Goal: Task Accomplishment & Management: Use online tool/utility

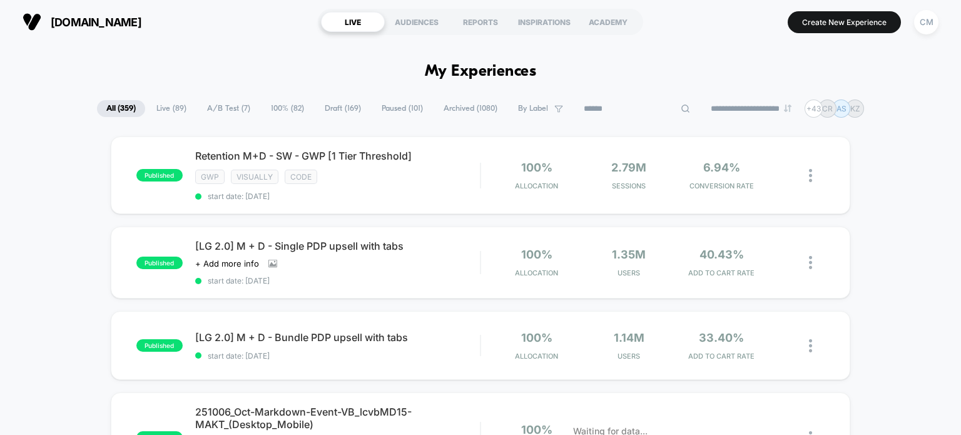
click at [618, 103] on input at bounding box center [636, 108] width 125 height 15
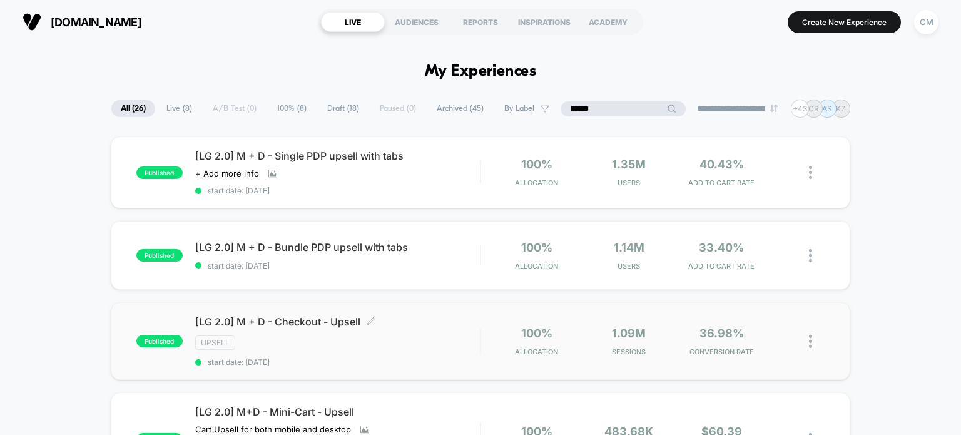
scroll to position [48, 0]
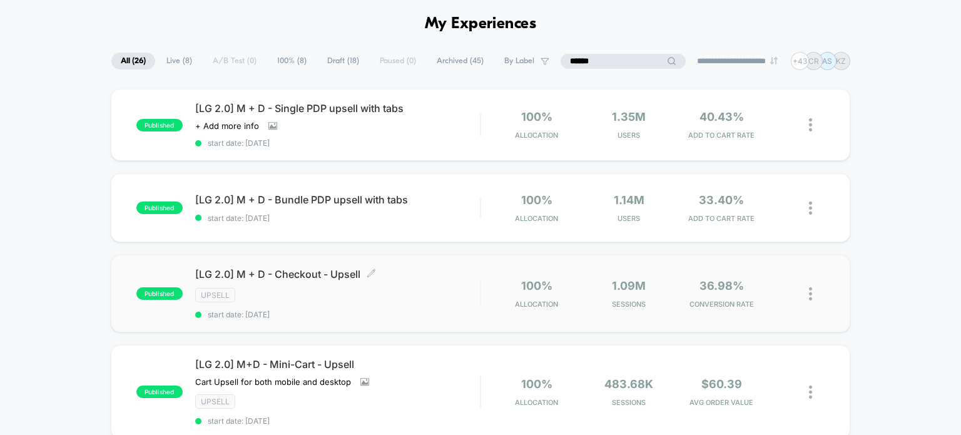
type input "******"
click at [339, 280] on div "[LG 2.0] M + D - Checkout - Upsell Click to edit experience details Click to ed…" at bounding box center [337, 293] width 285 height 51
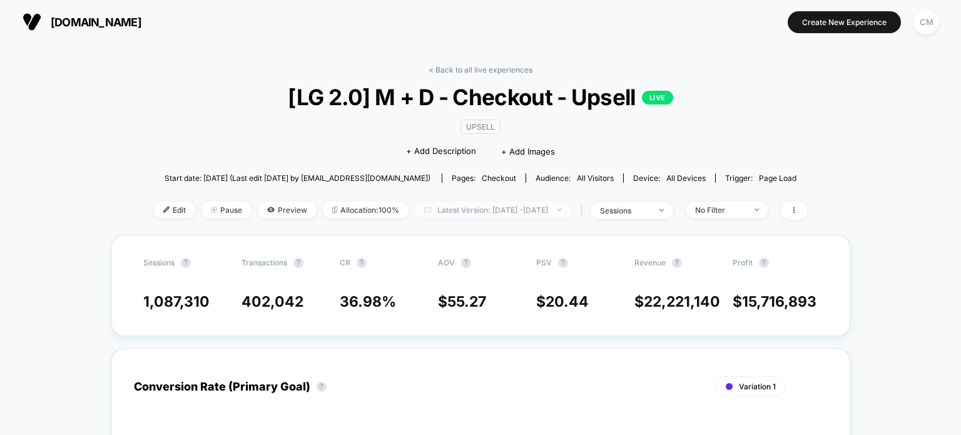
click at [433, 206] on span "Latest Version: Aug 25, 2025 - Oct 4, 2025" at bounding box center [493, 209] width 156 height 17
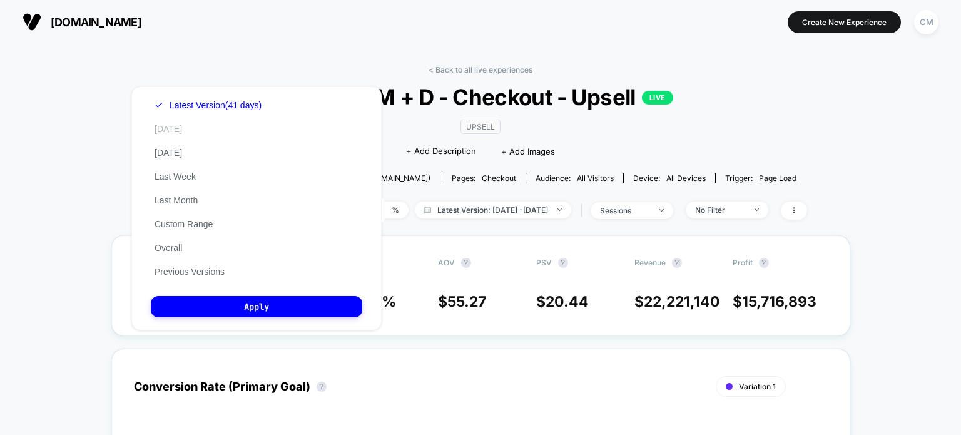
click at [165, 129] on button "Today" at bounding box center [168, 128] width 35 height 11
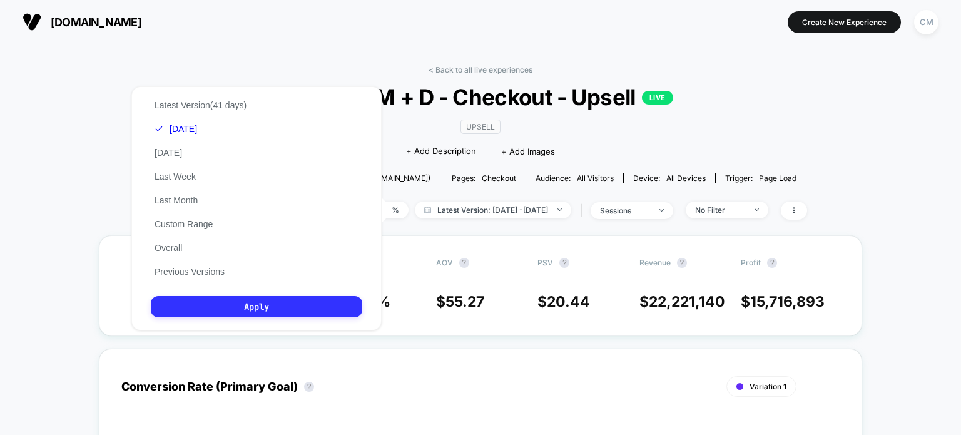
click at [206, 313] on button "Apply" at bounding box center [256, 306] width 211 height 21
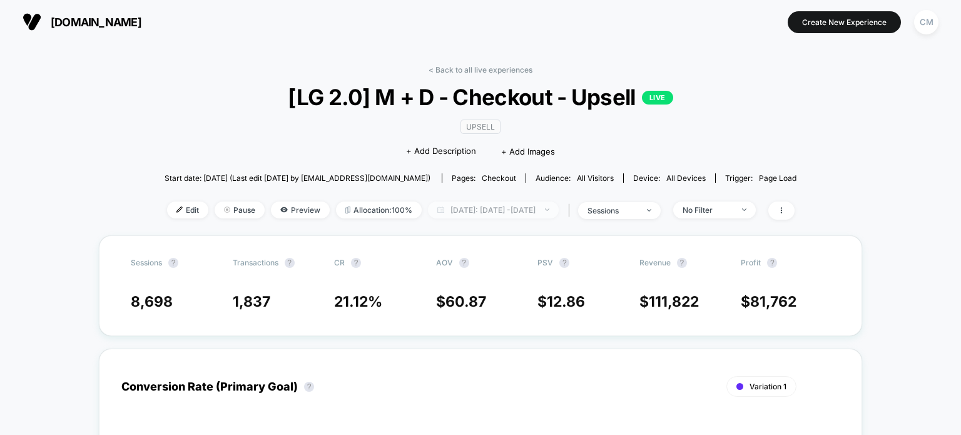
click at [475, 212] on span "Today: Oct 4, 2025 - Oct 4, 2025" at bounding box center [493, 209] width 131 height 17
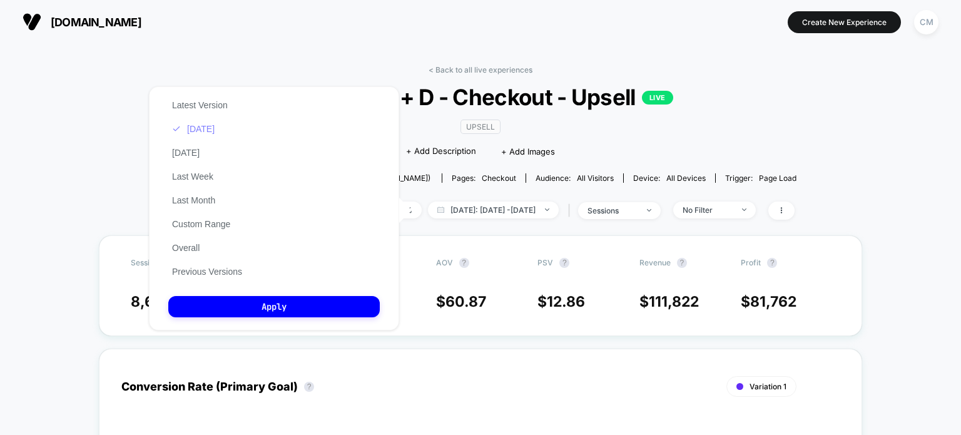
click at [203, 130] on button "Today" at bounding box center [193, 128] width 50 height 11
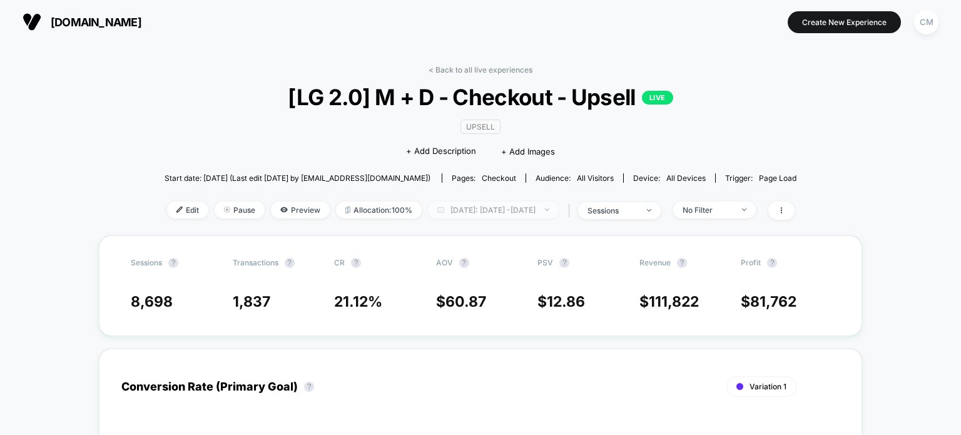
click at [469, 211] on span "Today: Oct 4, 2025 - Oct 4, 2025" at bounding box center [493, 209] width 131 height 17
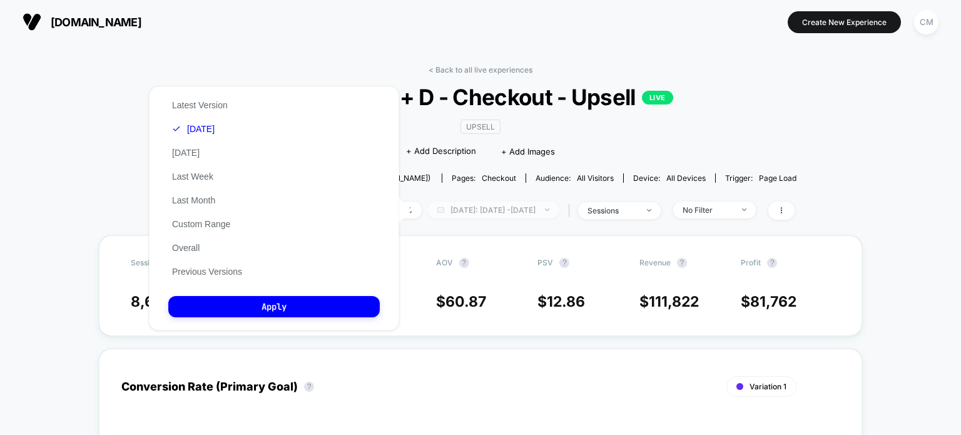
click at [469, 210] on span "Today: Oct 4, 2025 - Oct 4, 2025" at bounding box center [493, 209] width 131 height 17
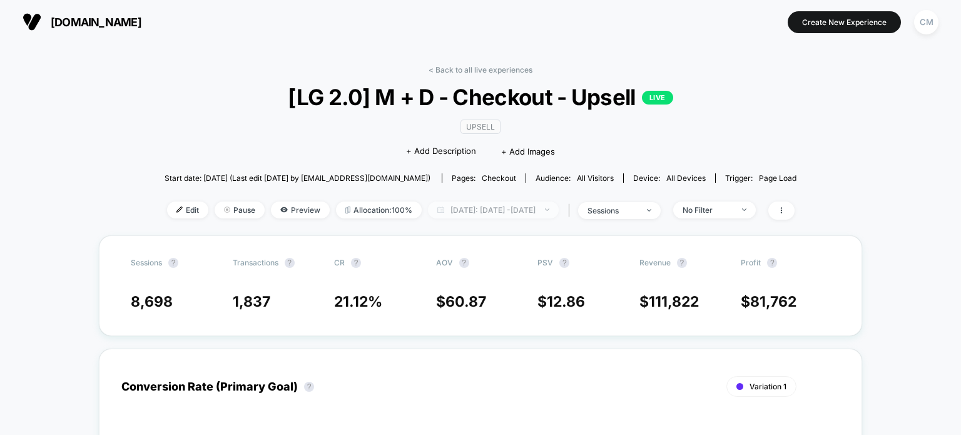
click at [462, 216] on span "Today: Oct 4, 2025 - Oct 4, 2025" at bounding box center [493, 209] width 131 height 17
select select "*"
select select "****"
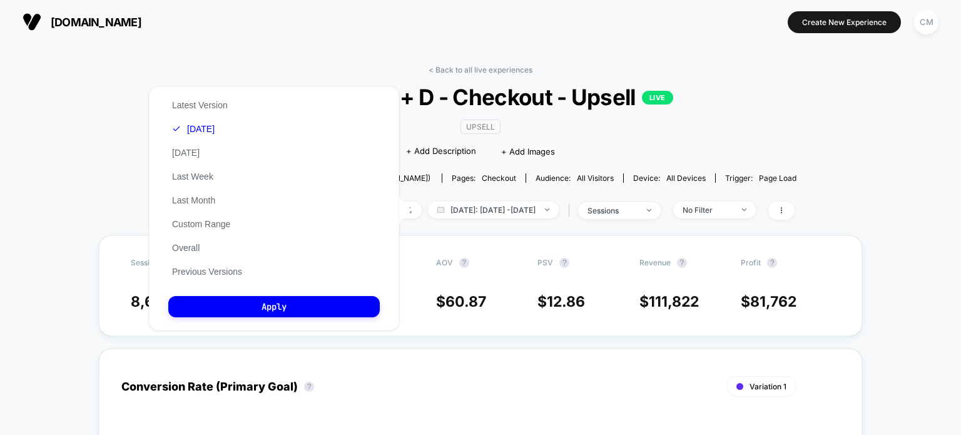
click at [212, 234] on div "Latest Version Today Yesterday Last Week Last Month Custom Range Overall Previo…" at bounding box center [207, 188] width 78 height 190
click at [215, 227] on button "Custom Range" at bounding box center [201, 223] width 66 height 11
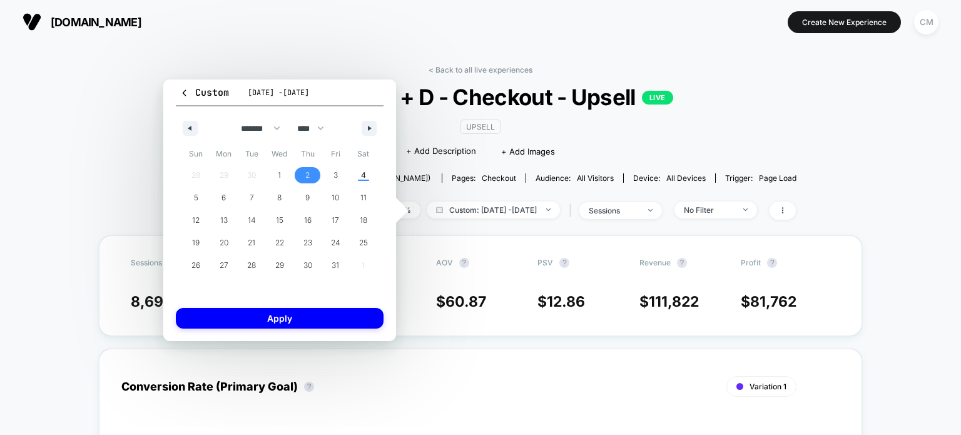
click at [309, 179] on span "2" at bounding box center [307, 175] width 4 height 23
click at [361, 170] on span "4" at bounding box center [363, 175] width 5 height 23
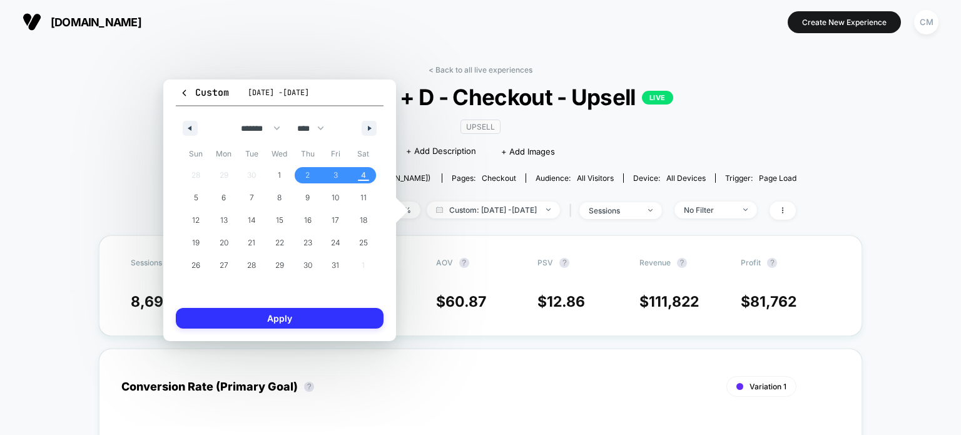
click at [317, 312] on button "Apply" at bounding box center [280, 318] width 208 height 21
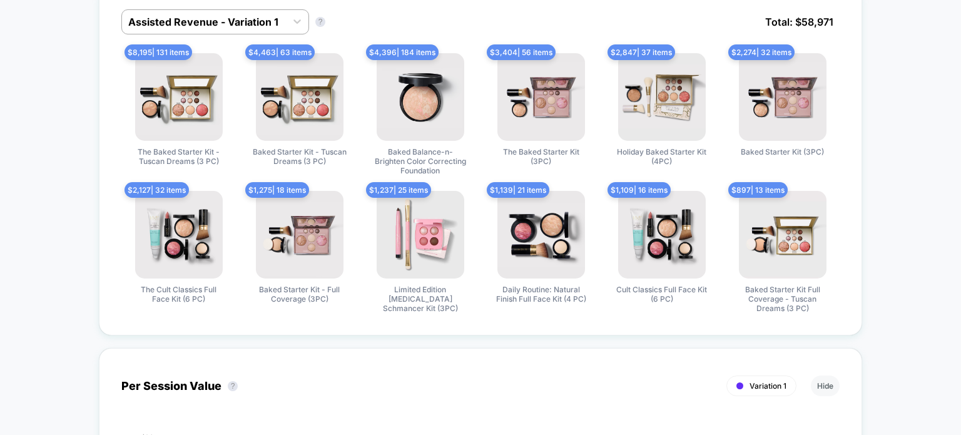
scroll to position [667, 0]
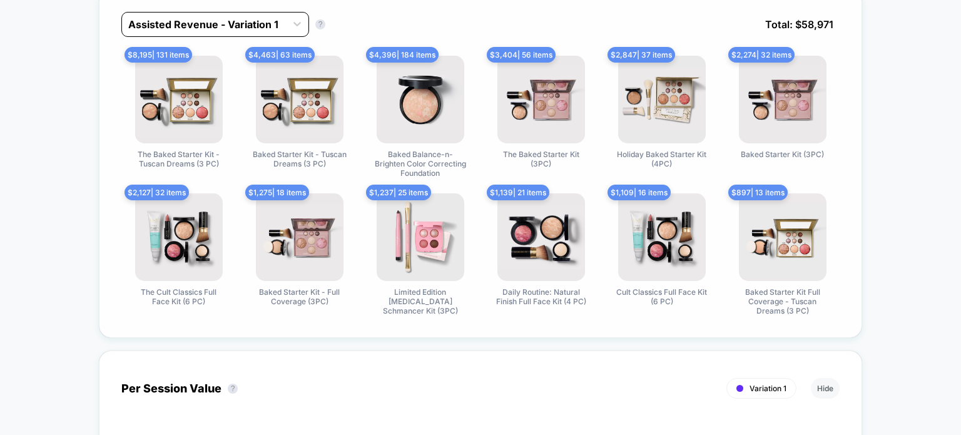
click at [188, 14] on div "Assisted Revenue - Variation 1" at bounding box center [204, 24] width 164 height 20
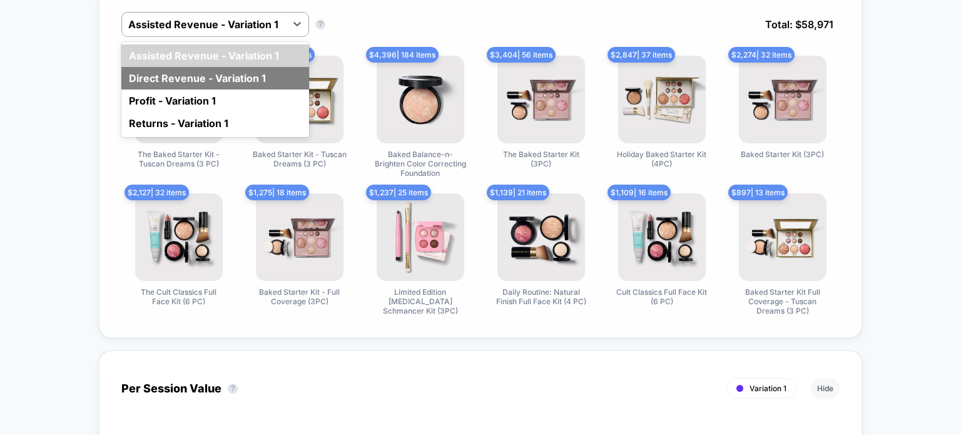
click at [181, 72] on div "Direct Revenue - Variation 1" at bounding box center [215, 78] width 188 height 23
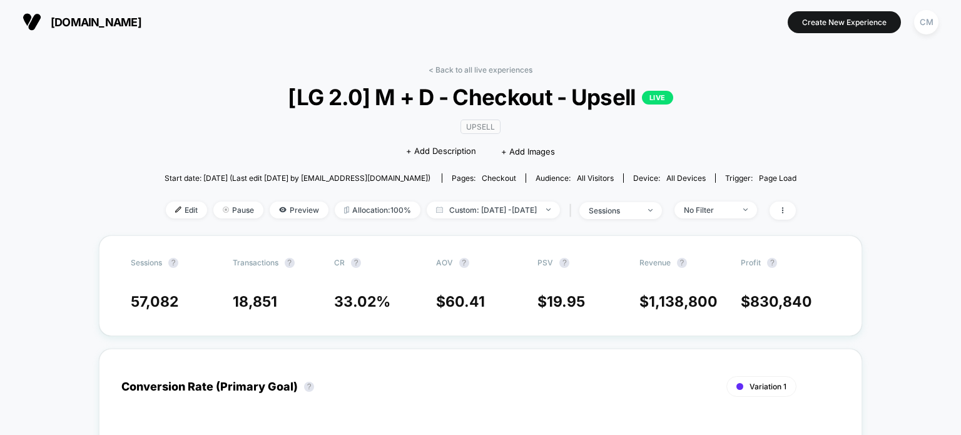
scroll to position [113, 0]
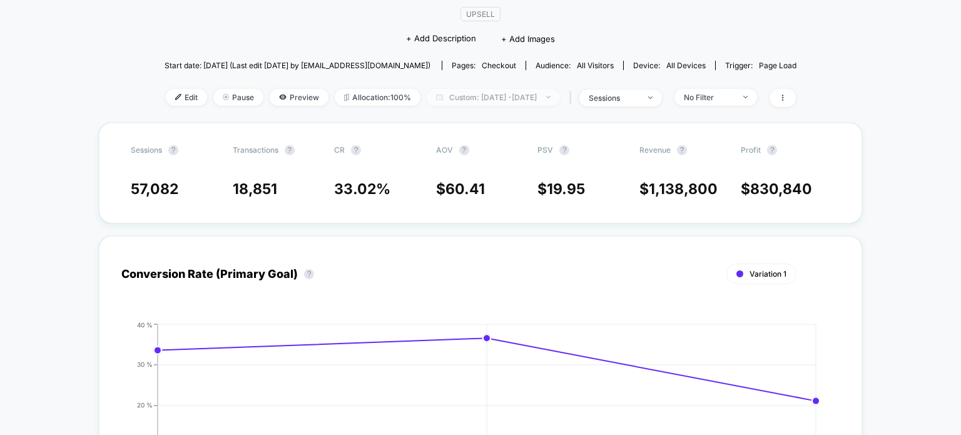
click at [450, 103] on span "Custom: Oct 2, 2025 - Oct 4, 2025" at bounding box center [493, 97] width 133 height 17
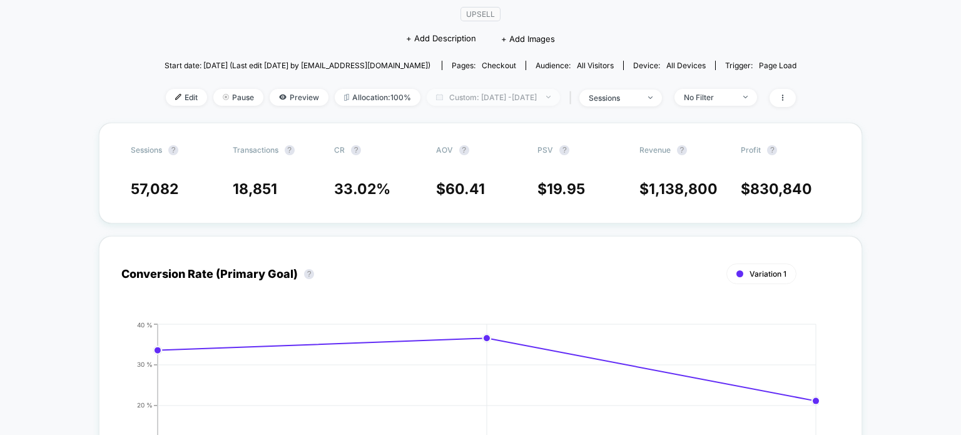
click at [485, 100] on span "Custom: Oct 2, 2025 - Oct 4, 2025" at bounding box center [493, 97] width 133 height 17
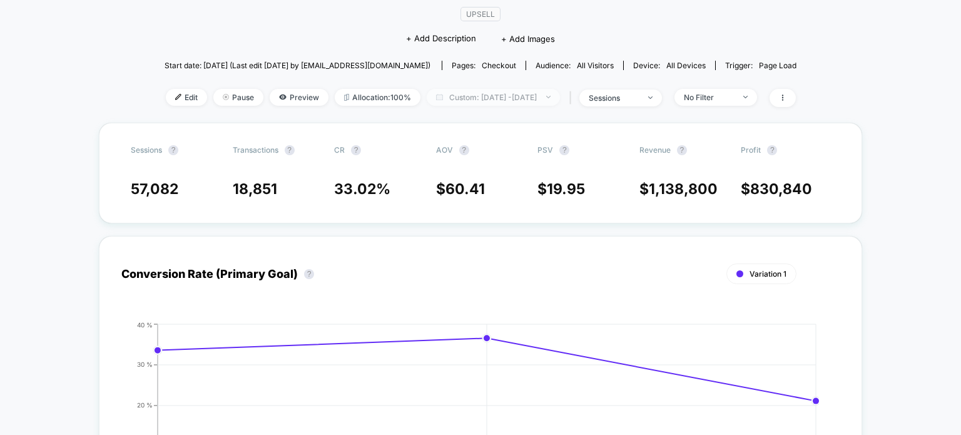
click at [463, 94] on span "Custom: Oct 2, 2025 - Oct 4, 2025" at bounding box center [493, 97] width 133 height 17
select select "*"
select select "****"
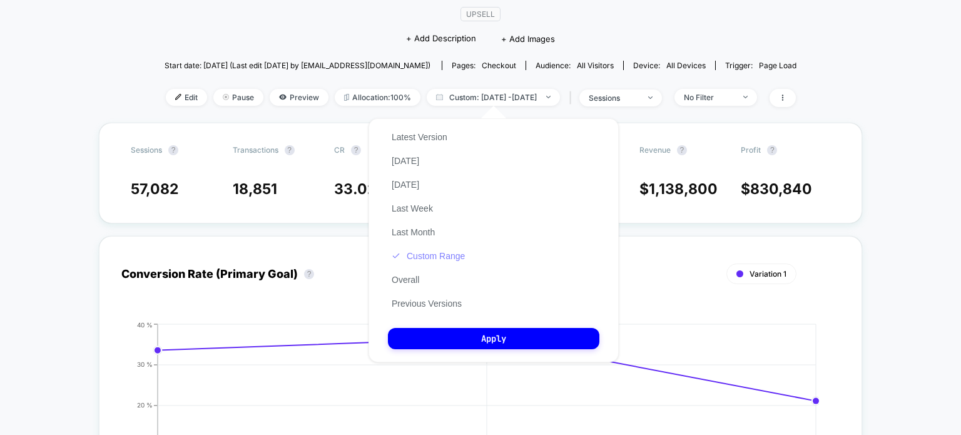
click at [410, 255] on button "Custom Range" at bounding box center [428, 255] width 81 height 11
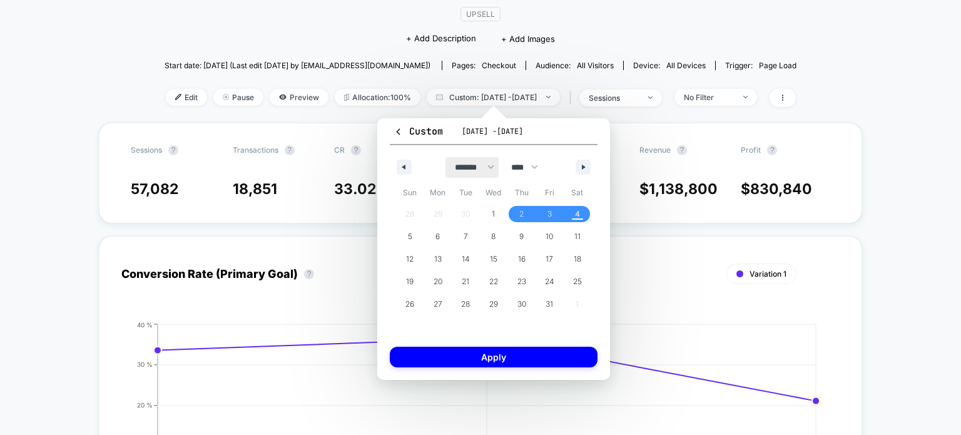
click at [452, 163] on select "******* ******** ***** ***** *** **** **** ****** ********* ******* ******** **…" at bounding box center [471, 167] width 53 height 21
select select "*"
click at [445, 157] on select "******* ******** ***** ***** *** **** **** ****** ********* ******* ******** **…" at bounding box center [471, 167] width 53 height 21
click at [411, 302] on span "28" at bounding box center [409, 304] width 9 height 23
click at [458, 302] on span "30" at bounding box center [466, 304] width 28 height 16
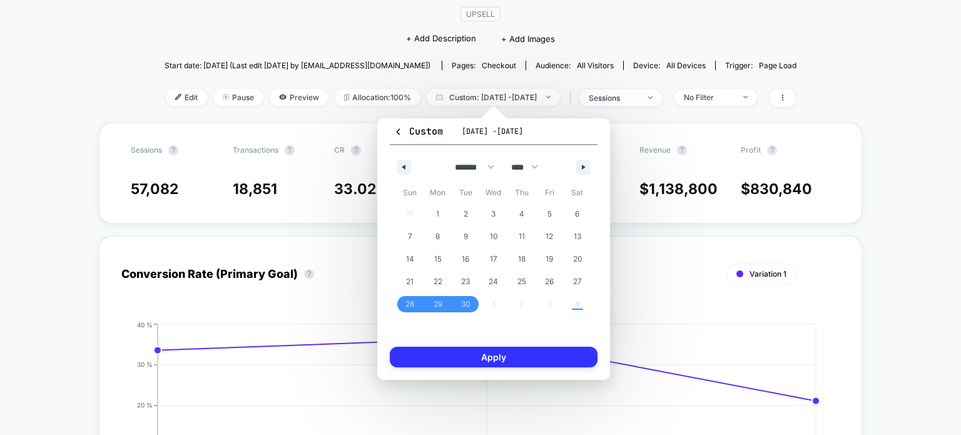
click at [455, 355] on button "Apply" at bounding box center [494, 357] width 208 height 21
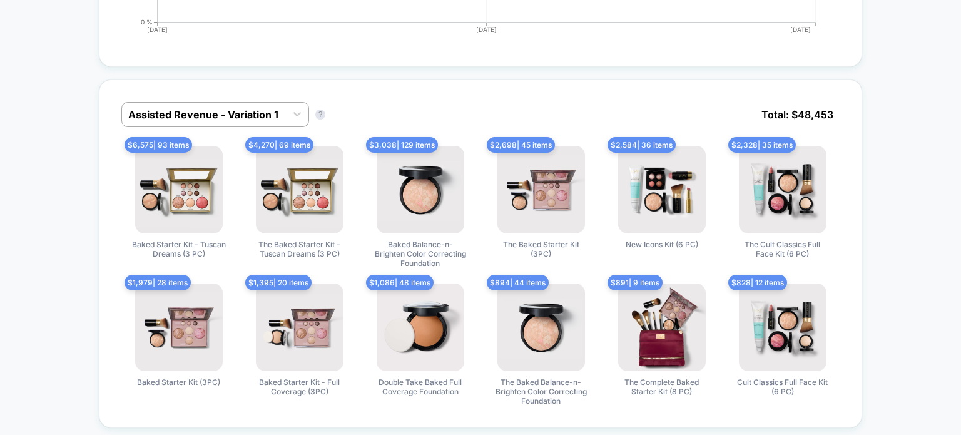
scroll to position [571, 0]
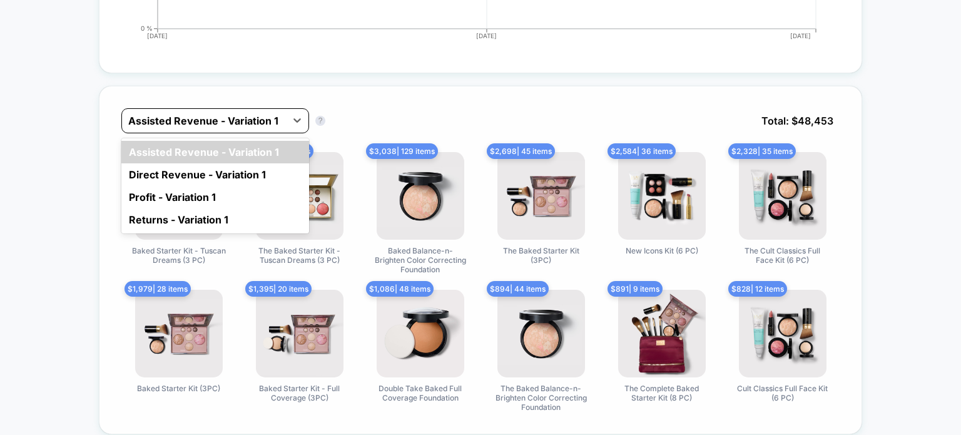
click at [218, 118] on div at bounding box center [203, 120] width 151 height 15
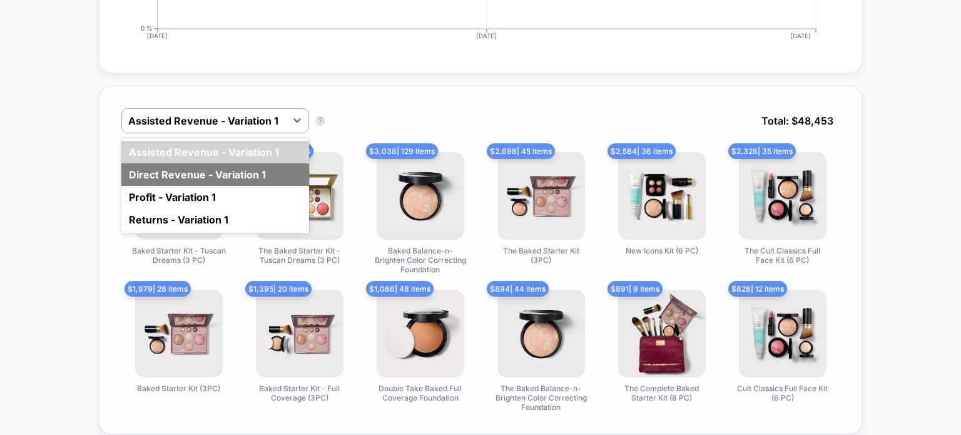
click at [210, 171] on div "Direct Revenue - Variation 1" at bounding box center [215, 174] width 188 height 23
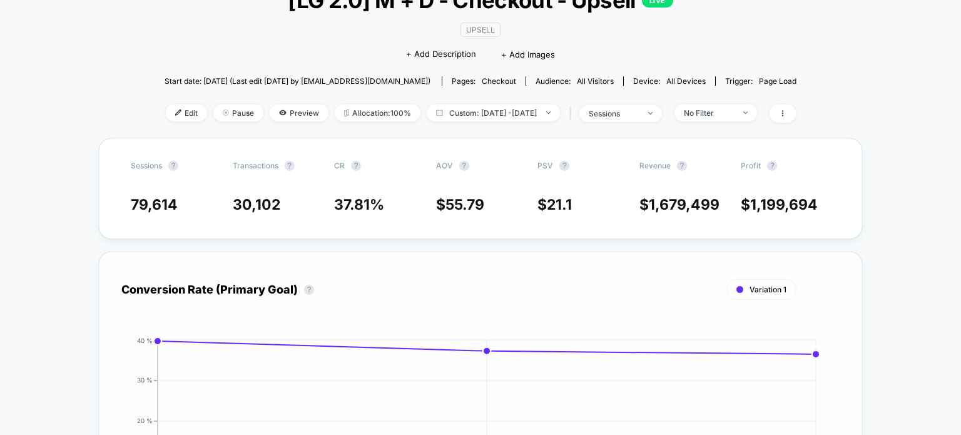
scroll to position [0, 0]
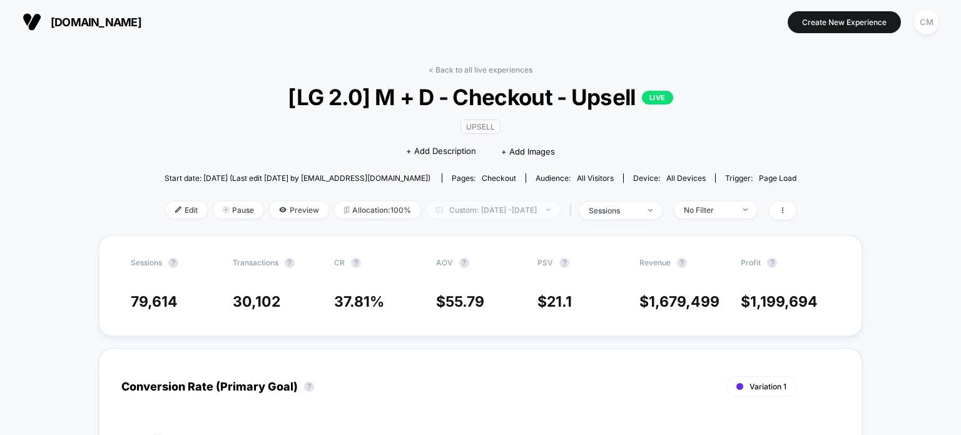
click at [450, 205] on span "Custom: Sep 28, 2025 - Sep 30, 2025" at bounding box center [493, 209] width 133 height 17
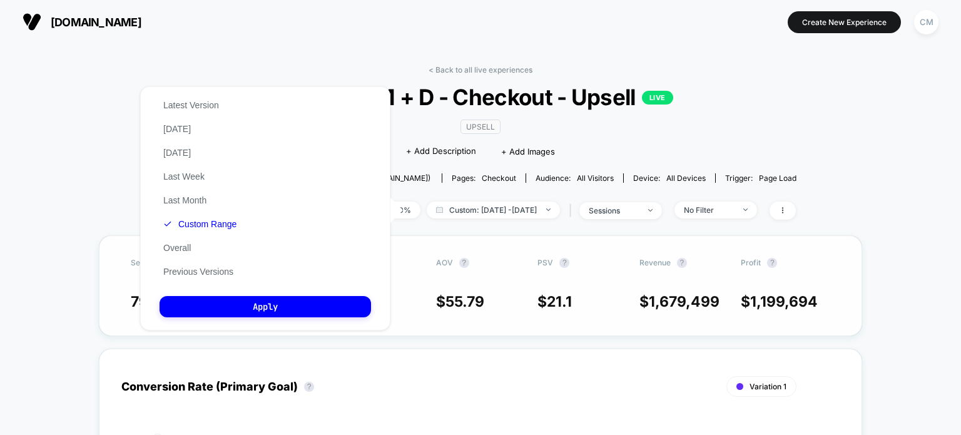
click at [100, 302] on div "Sessions ? Transactions ? CR ? AOV ? PSV ? Revenue ? Profit ? 79,614 30,102 37.…" at bounding box center [480, 285] width 763 height 101
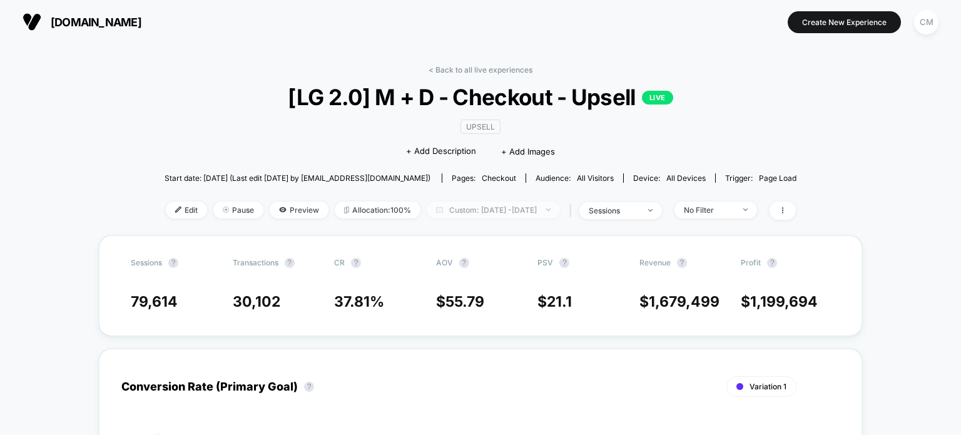
click at [456, 206] on span "Custom: Sep 28, 2025 - Sep 30, 2025" at bounding box center [493, 209] width 133 height 17
select select "*"
select select "****"
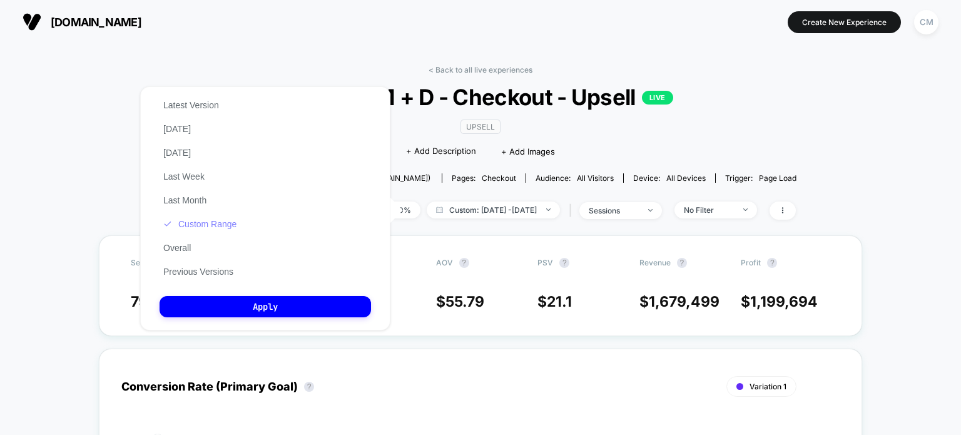
click at [215, 225] on button "Custom Range" at bounding box center [200, 223] width 81 height 11
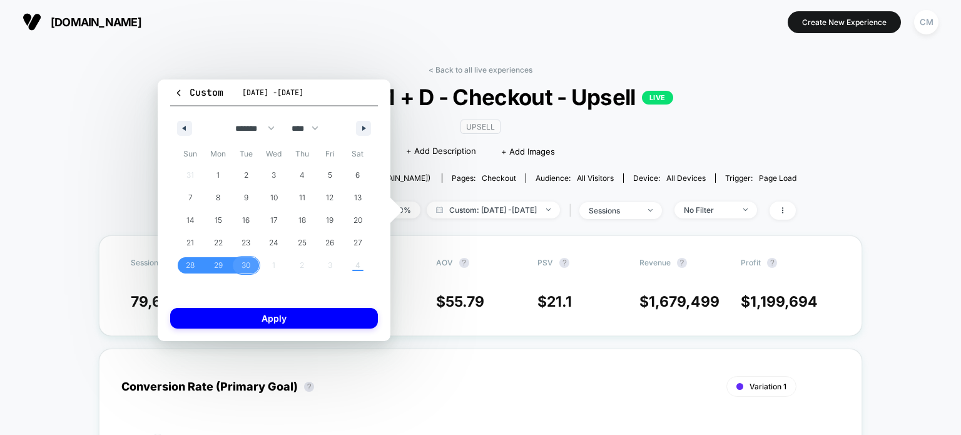
click at [278, 263] on div "31 1 2 3 4 5 6 7 8 9 10 11 12 13 14 15 16 17 18 19 20 21 22 23 24 25 26 27 28 2…" at bounding box center [273, 220] width 195 height 113
click at [273, 264] on div "31 1 2 3 4 5 6 7 8 9 10 11 12 13 14 15 16 17 18 19 20 21 22 23 24 25 26 27 28 2…" at bounding box center [273, 220] width 195 height 113
click at [256, 128] on select "******* ******** ***** ***** *** **** **** ****** ********* ******* ******** **…" at bounding box center [252, 128] width 53 height 21
select select "*"
click at [226, 118] on select "******* ******** ***** ***** *** **** **** ****** ********* ******* ******** **…" at bounding box center [252, 128] width 53 height 21
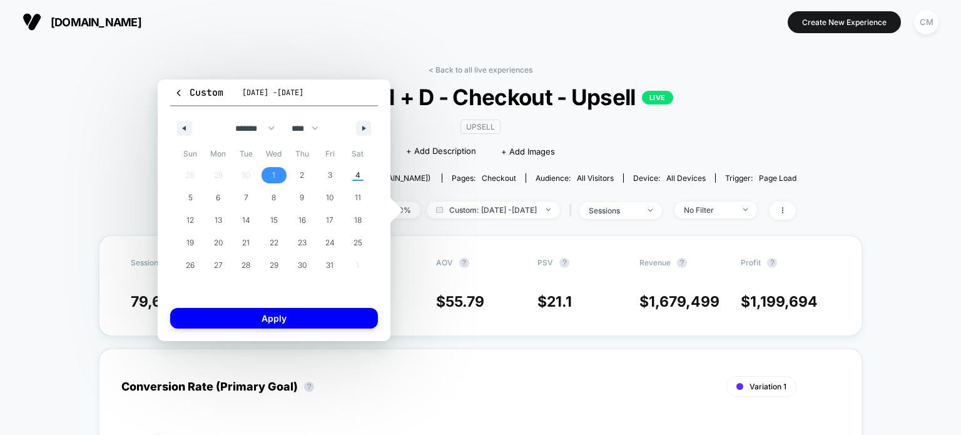
click at [277, 170] on span "1" at bounding box center [274, 175] width 28 height 16
click at [324, 171] on span "3" at bounding box center [330, 175] width 28 height 16
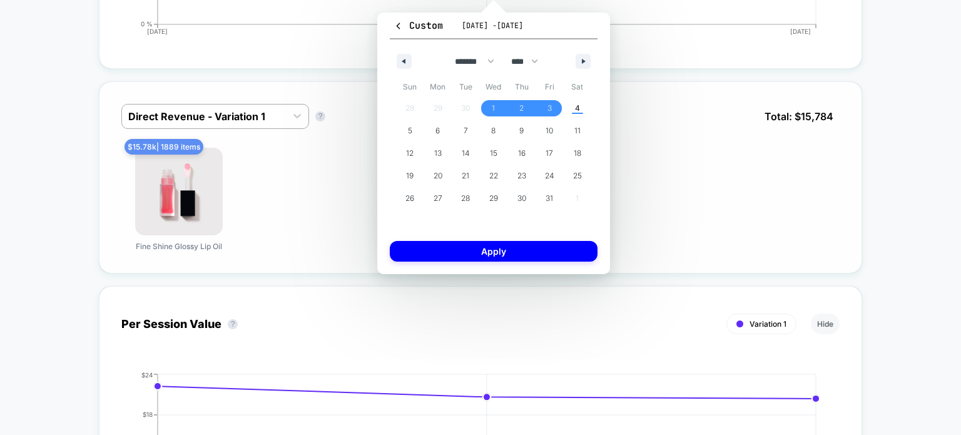
scroll to position [574, 0]
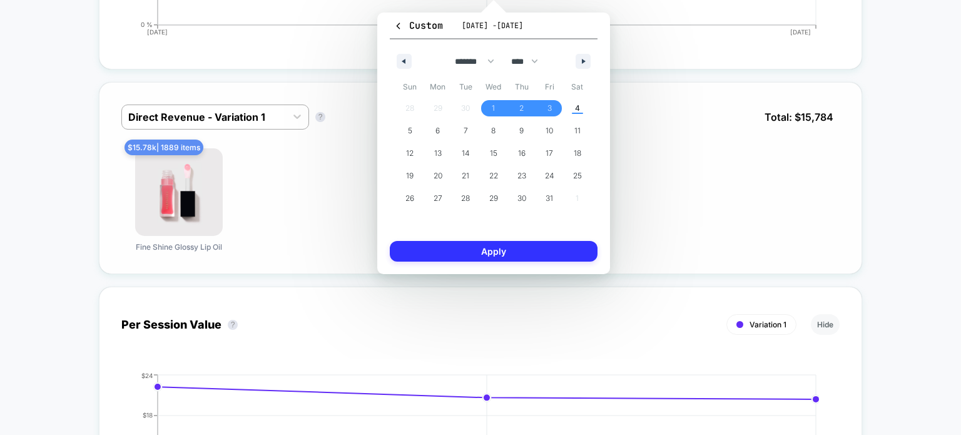
click at [470, 255] on button "Apply" at bounding box center [494, 251] width 208 height 21
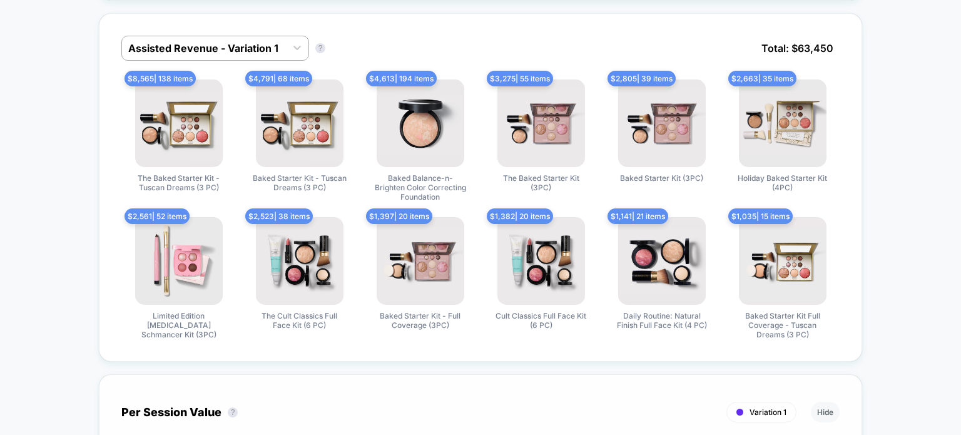
scroll to position [624, 0]
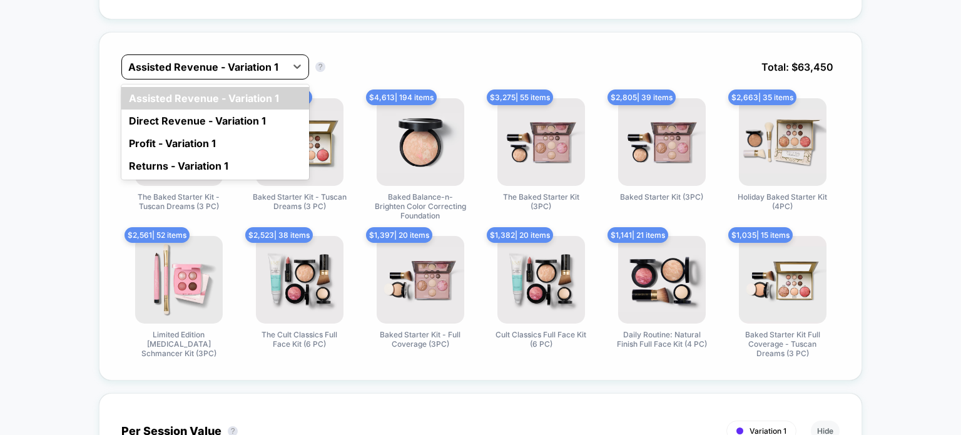
click at [225, 74] on div "Assisted Revenue - Variation 1" at bounding box center [204, 67] width 164 height 20
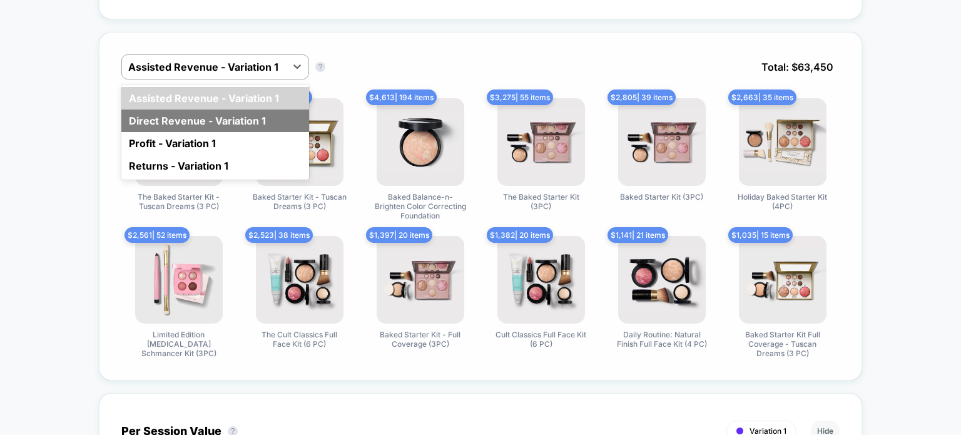
click at [220, 114] on div "Direct Revenue - Variation 1" at bounding box center [215, 120] width 188 height 23
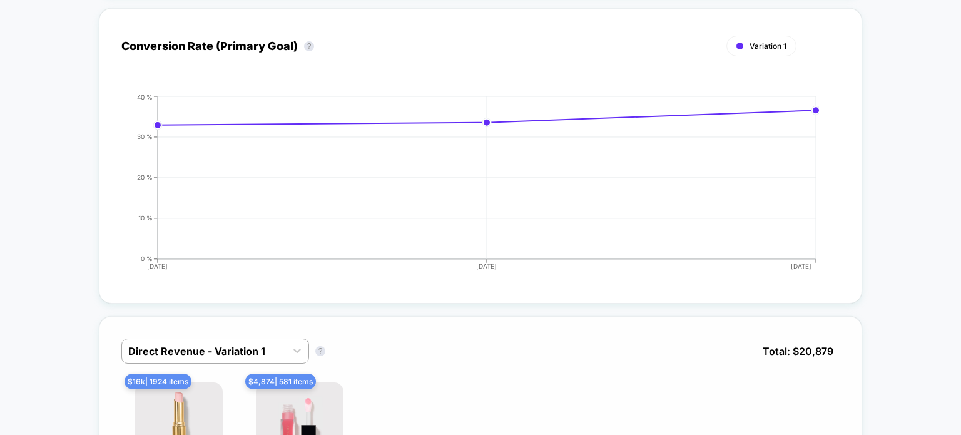
scroll to position [0, 0]
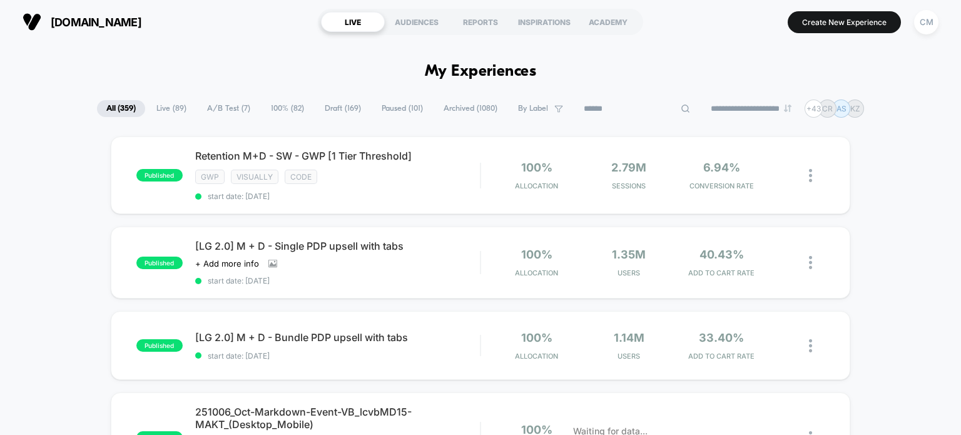
click at [620, 103] on input at bounding box center [636, 108] width 125 height 15
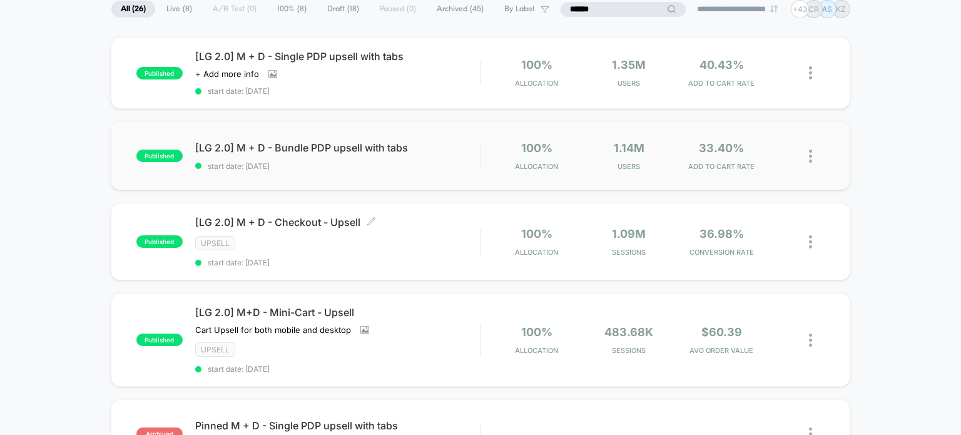
scroll to position [151, 0]
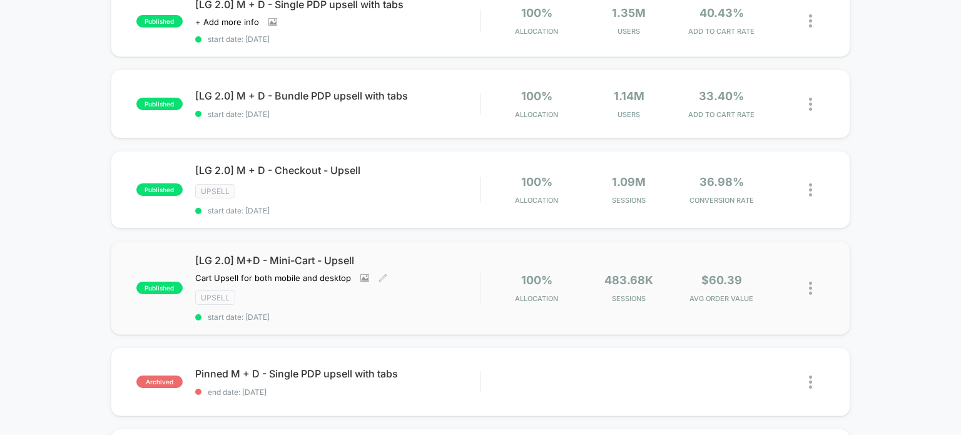
type input "******"
click at [395, 260] on span "[LG 2.0] M+D - Mini-Cart - Upsell" at bounding box center [337, 260] width 285 height 13
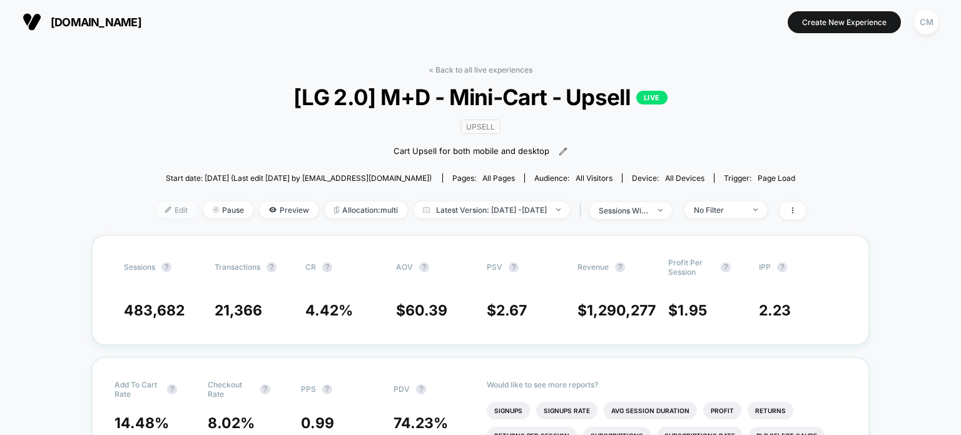
click at [163, 215] on span "Edit" at bounding box center [176, 209] width 41 height 17
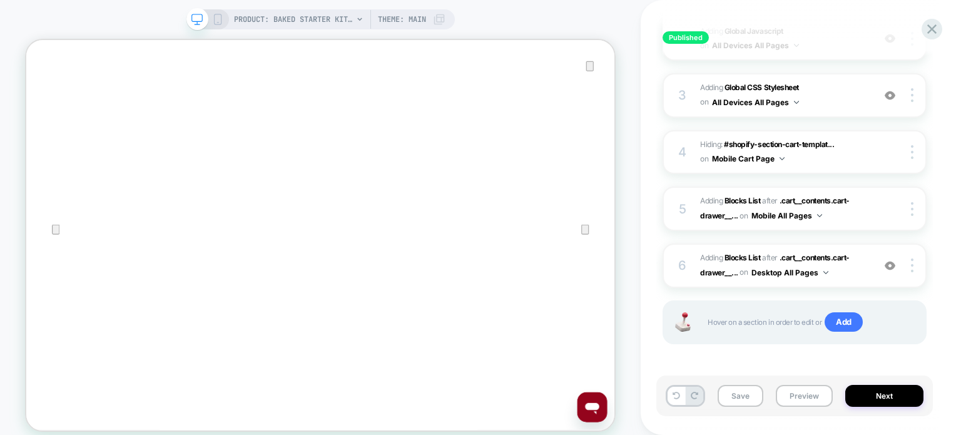
scroll to position [281, 0]
click at [808, 200] on span ".cart__contents.cart-drawer__..." at bounding box center [775, 208] width 150 height 24
click at [806, 196] on span ".cart__contents.cart-drawer__..." at bounding box center [775, 208] width 150 height 24
click at [711, 210] on span ".cart__contents.cart-drawer__..." at bounding box center [775, 208] width 150 height 24
click at [794, 203] on span ".cart__contents.cart-drawer__..." at bounding box center [775, 208] width 150 height 24
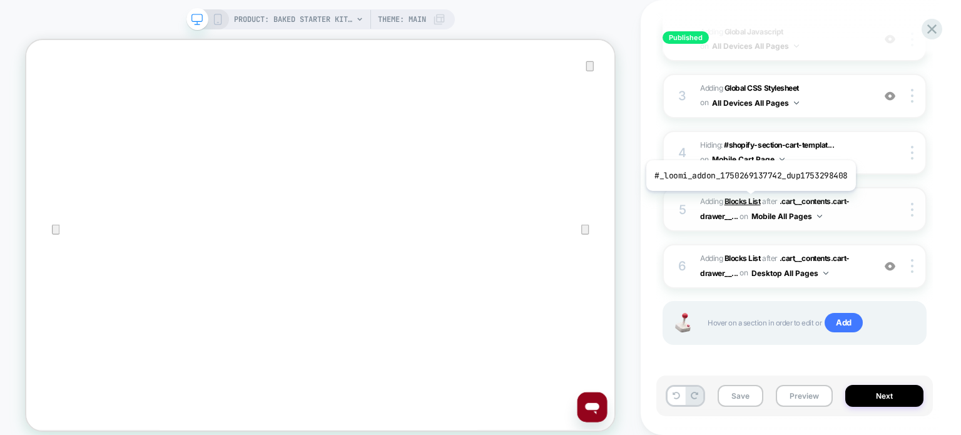
click at [748, 200] on b "Blocks List" at bounding box center [742, 200] width 36 height 9
click at [773, 216] on button "Mobile All Pages" at bounding box center [786, 216] width 71 height 16
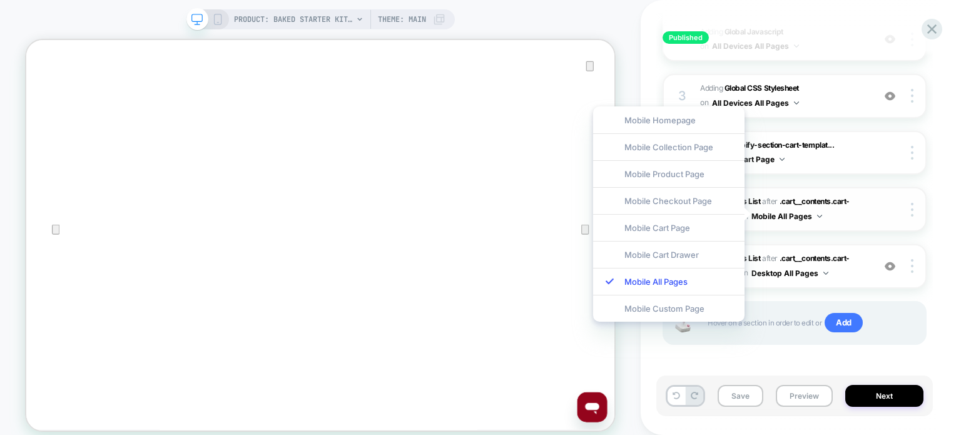
click at [843, 207] on span "#_loomi_addon_1750269137742_dup1753298408 Adding Blocks List AFTER .cart__conte…" at bounding box center [783, 209] width 167 height 29
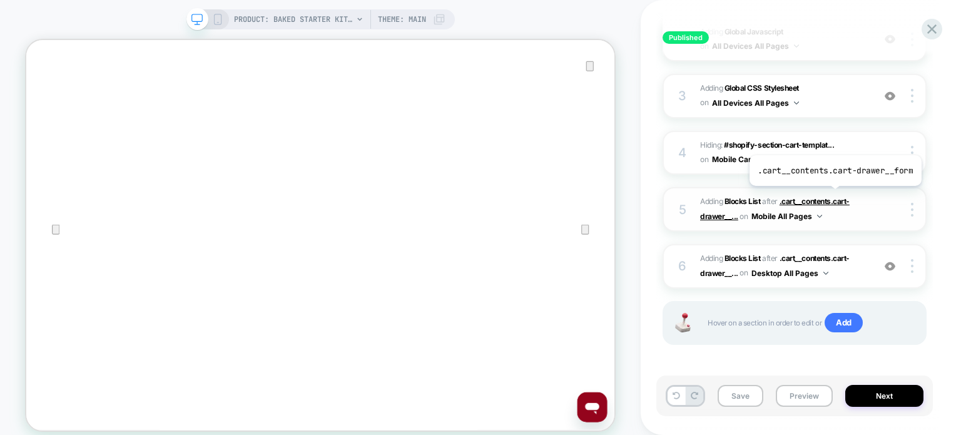
click at [833, 196] on span ".cart__contents.cart-drawer__..." at bounding box center [775, 208] width 150 height 24
click at [829, 201] on span ".cart__contents.cart-drawer__..." at bounding box center [775, 208] width 150 height 24
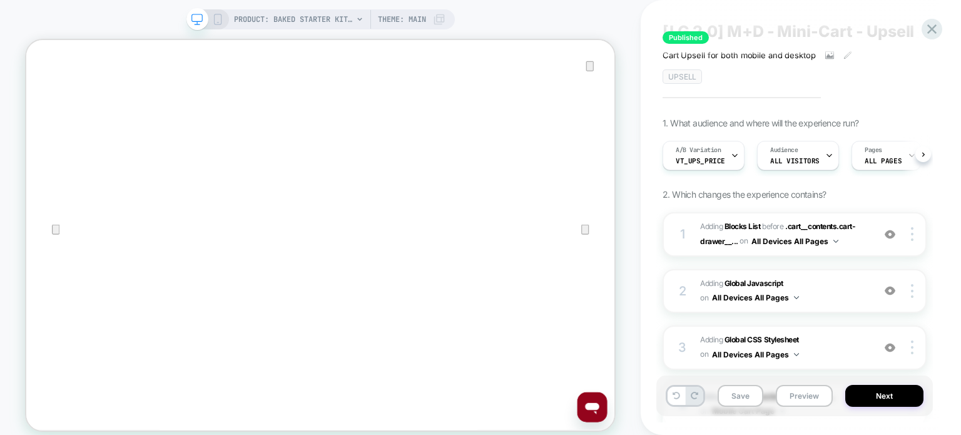
scroll to position [26, 0]
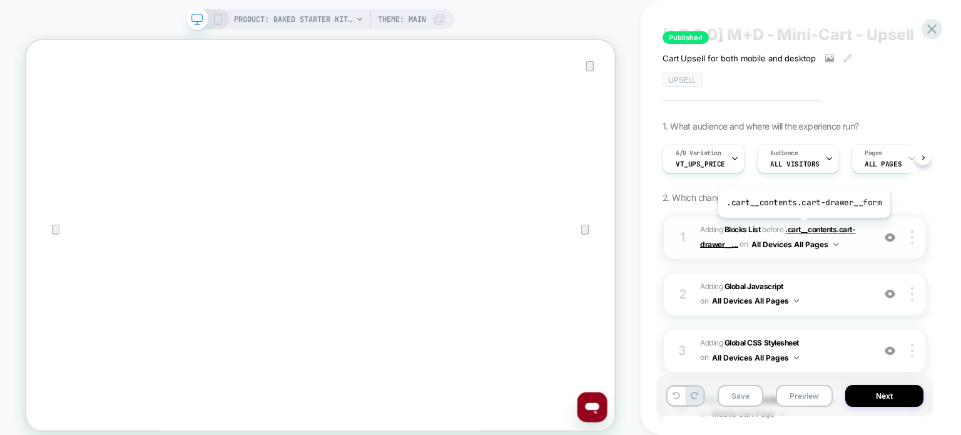
click at [802, 227] on span ".cart__contents.cart-drawer__..." at bounding box center [777, 237] width 155 height 24
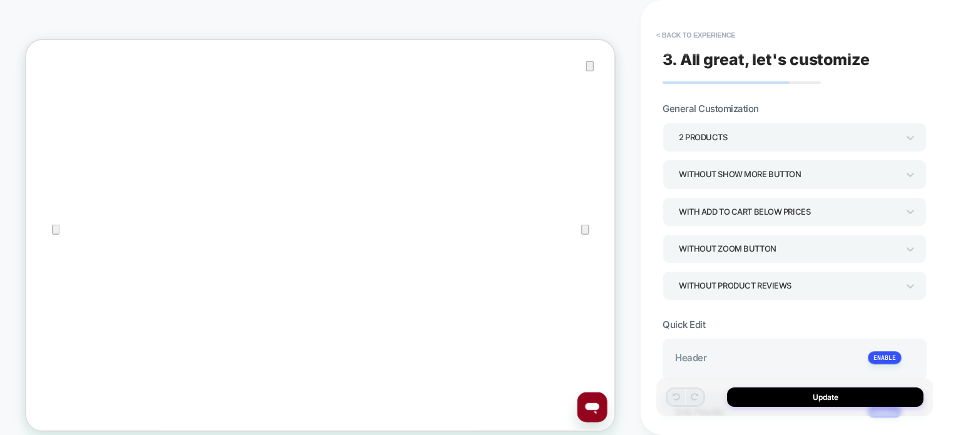
type textarea "*"
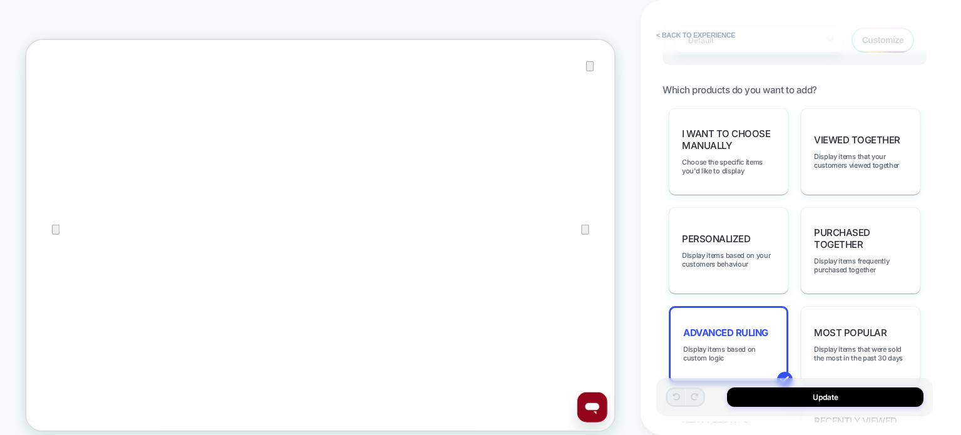
scroll to position [528, 0]
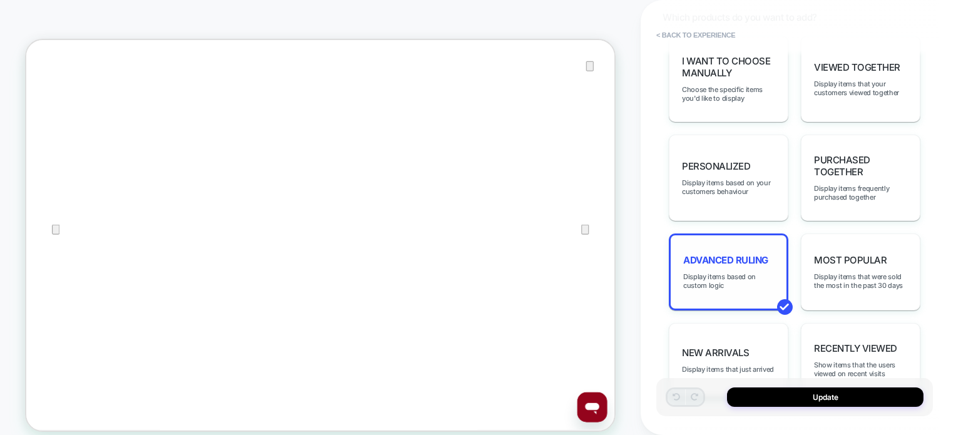
click at [716, 262] on div "Advanced Ruling Display items based on custom logic" at bounding box center [728, 271] width 119 height 77
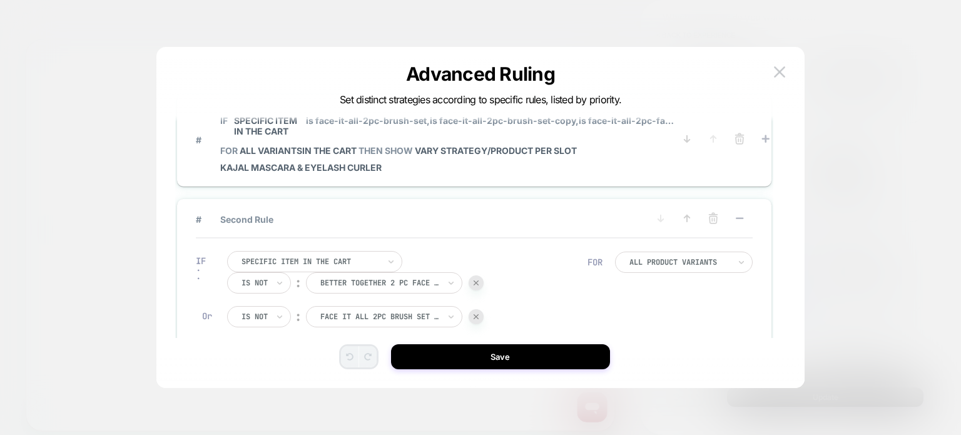
scroll to position [123, 0]
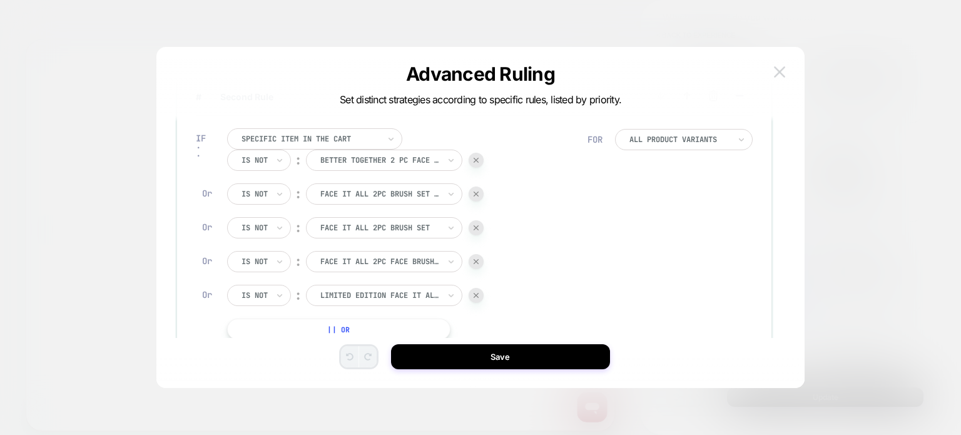
click at [774, 72] on img at bounding box center [779, 71] width 11 height 11
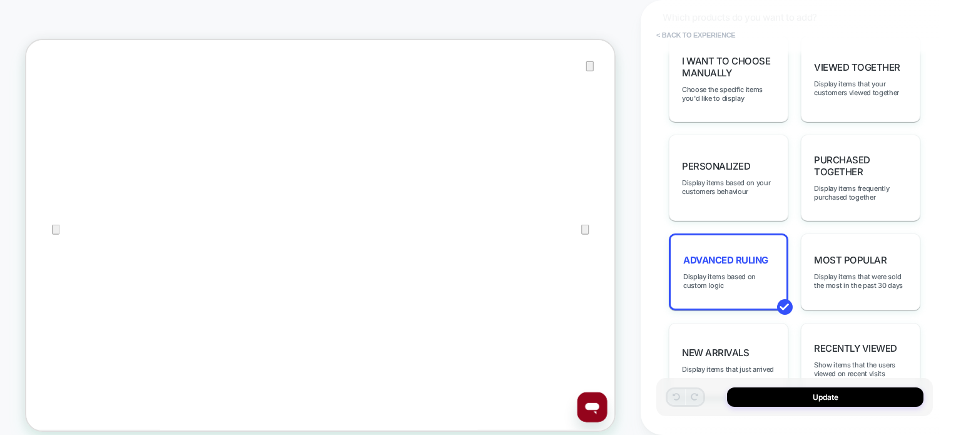
drag, startPoint x: 659, startPoint y: 115, endPoint x: 663, endPoint y: 38, distance: 77.7
click at [663, 38] on button "< Back to experience" at bounding box center [695, 35] width 91 height 20
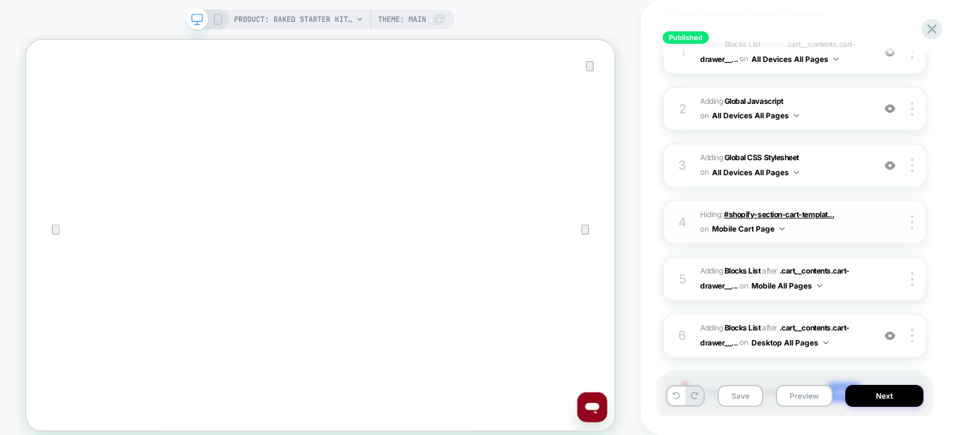
scroll to position [212, 0]
click at [811, 270] on span ".cart__contents.cart-drawer__..." at bounding box center [775, 277] width 150 height 24
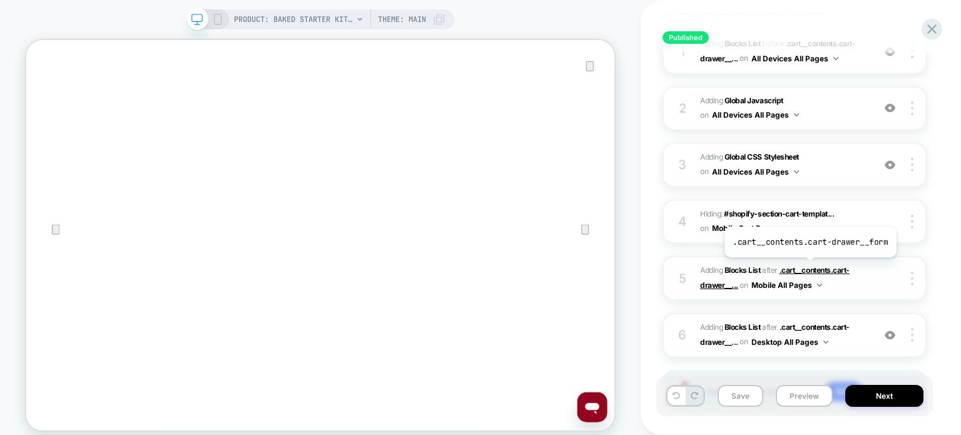
click at [808, 267] on span ".cart__contents.cart-drawer__..." at bounding box center [775, 277] width 150 height 24
click at [749, 268] on b "Blocks List" at bounding box center [742, 269] width 36 height 9
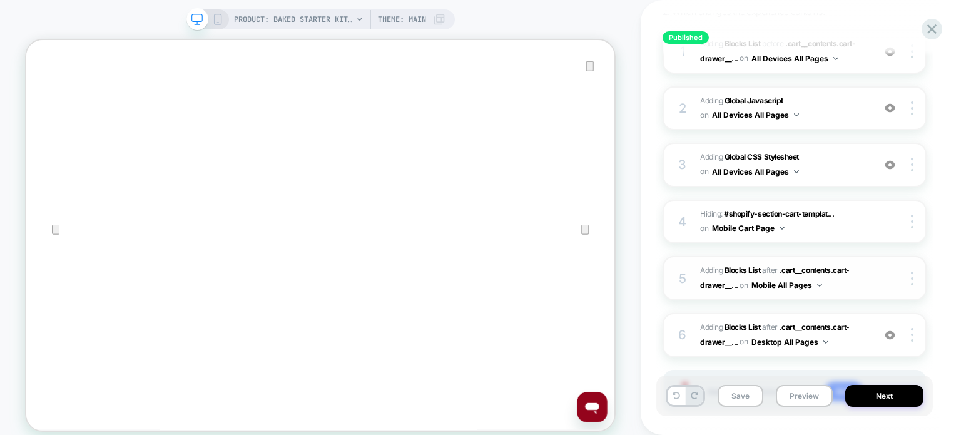
click at [769, 285] on button "Mobile All Pages" at bounding box center [786, 285] width 71 height 16
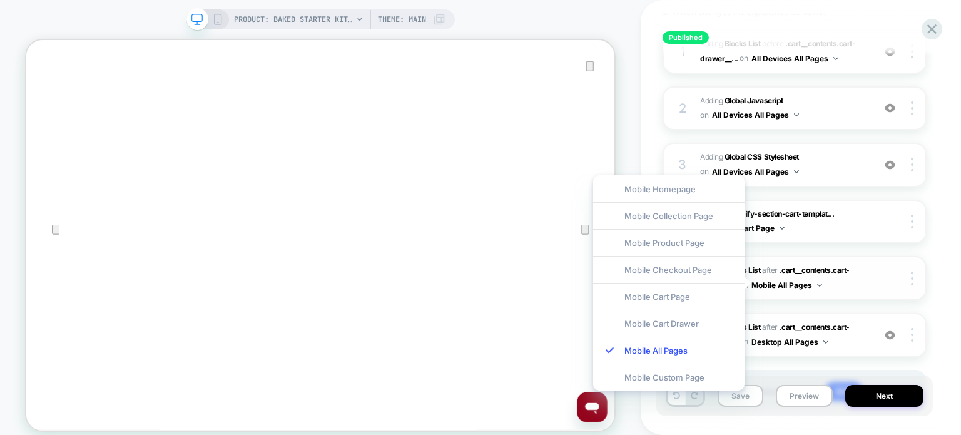
click at [769, 285] on button "Mobile All Pages" at bounding box center [786, 285] width 71 height 16
click at [869, 324] on div "6 #_loomi_addon_1750270464938_dup1753298408 Adding Blocks List AFTER .cart__con…" at bounding box center [795, 335] width 264 height 44
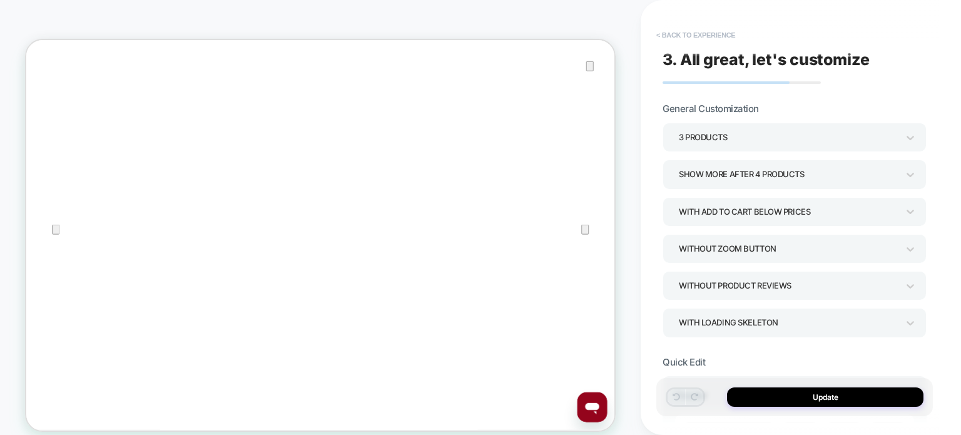
scroll to position [169, 0]
click at [736, 32] on button "< Back to experience" at bounding box center [695, 35] width 91 height 20
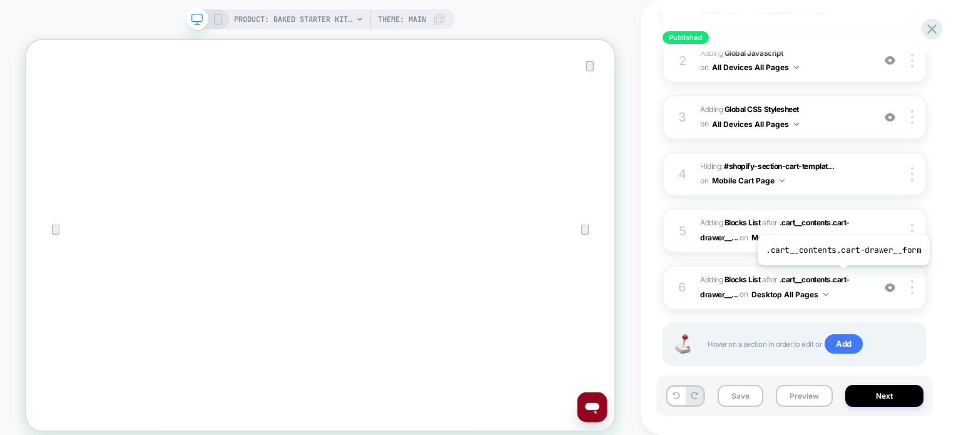
scroll to position [260, 0]
click at [860, 222] on span "#_loomi_addon_1750269137742_dup1753298408 Adding Blocks List AFTER .cart__conte…" at bounding box center [783, 229] width 167 height 29
click at [833, 239] on span "#_loomi_addon_1750269137742_dup1753298408 Adding Blocks List AFTER .cart__conte…" at bounding box center [783, 229] width 167 height 29
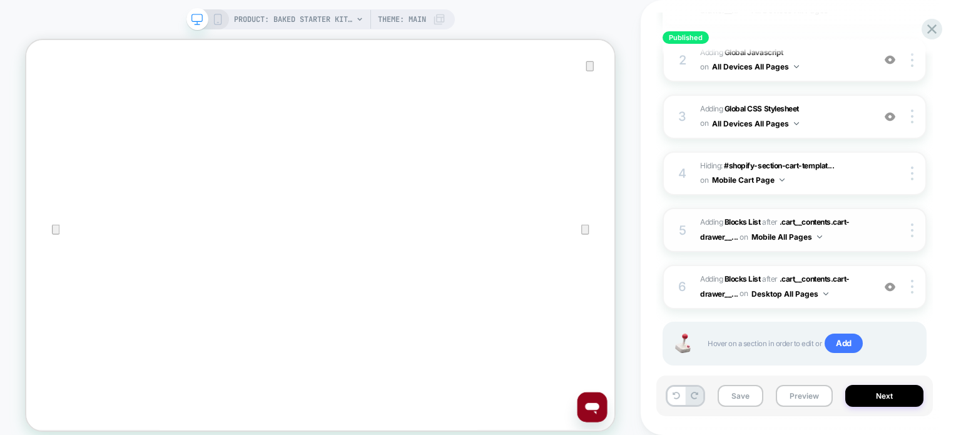
click at [891, 223] on div at bounding box center [901, 230] width 47 height 14
click at [891, 235] on div "5 #_loomi_addon_1750269137742_dup1753298408 Adding Blocks List AFTER .cart__con…" at bounding box center [795, 230] width 264 height 44
click at [888, 164] on div "4 Hiding : #shopify-section-cart-templat... #shopify-section-cart-template > se…" at bounding box center [795, 173] width 264 height 44
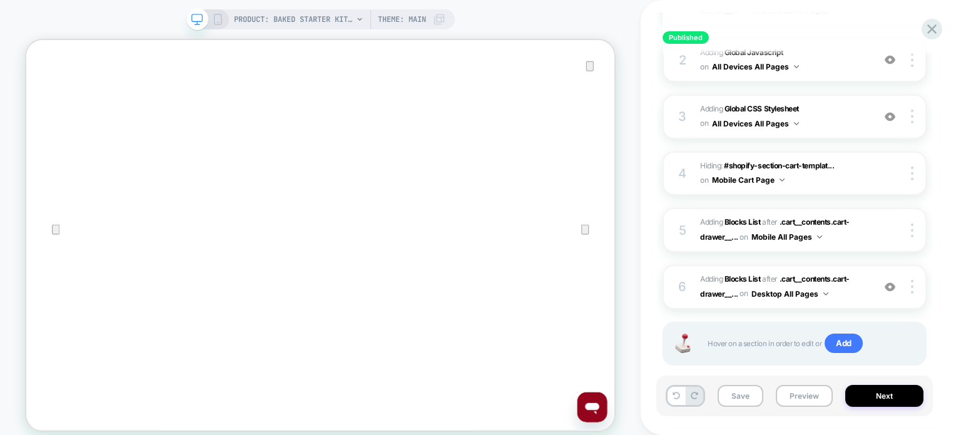
drag, startPoint x: 846, startPoint y: 236, endPoint x: 860, endPoint y: 254, distance: 22.7
click at [860, 254] on div "1 #_loomi_addon_1708941549518_dup1749582169_dup1753298408 Adding Blocks List BE…" at bounding box center [795, 188] width 264 height 415
click at [852, 216] on span "#_loomi_addon_1750269137742_dup1753298408 Adding Blocks List AFTER .cart__conte…" at bounding box center [783, 229] width 167 height 29
click at [910, 225] on div at bounding box center [914, 230] width 24 height 14
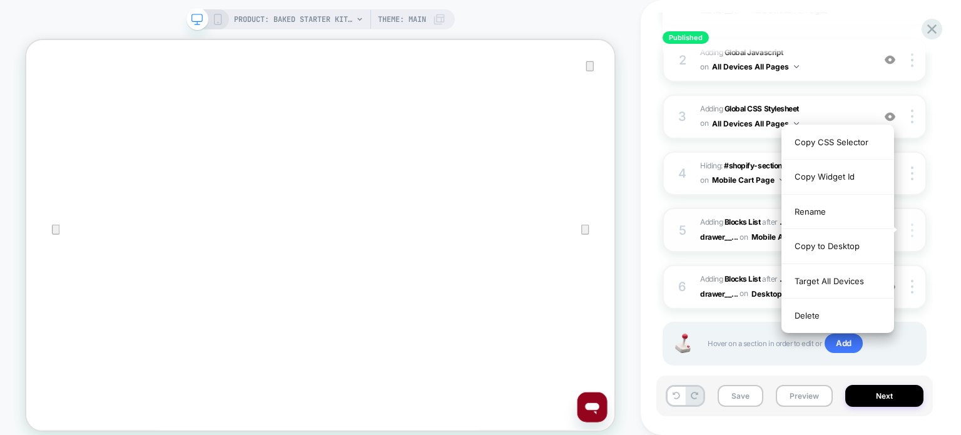
click at [910, 225] on div at bounding box center [914, 230] width 24 height 14
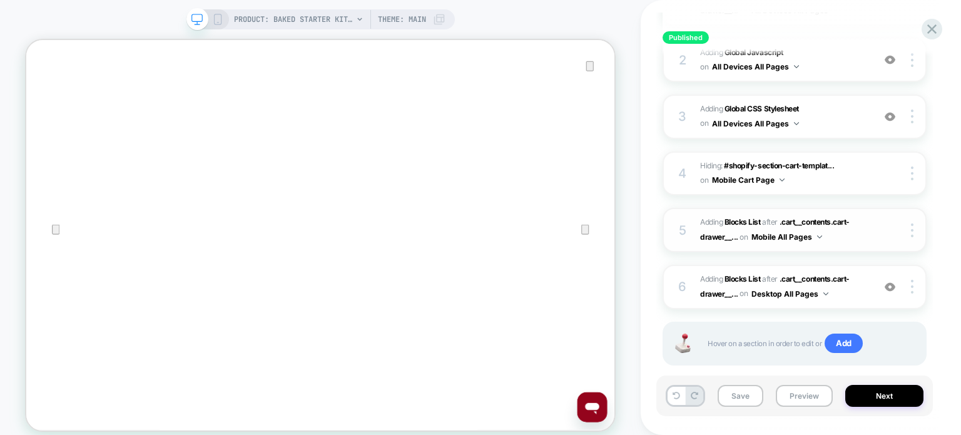
click at [689, 226] on div "5 #_loomi_addon_1750269137742_dup1753298408 Adding Blocks List AFTER .cart__con…" at bounding box center [795, 230] width 264 height 44
click at [936, 34] on icon at bounding box center [931, 29] width 17 height 17
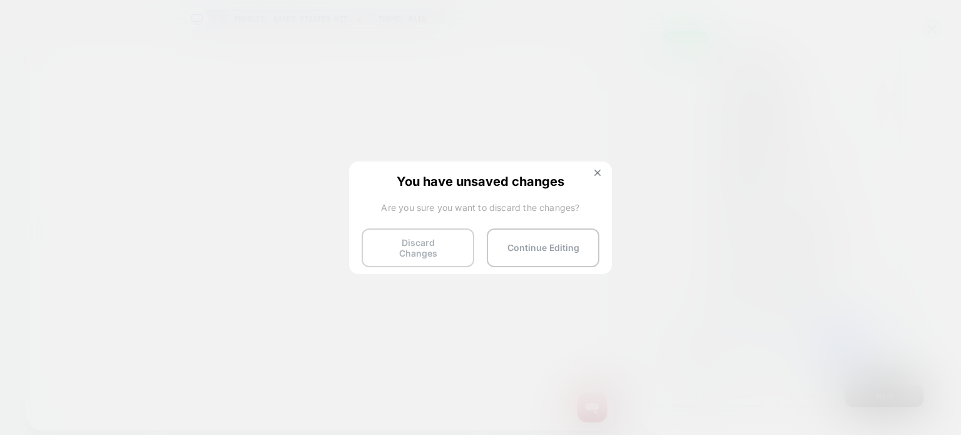
click at [444, 245] on button "Discard Changes" at bounding box center [418, 247] width 113 height 39
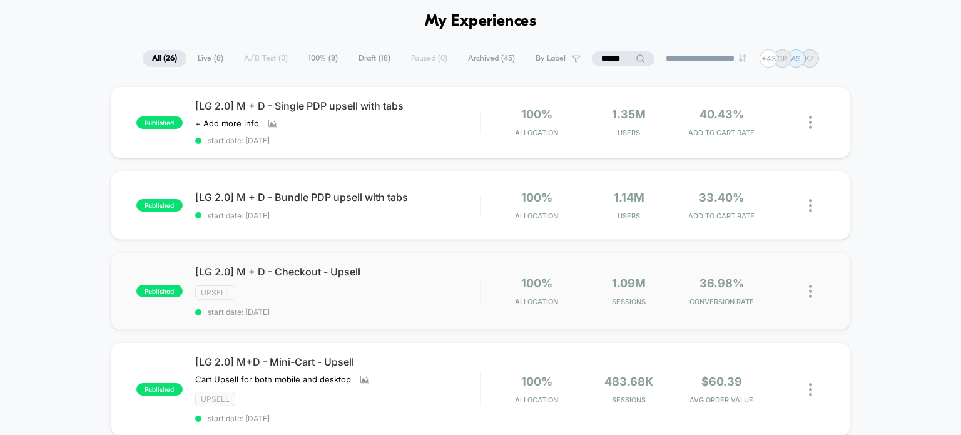
scroll to position [51, 0]
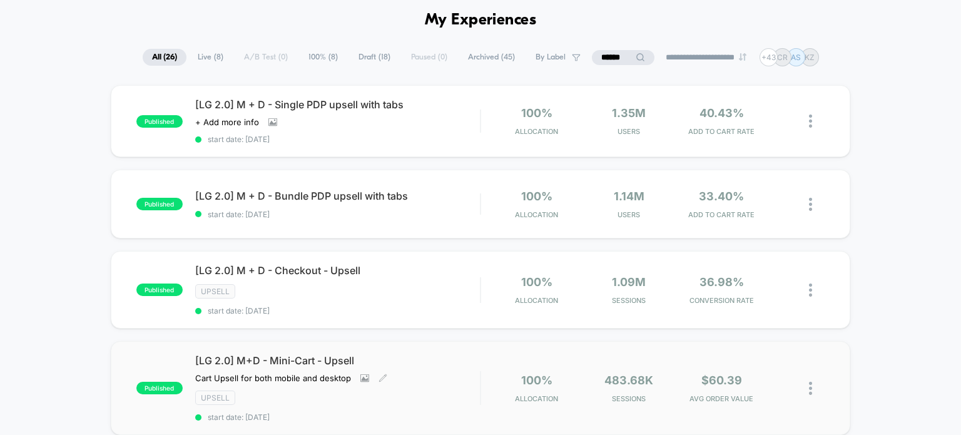
click at [411, 372] on div "[LG 2.0] M+D - Mini-Cart - Upsell Cart Upsell for both mobile and desktop Click…" at bounding box center [337, 388] width 285 height 68
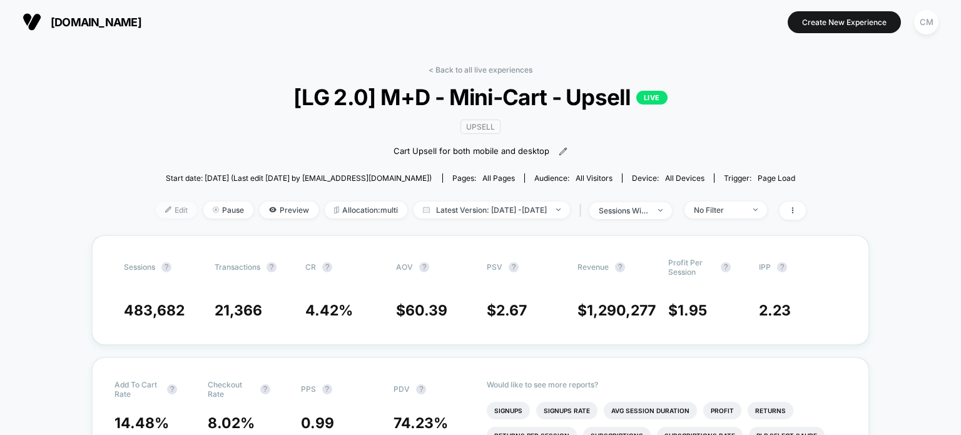
click at [160, 214] on span "Edit" at bounding box center [176, 209] width 41 height 17
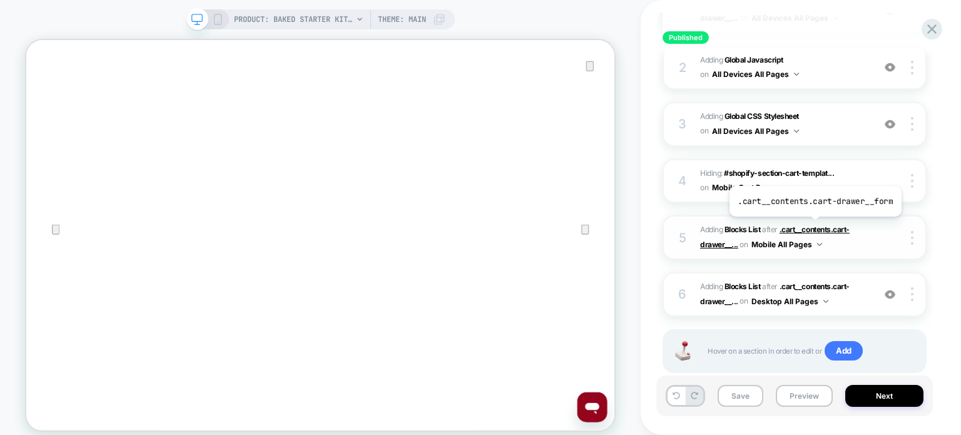
click at [813, 226] on span ".cart__contents.cart-drawer__..." at bounding box center [775, 237] width 150 height 24
click at [913, 234] on div at bounding box center [914, 238] width 24 height 14
click at [911, 291] on img at bounding box center [912, 294] width 3 height 14
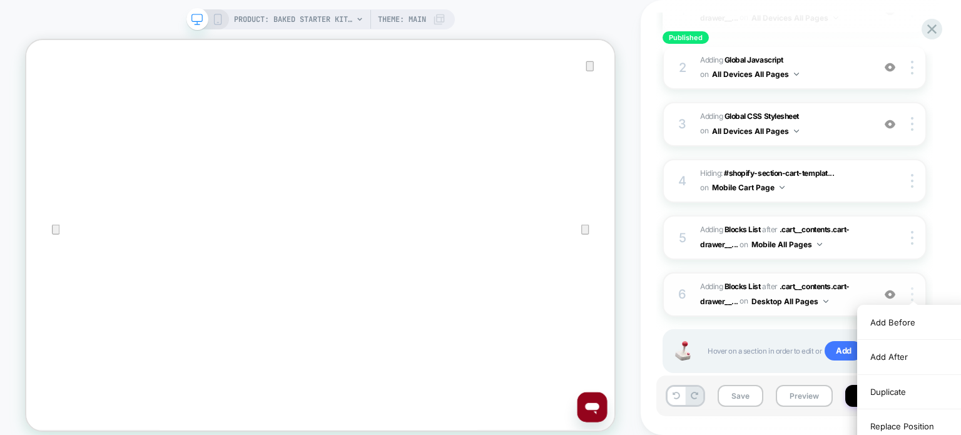
scroll to position [282, 0]
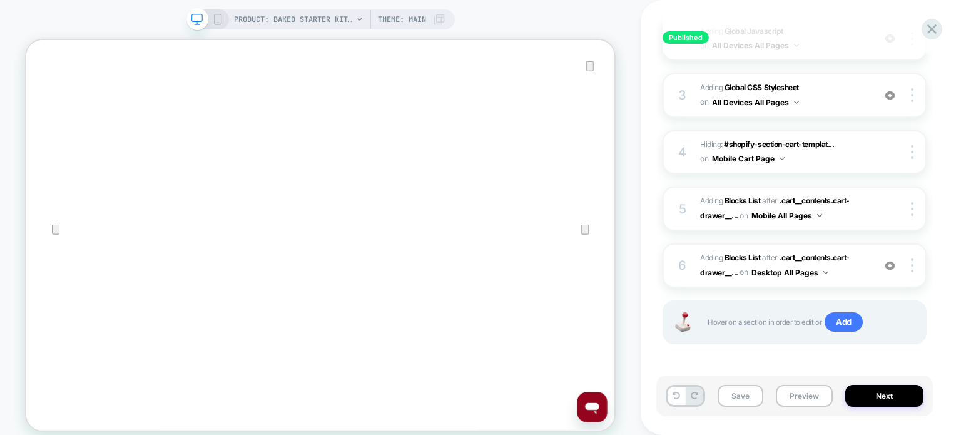
click at [928, 277] on div "Published [LG 2.0] M+D - Mini-Cart - Upsell Cart Upsell for both mobile and des…" at bounding box center [794, 218] width 277 height 410
click at [811, 255] on span ".cart__contents.cart-drawer__..." at bounding box center [775, 265] width 150 height 24
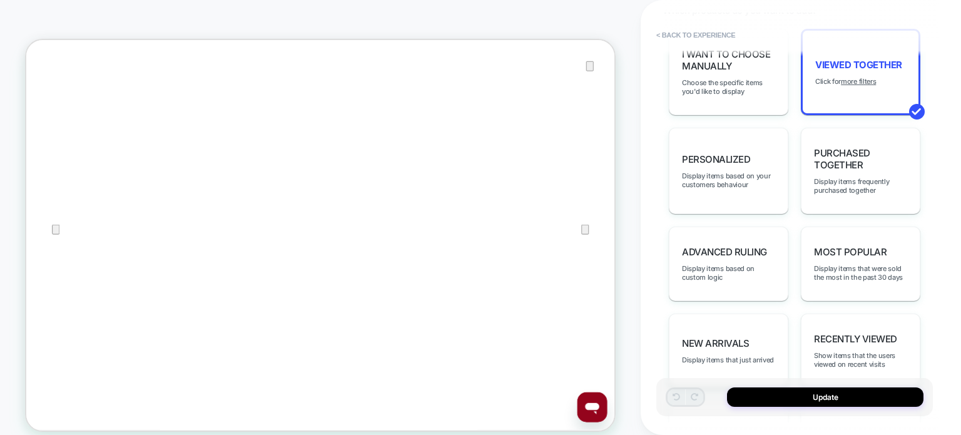
scroll to position [795, 0]
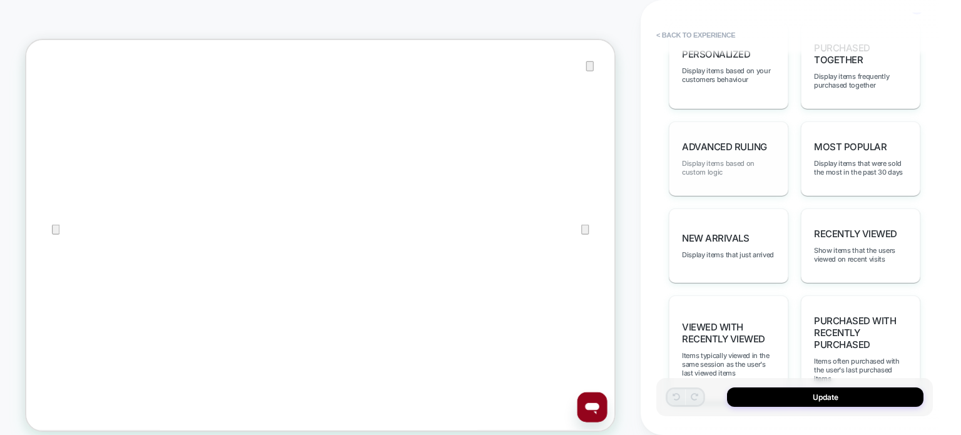
click at [736, 175] on span "Display items based on custom logic" at bounding box center [728, 168] width 93 height 18
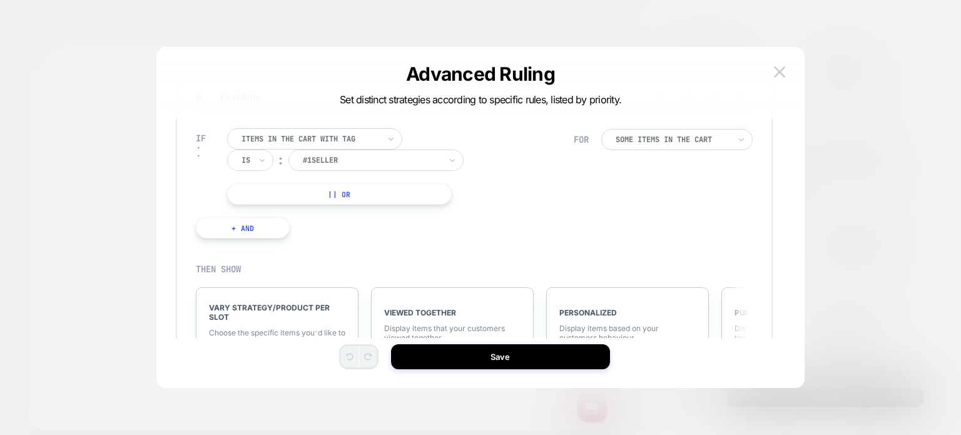
scroll to position [0, 0]
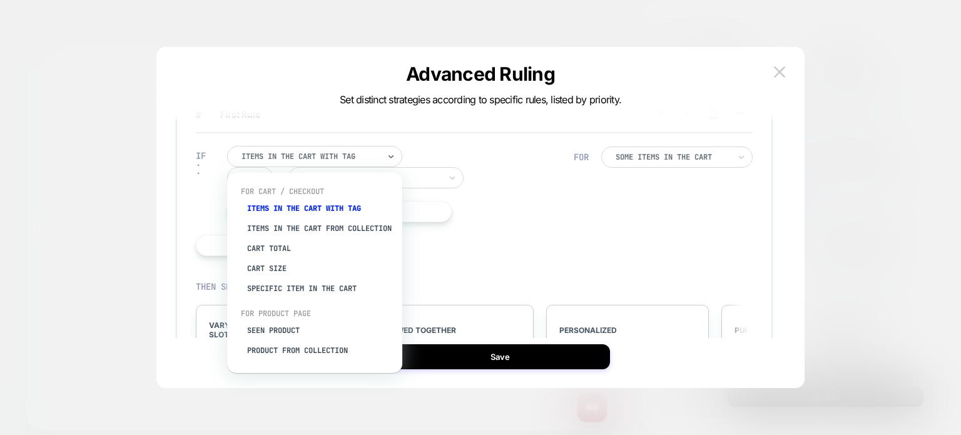
click at [305, 158] on div at bounding box center [310, 156] width 138 height 11
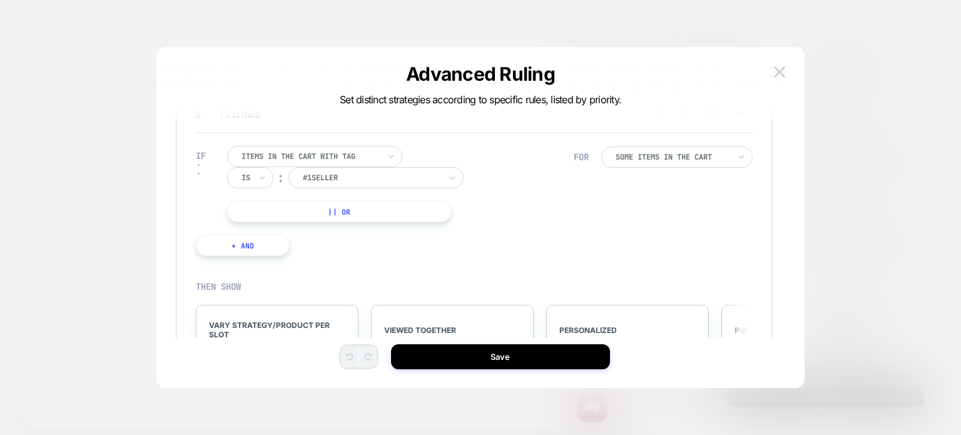
click at [447, 212] on button "|| Or" at bounding box center [339, 211] width 224 height 21
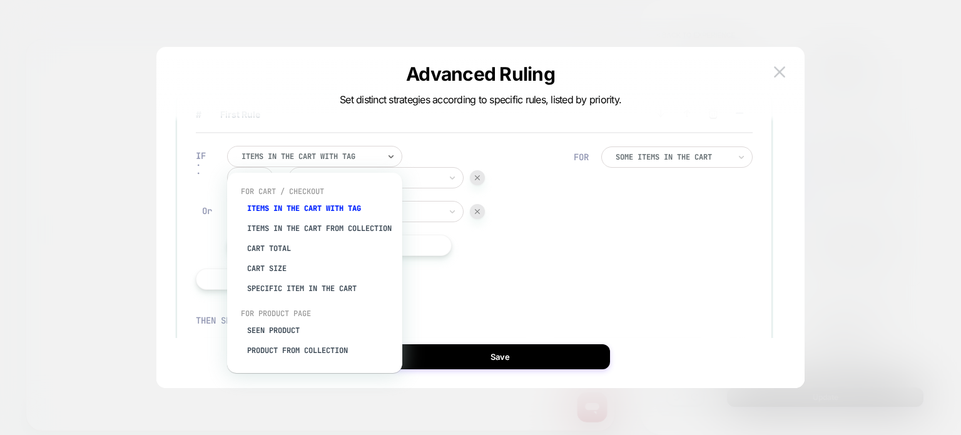
click at [362, 163] on div "Items in the cart with tag" at bounding box center [310, 157] width 140 height 14
click at [277, 294] on div "Specific item in the cart" at bounding box center [321, 288] width 163 height 20
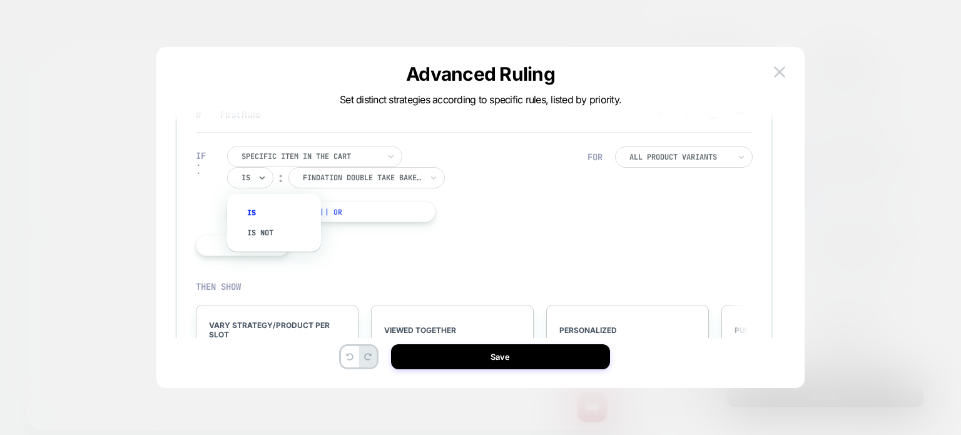
click at [255, 178] on div "Is" at bounding box center [250, 177] width 46 height 21
click at [255, 232] on div "Is not" at bounding box center [280, 233] width 81 height 20
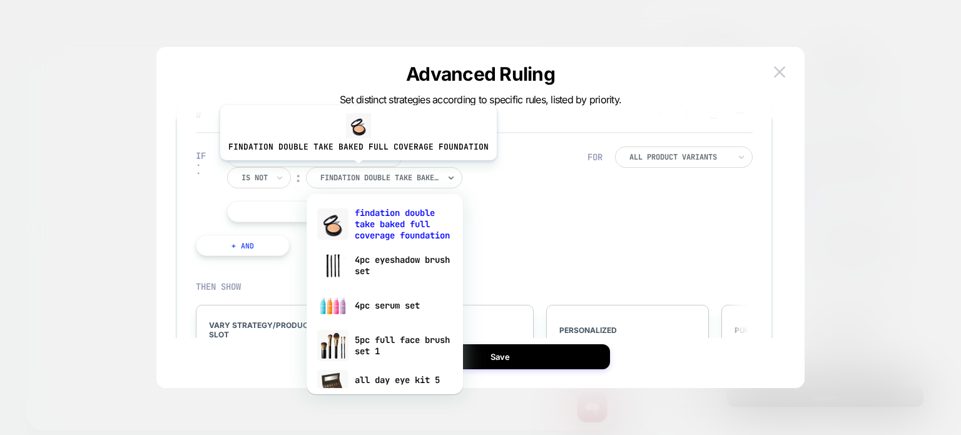
click at [355, 170] on div "findation double take baked full coverage foundation" at bounding box center [384, 177] width 156 height 21
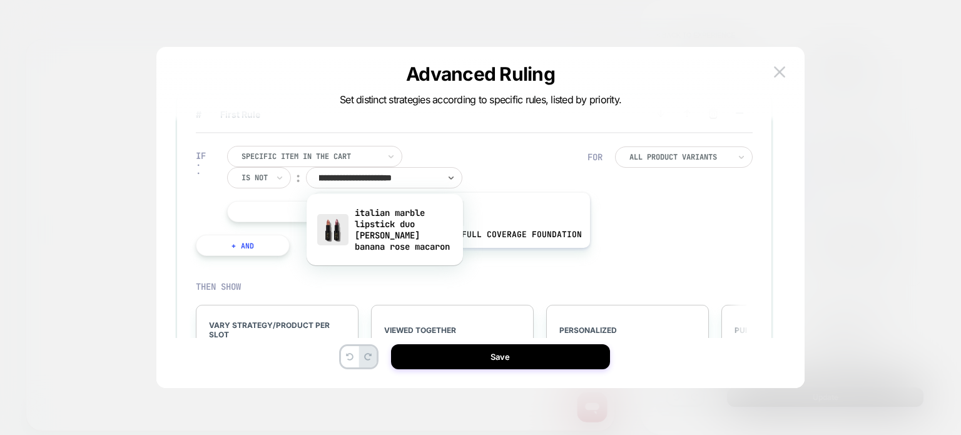
type input "**********"
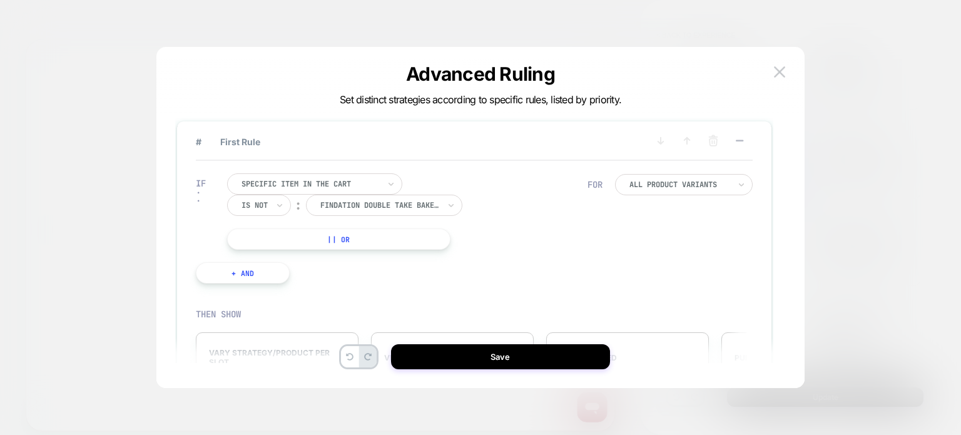
scroll to position [6, 0]
click at [774, 74] on img at bounding box center [779, 71] width 11 height 11
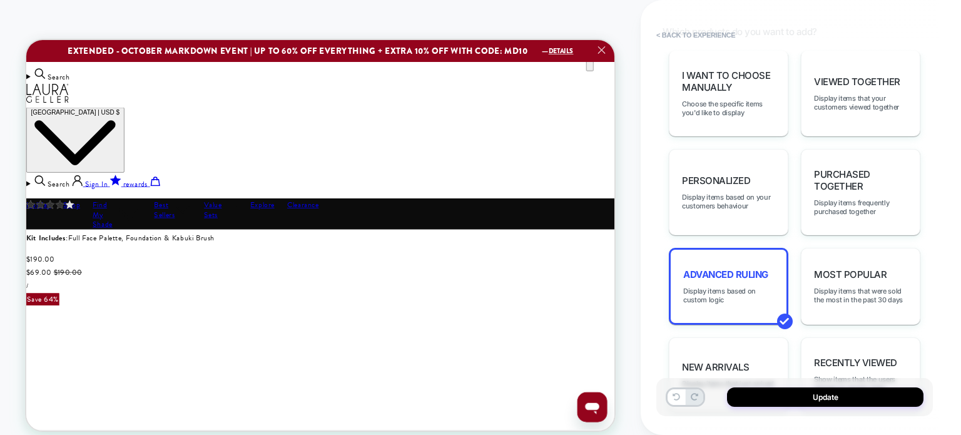
scroll to position [0, 0]
click at [771, 400] on button "Update" at bounding box center [825, 396] width 196 height 19
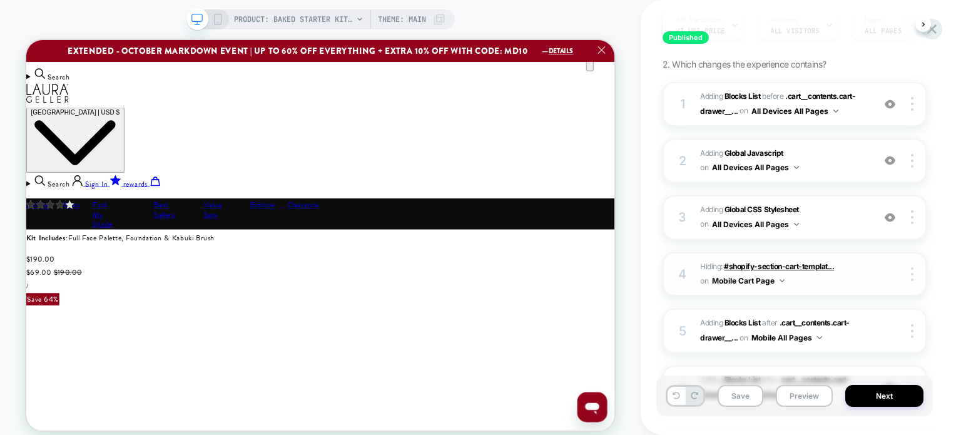
scroll to position [208, 0]
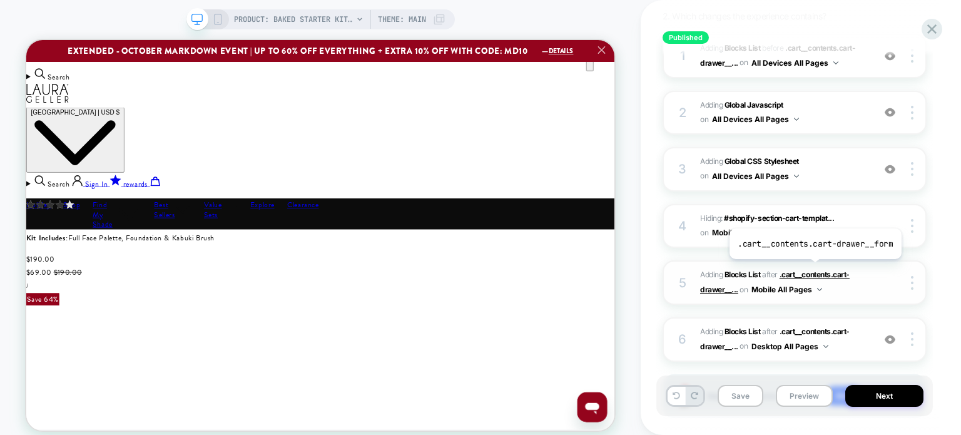
click at [813, 270] on span ".cart__contents.cart-drawer__..." at bounding box center [775, 282] width 150 height 24
click at [891, 338] on img at bounding box center [890, 339] width 11 height 11
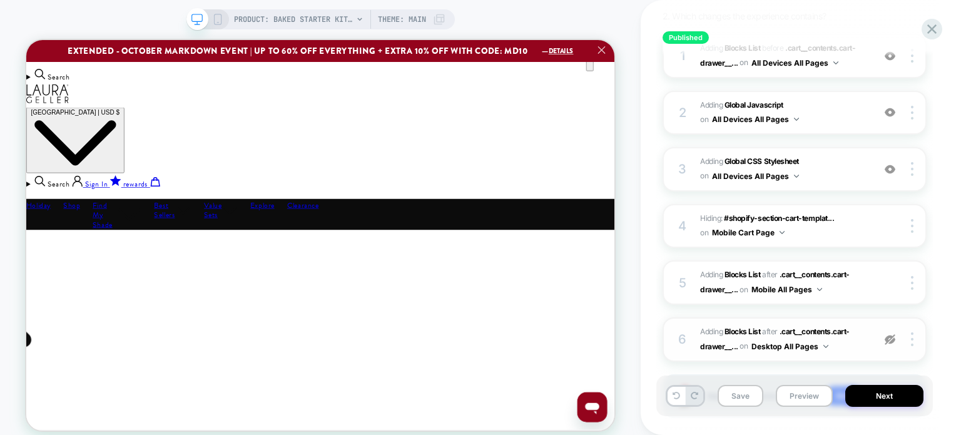
click at [891, 338] on img at bounding box center [890, 339] width 11 height 11
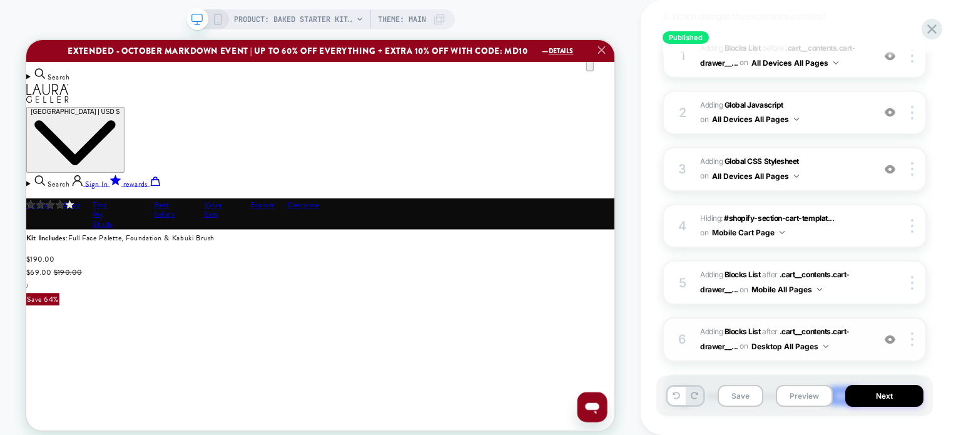
click at [891, 338] on img at bounding box center [890, 339] width 11 height 11
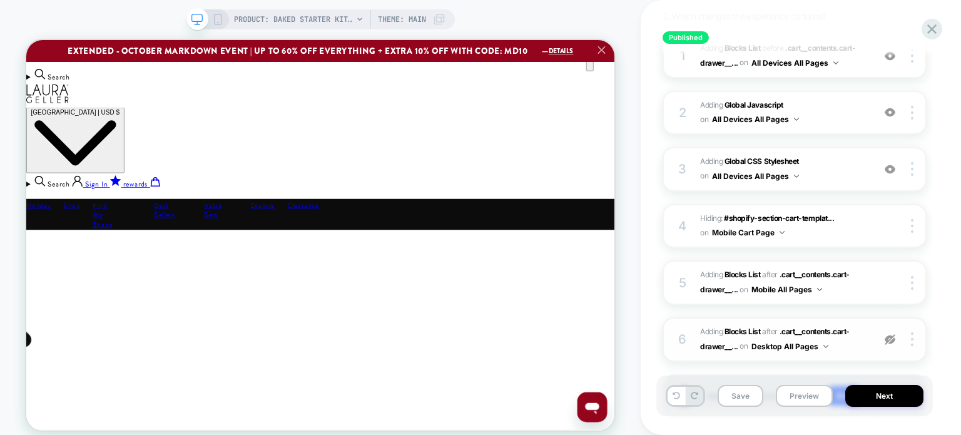
click at [891, 338] on img at bounding box center [890, 339] width 11 height 11
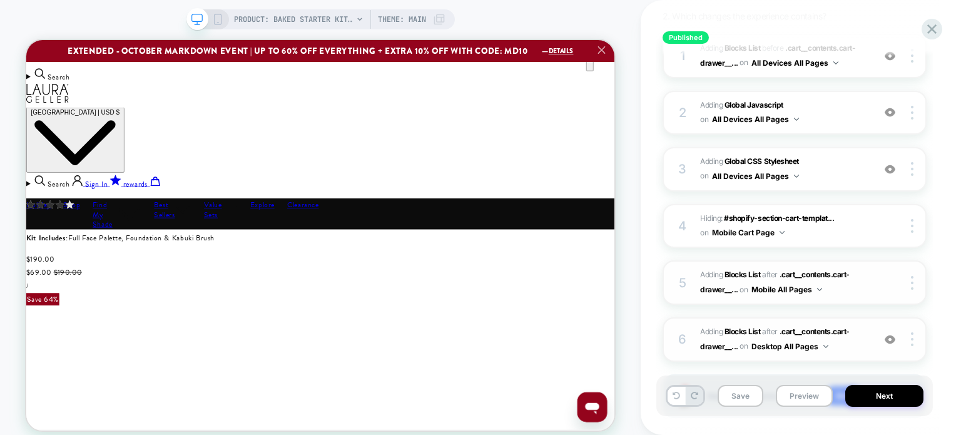
click at [889, 283] on div at bounding box center [901, 283] width 47 height 14
click at [880, 277] on div at bounding box center [901, 283] width 47 height 14
click at [900, 273] on div "5 #_loomi_addon_1750269137742_dup1753298408 Adding Blocks List AFTER .cart__con…" at bounding box center [795, 282] width 264 height 44
click at [910, 334] on div at bounding box center [914, 339] width 24 height 14
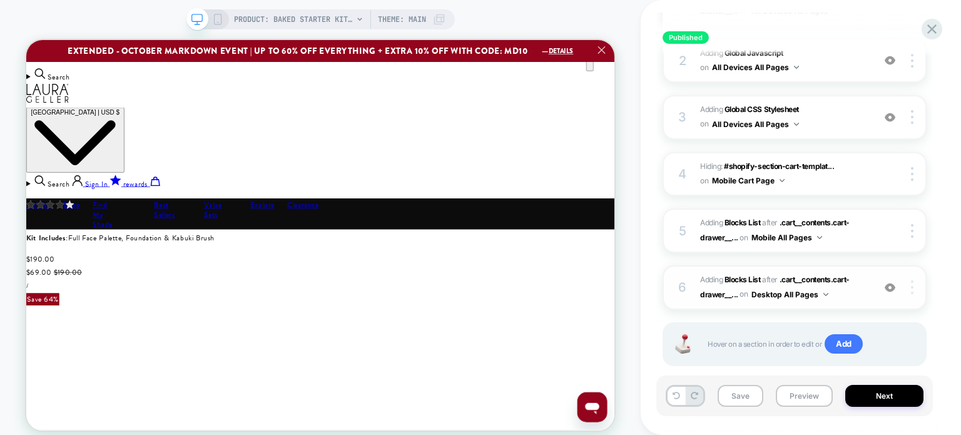
scroll to position [260, 0]
click at [912, 228] on img at bounding box center [912, 230] width 3 height 14
click at [808, 220] on span ".cart__contents.cart-drawer__..." at bounding box center [775, 229] width 150 height 24
click at [800, 276] on span ".cart__contents.cart-drawer__..." at bounding box center [775, 286] width 150 height 24
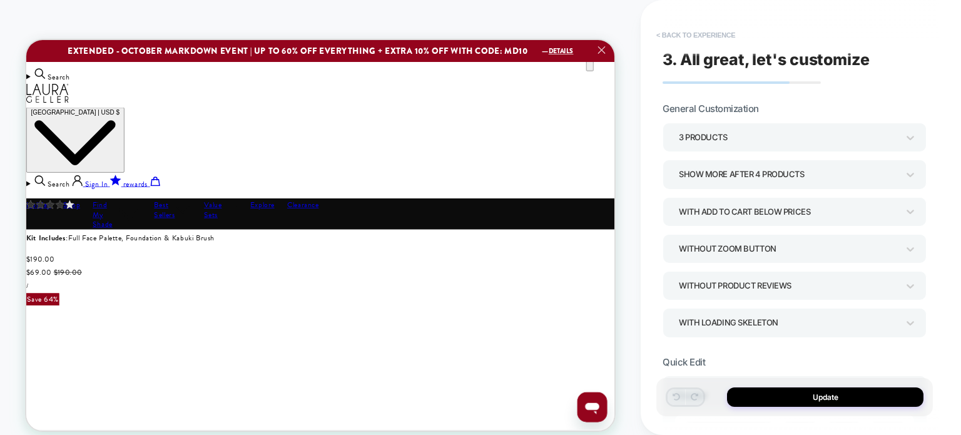
scroll to position [0, 0]
click at [681, 37] on button "< Back to experience" at bounding box center [695, 35] width 91 height 20
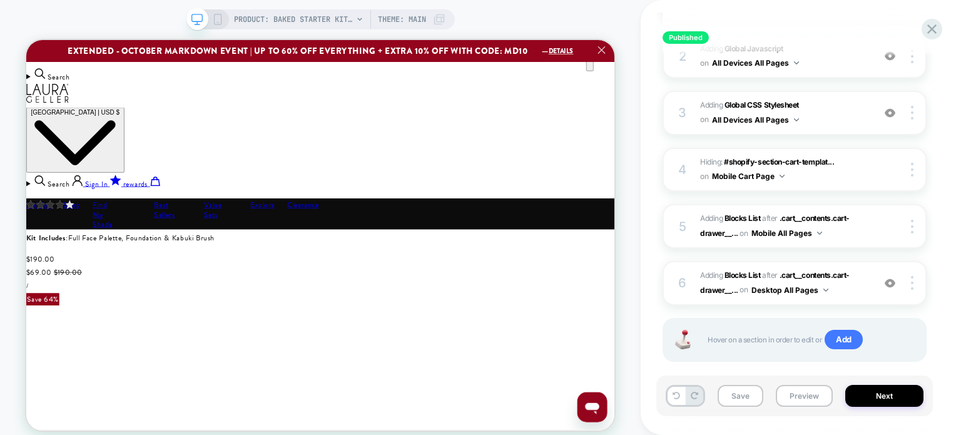
scroll to position [265, 0]
click at [868, 232] on div "5 #_loomi_addon_1750269137742_dup1753298408 Adding Blocks List AFTER .cart__con…" at bounding box center [795, 225] width 264 height 44
click at [873, 215] on div "5 #_loomi_addon_1750269137742_dup1753298408 Adding Blocks List AFTER .cart__con…" at bounding box center [795, 225] width 264 height 44
click at [860, 165] on span "Hiding : #shopify-section-cart-templat... #shopify-section-cart-template > sect…" at bounding box center [783, 169] width 167 height 29
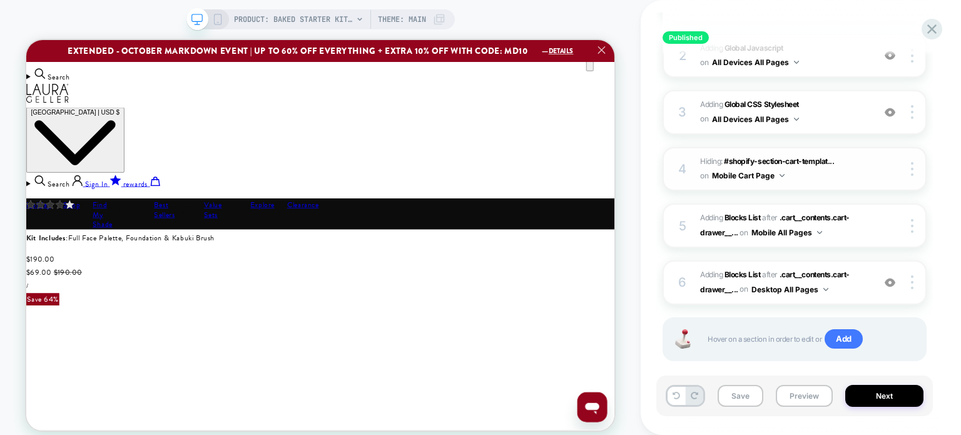
click at [860, 165] on span "Hiding : #shopify-section-cart-templat... #shopify-section-cart-template > sect…" at bounding box center [783, 169] width 167 height 29
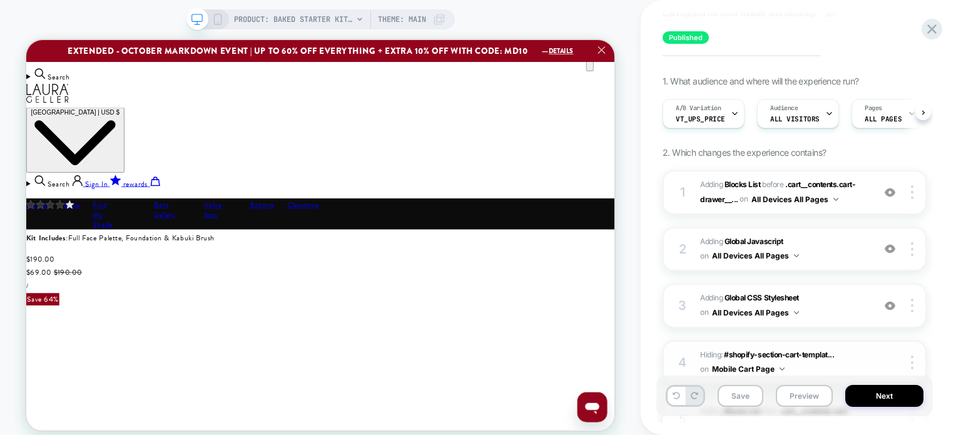
scroll to position [69, 0]
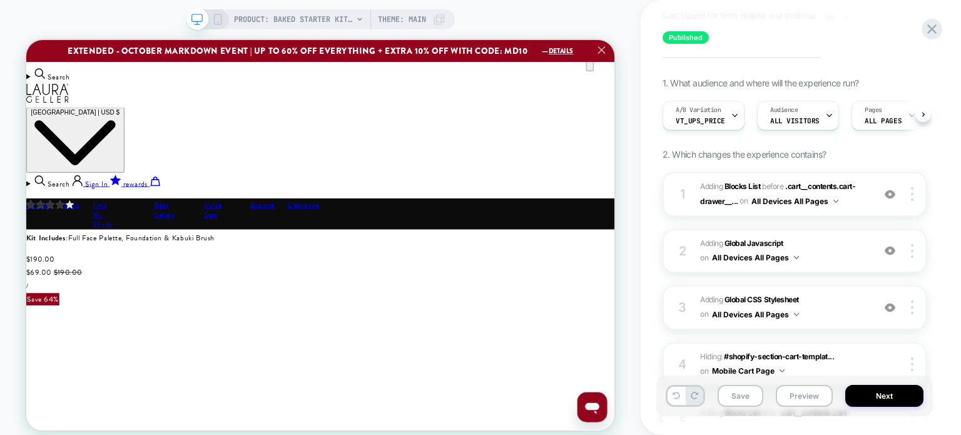
click at [930, 107] on div "Published [LG 2.0] M+D - Mini-Cart - Upsell Cart Upsell for both mobile and des…" at bounding box center [794, 218] width 277 height 410
click at [720, 109] on div "A/B Variation VT_UpS_Price" at bounding box center [696, 115] width 74 height 28
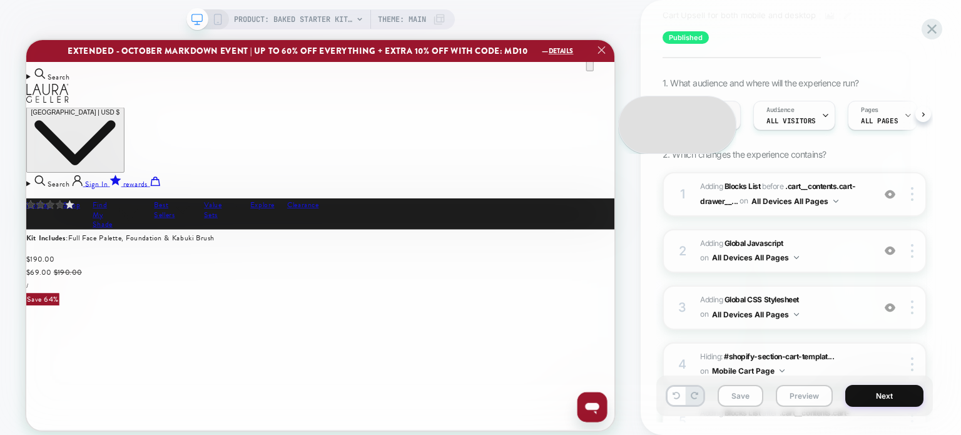
scroll to position [0, 35]
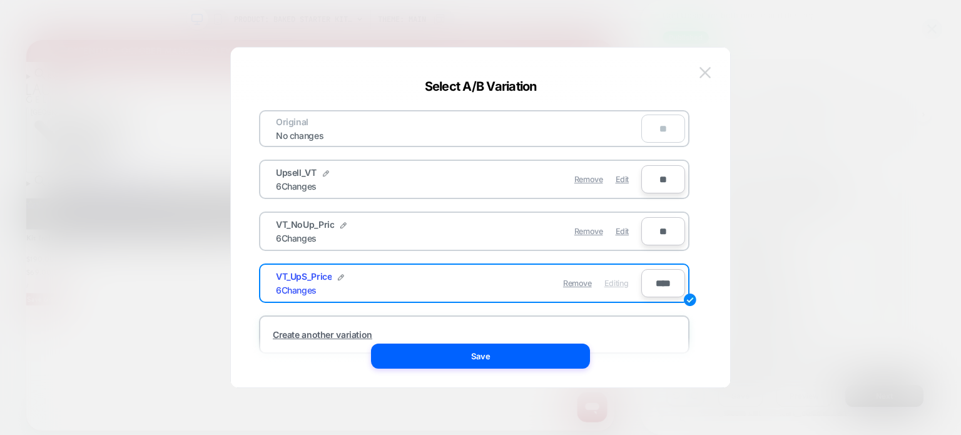
click at [703, 70] on img at bounding box center [704, 72] width 11 height 11
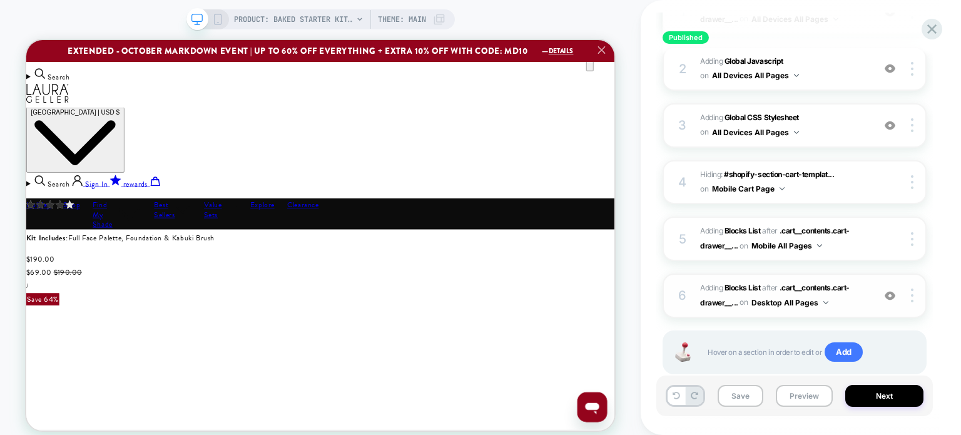
scroll to position [0, 195]
click at [819, 283] on span ".cart__contents.cart-drawer__..." at bounding box center [775, 295] width 150 height 24
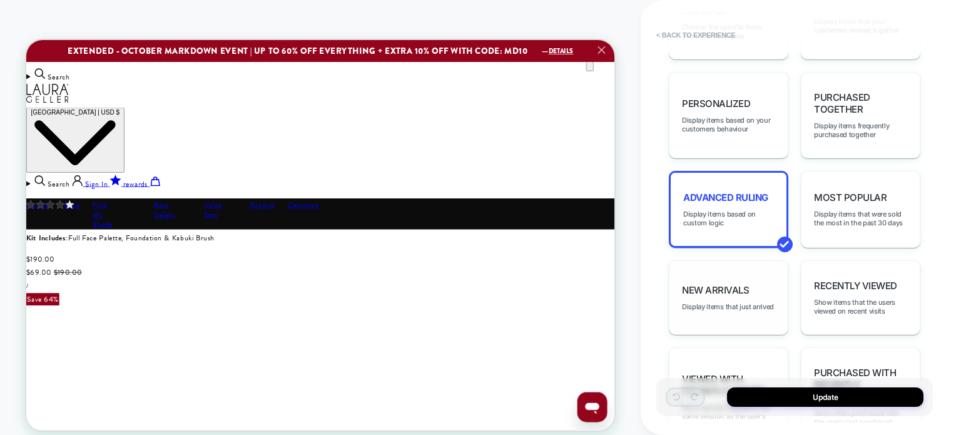
scroll to position [748, 0]
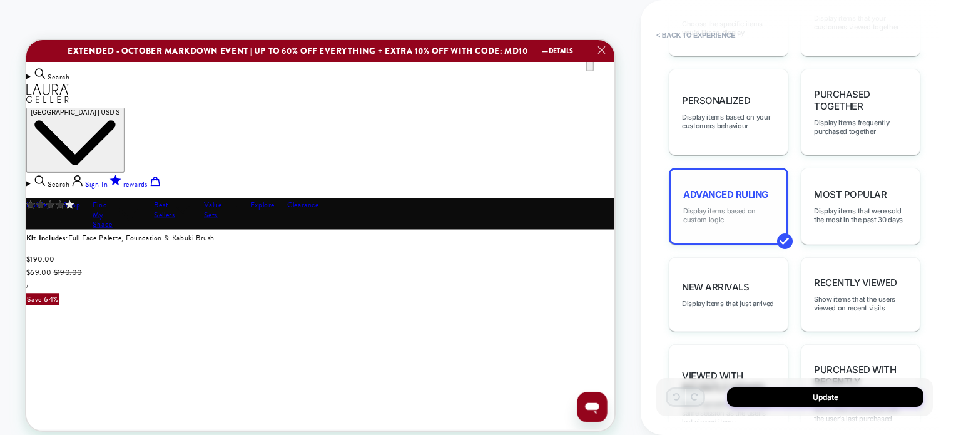
click at [773, 224] on span "Display items based on custom logic" at bounding box center [728, 215] width 91 height 18
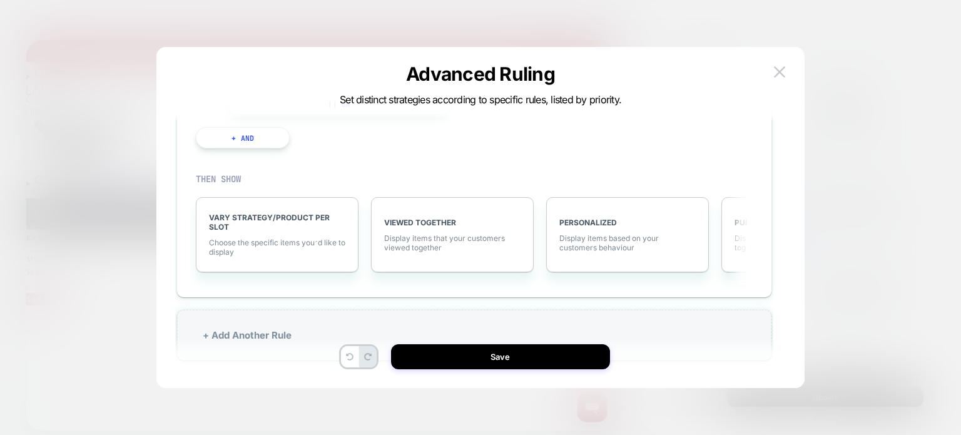
scroll to position [148, 0]
click at [301, 236] on span "Choose the specific items you׳d like to display" at bounding box center [277, 244] width 136 height 19
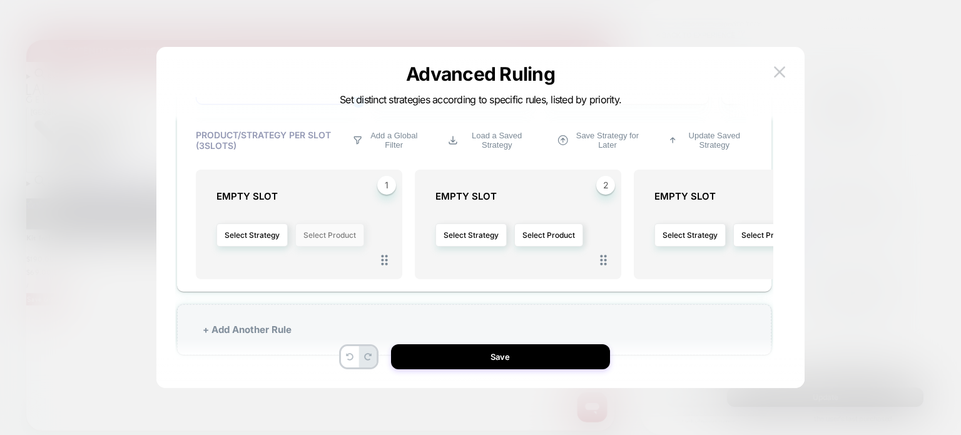
scroll to position [0, 35]
click at [305, 240] on button "Select Product" at bounding box center [329, 234] width 69 height 23
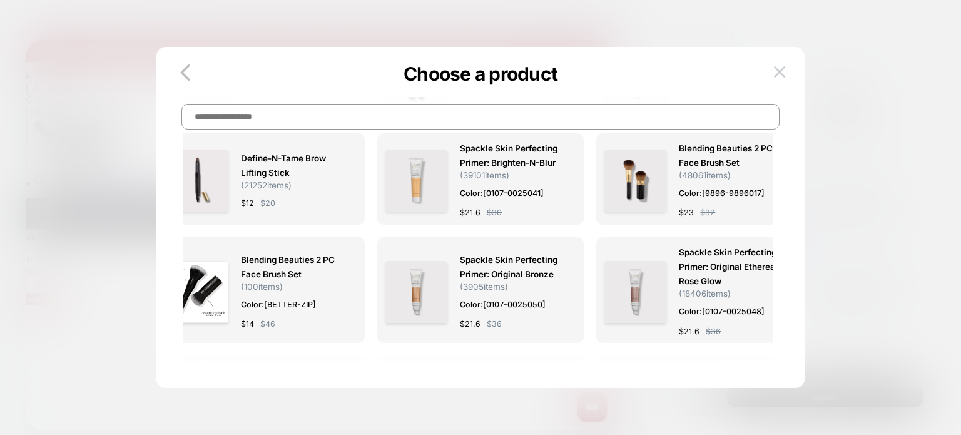
scroll to position [0, 0]
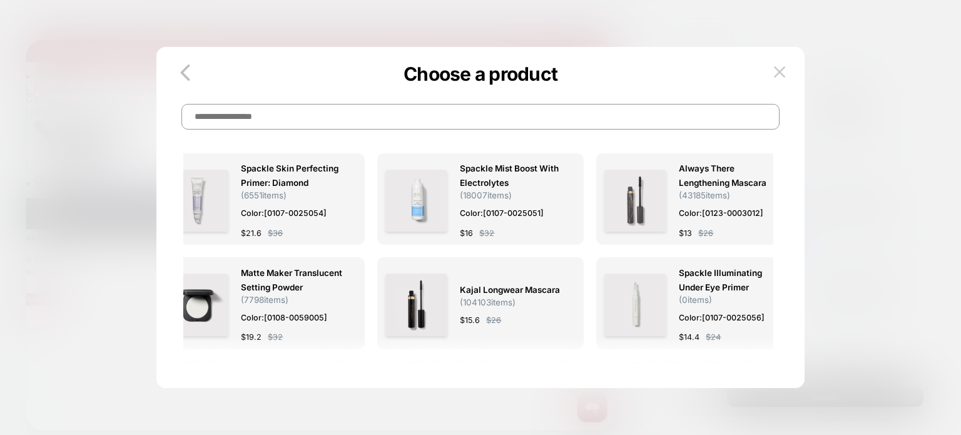
click at [293, 124] on input at bounding box center [480, 117] width 598 height 26
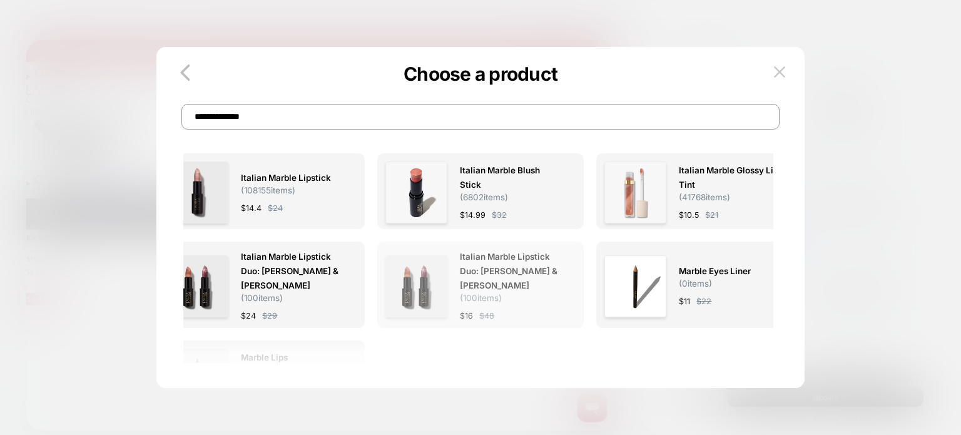
type input "**********"
click at [489, 276] on span "Italian Marble Lipstick Duo: [PERSON_NAME] & [PERSON_NAME]" at bounding box center [511, 271] width 103 height 43
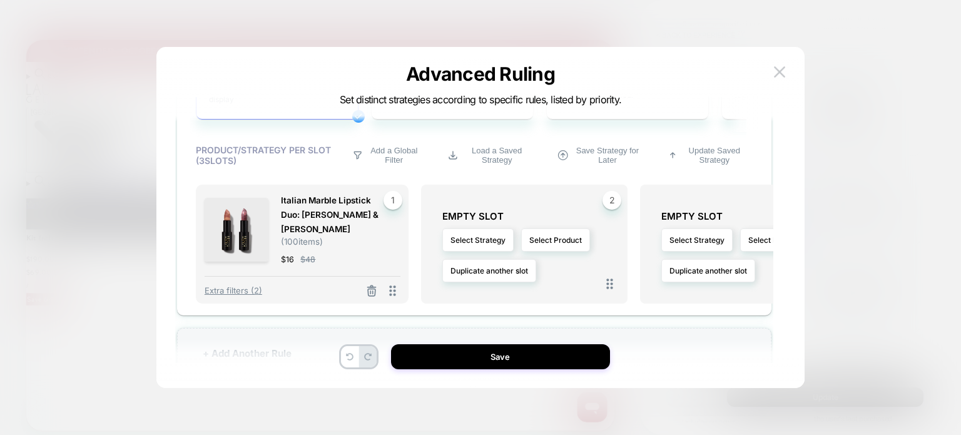
scroll to position [326, 0]
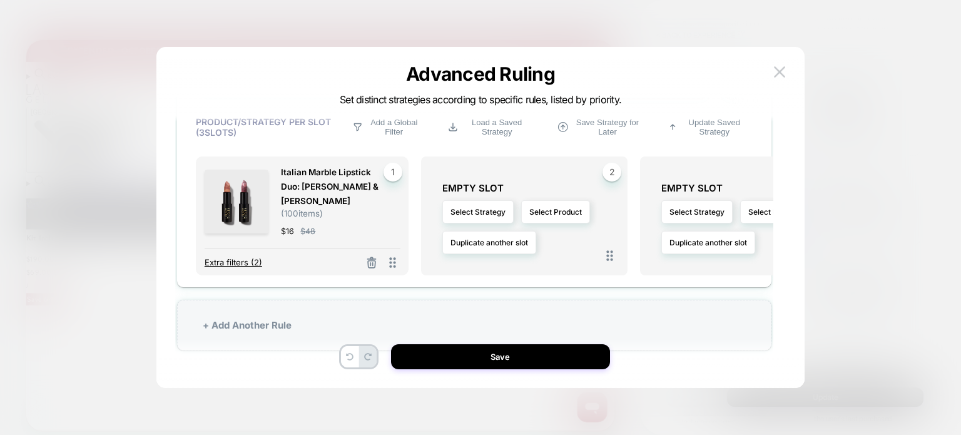
click at [253, 262] on span "Extra filters (2)" at bounding box center [234, 262] width 58 height 10
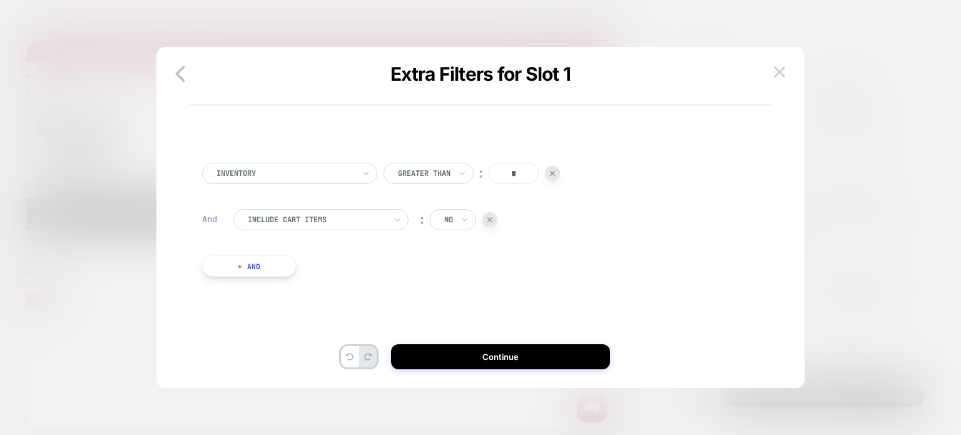
scroll to position [0, 35]
click at [272, 270] on button "+ And" at bounding box center [249, 265] width 94 height 21
click at [279, 275] on div at bounding box center [317, 278] width 138 height 11
click at [684, 180] on div "Inventory Greater Than ︰ *" at bounding box center [474, 173] width 544 height 21
click at [782, 73] on img at bounding box center [779, 71] width 11 height 11
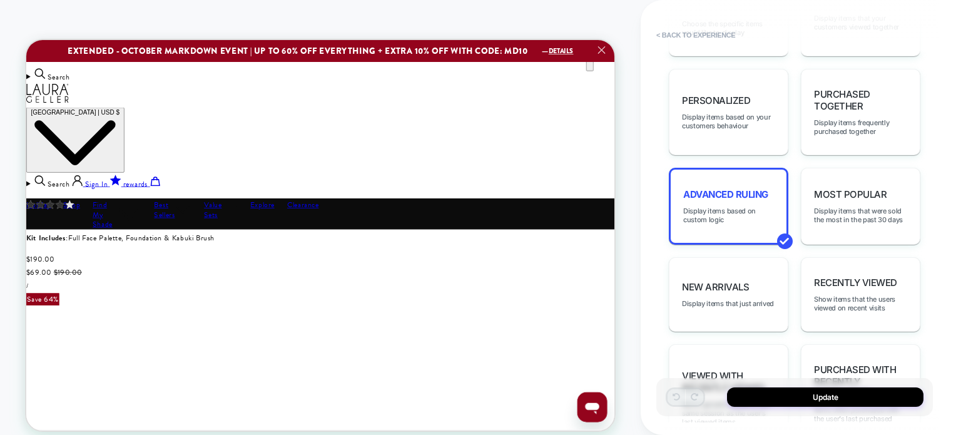
scroll to position [0, 115]
click at [701, 195] on div "Advanced Ruling Display items based on custom logic" at bounding box center [728, 206] width 119 height 77
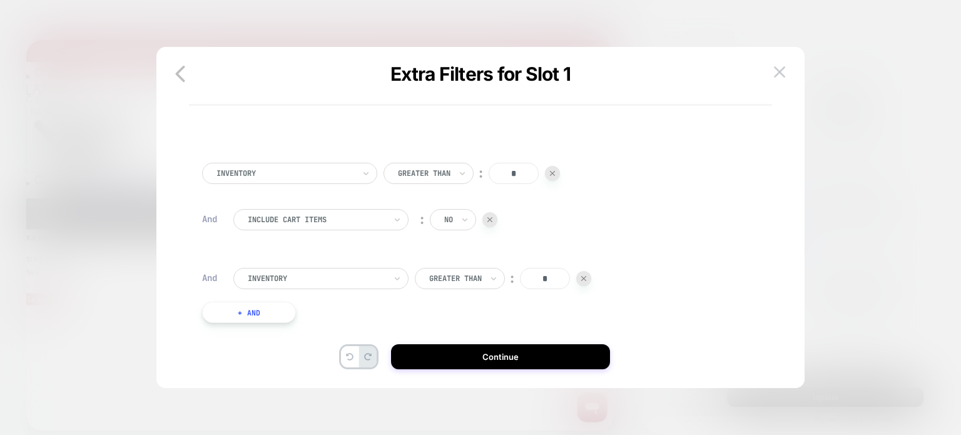
click at [350, 231] on div "Include Cart Items ︰ no" at bounding box center [489, 226] width 513 height 34
click at [186, 76] on icon "button" at bounding box center [180, 73] width 25 height 25
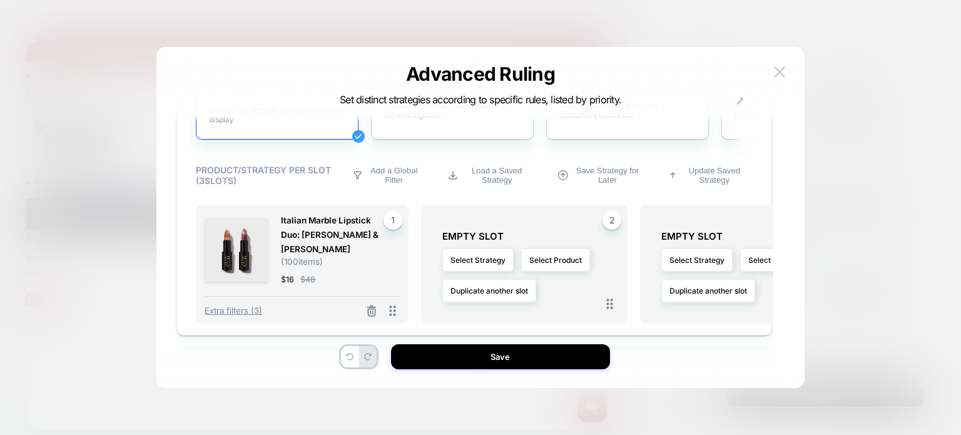
scroll to position [300, 0]
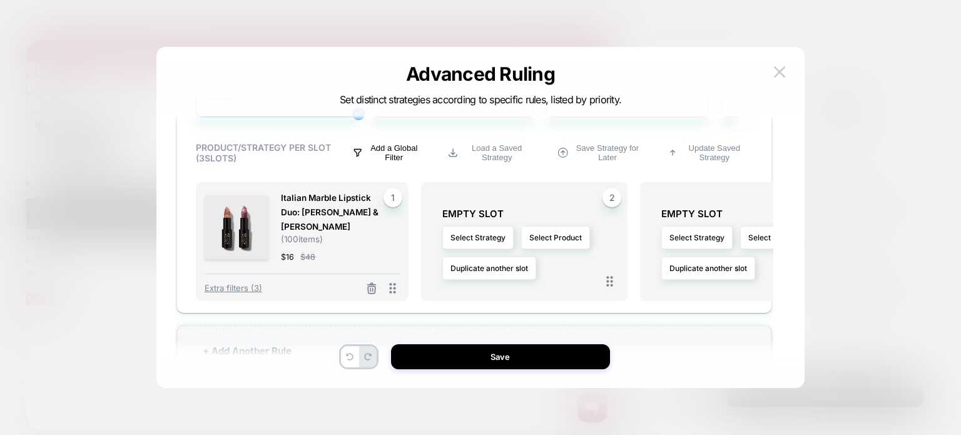
click at [395, 152] on p "Add a Global Filter" at bounding box center [394, 152] width 54 height 19
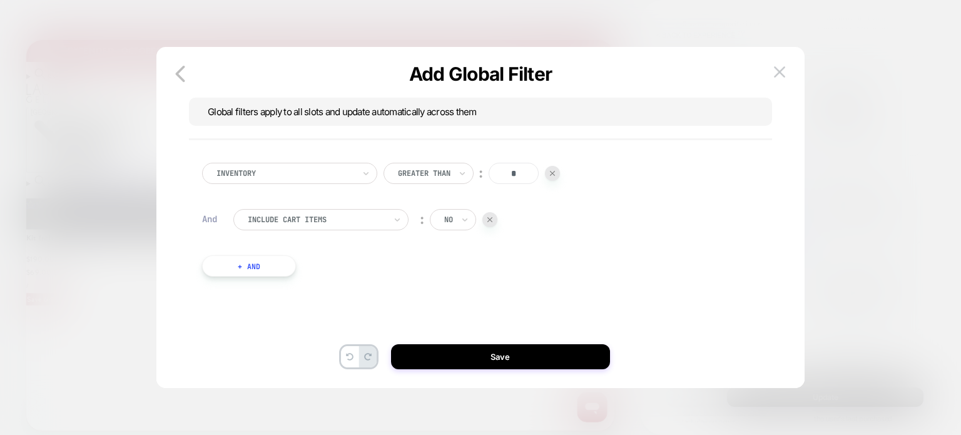
scroll to position [0, 0]
click at [277, 262] on button "+ And" at bounding box center [249, 265] width 94 height 21
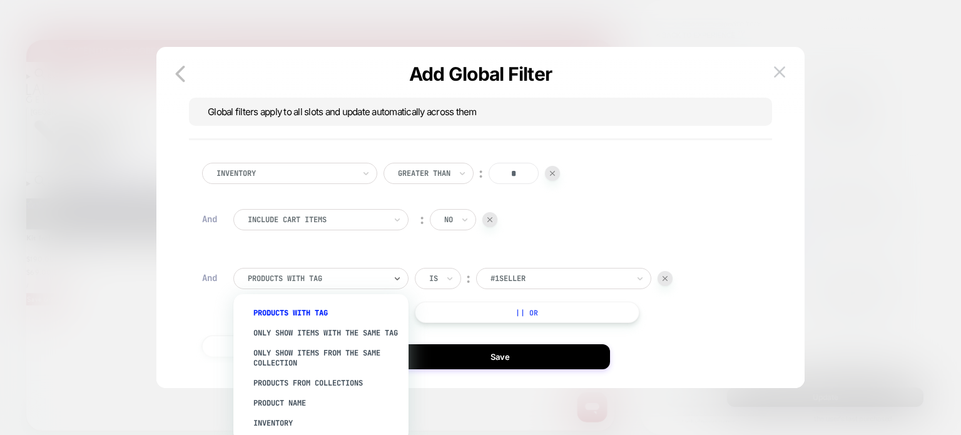
click at [312, 277] on div at bounding box center [317, 278] width 138 height 11
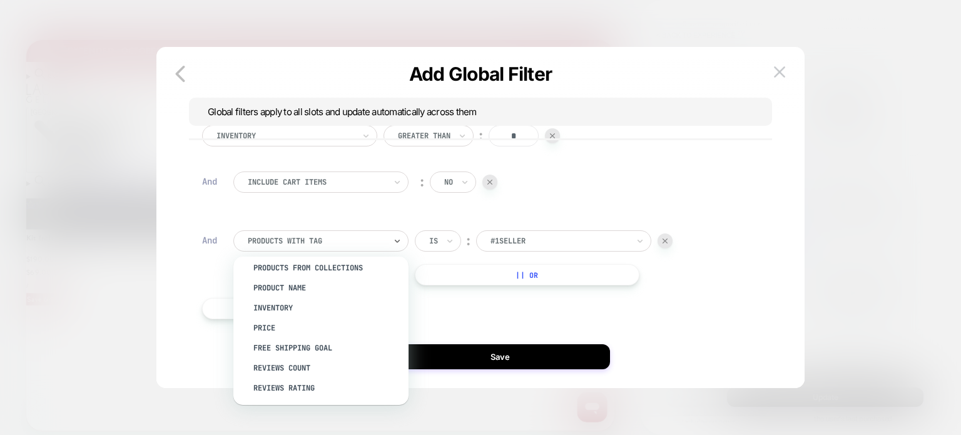
scroll to position [101, 0]
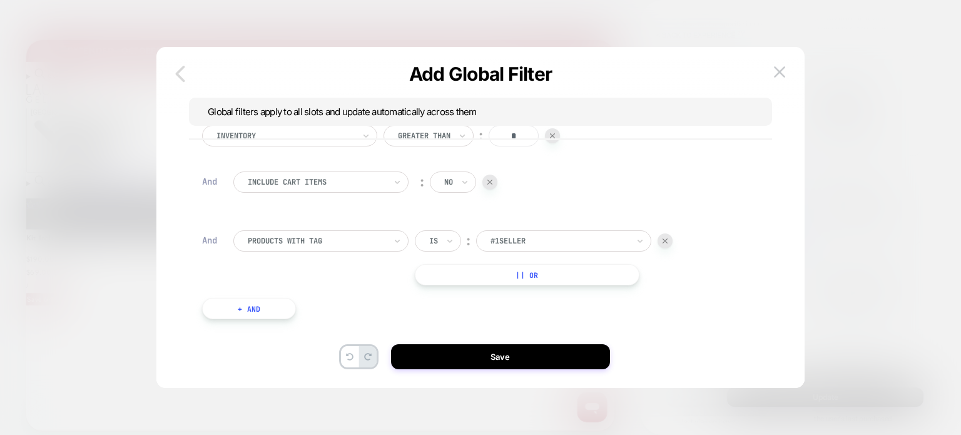
click at [184, 72] on icon "button" at bounding box center [180, 73] width 25 height 25
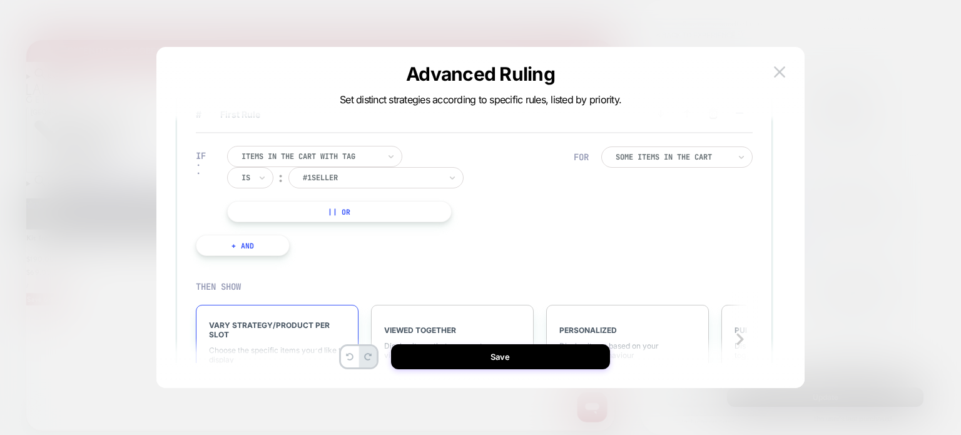
scroll to position [0, 0]
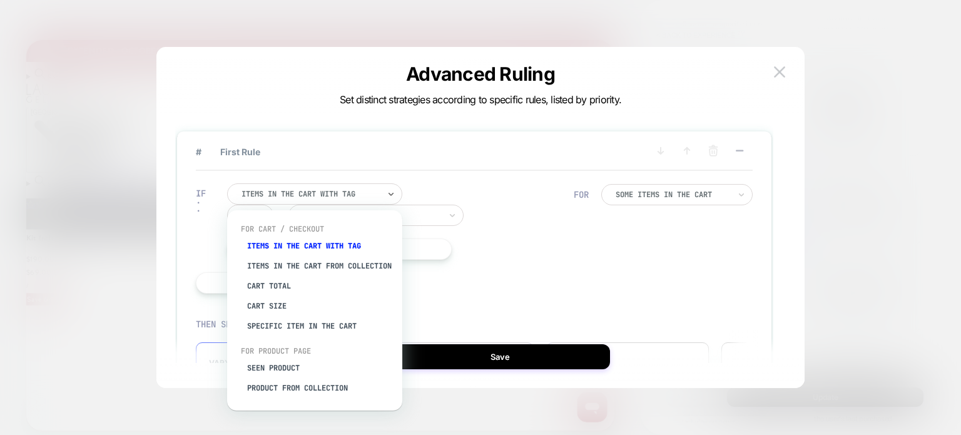
click at [303, 186] on div "Items in the cart with tag" at bounding box center [314, 193] width 175 height 21
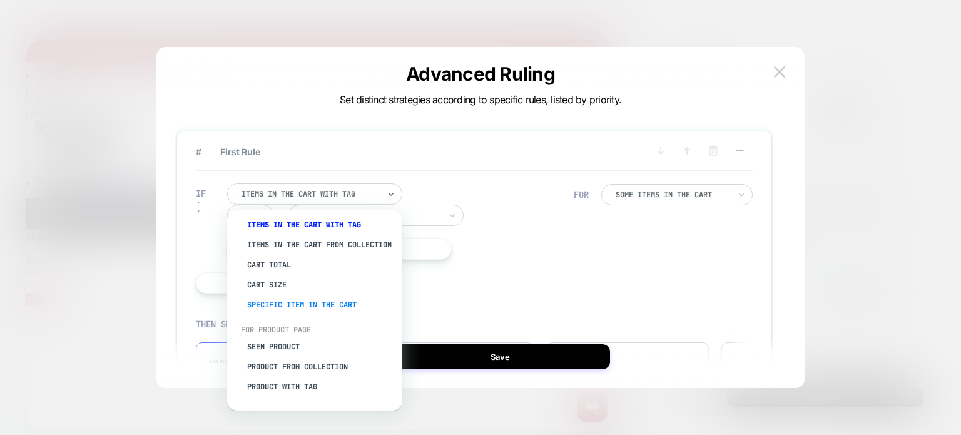
click at [280, 310] on div "Specific item in the cart" at bounding box center [321, 305] width 163 height 20
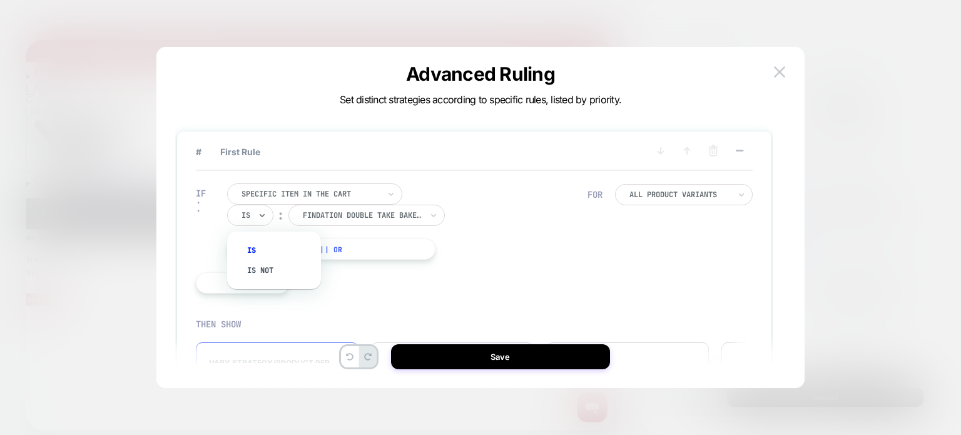
click at [255, 211] on div "Is" at bounding box center [250, 215] width 46 height 21
click at [259, 265] on div "Is not" at bounding box center [280, 270] width 81 height 20
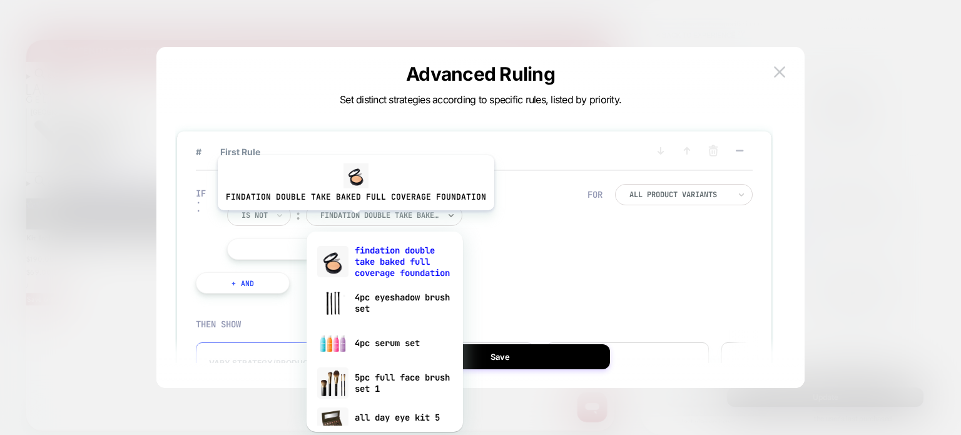
click at [353, 220] on div at bounding box center [379, 215] width 119 height 11
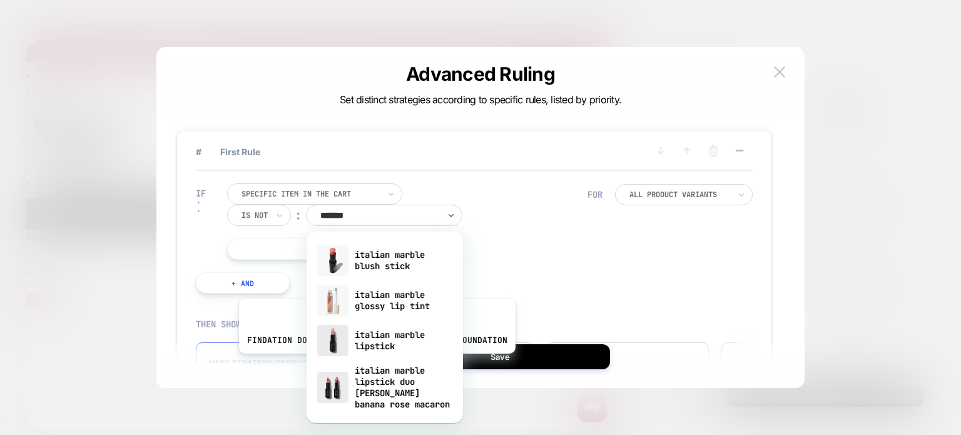
scroll to position [0, 0]
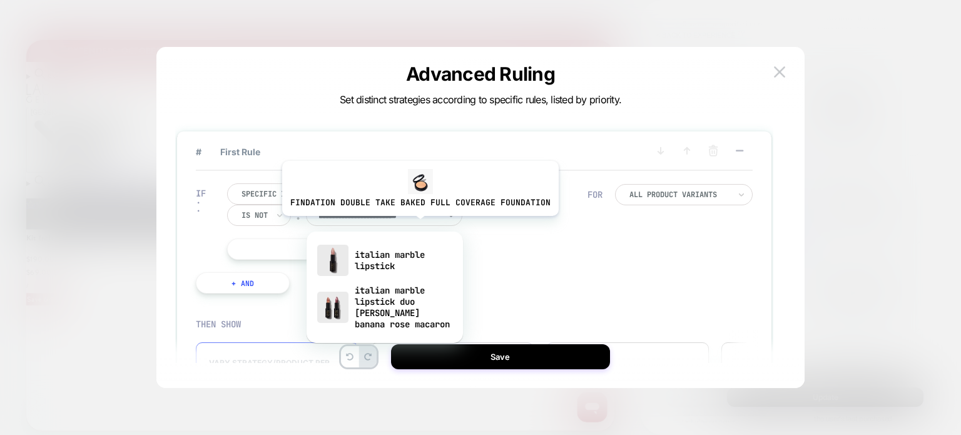
type input "**********"
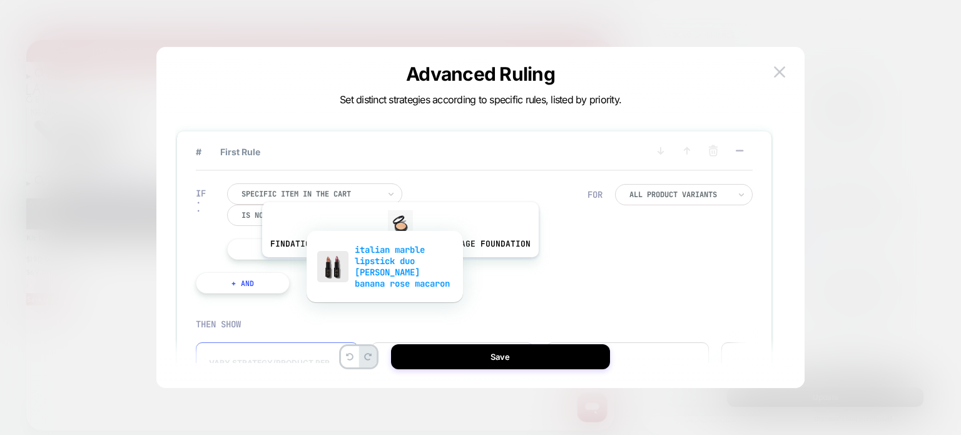
click at [397, 267] on div "italian marble lipstick duo [PERSON_NAME] banana rose macaron" at bounding box center [385, 267] width 144 height 54
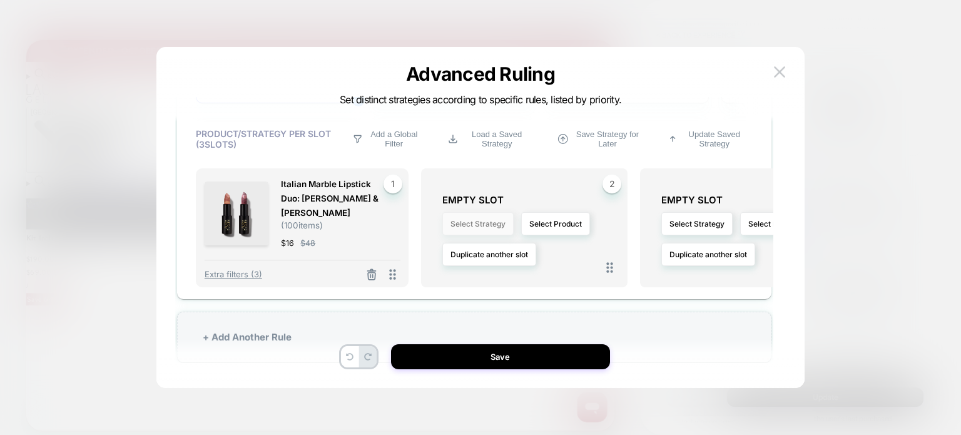
click at [481, 222] on button "Select Strategy" at bounding box center [477, 223] width 71 height 23
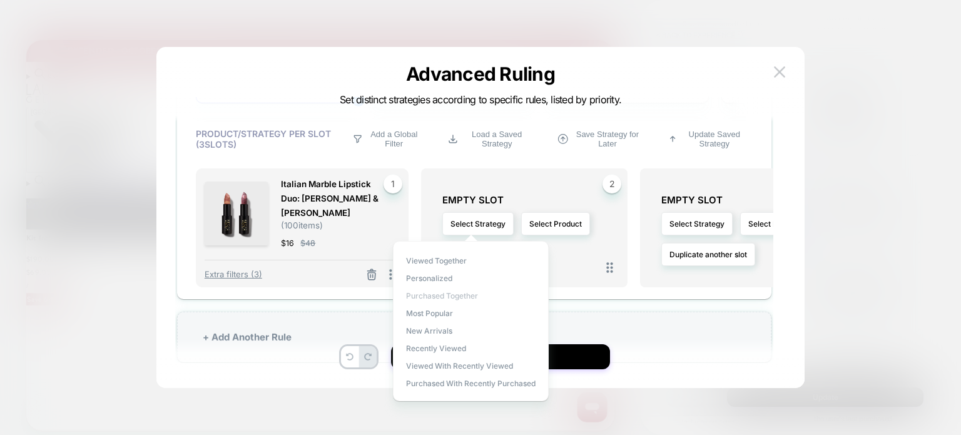
click at [455, 297] on span "Purchased Together" at bounding box center [442, 295] width 72 height 9
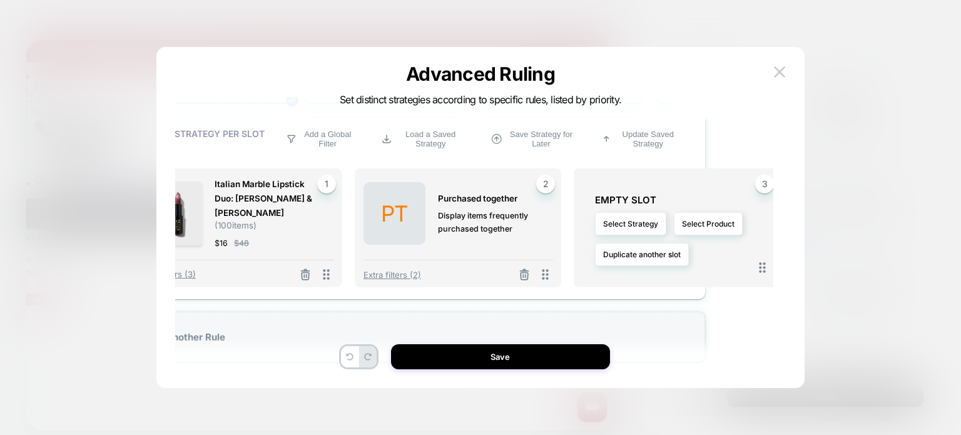
scroll to position [0, 35]
click at [622, 228] on button "Select Strategy" at bounding box center [630, 223] width 71 height 23
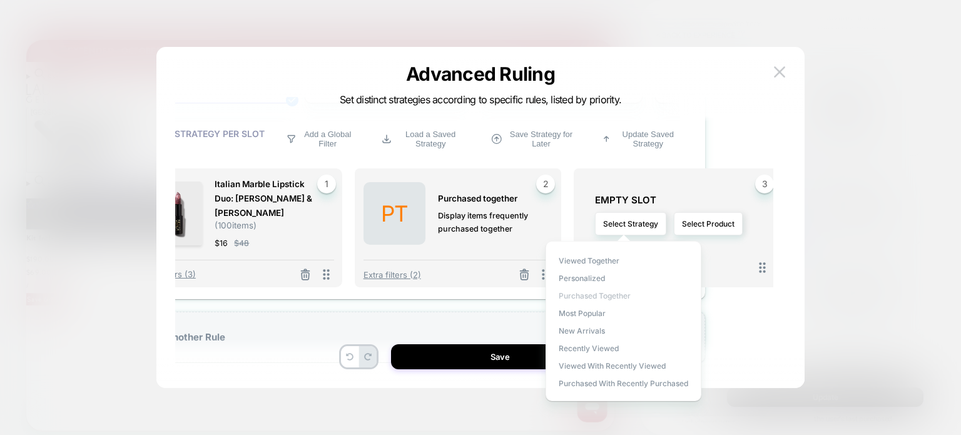
click at [602, 298] on span "Purchased Together" at bounding box center [595, 295] width 72 height 9
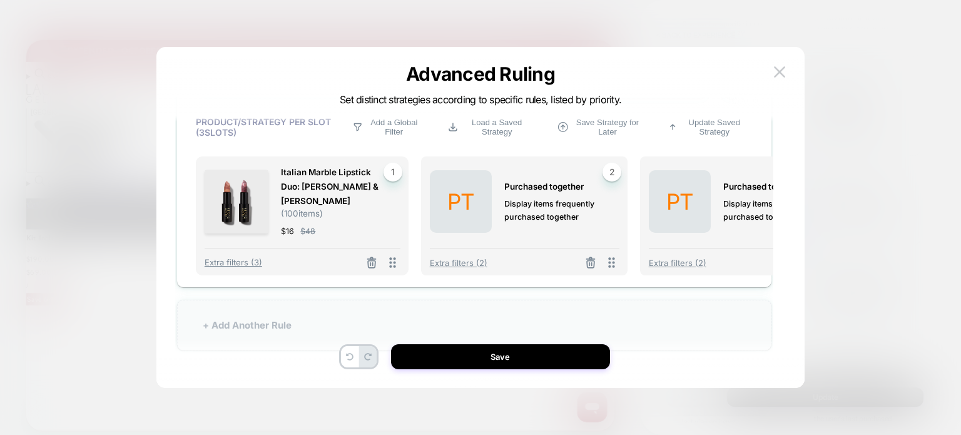
scroll to position [0, 195]
click at [285, 327] on div "+ Add Another Rule" at bounding box center [474, 325] width 594 height 51
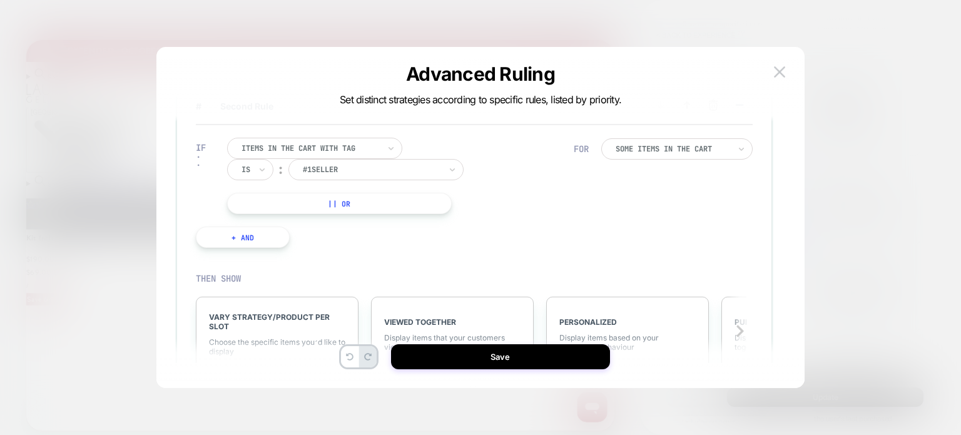
scroll to position [109, 0]
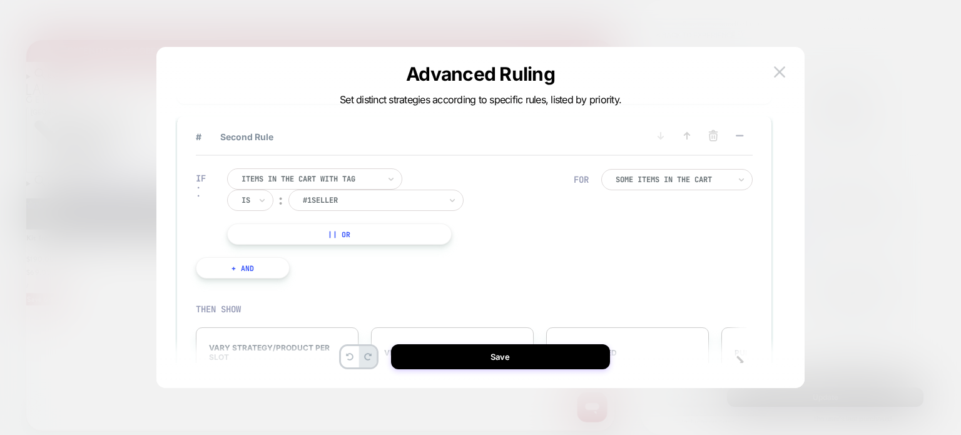
click at [305, 182] on div at bounding box center [310, 178] width 138 height 11
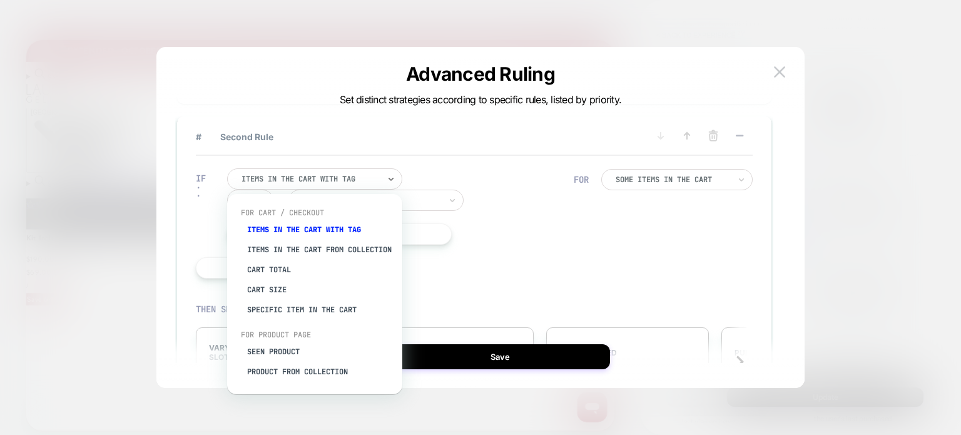
scroll to position [0, 0]
click at [295, 320] on div "Specific item in the cart" at bounding box center [321, 310] width 163 height 20
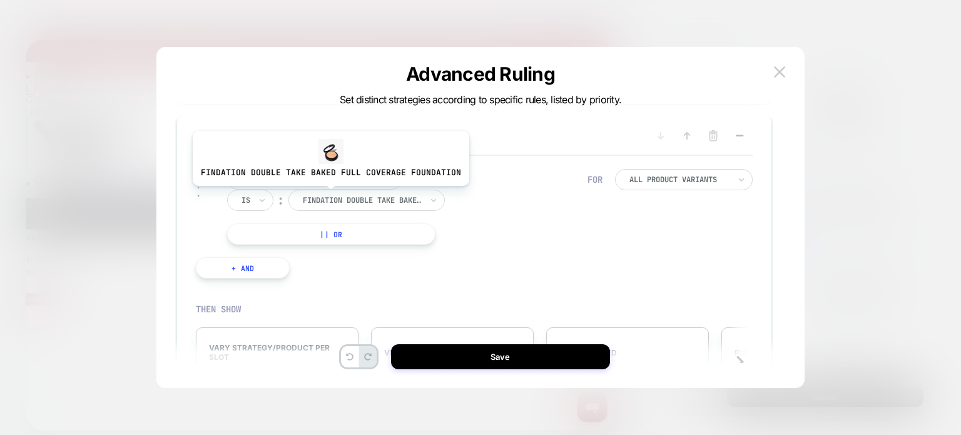
click at [328, 195] on div at bounding box center [362, 200] width 119 height 11
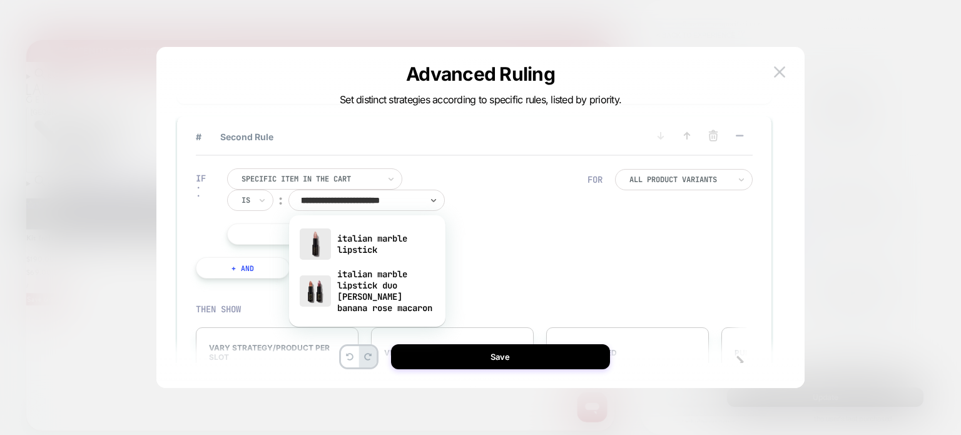
type input "**********"
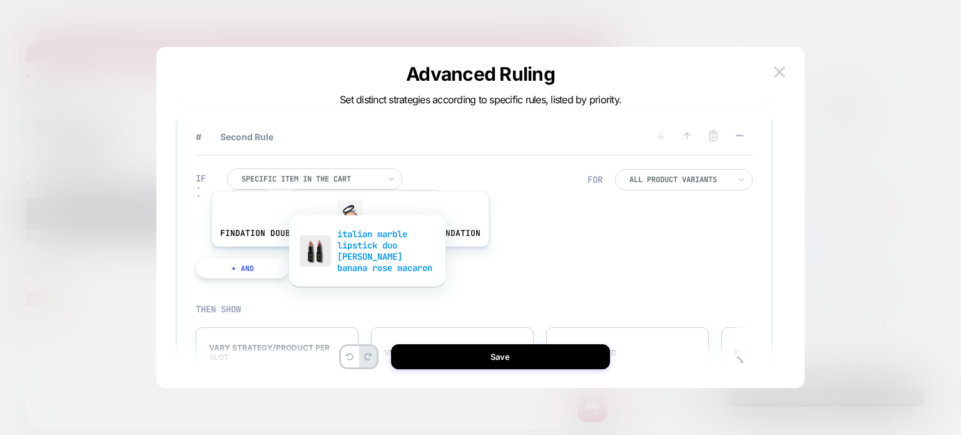
click at [347, 256] on div "italian marble lipstick duo [PERSON_NAME] banana rose macaron" at bounding box center [367, 251] width 144 height 54
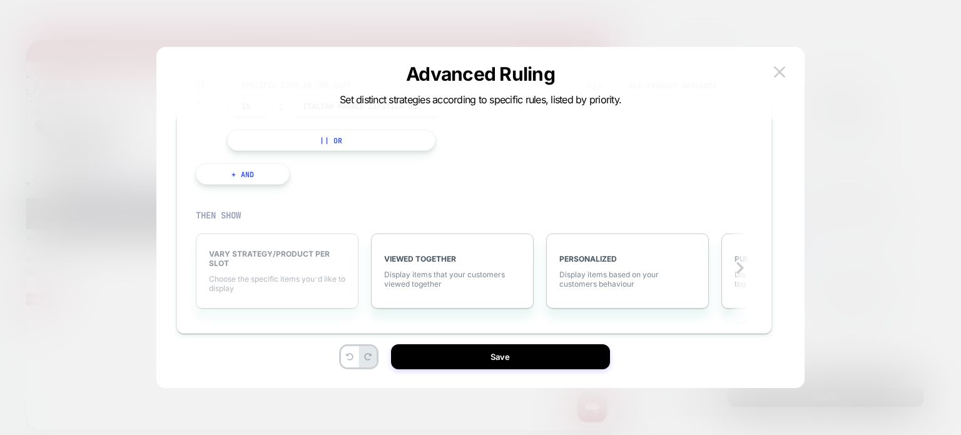
scroll to position [160, 0]
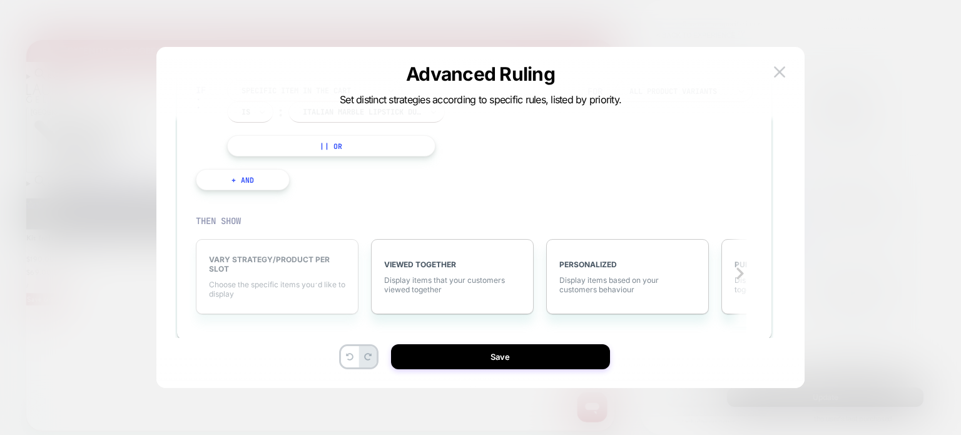
click at [254, 267] on span "VARY STRATEGY/PRODUCT PER SLOT" at bounding box center [277, 264] width 136 height 19
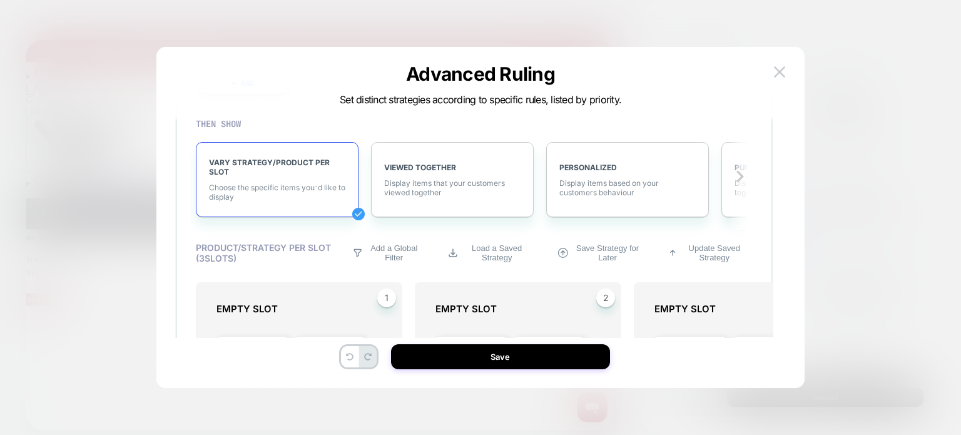
scroll to position [258, 0]
click at [251, 179] on div "VARY STRATEGY/PRODUCT PER SLOT Choose the specific items you׳d like to display" at bounding box center [277, 178] width 163 height 75
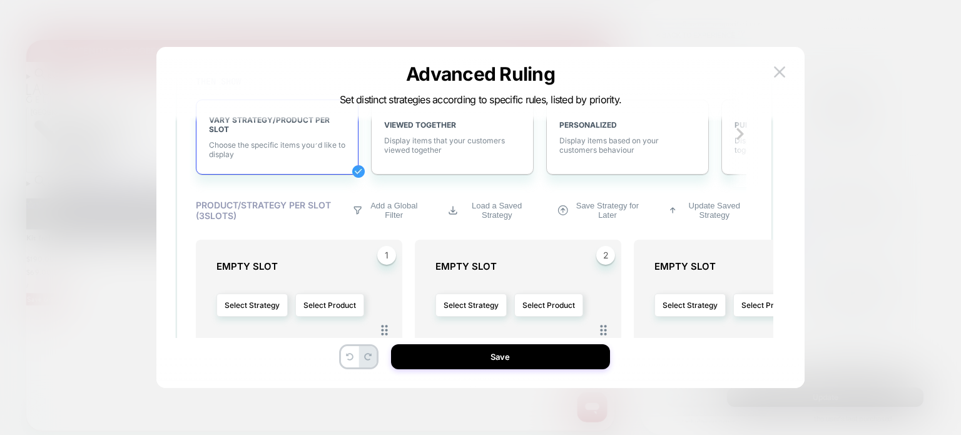
scroll to position [355, 0]
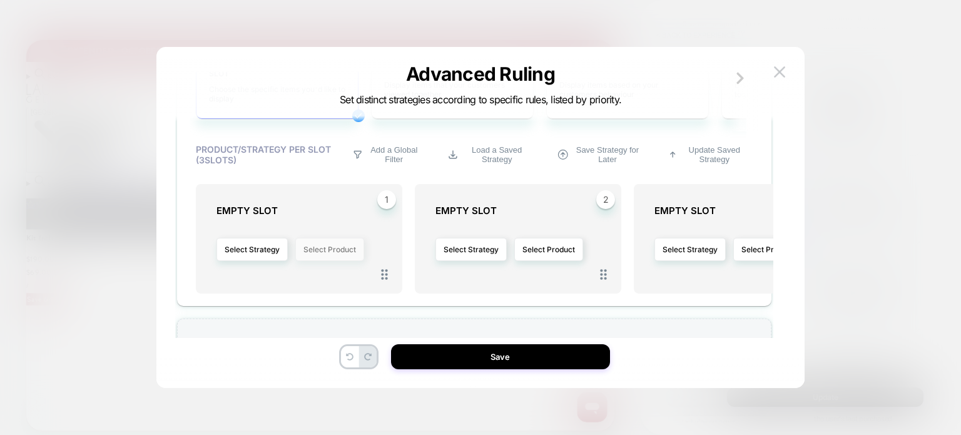
click at [310, 246] on button "Select Product" at bounding box center [329, 249] width 69 height 23
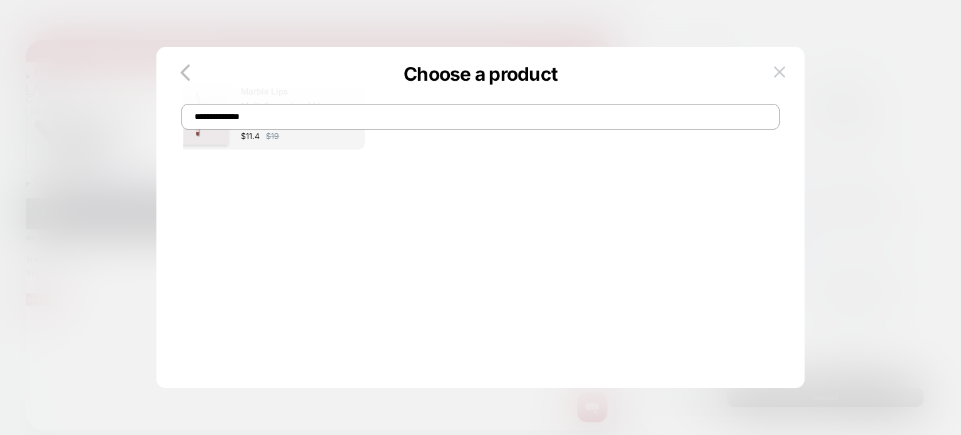
scroll to position [0, 0]
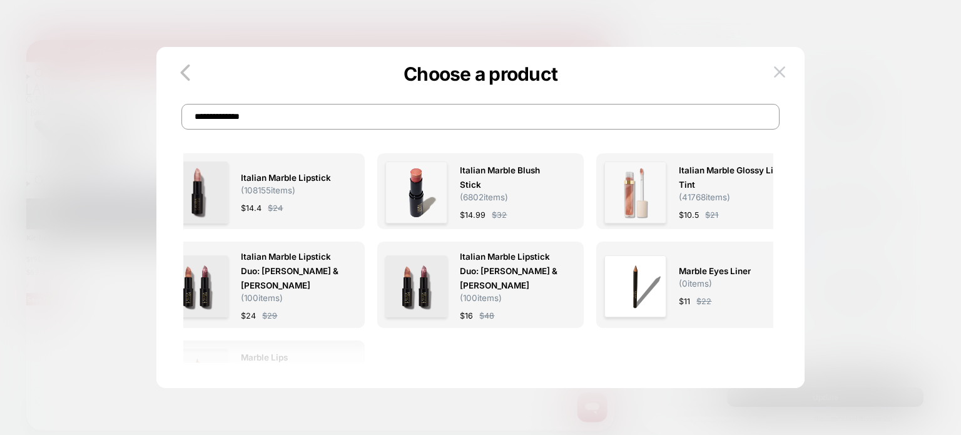
drag, startPoint x: 278, startPoint y: 118, endPoint x: 178, endPoint y: 89, distance: 104.6
click at [178, 89] on div "**********" at bounding box center [480, 103] width 648 height 51
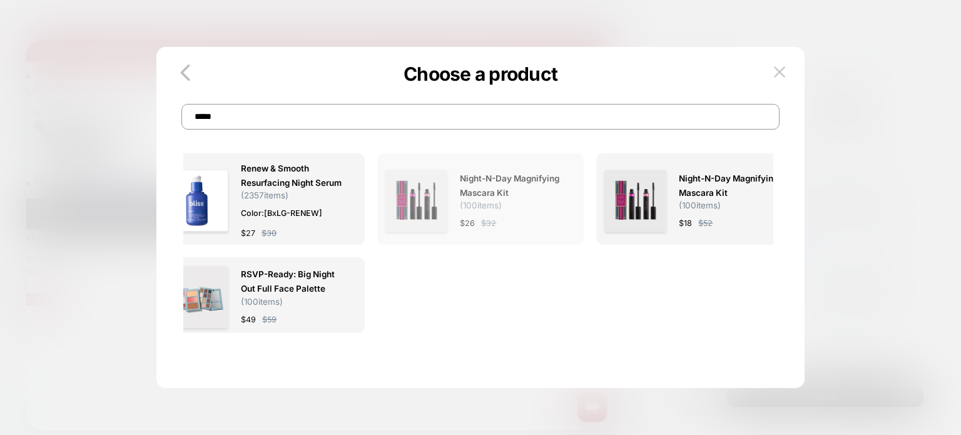
type input "*****"
click at [532, 205] on span "Night-n-Day Magnifying Mascara Kit ( 100 items)" at bounding box center [511, 190] width 103 height 39
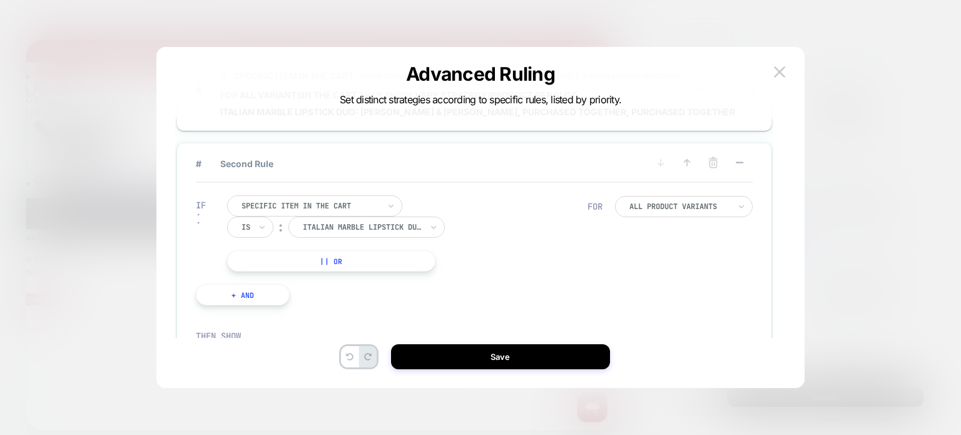
scroll to position [123, 0]
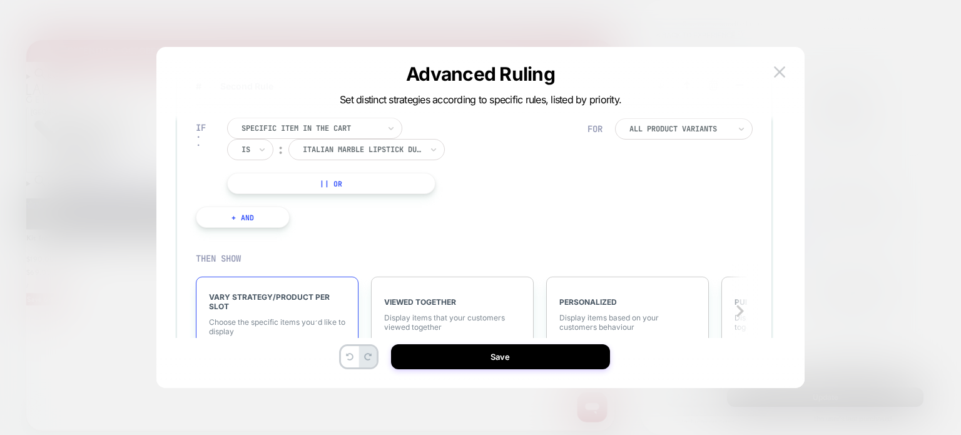
click at [253, 225] on button "+ And" at bounding box center [243, 216] width 94 height 21
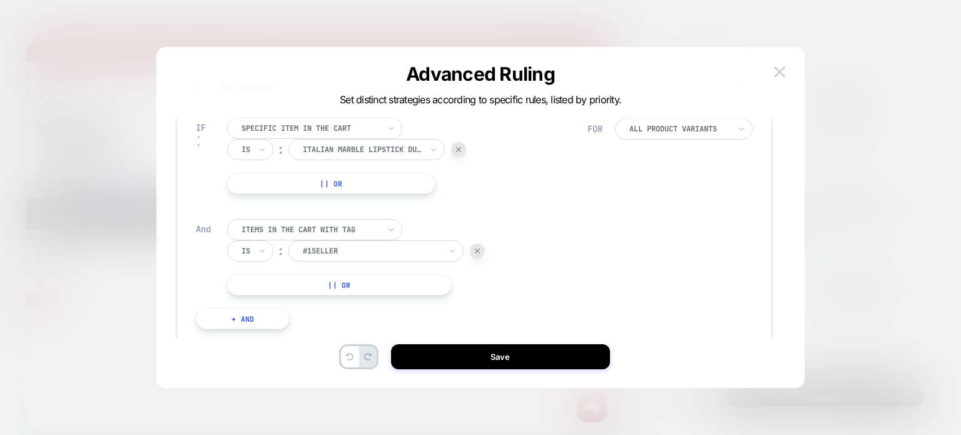
scroll to position [0, 115]
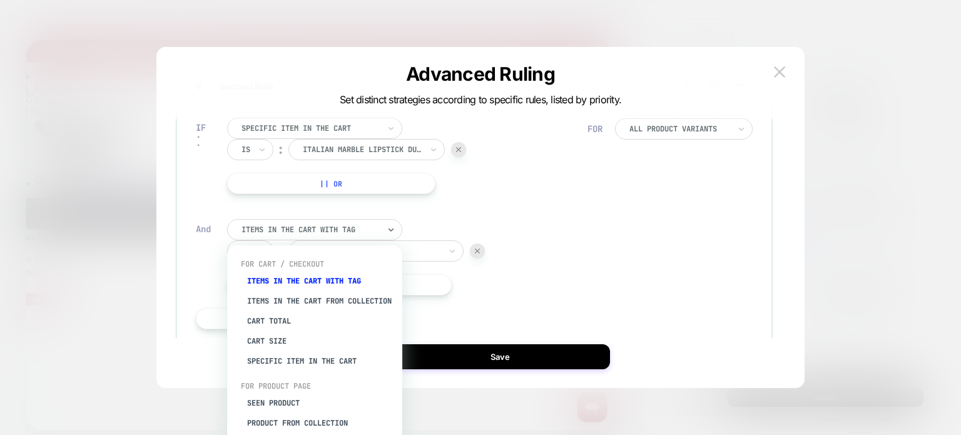
click at [288, 230] on div at bounding box center [310, 229] width 138 height 11
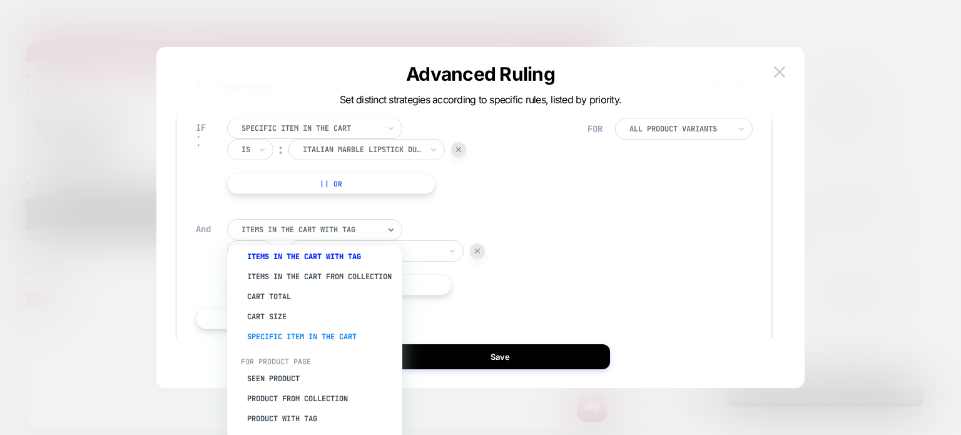
click at [305, 344] on div "Specific item in the cart" at bounding box center [321, 337] width 163 height 20
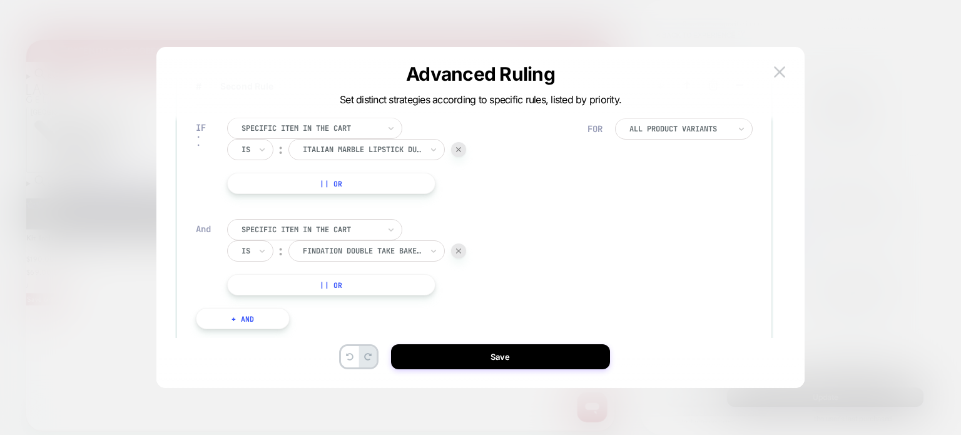
scroll to position [0, 195]
click at [258, 257] on div at bounding box center [262, 251] width 9 height 20
drag, startPoint x: 260, startPoint y: 292, endPoint x: 260, endPoint y: 302, distance: 10.6
click at [260, 302] on div "Is Is not" at bounding box center [273, 295] width 81 height 45
click at [260, 302] on div "Is not" at bounding box center [280, 305] width 81 height 20
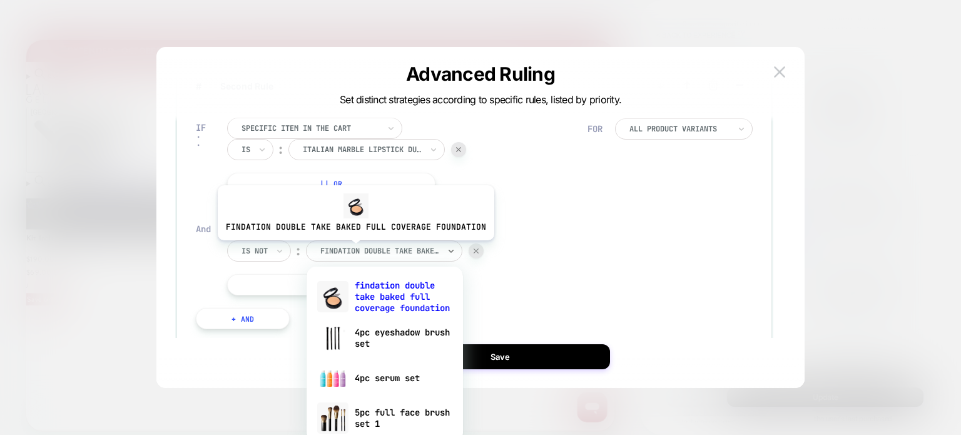
click at [353, 250] on div at bounding box center [379, 250] width 119 height 11
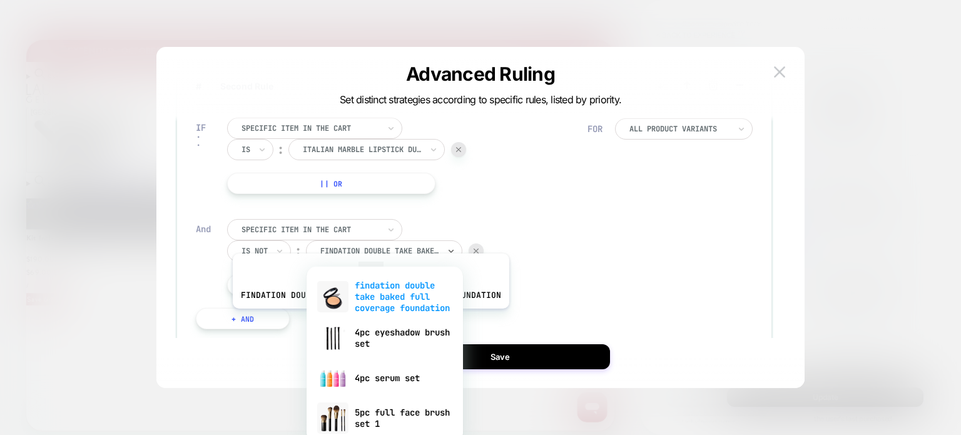
scroll to position [0, 0]
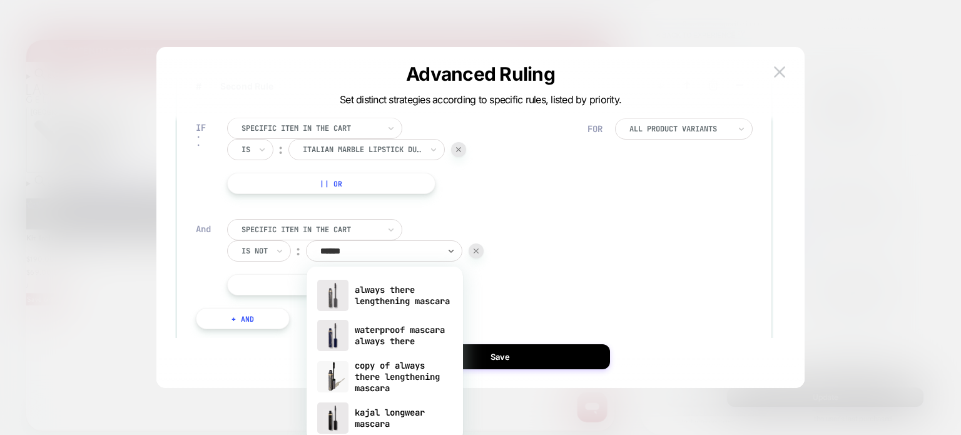
type input "*******"
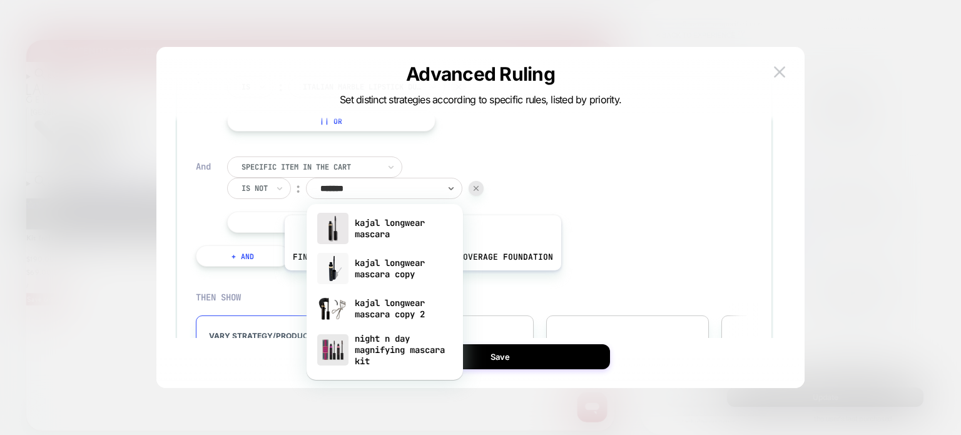
scroll to position [131, 0]
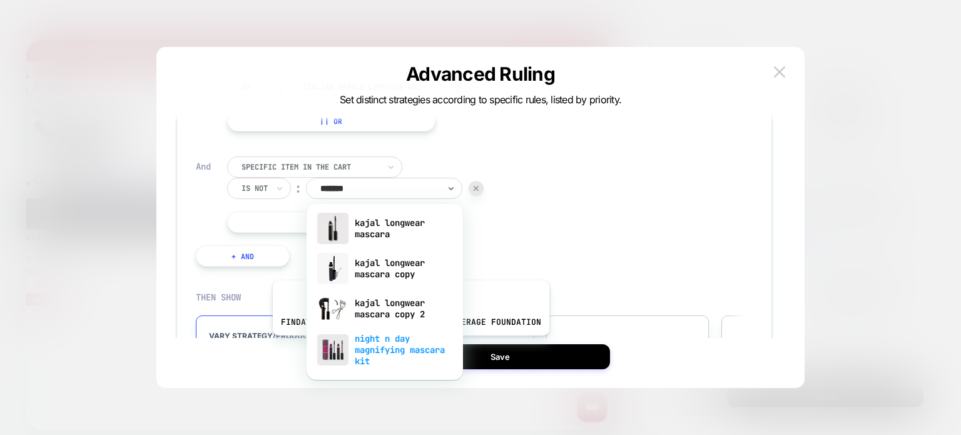
click at [408, 345] on div "night n day magnifying mascara kit" at bounding box center [385, 349] width 144 height 43
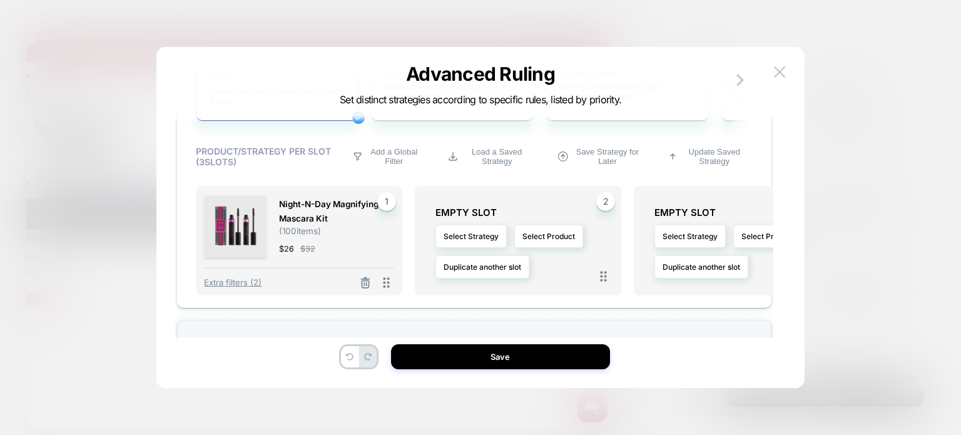
scroll to position [455, 0]
click at [475, 230] on button "Select Strategy" at bounding box center [470, 235] width 71 height 23
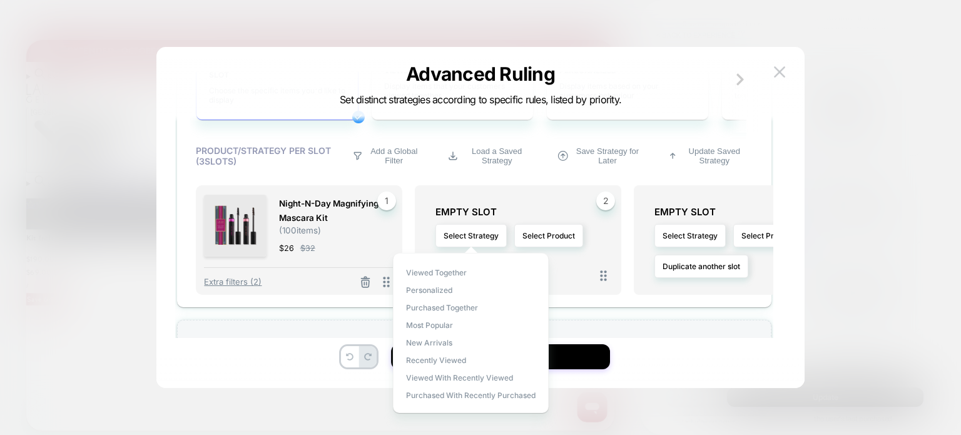
scroll to position [0, 35]
click at [443, 304] on span "Purchased Together" at bounding box center [442, 307] width 72 height 9
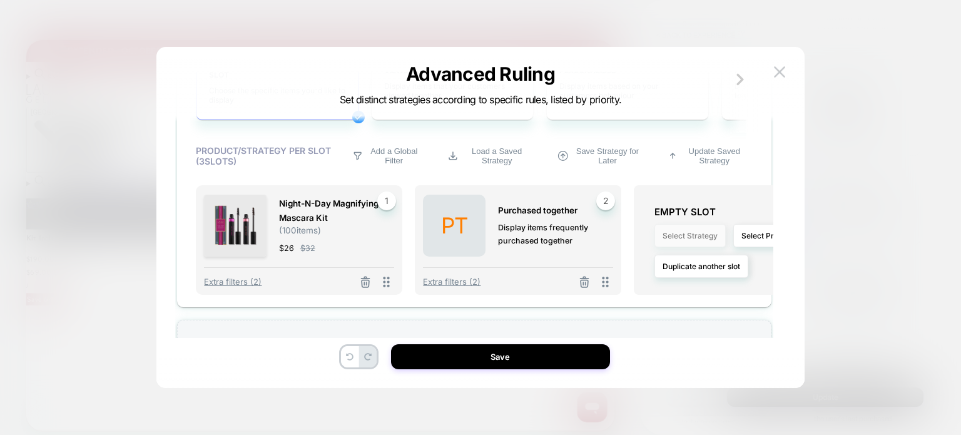
scroll to position [0, 115]
click at [700, 231] on button "Select Strategy" at bounding box center [689, 235] width 71 height 23
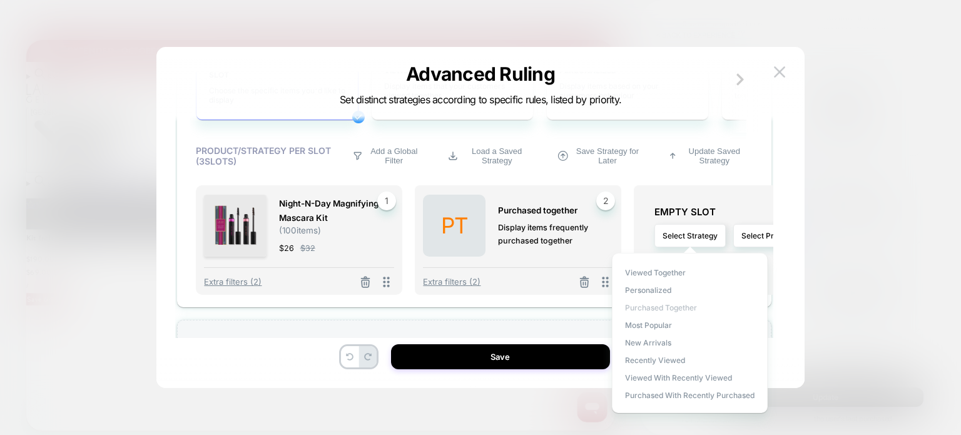
click at [655, 309] on span "Purchased Together" at bounding box center [661, 307] width 72 height 9
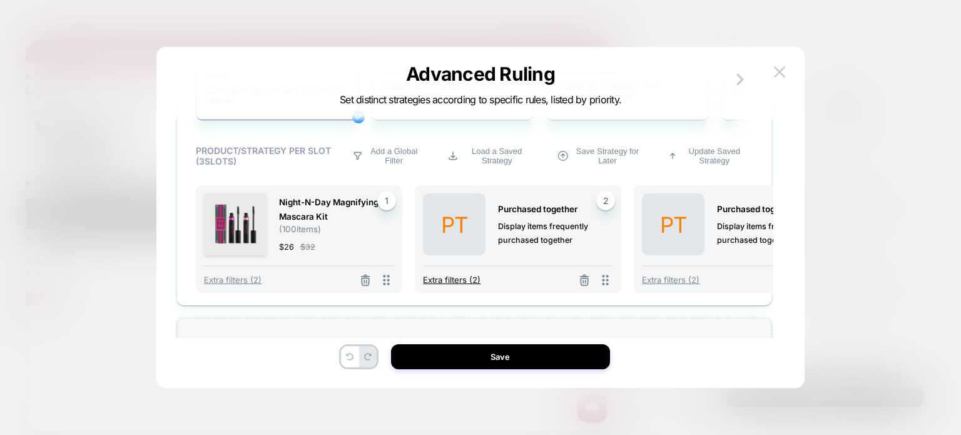
scroll to position [510, 0]
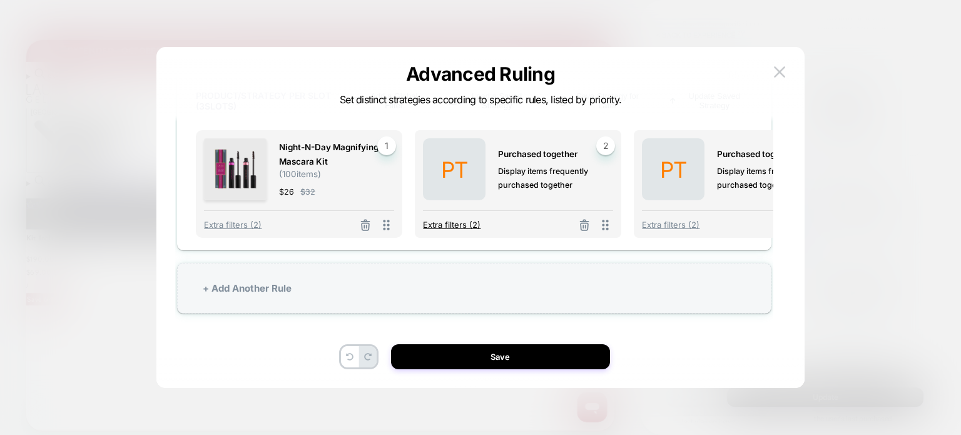
click at [459, 226] on span "Extra filters (2)" at bounding box center [452, 225] width 58 height 10
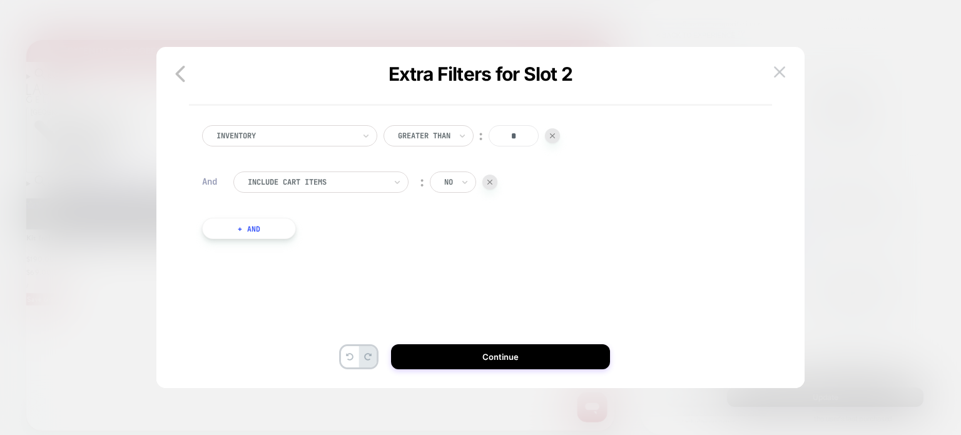
scroll to position [0, 195]
click at [187, 72] on icon "button" at bounding box center [180, 73] width 25 height 25
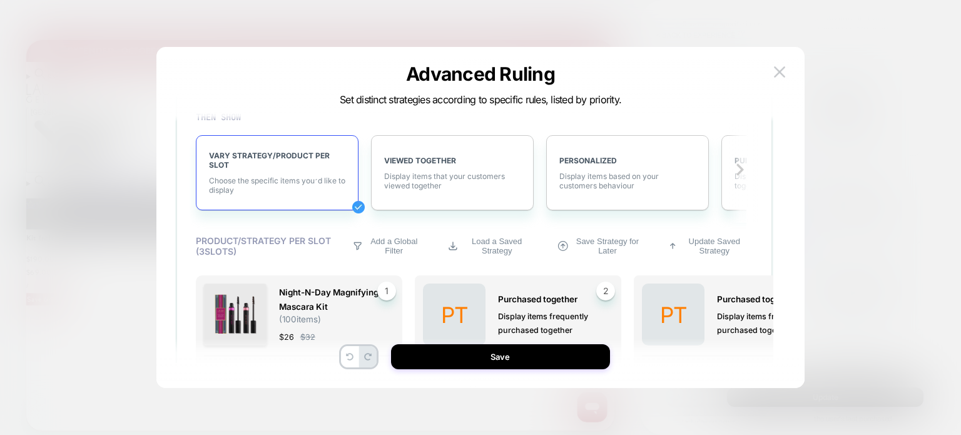
scroll to position [423, 0]
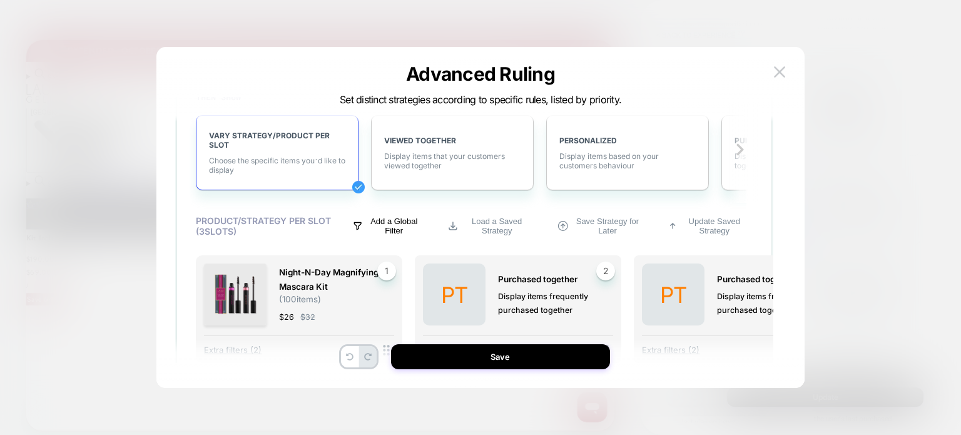
click at [403, 217] on p "Add a Global Filter" at bounding box center [394, 225] width 54 height 19
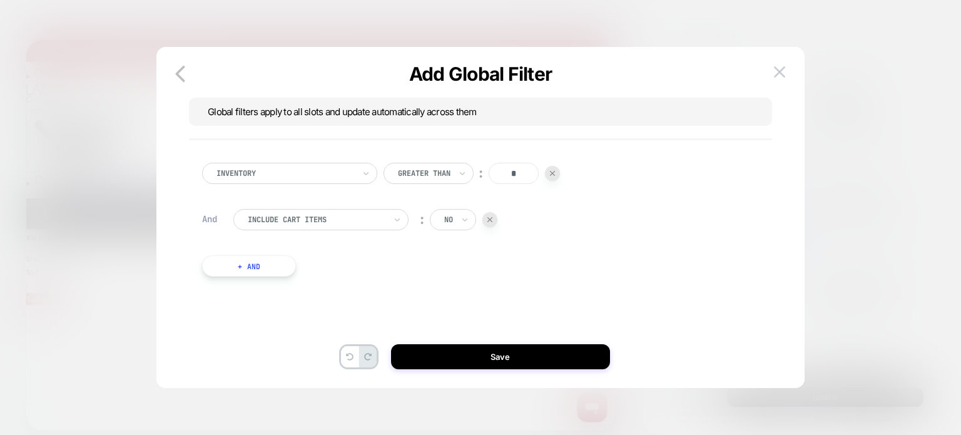
scroll to position [0, 0]
click at [179, 76] on icon "button" at bounding box center [180, 74] width 9 height 16
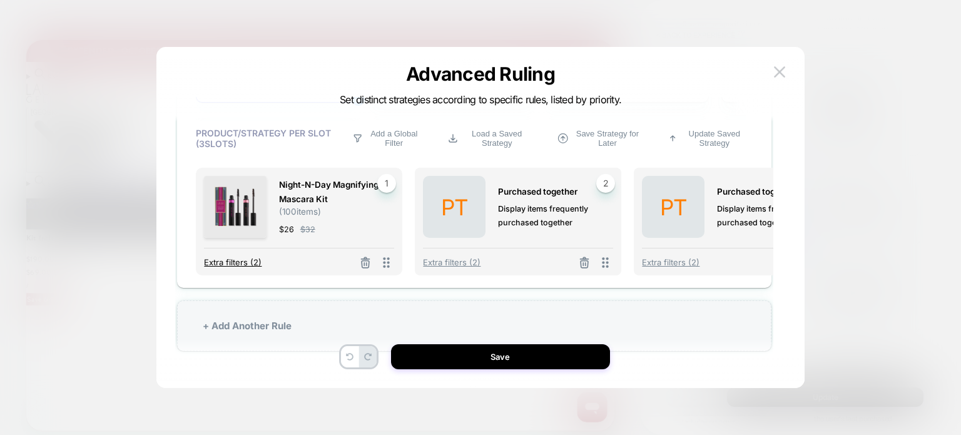
scroll to position [0, 35]
click at [255, 267] on span "Extra filters (2)" at bounding box center [233, 262] width 58 height 10
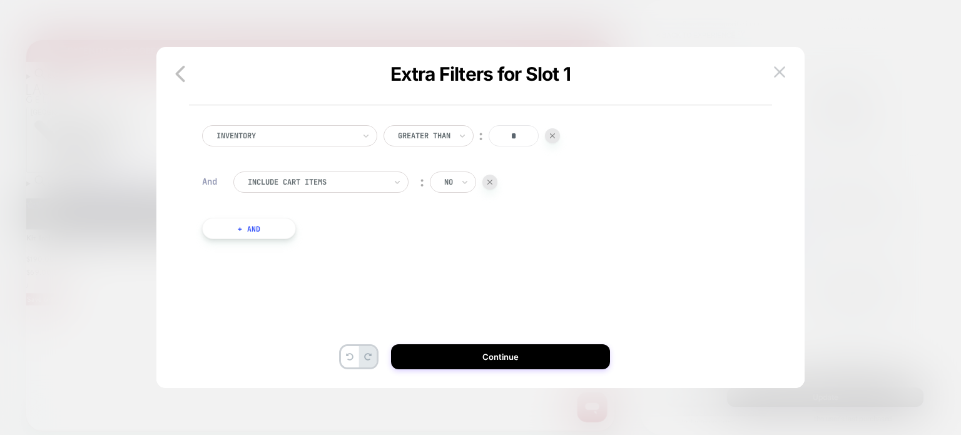
scroll to position [0, 115]
click at [178, 69] on icon "button" at bounding box center [180, 73] width 25 height 25
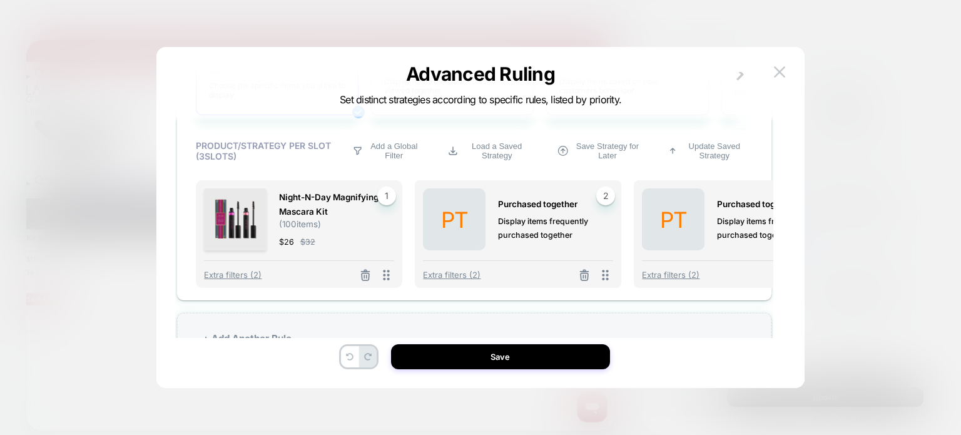
scroll to position [460, 0]
click at [363, 273] on icon at bounding box center [365, 275] width 13 height 13
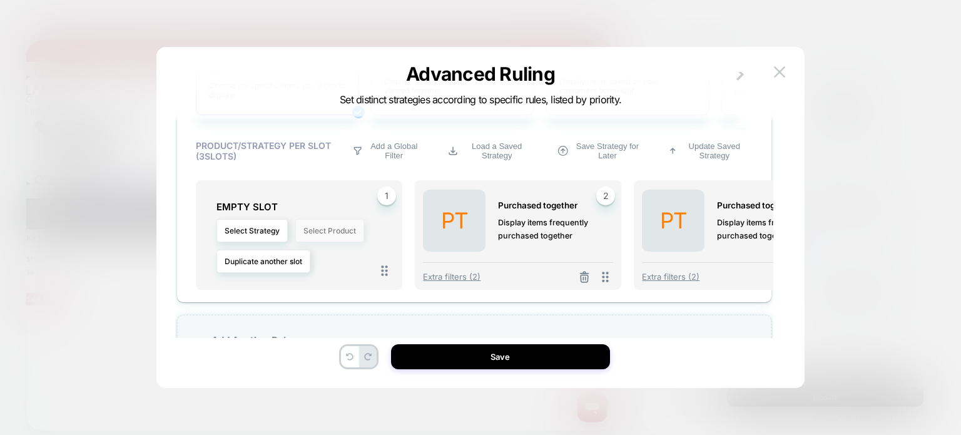
click at [316, 233] on button "Select Product" at bounding box center [329, 230] width 69 height 23
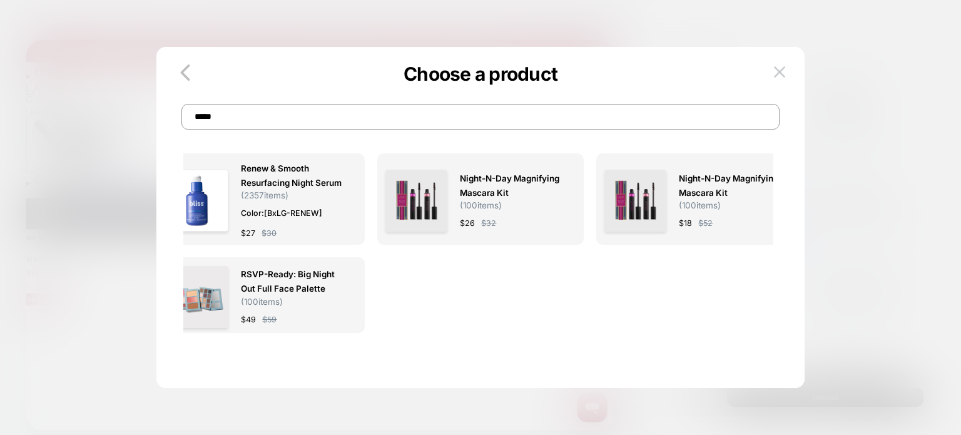
scroll to position [0, 0]
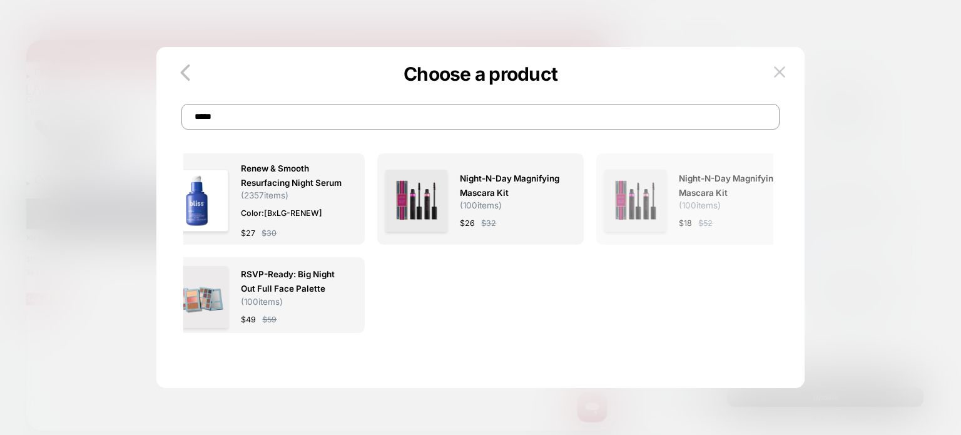
click at [713, 186] on span "Night-n-Day Magnifying Mascara Kit" at bounding box center [730, 185] width 103 height 29
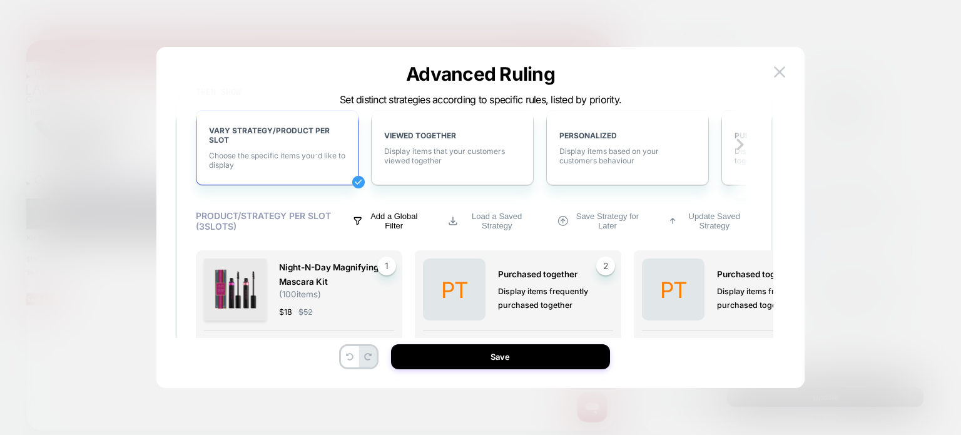
click at [397, 227] on p "Add a Global Filter" at bounding box center [394, 220] width 54 height 19
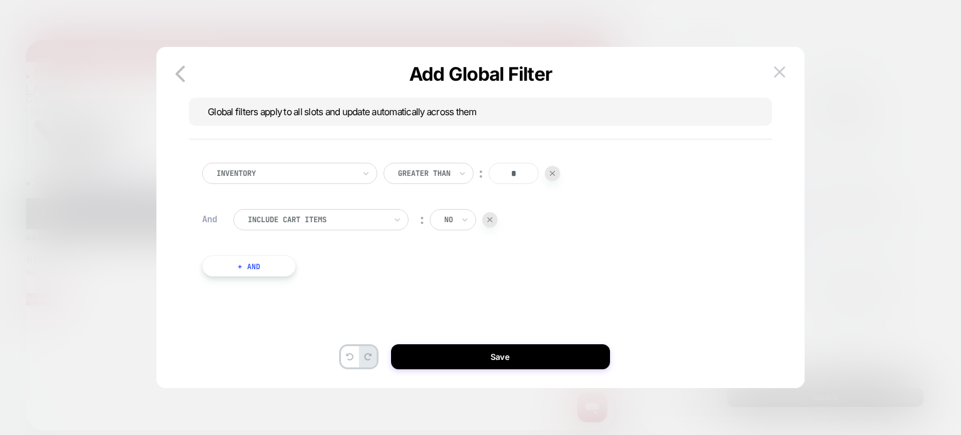
scroll to position [0, 115]
click at [270, 262] on button "+ And" at bounding box center [249, 265] width 94 height 21
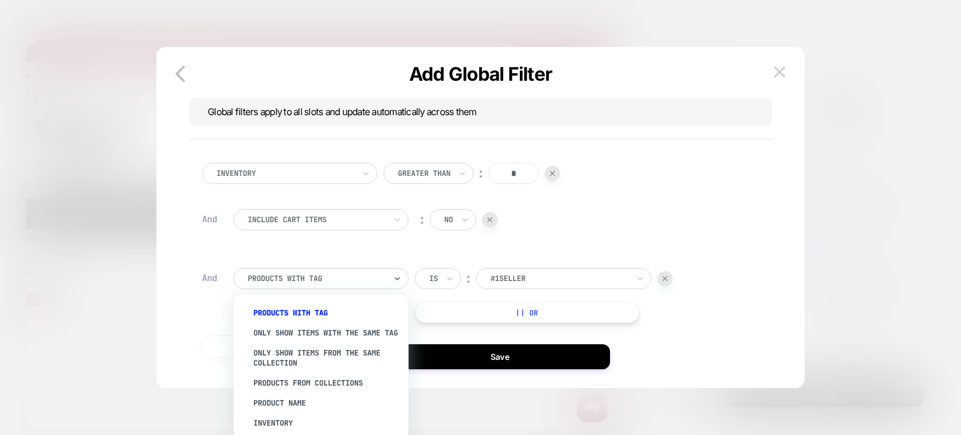
click at [282, 277] on div at bounding box center [317, 278] width 138 height 11
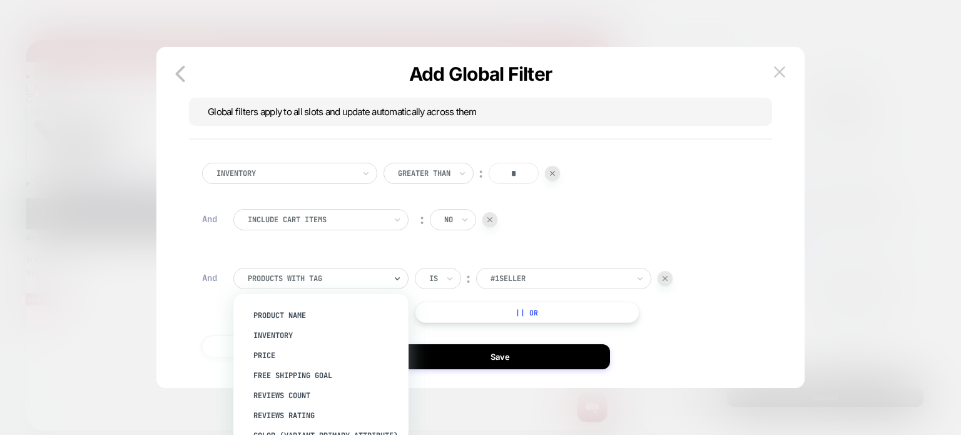
scroll to position [88, 0]
click at [305, 362] on div "Price" at bounding box center [327, 355] width 163 height 20
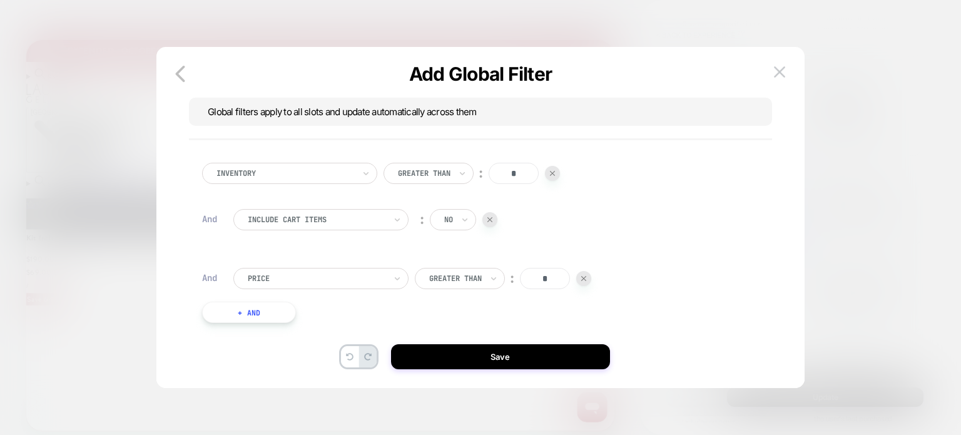
scroll to position [0, 0]
click at [465, 280] on div at bounding box center [455, 278] width 53 height 11
click at [184, 69] on icon "button" at bounding box center [180, 73] width 25 height 25
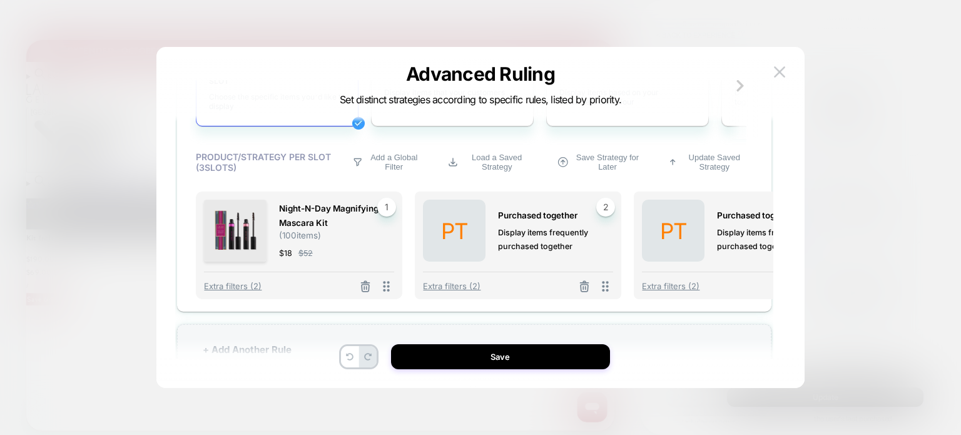
scroll to position [425, 0]
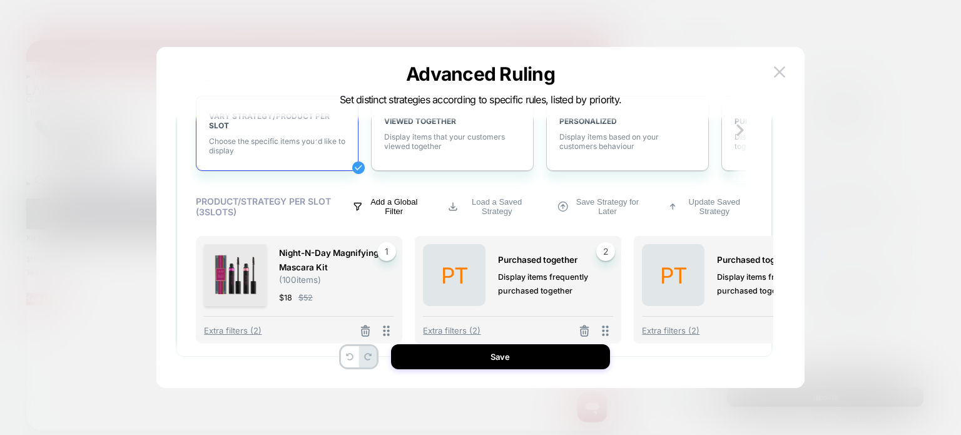
click at [403, 213] on p "Add a Global Filter" at bounding box center [394, 206] width 54 height 19
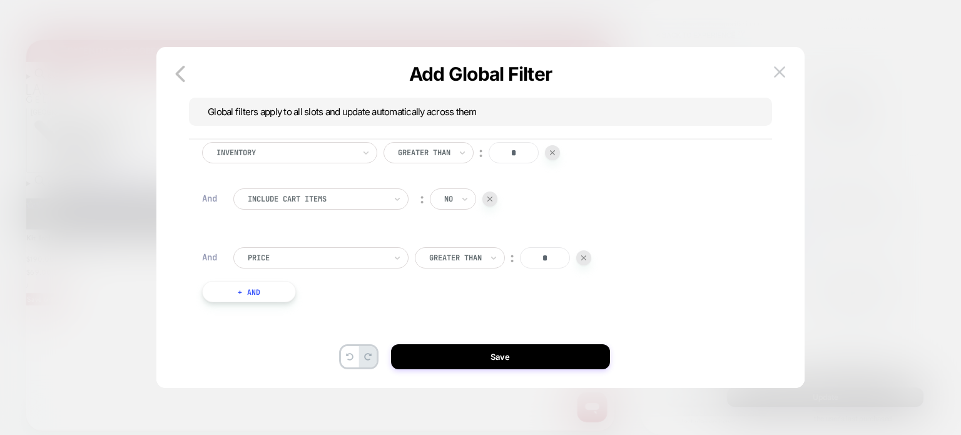
scroll to position [4, 0]
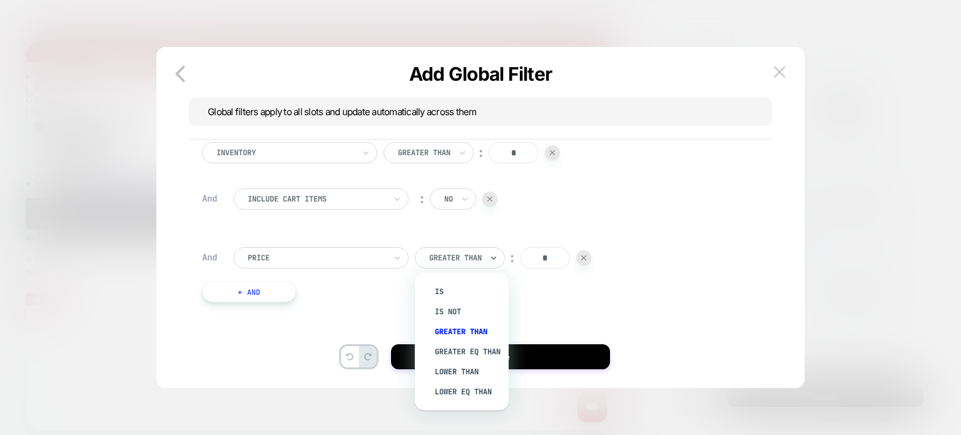
click at [460, 252] on div at bounding box center [455, 257] width 53 height 11
click at [455, 375] on div "Lower Than" at bounding box center [467, 372] width 81 height 20
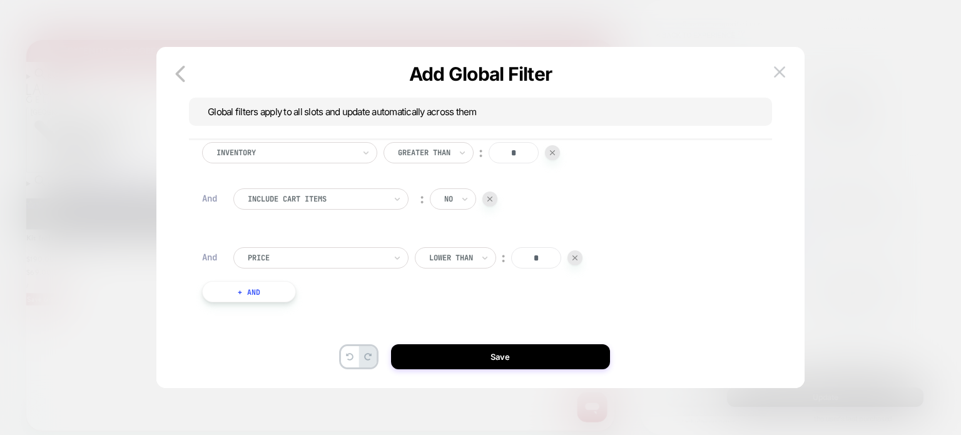
click at [541, 260] on input "*" at bounding box center [536, 257] width 50 height 21
drag, startPoint x: 541, startPoint y: 260, endPoint x: 523, endPoint y: 261, distance: 17.6
click at [523, 261] on input "*" at bounding box center [536, 257] width 50 height 21
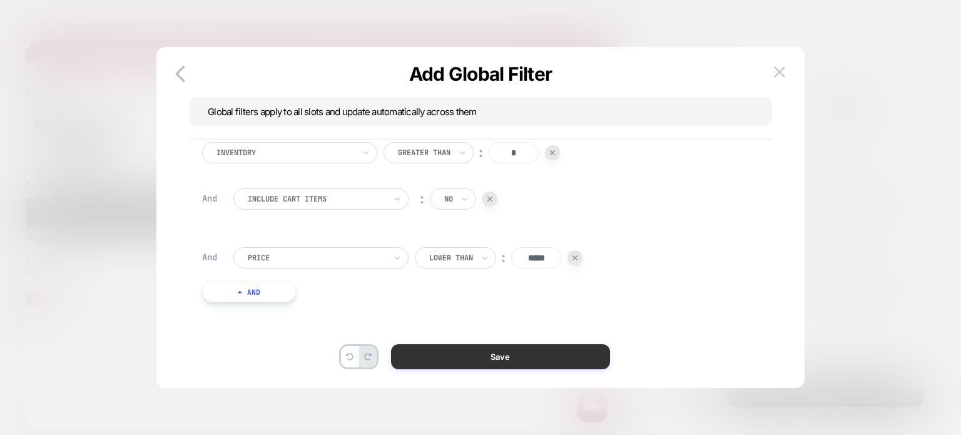
type input "*****"
click at [475, 347] on button "Save" at bounding box center [500, 356] width 219 height 25
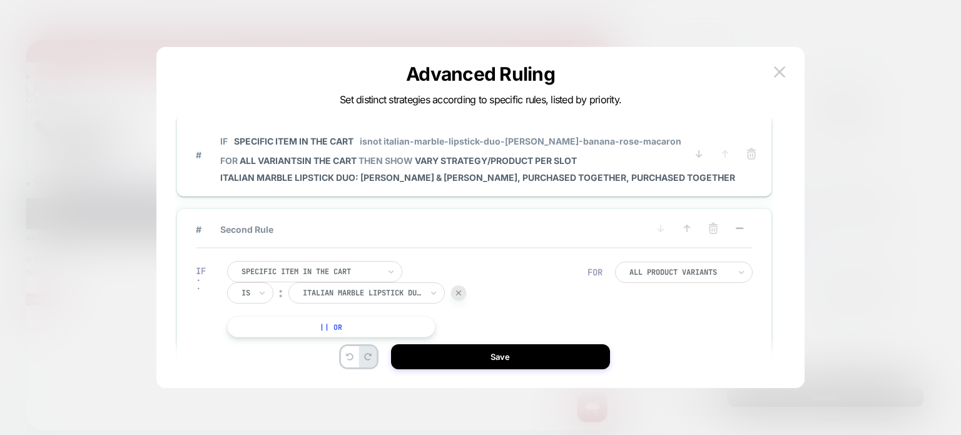
scroll to position [0, 35]
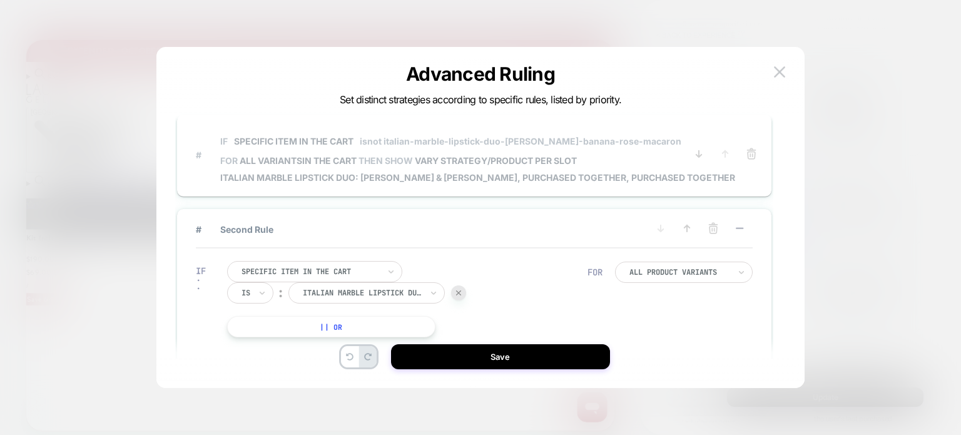
click at [587, 153] on span "IF Specific item in the cart isnot italian-marble-lipstick-duo-[PERSON_NAME]-ba…" at bounding box center [477, 141] width 515 height 28
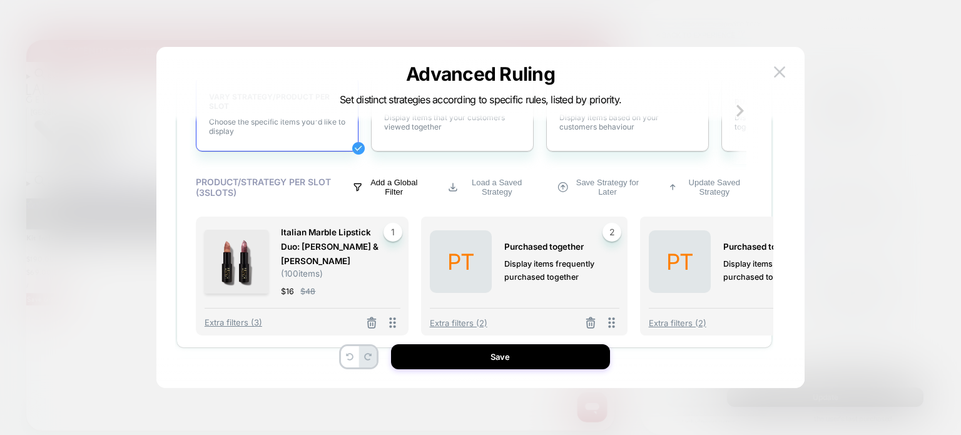
scroll to position [0, 195]
click at [400, 195] on p "Add a Global Filter" at bounding box center [394, 187] width 54 height 19
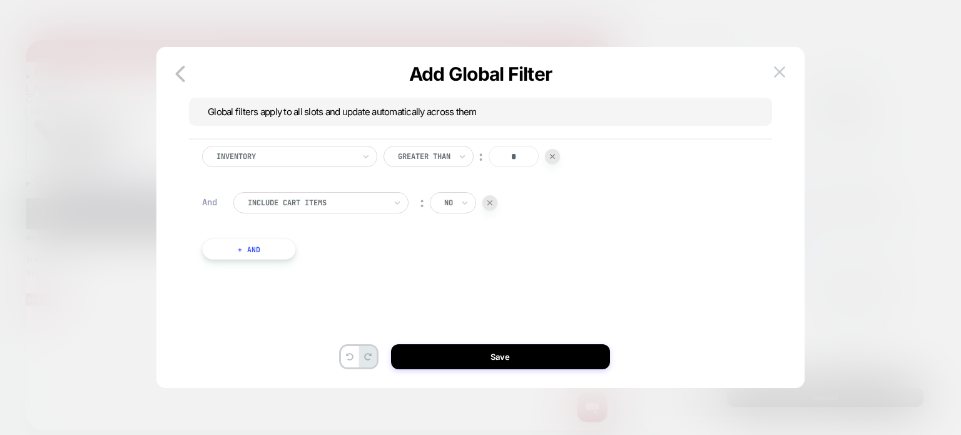
scroll to position [0, 0]
click at [275, 250] on button "+ And" at bounding box center [249, 248] width 94 height 21
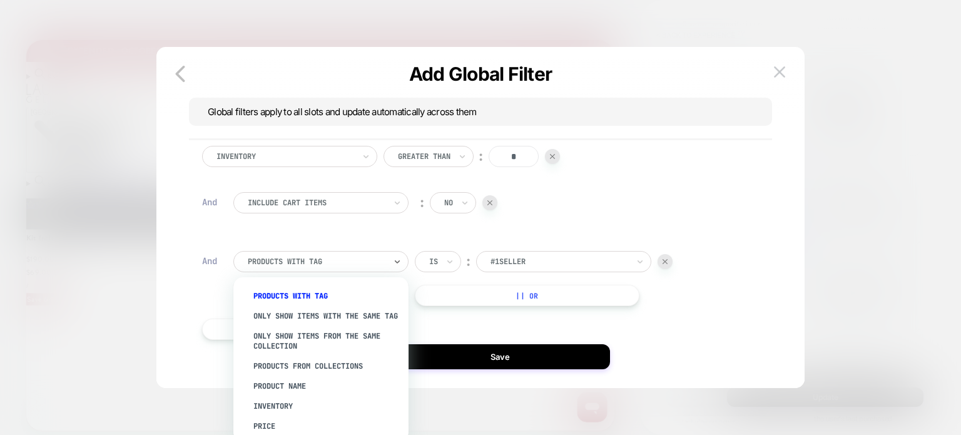
click at [300, 265] on div at bounding box center [317, 261] width 138 height 11
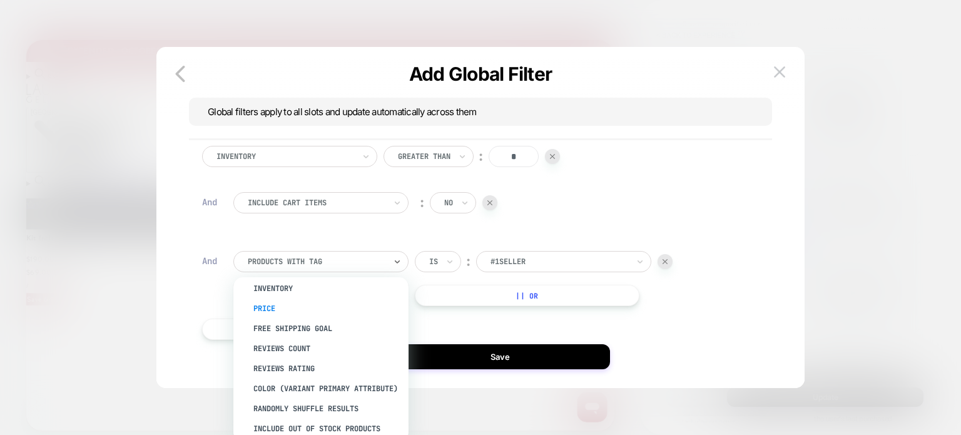
scroll to position [0, 45]
click at [296, 318] on div "Price" at bounding box center [327, 308] width 163 height 20
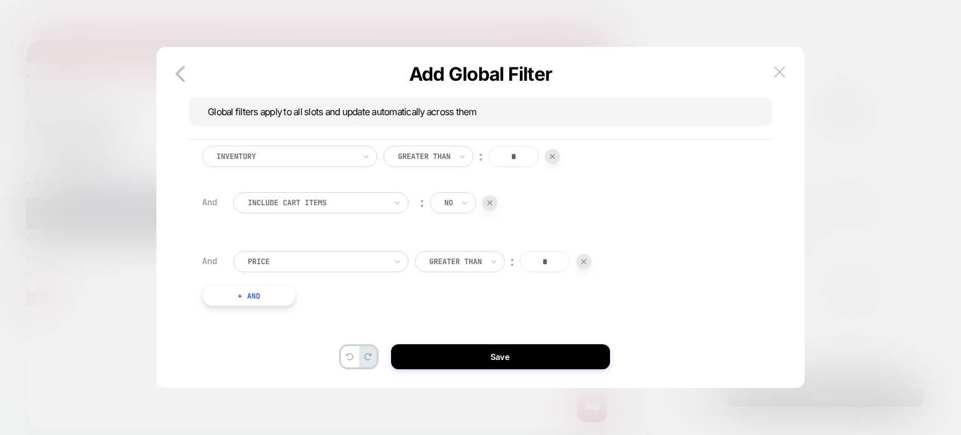
scroll to position [0, 0]
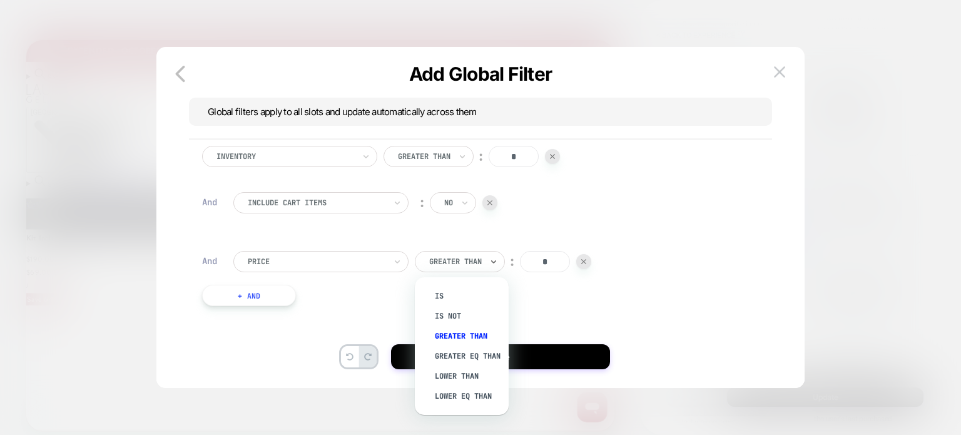
click at [462, 271] on div "Greater Than" at bounding box center [460, 261] width 90 height 21
click at [456, 385] on div "Lower Than" at bounding box center [467, 376] width 81 height 20
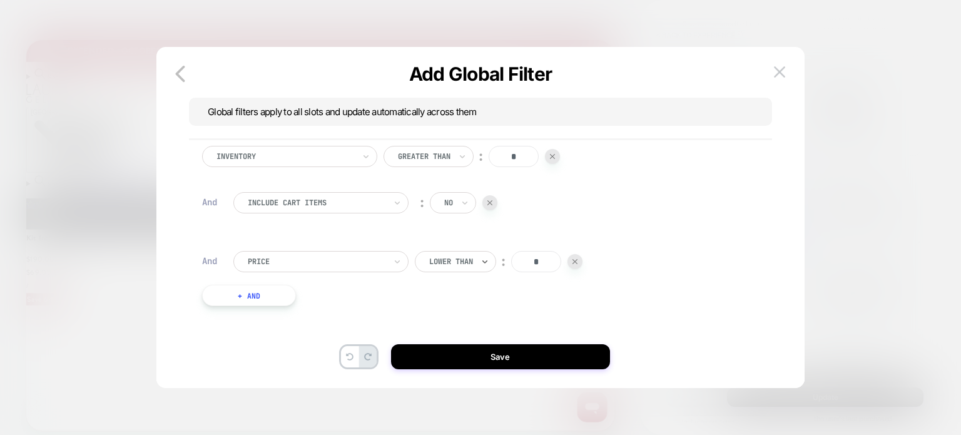
click at [540, 265] on input "*" at bounding box center [536, 261] width 50 height 21
drag, startPoint x: 540, startPoint y: 265, endPoint x: 525, endPoint y: 265, distance: 15.0
click at [525, 265] on input "*" at bounding box center [536, 261] width 50 height 21
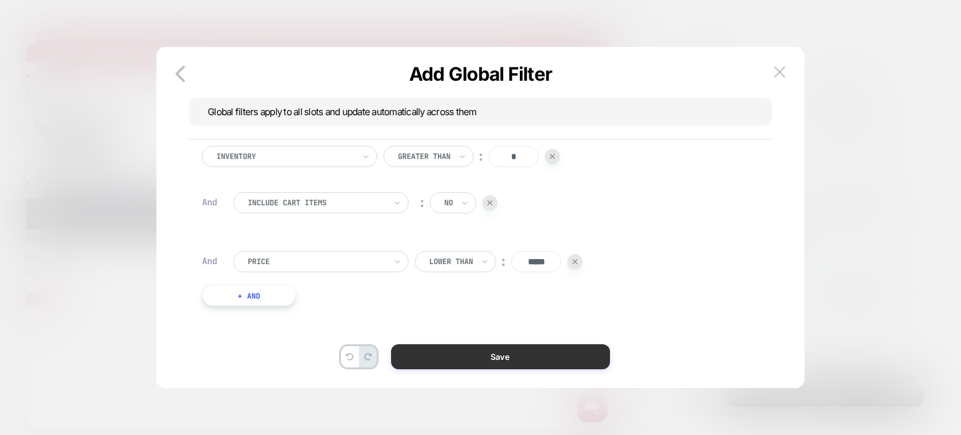
type input "*****"
click at [519, 349] on button "Save" at bounding box center [500, 356] width 219 height 25
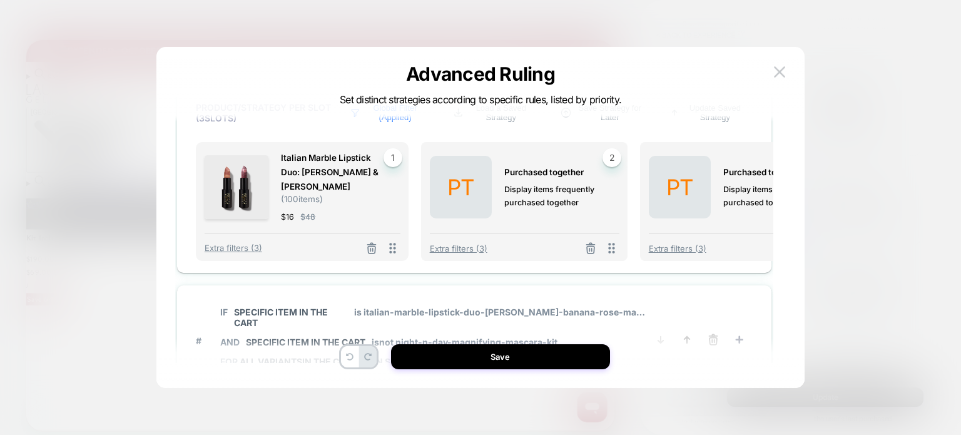
scroll to position [439, 0]
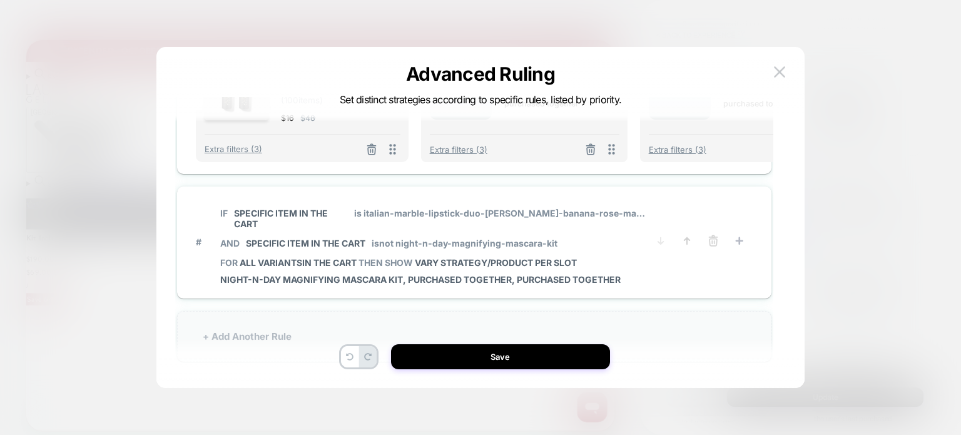
click at [268, 317] on div "+ Add Another Rule" at bounding box center [474, 336] width 594 height 51
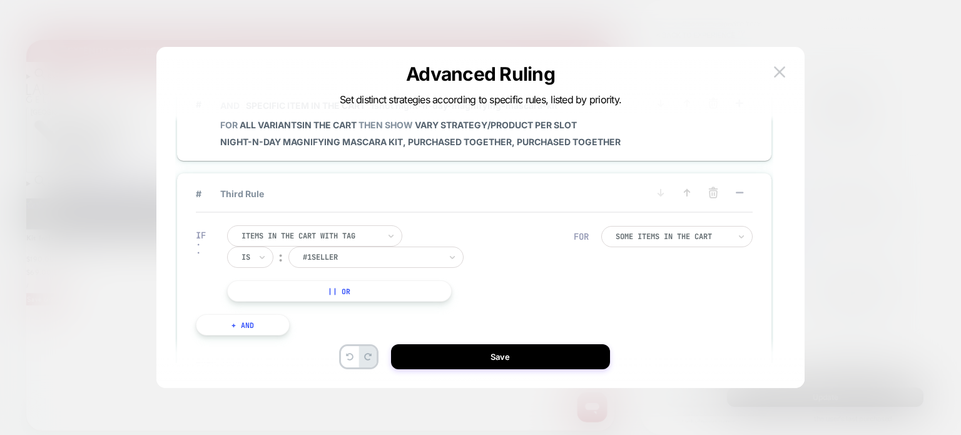
scroll to position [164, 0]
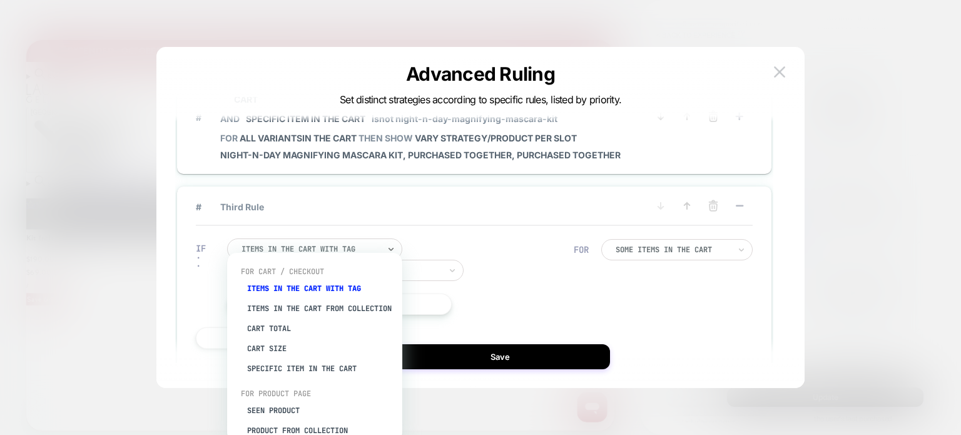
click at [255, 243] on div at bounding box center [310, 248] width 138 height 11
click at [273, 377] on div "Specific item in the cart" at bounding box center [321, 368] width 163 height 20
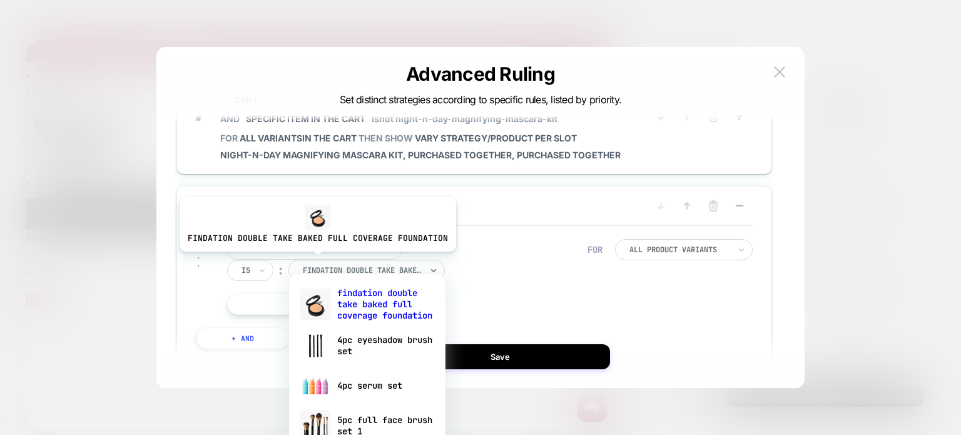
click at [315, 265] on div at bounding box center [362, 270] width 119 height 11
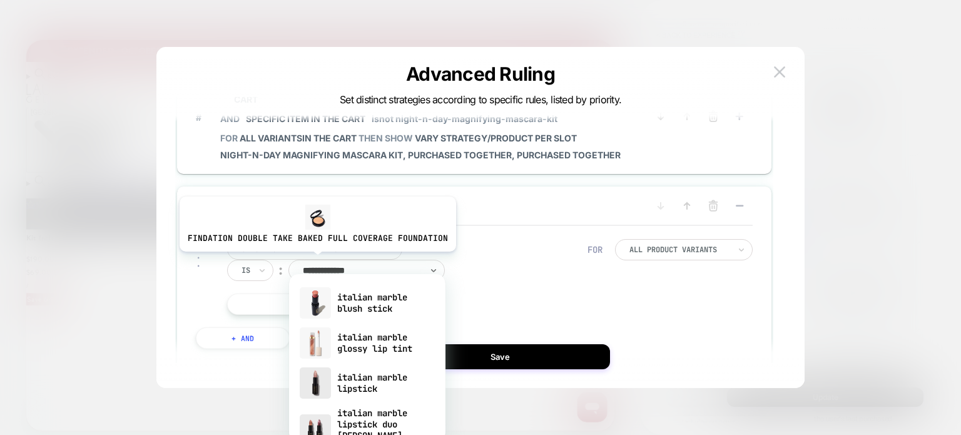
type input "**********"
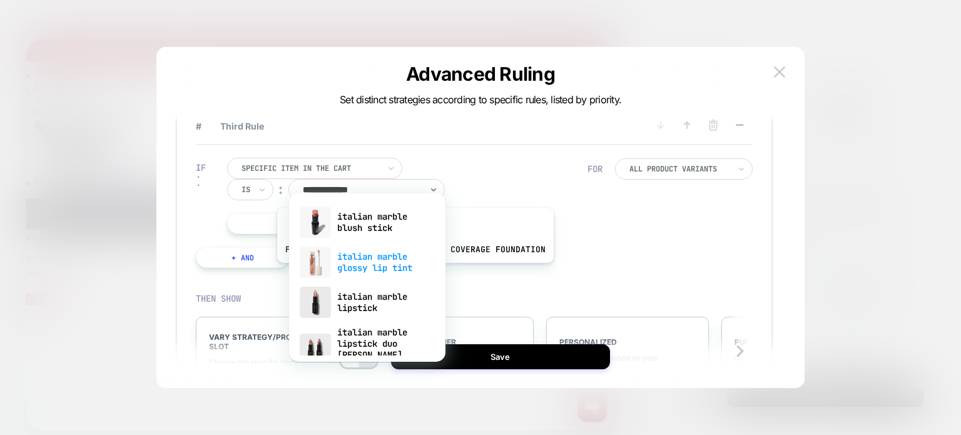
scroll to position [24, 0]
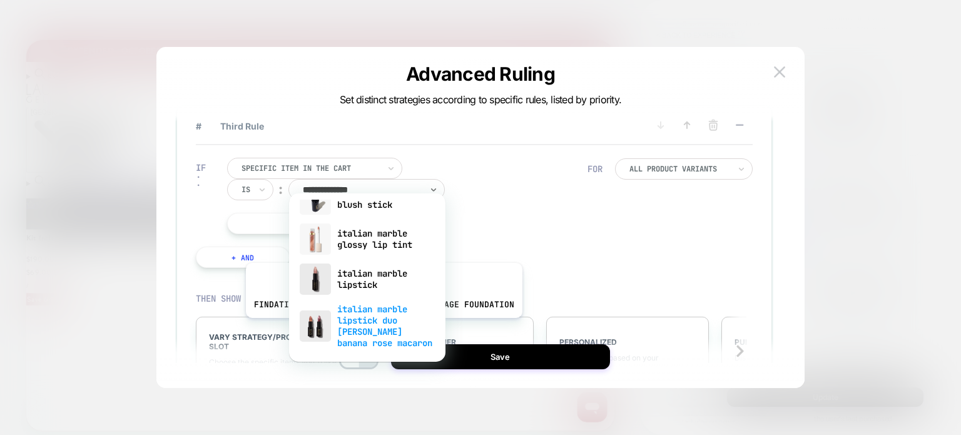
click at [381, 327] on div "italian marble lipstick duo [PERSON_NAME] banana rose macaron" at bounding box center [367, 326] width 144 height 54
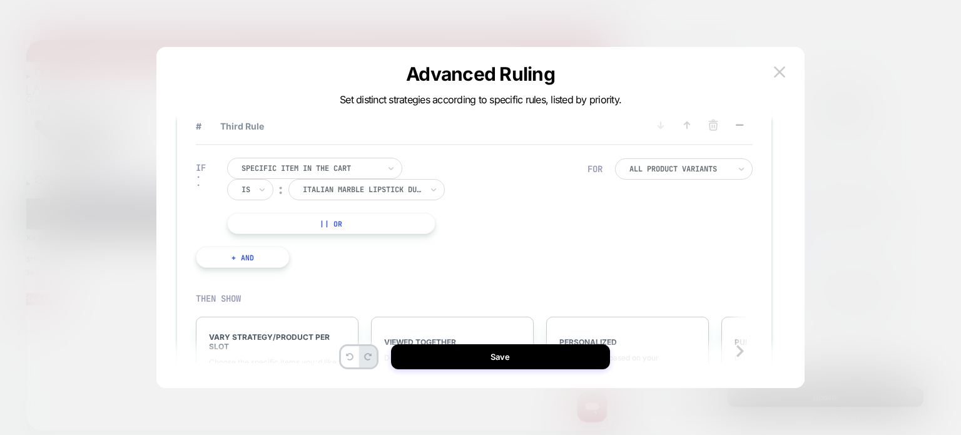
click at [344, 218] on button "|| Or" at bounding box center [331, 223] width 208 height 21
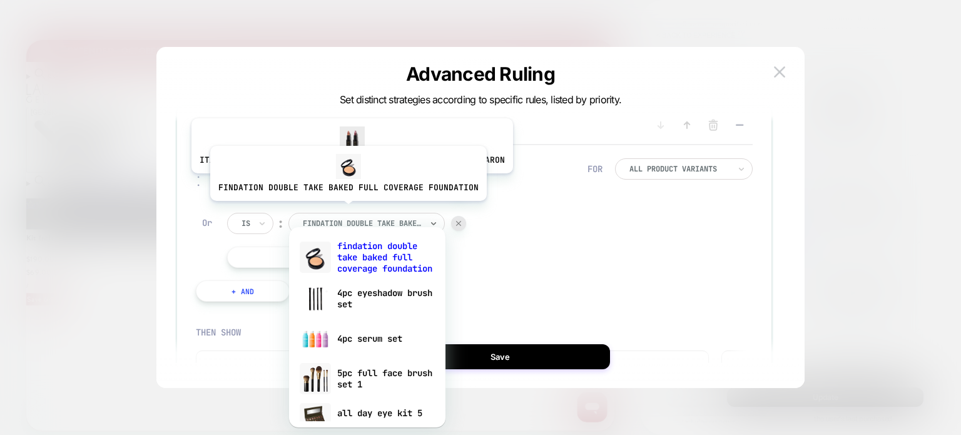
click at [345, 218] on div at bounding box center [362, 223] width 119 height 11
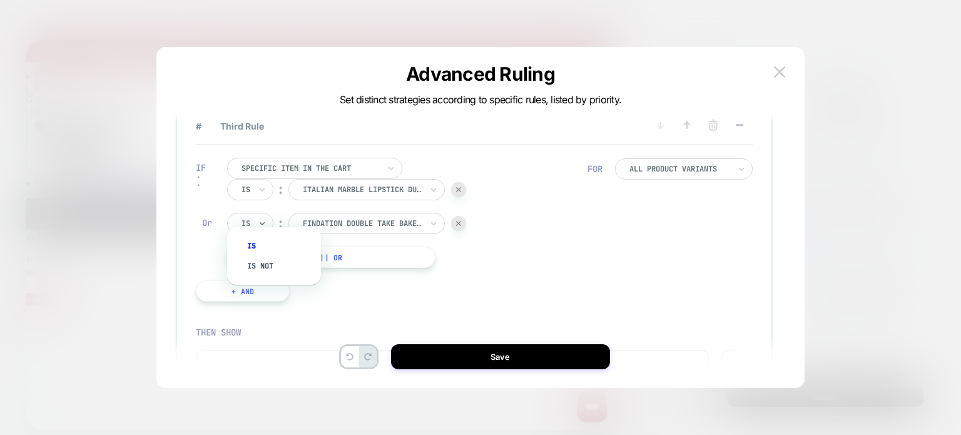
scroll to position [0, 35]
drag, startPoint x: 205, startPoint y: 215, endPoint x: 210, endPoint y: 220, distance: 7.1
click at [210, 220] on div "IF Specific item in the cart Is ︰ italian marble lipstick duo berry banana rose…" at bounding box center [392, 213] width 392 height 110
click at [210, 219] on div "IF Specific item in the cart Is ︰ italian marble lipstick duo berry banana rose…" at bounding box center [392, 213] width 392 height 110
click at [206, 217] on div "Or" at bounding box center [207, 222] width 10 height 11
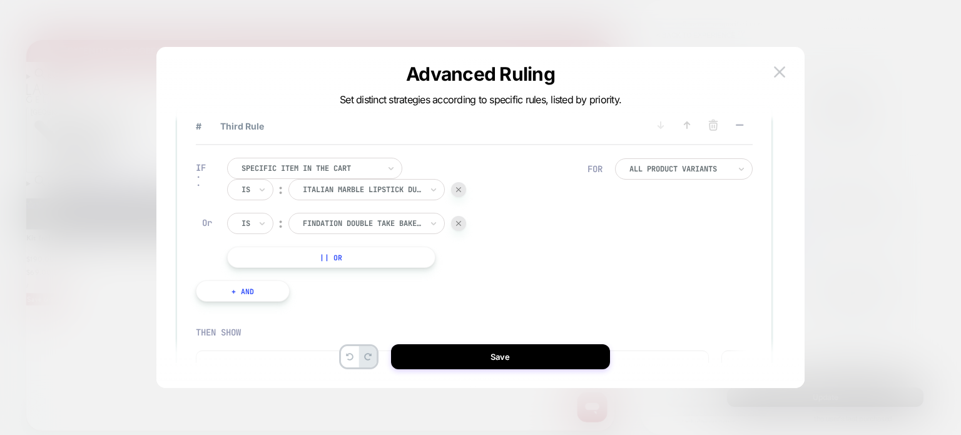
scroll to position [0, 115]
click at [455, 216] on div at bounding box center [458, 223] width 15 height 15
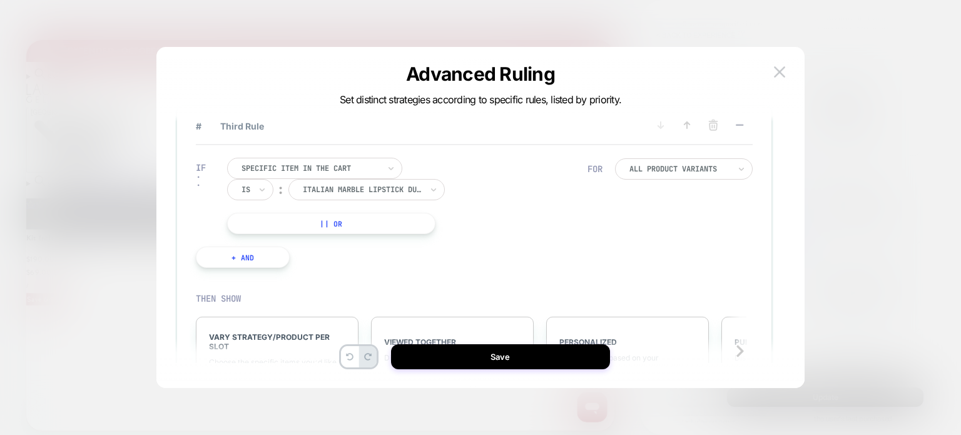
click at [268, 246] on button "+ And" at bounding box center [243, 256] width 94 height 21
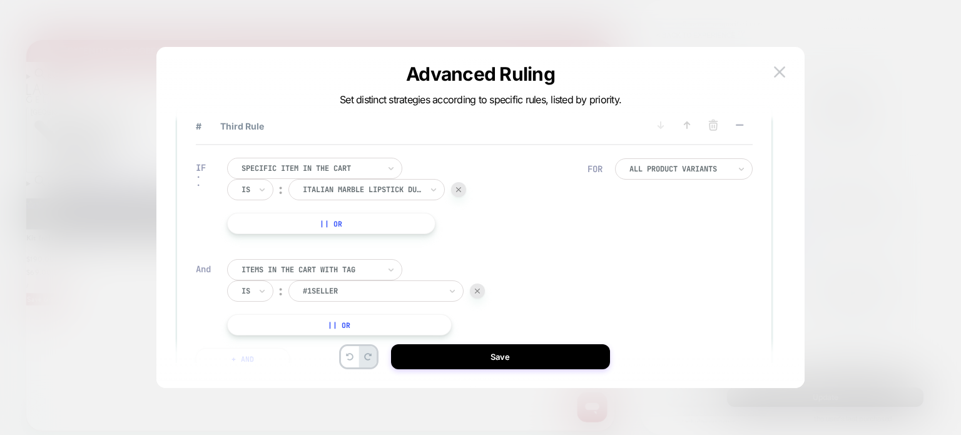
click at [280, 265] on div "Items in the cart with tag" at bounding box center [310, 270] width 140 height 14
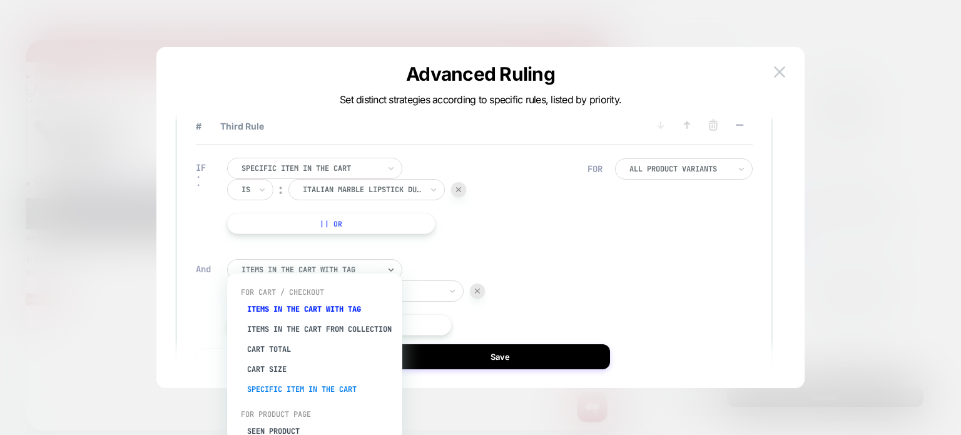
click at [283, 398] on div "Specific item in the cart" at bounding box center [321, 389] width 163 height 20
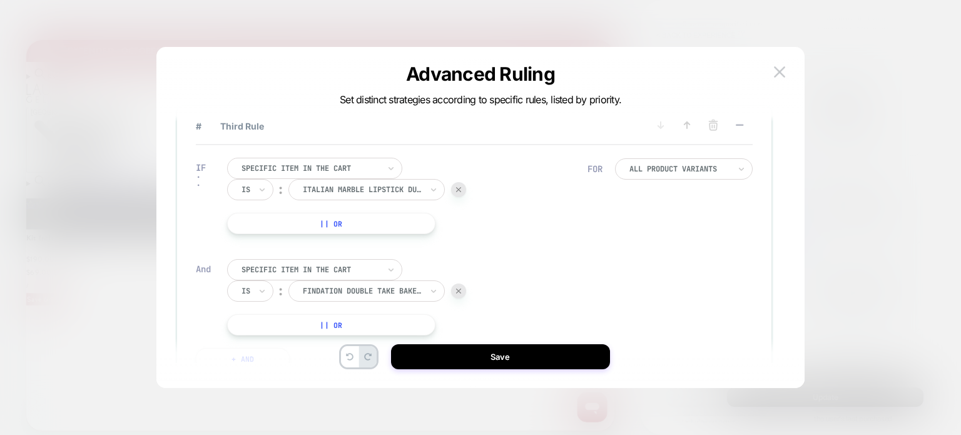
scroll to position [0, 195]
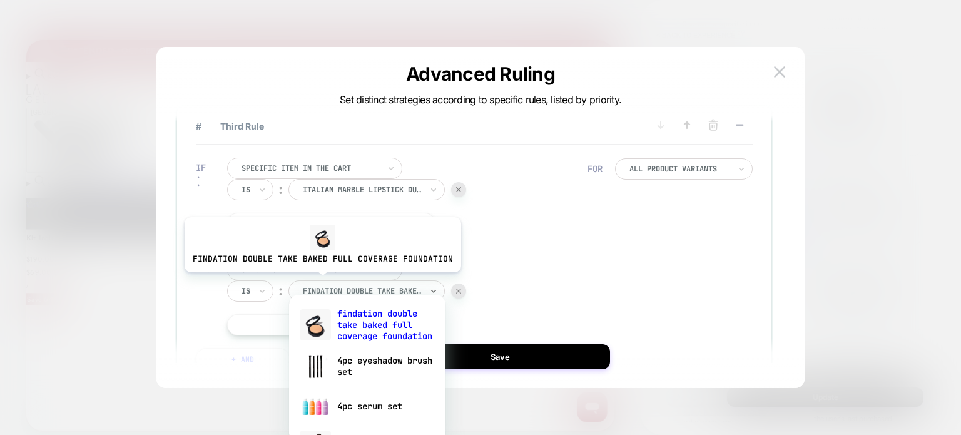
click at [320, 285] on div at bounding box center [362, 290] width 119 height 11
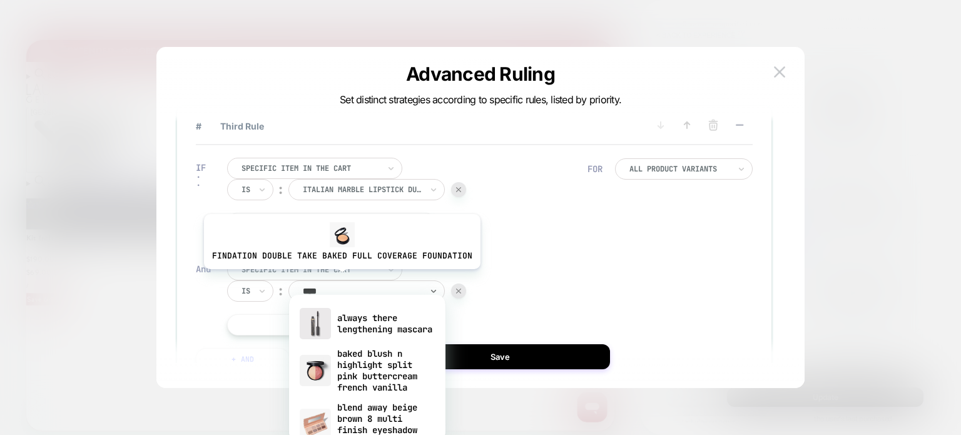
type input "*****"
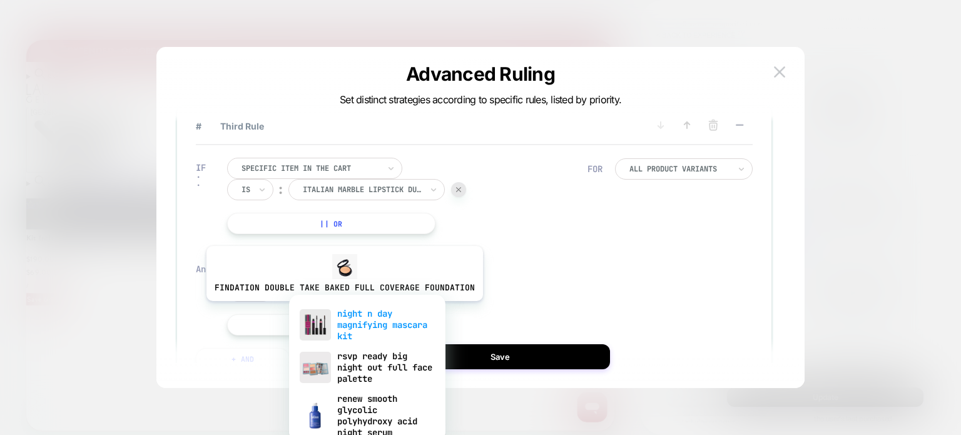
click at [342, 310] on div "night n day magnifying mascara kit" at bounding box center [367, 324] width 144 height 43
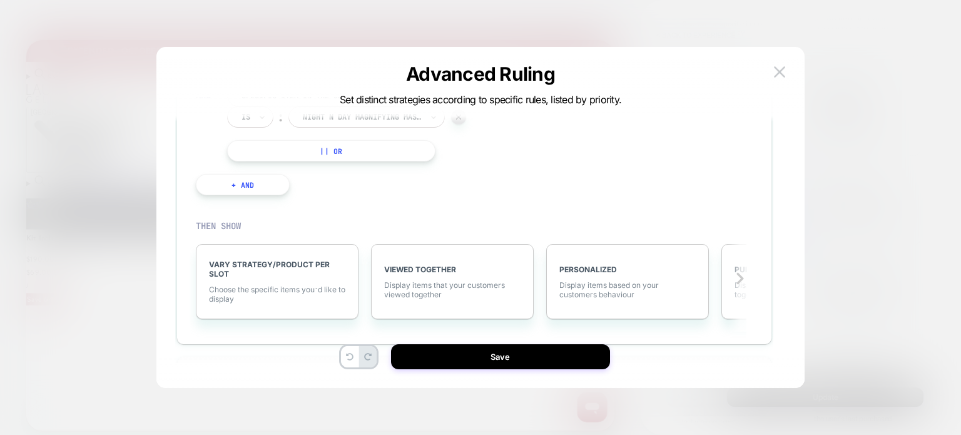
scroll to position [463, 0]
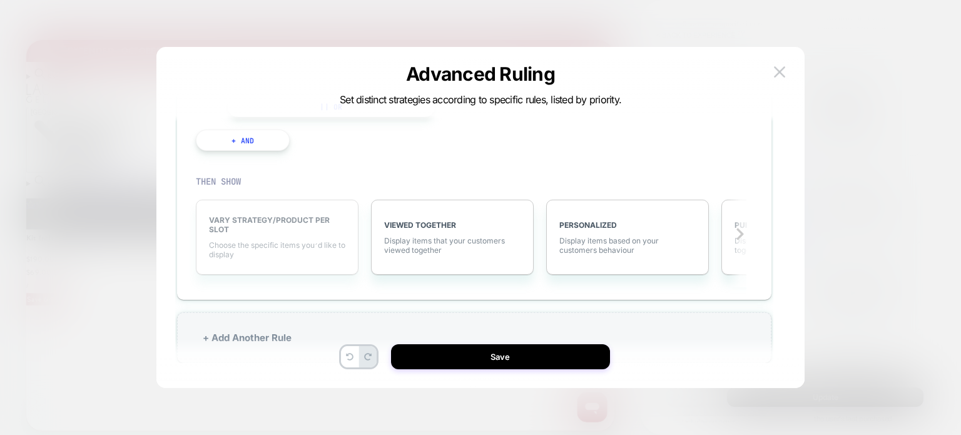
click at [297, 215] on span "VARY STRATEGY/PRODUCT PER SLOT" at bounding box center [277, 224] width 136 height 19
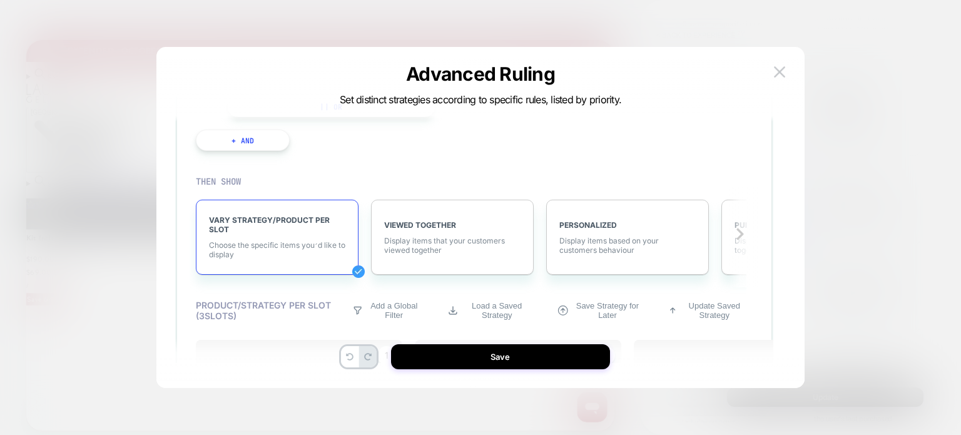
scroll to position [577, 0]
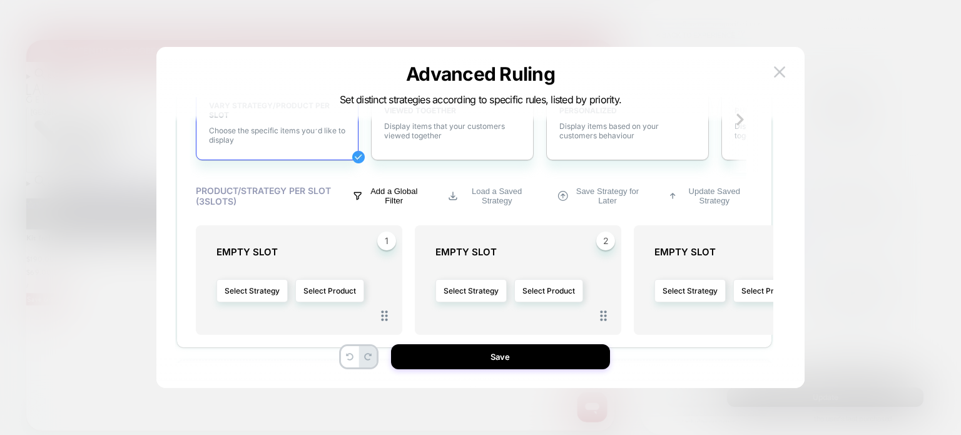
click at [385, 186] on p "Add a Global Filter" at bounding box center [394, 195] width 54 height 19
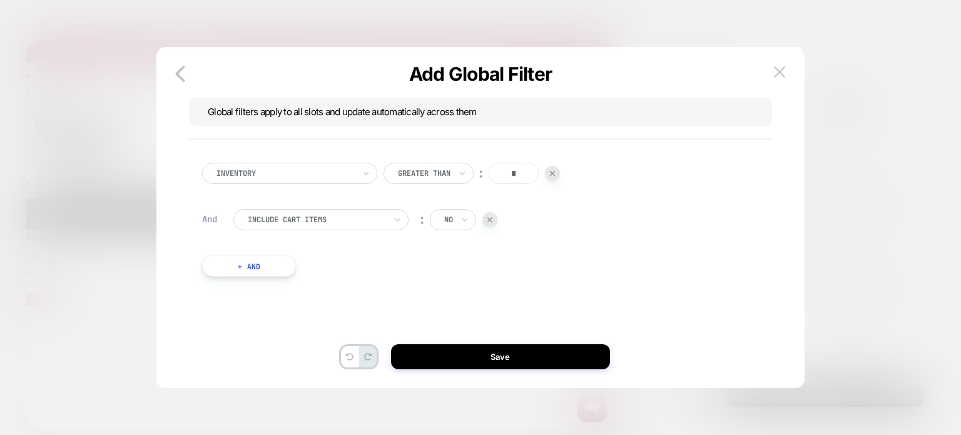
scroll to position [0, 0]
click at [260, 259] on button "+ And" at bounding box center [249, 265] width 94 height 21
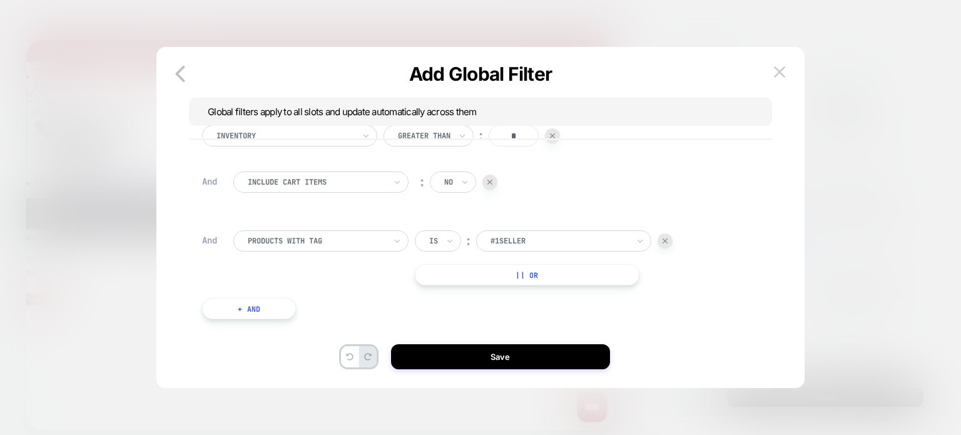
click at [318, 230] on div "PRODUCTS WITH TAG" at bounding box center [320, 240] width 175 height 21
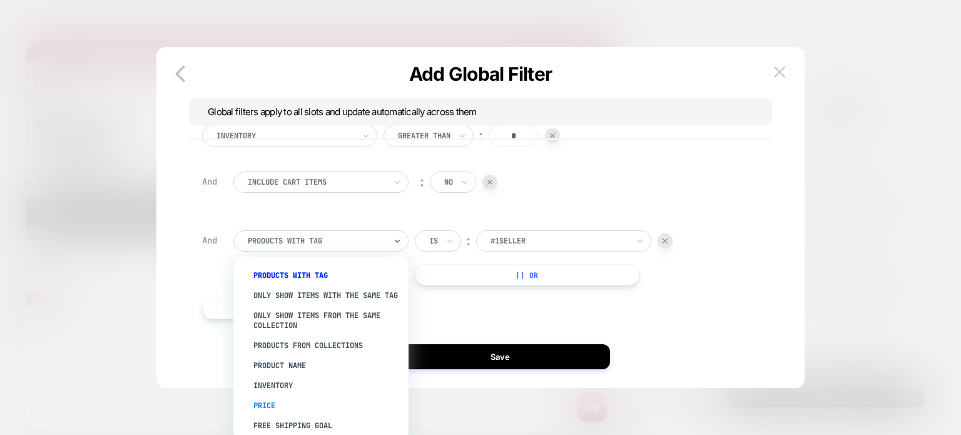
click at [280, 406] on div "Price" at bounding box center [327, 405] width 163 height 20
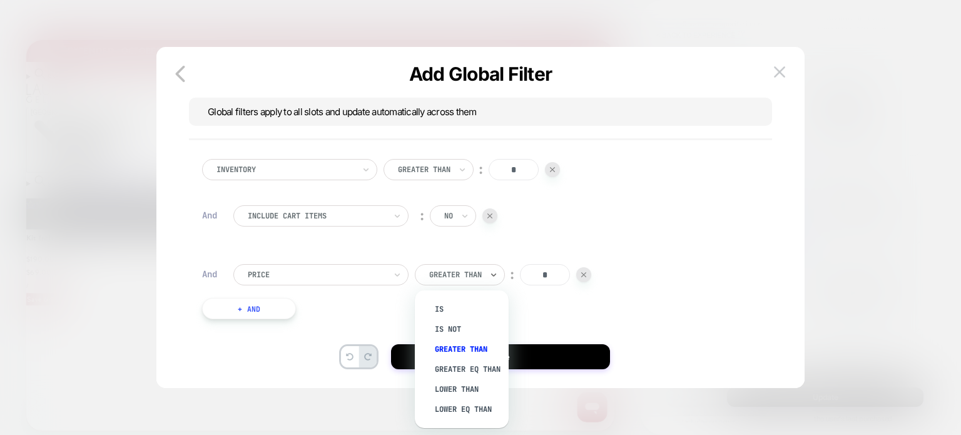
click at [444, 282] on div "Greater Than" at bounding box center [460, 274] width 90 height 21
click at [447, 392] on div "Lower Than" at bounding box center [467, 389] width 81 height 20
click at [455, 272] on div at bounding box center [451, 274] width 44 height 11
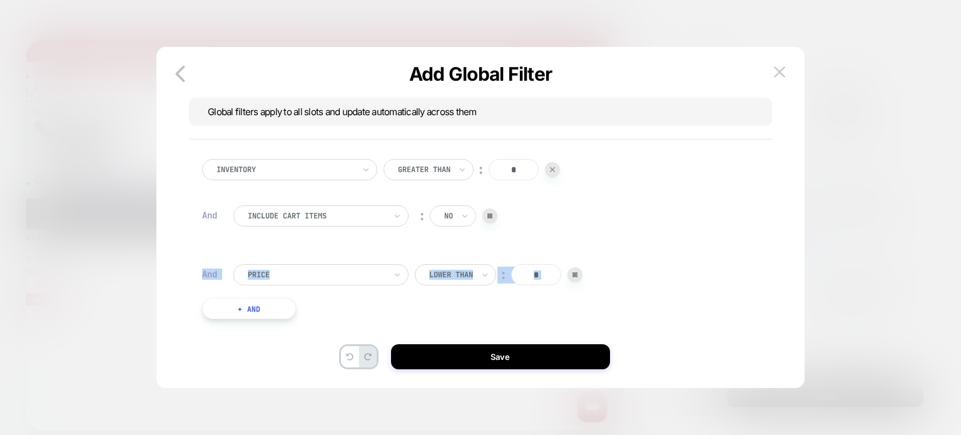
drag, startPoint x: 542, startPoint y: 248, endPoint x: 541, endPoint y: 275, distance: 27.0
click at [541, 275] on div "Inventory Greater Than ︰ * And Include Cart Items ︰ no And Price Lower Than ︰ *…" at bounding box center [474, 251] width 557 height 223
click at [541, 275] on input "*" at bounding box center [536, 274] width 50 height 21
click at [542, 275] on input "*" at bounding box center [536, 274] width 50 height 21
click at [536, 275] on input "*" at bounding box center [536, 274] width 50 height 21
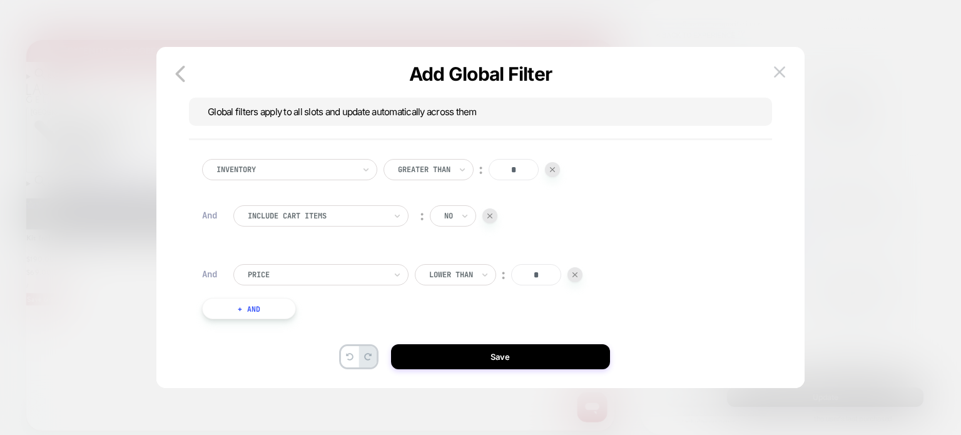
scroll to position [0, 35]
click at [524, 276] on input "*" at bounding box center [536, 274] width 50 height 21
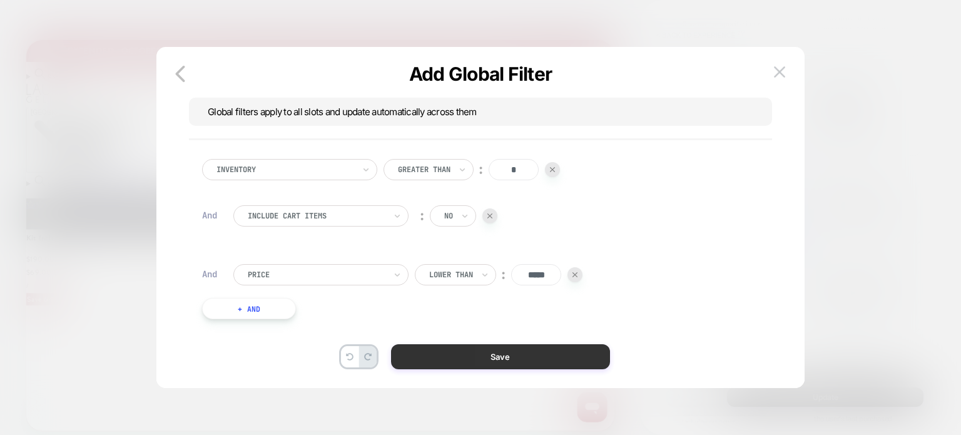
scroll to position [0, 115]
type input "*****"
click at [480, 354] on button "Save" at bounding box center [500, 356] width 219 height 25
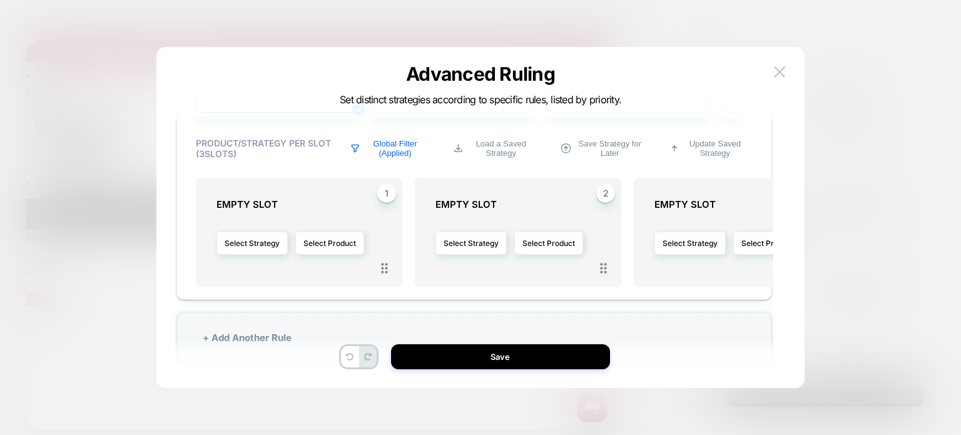
scroll to position [38, 0]
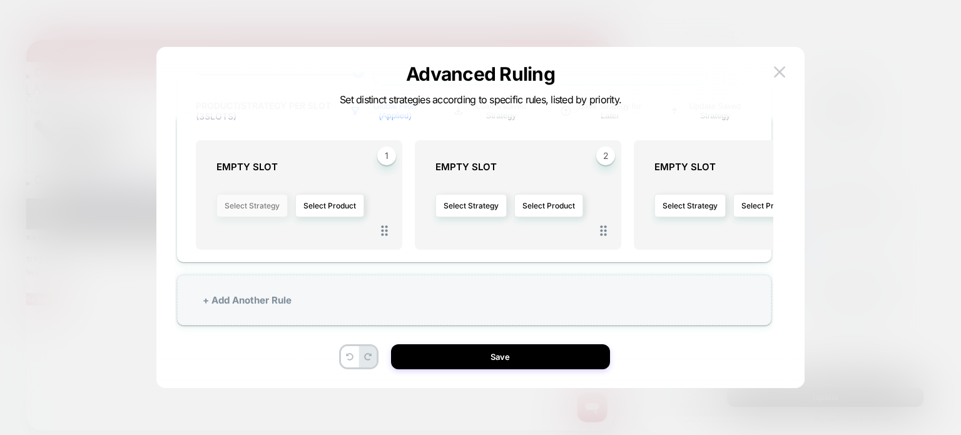
click at [260, 194] on button "Select Strategy" at bounding box center [251, 205] width 71 height 23
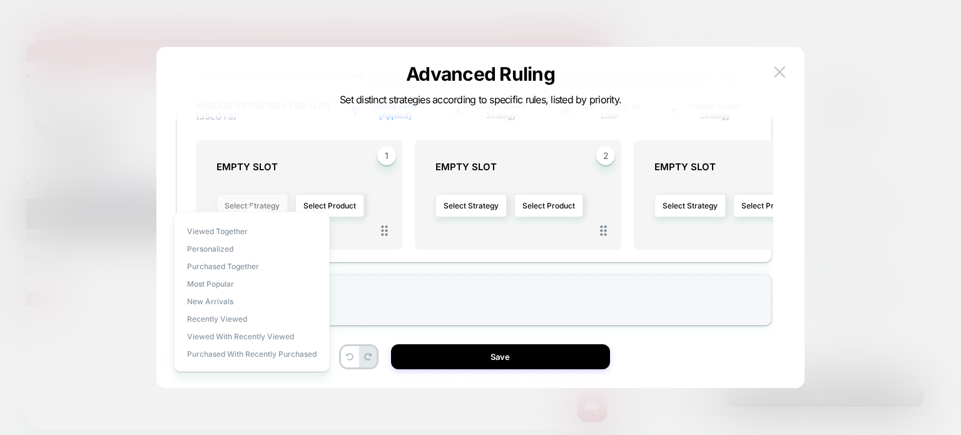
scroll to position [0, 195]
click at [236, 267] on span "Purchased Together" at bounding box center [223, 266] width 72 height 9
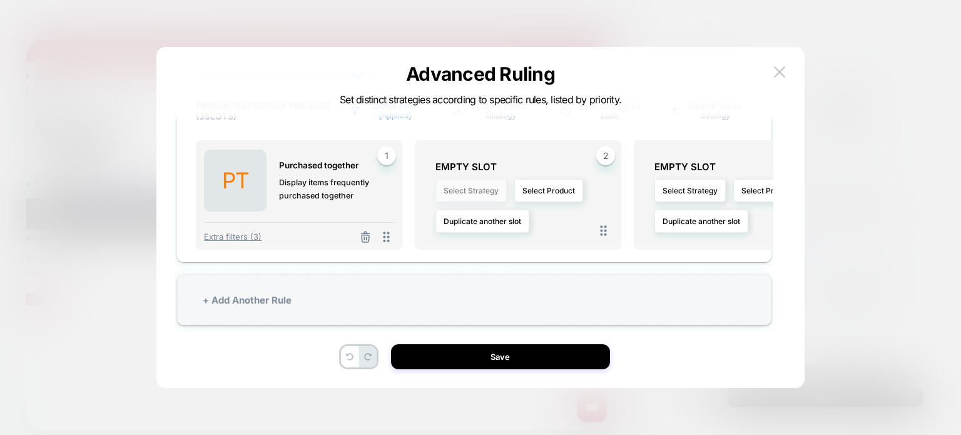
click at [484, 181] on button "Select Strategy" at bounding box center [470, 190] width 71 height 23
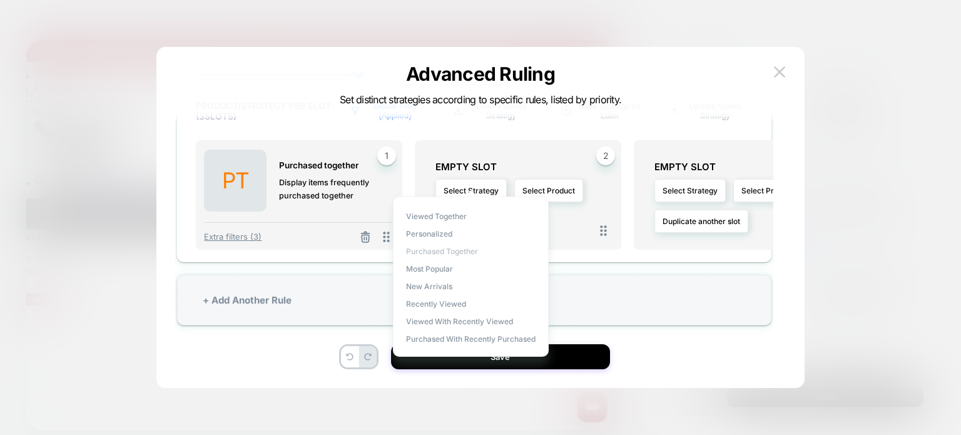
scroll to position [0, 0]
click at [446, 255] on span "Purchased Together" at bounding box center [442, 250] width 72 height 9
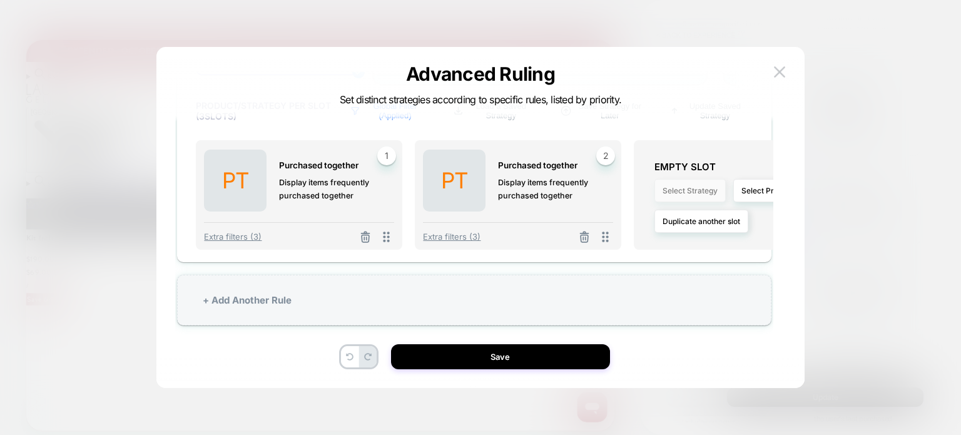
click at [688, 186] on button "Select Strategy" at bounding box center [689, 190] width 71 height 23
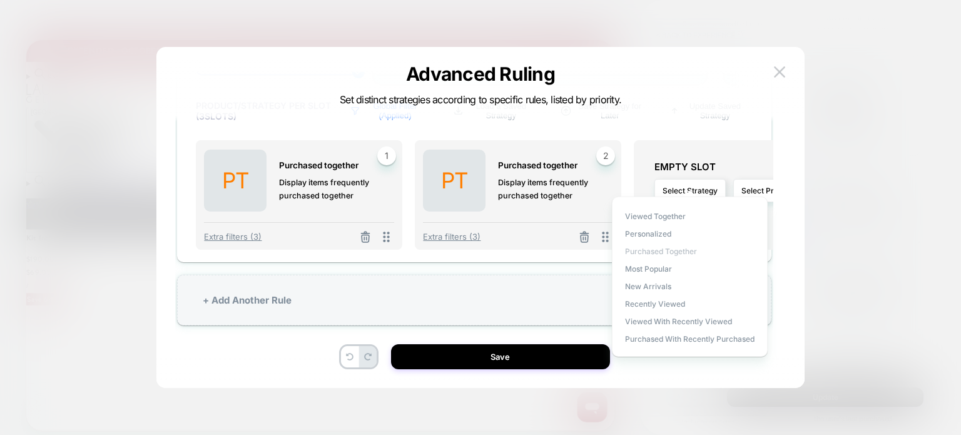
click at [676, 251] on span "Purchased Together" at bounding box center [661, 250] width 72 height 9
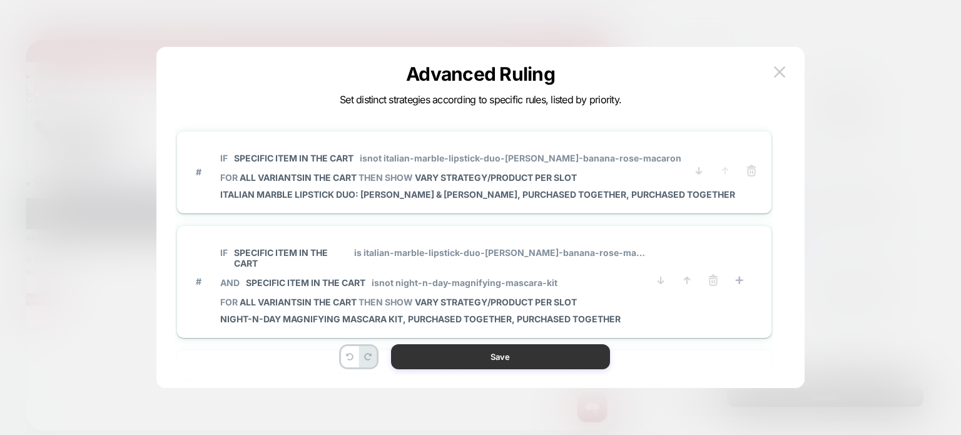
click at [510, 358] on button "Save" at bounding box center [500, 356] width 219 height 25
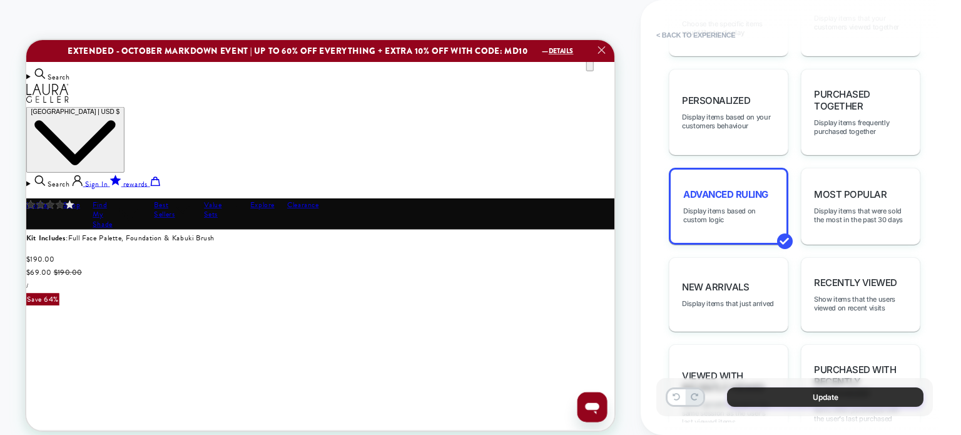
click at [807, 402] on button "Update" at bounding box center [825, 396] width 196 height 19
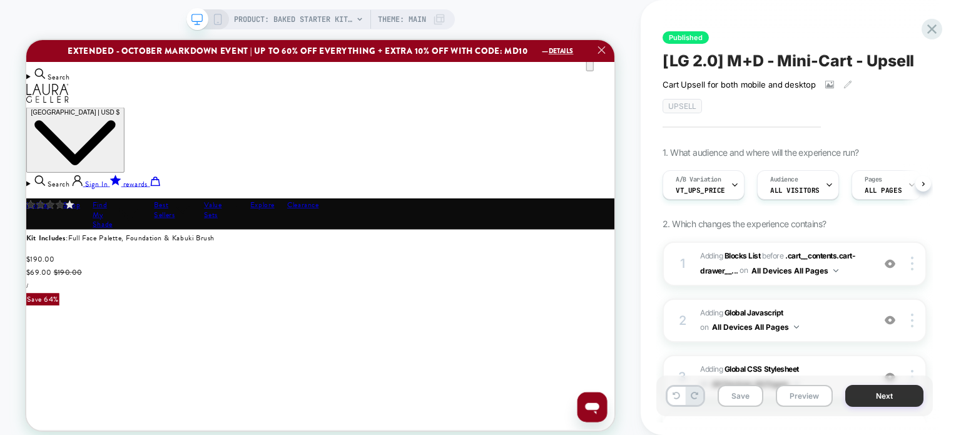
click at [868, 395] on button "Next" at bounding box center [884, 396] width 78 height 22
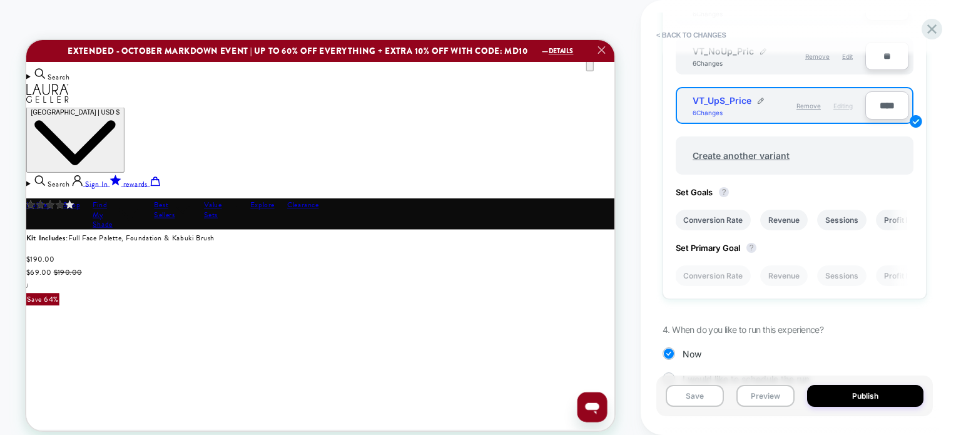
scroll to position [561, 0]
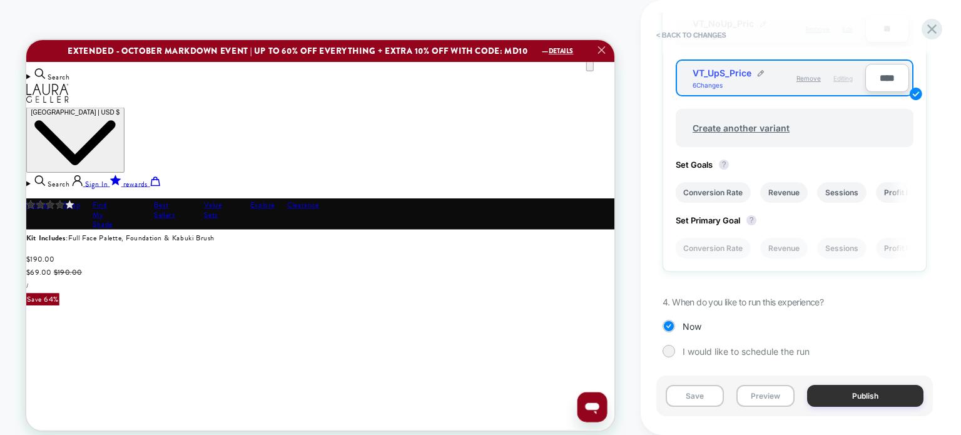
click at [867, 392] on button "Publish" at bounding box center [865, 396] width 116 height 22
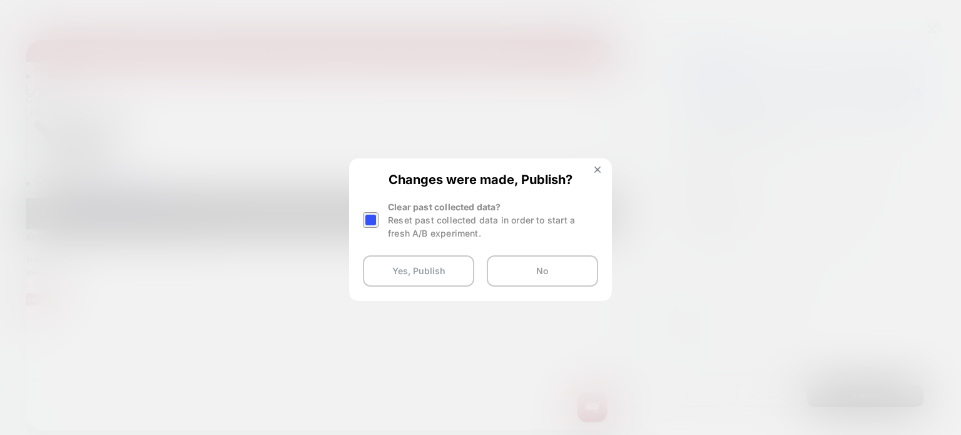
scroll to position [0, 35]
click at [368, 220] on div at bounding box center [371, 220] width 16 height 16
click at [392, 275] on button "Yes, Publish" at bounding box center [418, 270] width 111 height 31
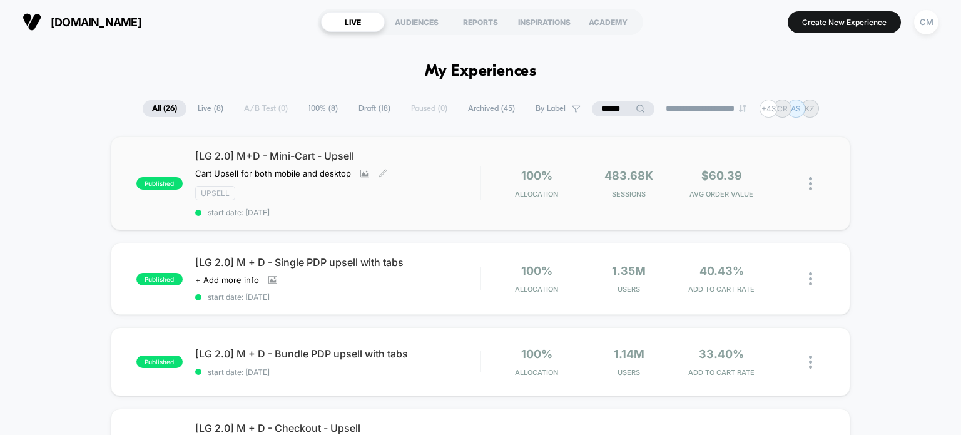
click at [457, 183] on div "[LG 2.0] M+D - Mini-Cart - Upsell Cart Upsell for both mobile and desktop Click…" at bounding box center [337, 184] width 285 height 68
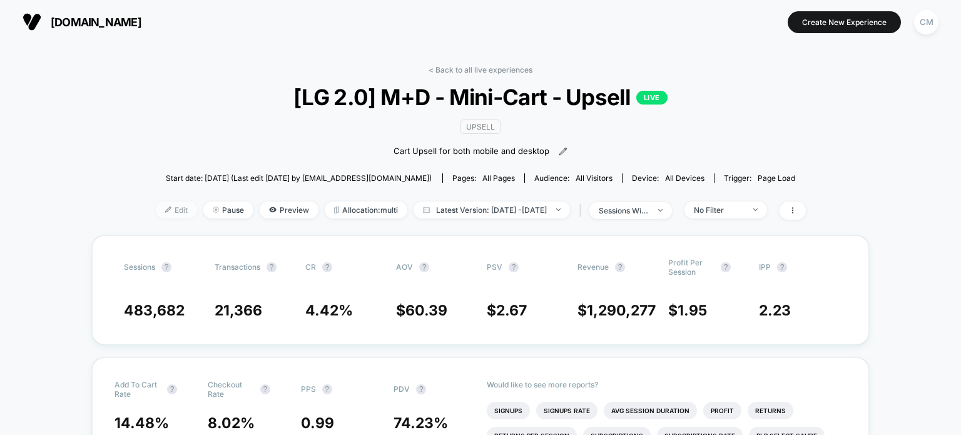
click at [163, 216] on span "Edit" at bounding box center [176, 209] width 41 height 17
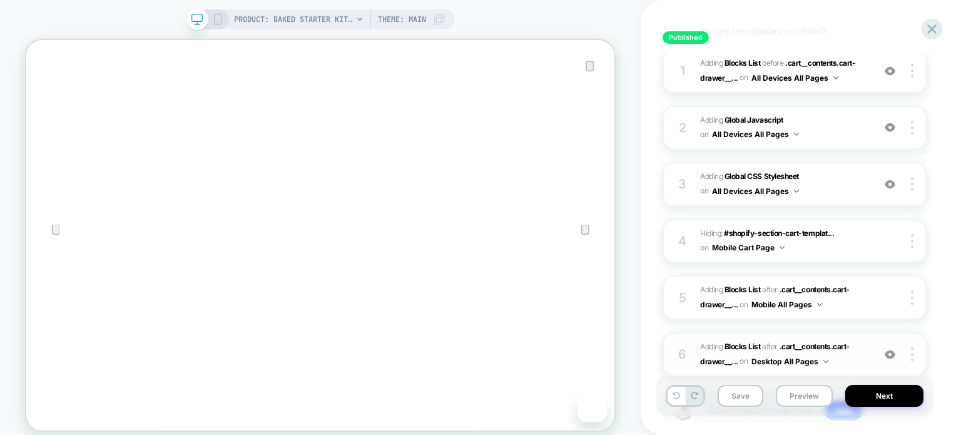
click at [864, 360] on span "#_loomi_addon_1750270464938_dup1753298408 Adding Blocks List AFTER .cart__conte…" at bounding box center [783, 354] width 167 height 29
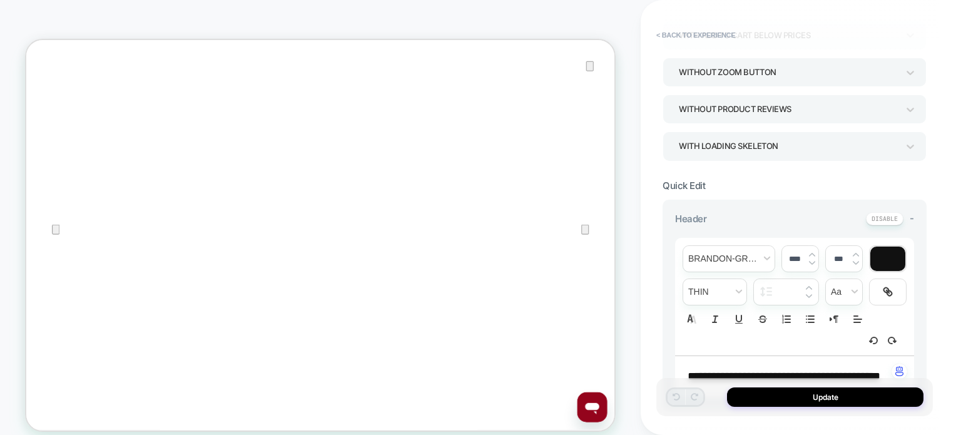
scroll to position [718, 0]
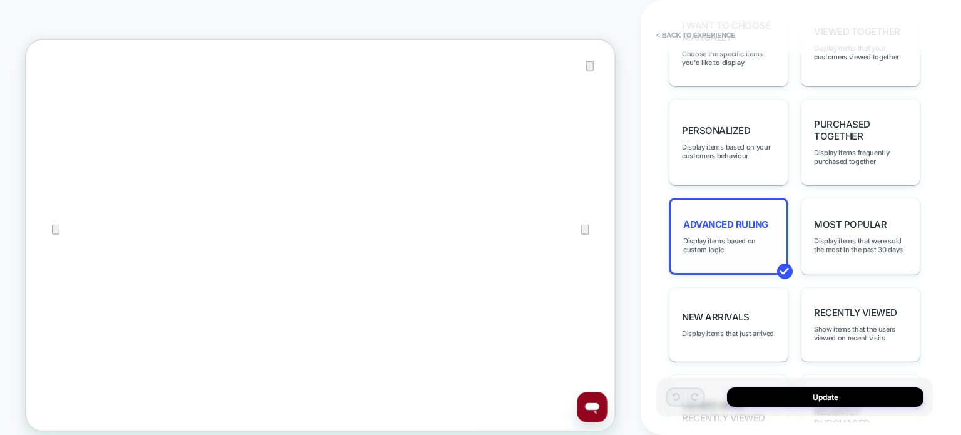
click at [706, 240] on div "Advanced Ruling Display items based on custom logic" at bounding box center [728, 236] width 119 height 77
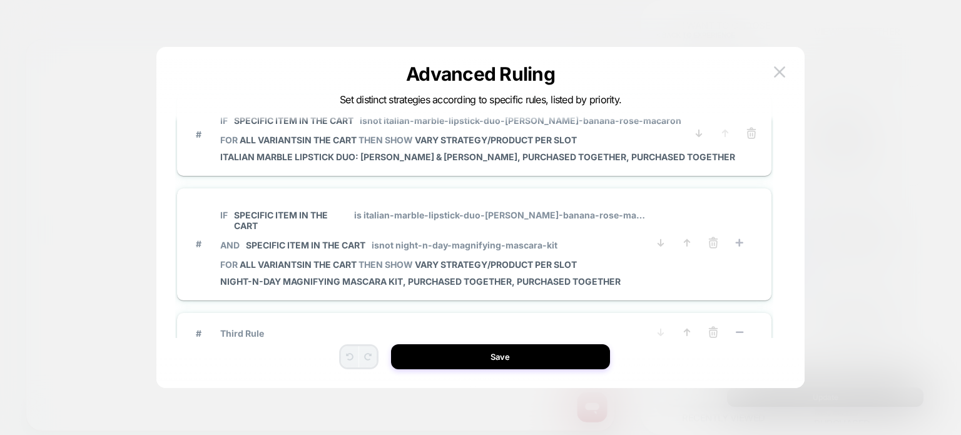
scroll to position [0, 0]
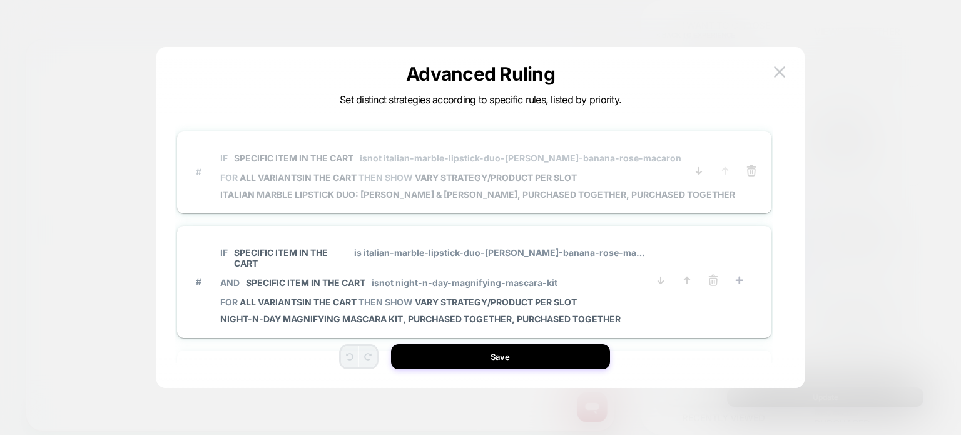
click at [648, 165] on span "IF Specific item in the cart isnot italian-marble-lipstick-duo-[PERSON_NAME]-ba…" at bounding box center [477, 158] width 515 height 28
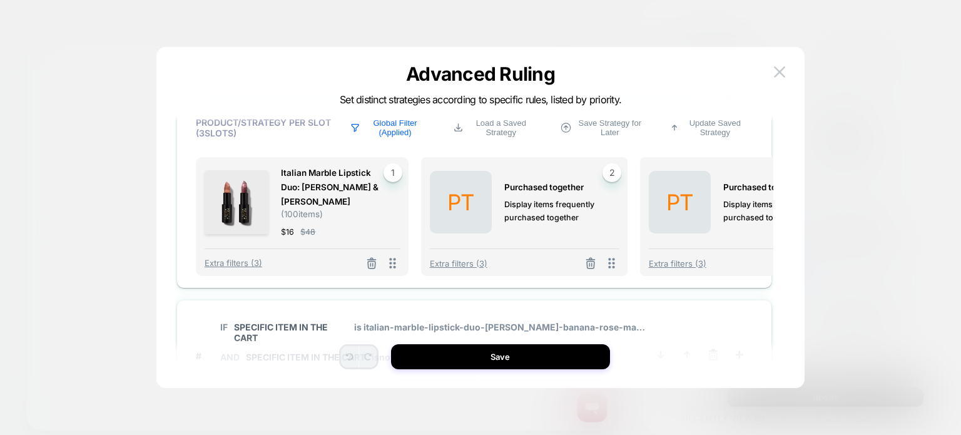
scroll to position [327, 0]
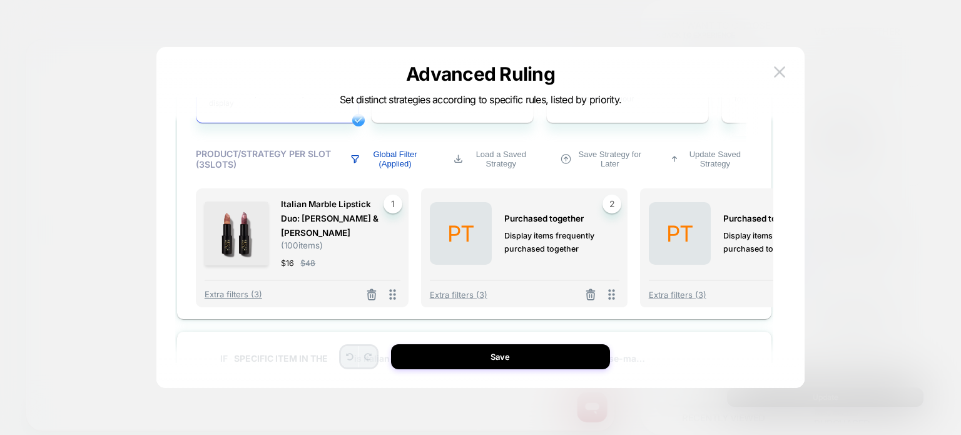
click at [403, 166] on p "Global Filter (Applied)" at bounding box center [395, 159] width 63 height 19
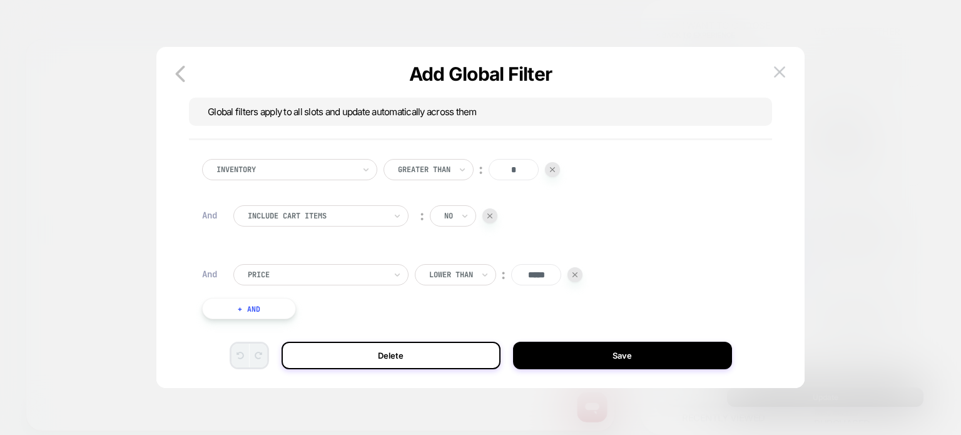
scroll to position [4, 0]
click at [576, 273] on img at bounding box center [574, 274] width 5 height 5
click at [173, 77] on icon "button" at bounding box center [180, 73] width 25 height 25
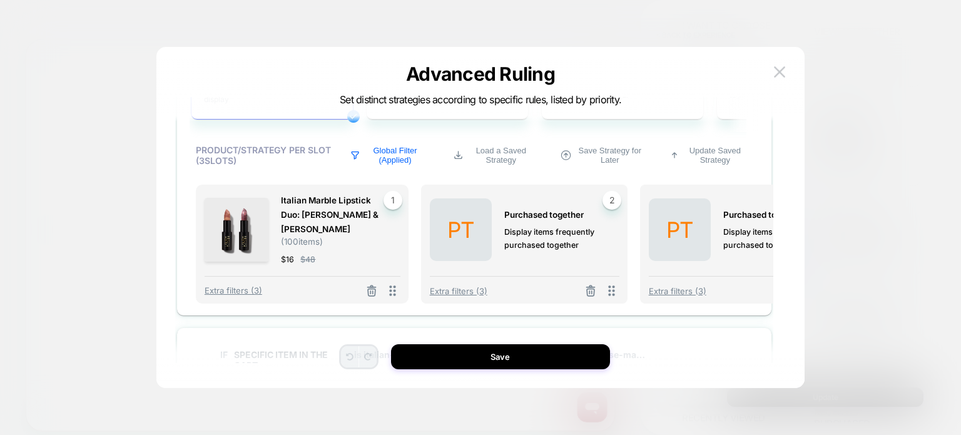
scroll to position [297, 0]
click at [445, 293] on span "Extra filters (3)" at bounding box center [459, 292] width 58 height 10
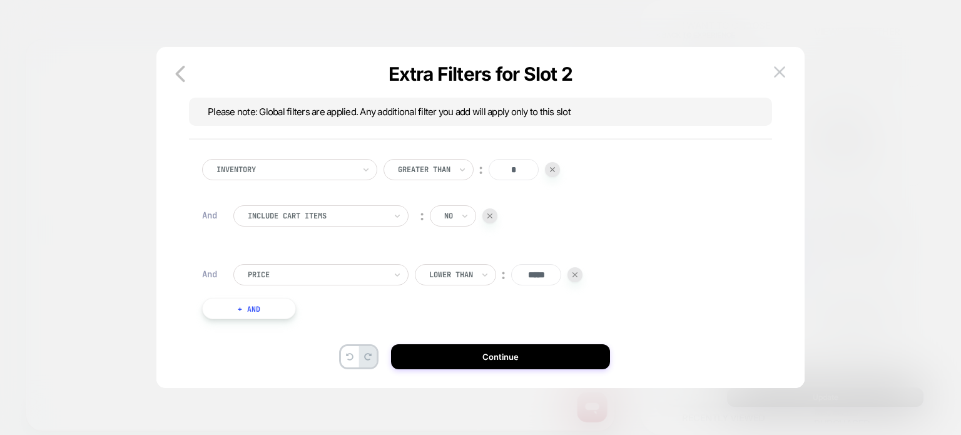
scroll to position [4, 0]
click at [531, 273] on input "*****" at bounding box center [536, 274] width 50 height 21
click at [536, 273] on input "*****" at bounding box center [536, 274] width 50 height 21
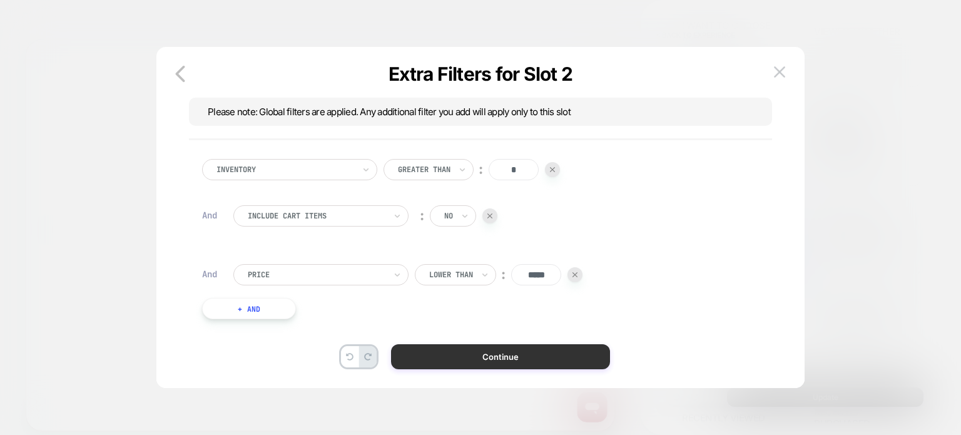
type input "*****"
click at [455, 360] on button "Continue" at bounding box center [500, 356] width 219 height 25
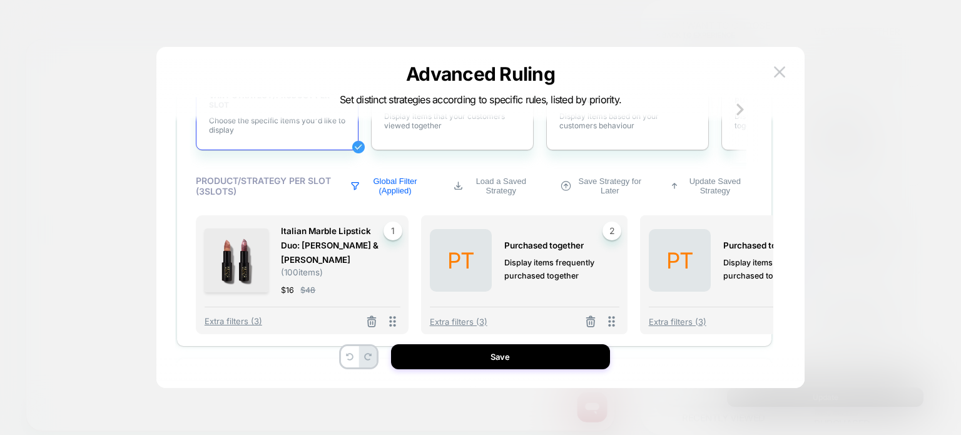
scroll to position [267, 28]
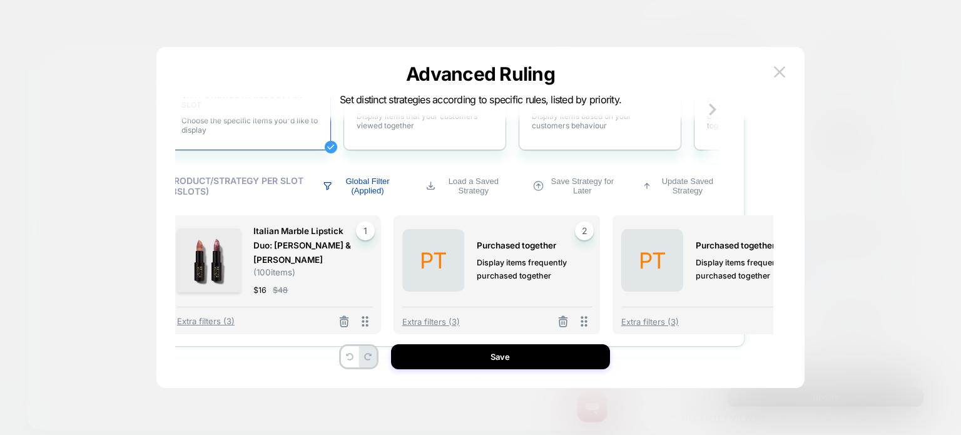
click at [358, 182] on p "Global Filter (Applied)" at bounding box center [368, 185] width 63 height 19
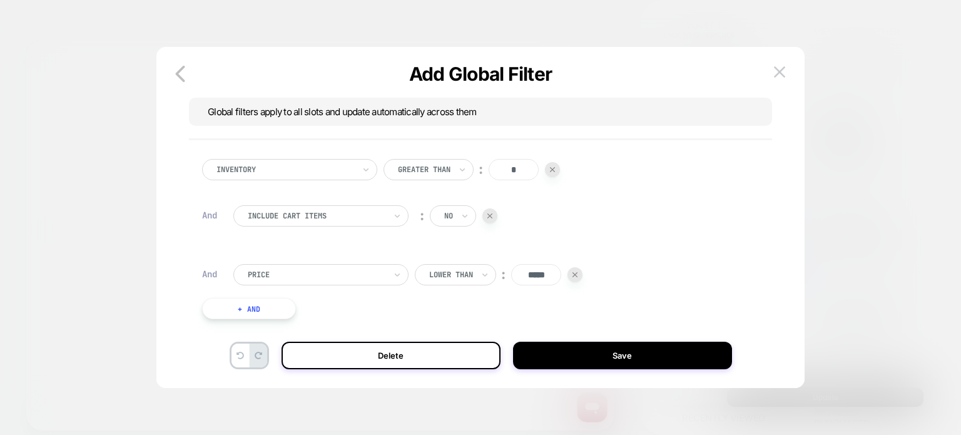
scroll to position [4, 0]
click at [577, 277] on img at bounding box center [574, 274] width 5 height 5
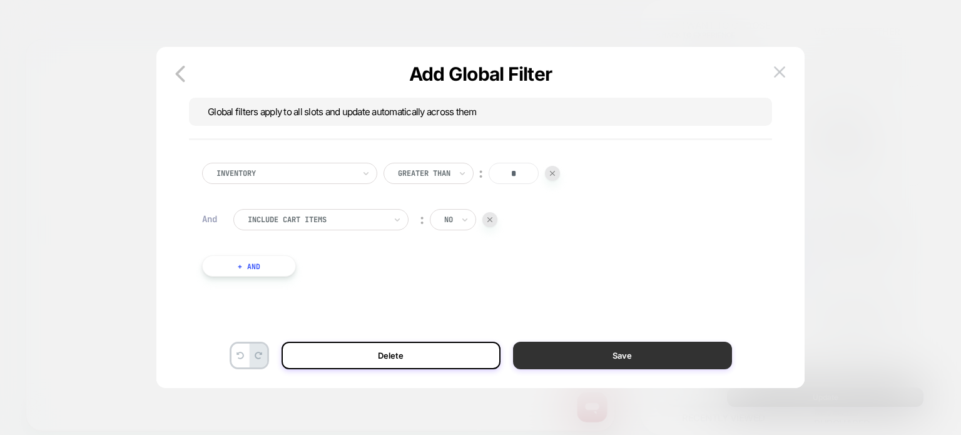
scroll to position [0, 0]
click at [567, 345] on button "Save" at bounding box center [622, 356] width 219 height 28
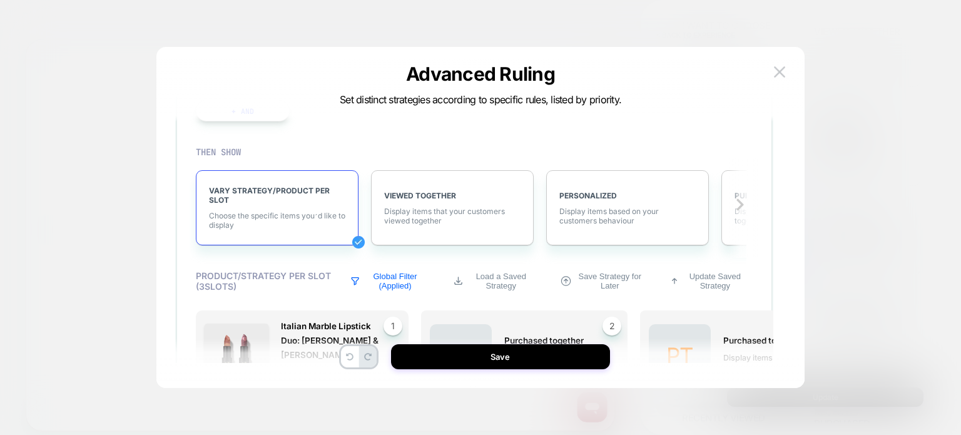
scroll to position [297, 0]
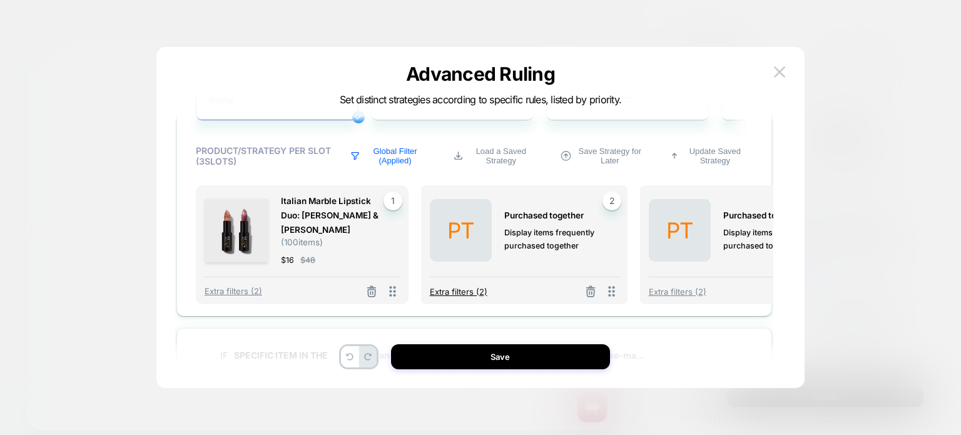
click at [473, 287] on span "Extra filters (2)" at bounding box center [459, 292] width 58 height 10
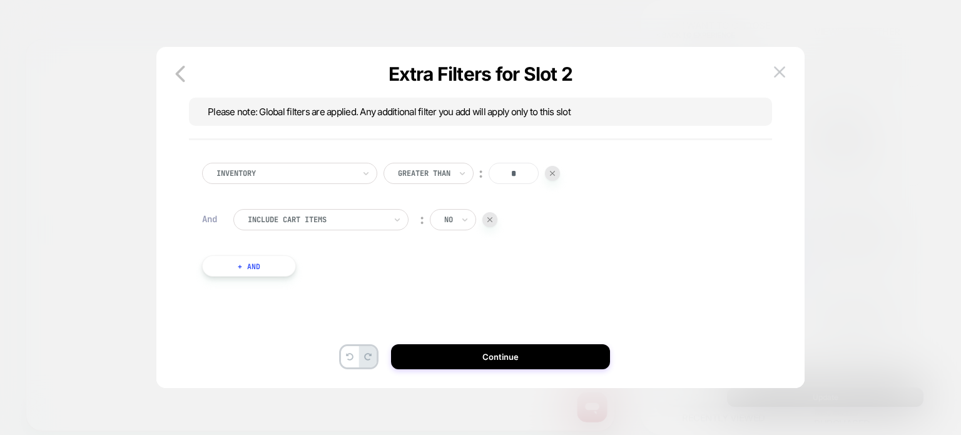
scroll to position [0, 0]
click at [283, 260] on button "+ And" at bounding box center [249, 265] width 94 height 21
click at [331, 279] on div at bounding box center [317, 278] width 138 height 11
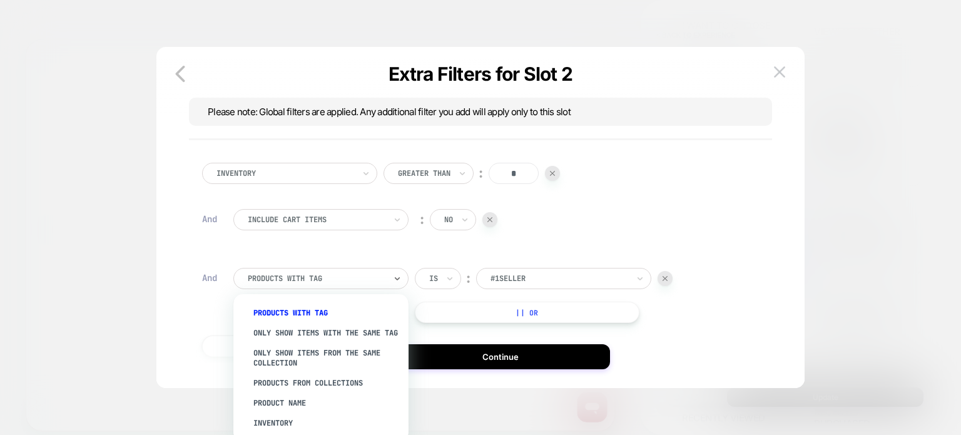
scroll to position [46, 0]
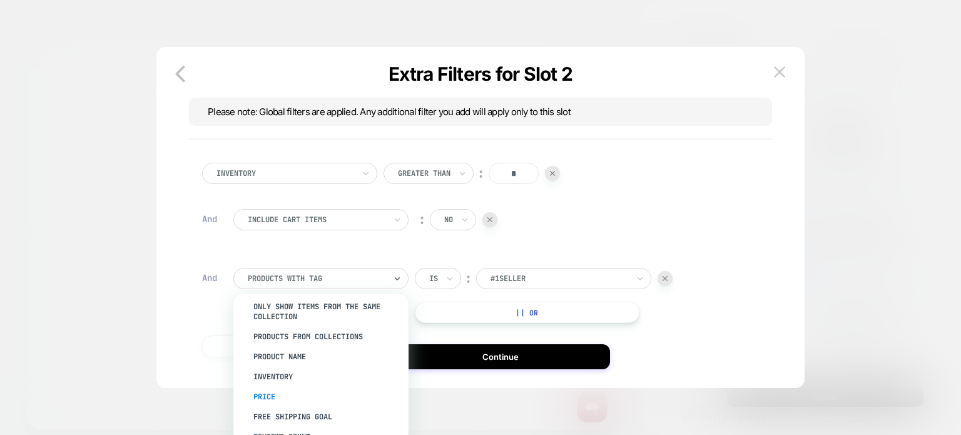
click at [280, 397] on div "Price" at bounding box center [327, 397] width 163 height 20
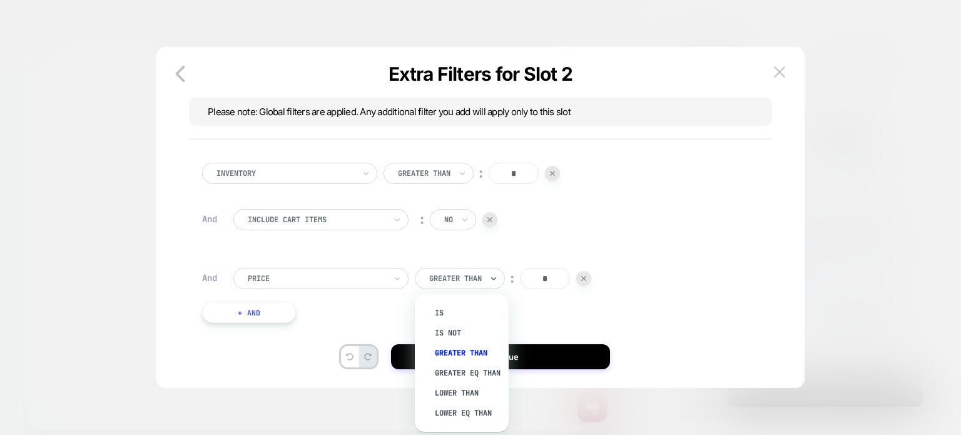
click at [480, 273] on div at bounding box center [455, 278] width 53 height 11
click at [459, 400] on div "Lower Than" at bounding box center [467, 393] width 81 height 20
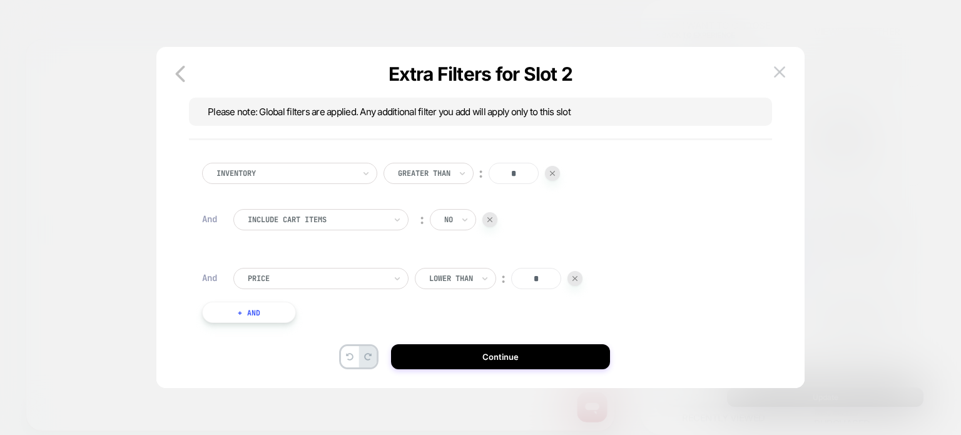
drag, startPoint x: 548, startPoint y: 287, endPoint x: 527, endPoint y: 280, distance: 22.0
click at [527, 280] on input "*" at bounding box center [536, 278] width 50 height 21
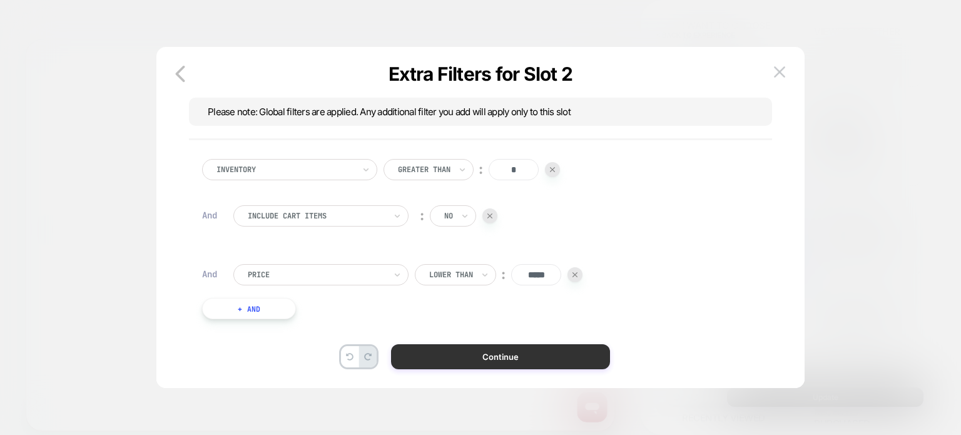
type input "*****"
click at [485, 360] on button "Continue" at bounding box center [500, 356] width 219 height 25
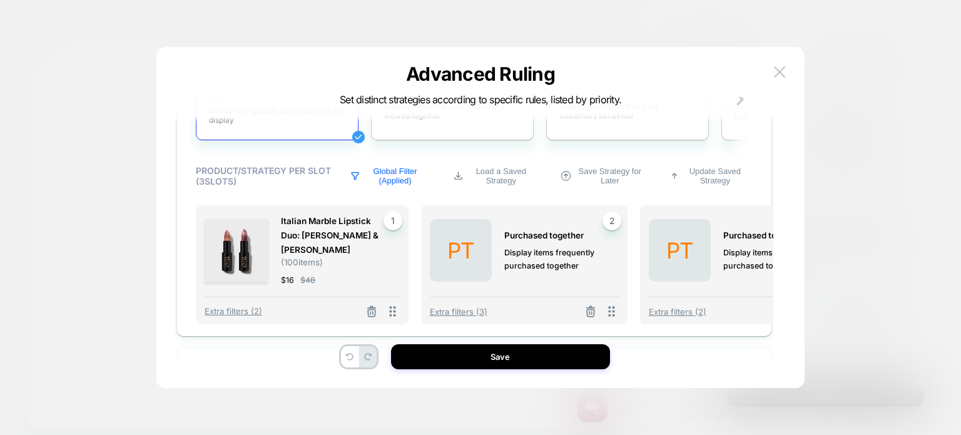
scroll to position [277, 67]
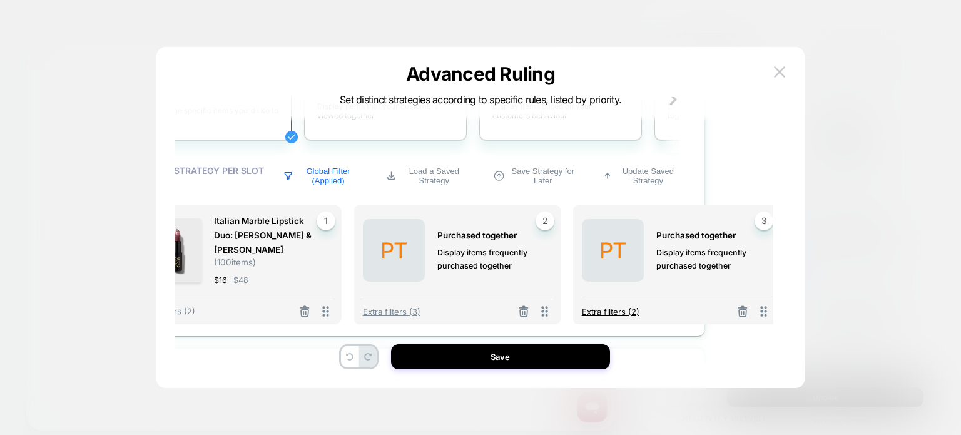
click at [591, 309] on span "Extra filters (2)" at bounding box center [611, 312] width 58 height 10
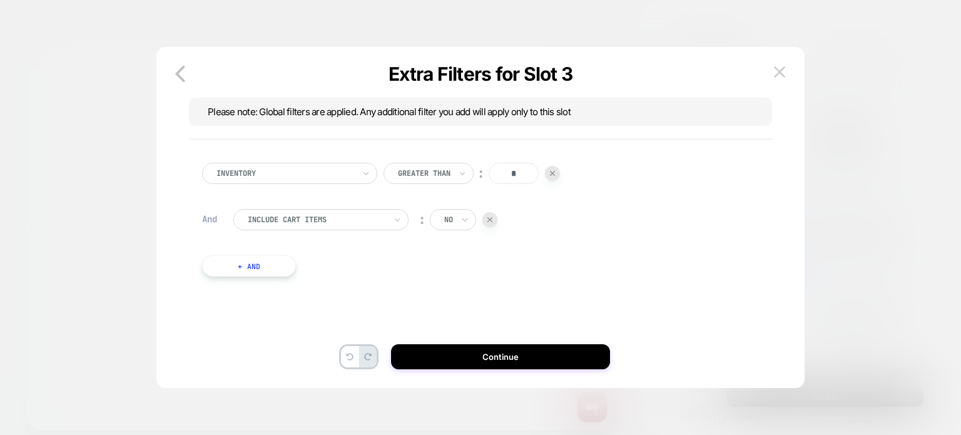
click at [273, 269] on button "+ And" at bounding box center [249, 265] width 94 height 21
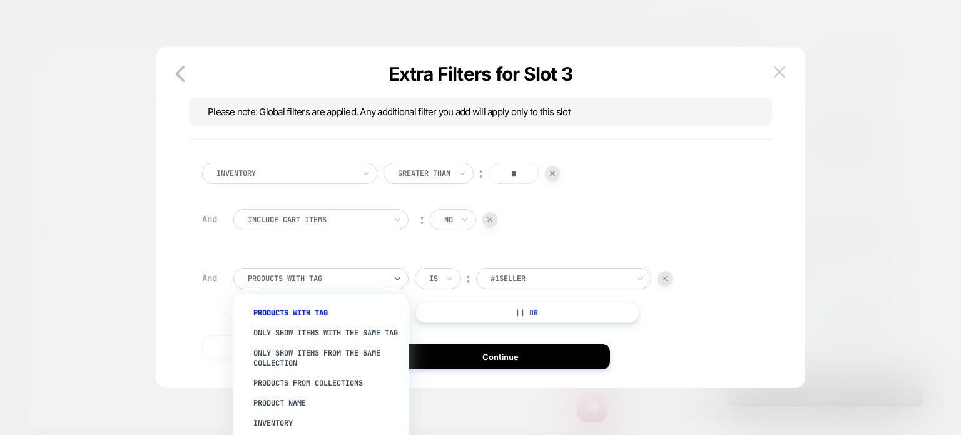
click at [285, 278] on div at bounding box center [317, 278] width 138 height 11
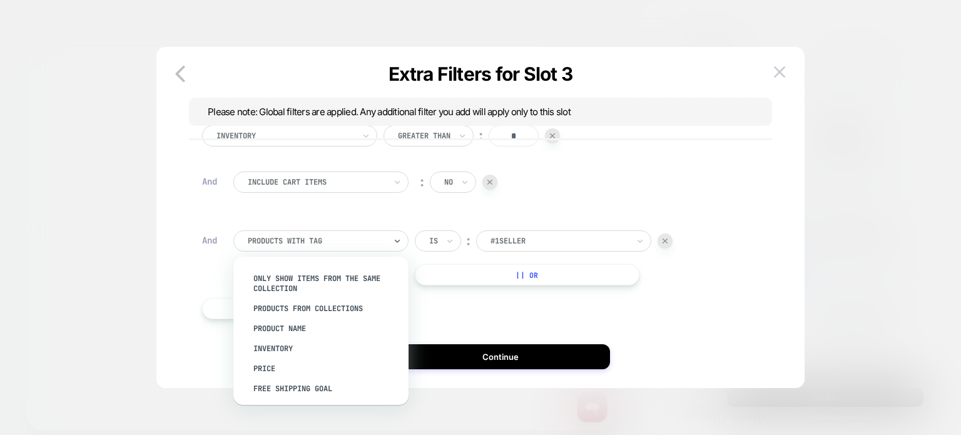
scroll to position [36, 0]
click at [276, 375] on div "Price" at bounding box center [327, 370] width 163 height 20
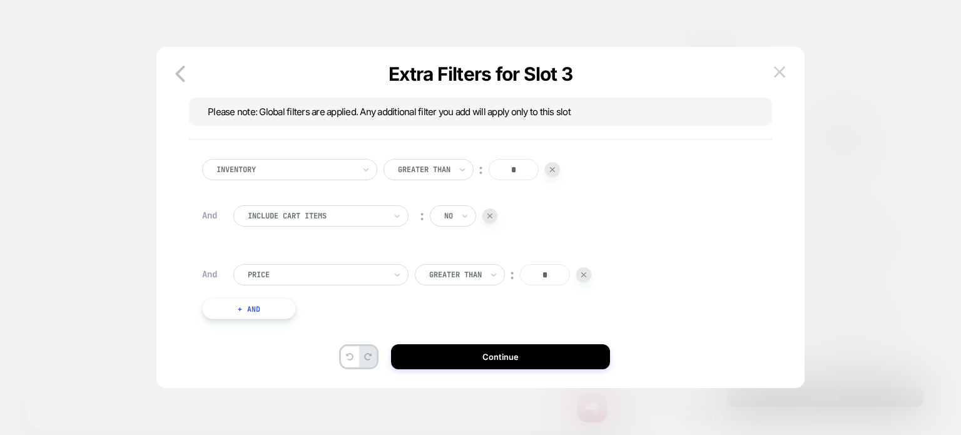
scroll to position [4, 0]
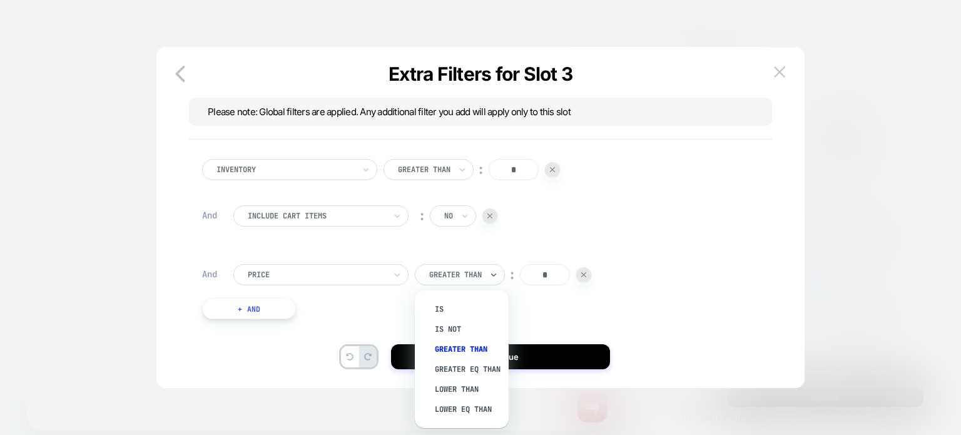
click at [450, 272] on div at bounding box center [455, 274] width 53 height 11
click at [458, 388] on div "Lower Than" at bounding box center [467, 389] width 81 height 20
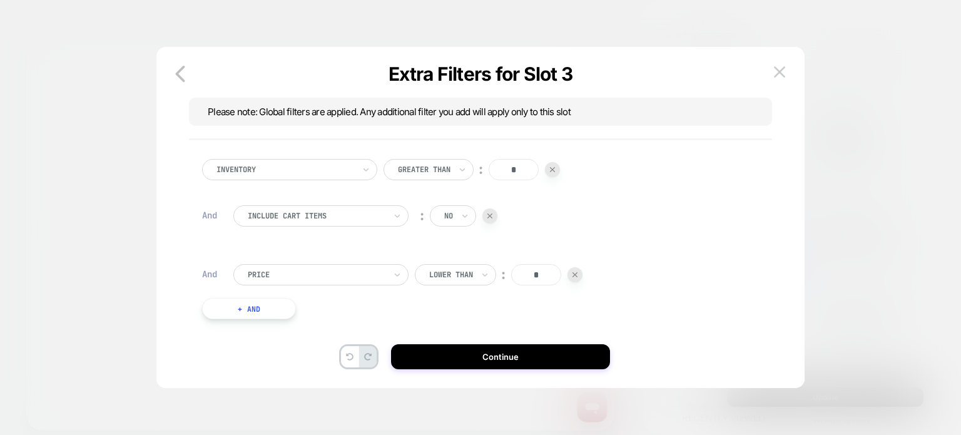
click at [536, 278] on input "*" at bounding box center [536, 274] width 50 height 21
click at [541, 277] on input "*" at bounding box center [536, 274] width 50 height 21
drag, startPoint x: 538, startPoint y: 277, endPoint x: 526, endPoint y: 277, distance: 12.5
click at [526, 277] on input "*" at bounding box center [536, 274] width 50 height 21
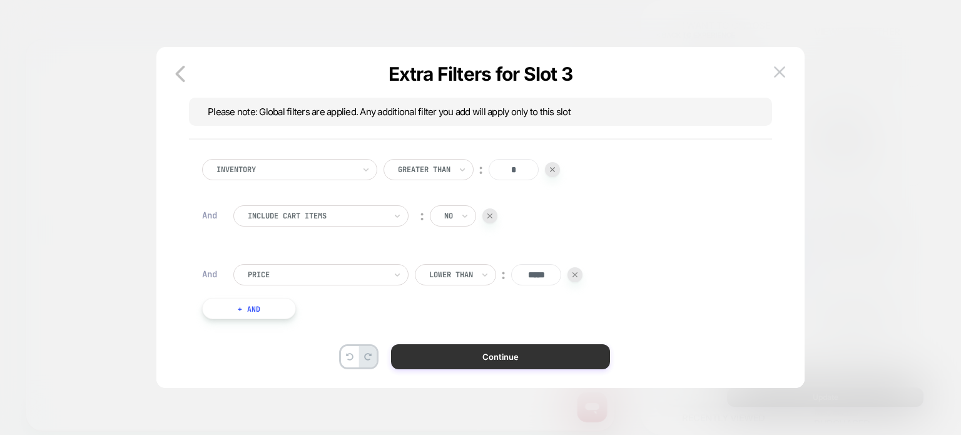
type input "*****"
click at [510, 355] on button "Continue" at bounding box center [500, 356] width 219 height 25
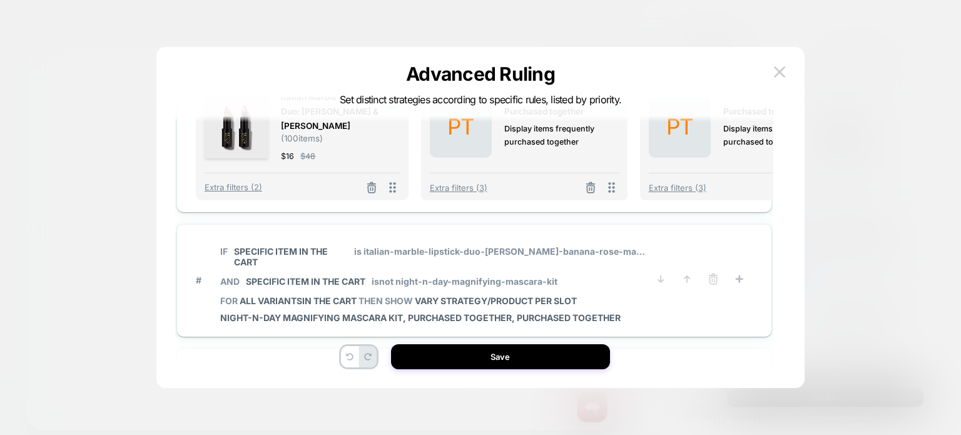
scroll to position [552, 0]
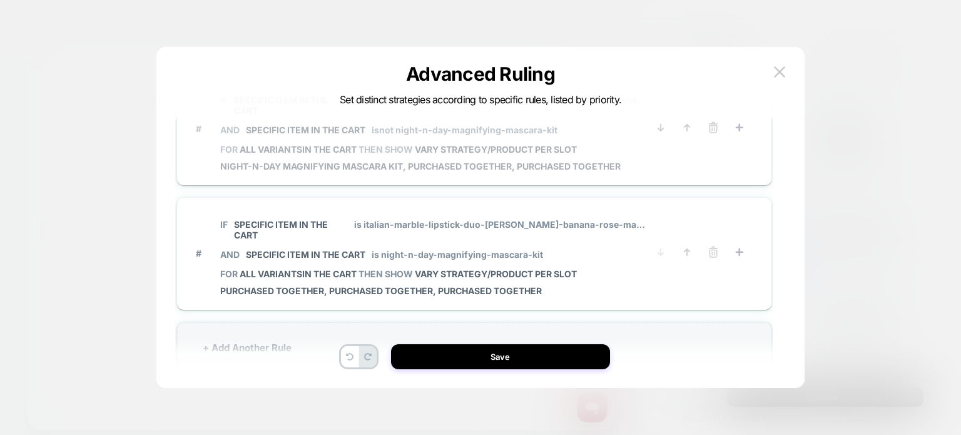
click at [625, 138] on span "# IF Specific item in the cart is italian-marble-lipstick-duo-[PERSON_NAME]-ban…" at bounding box center [422, 129] width 452 height 86
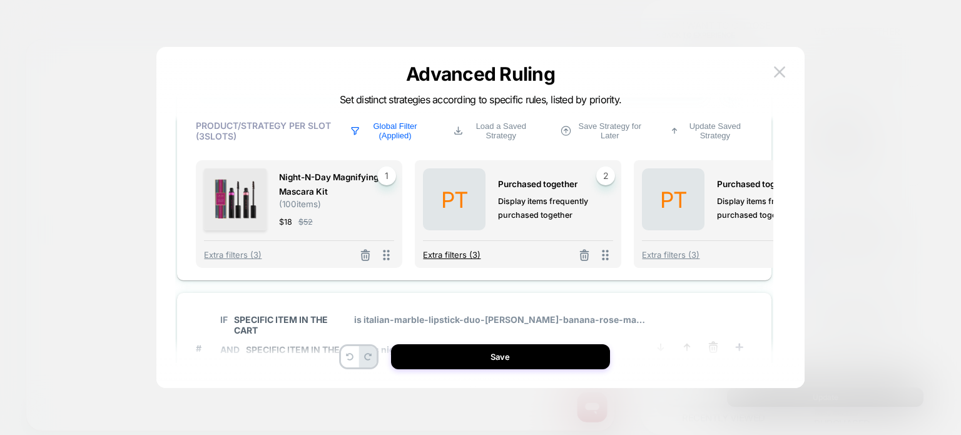
click at [464, 251] on span "Extra filters (3)" at bounding box center [452, 255] width 58 height 10
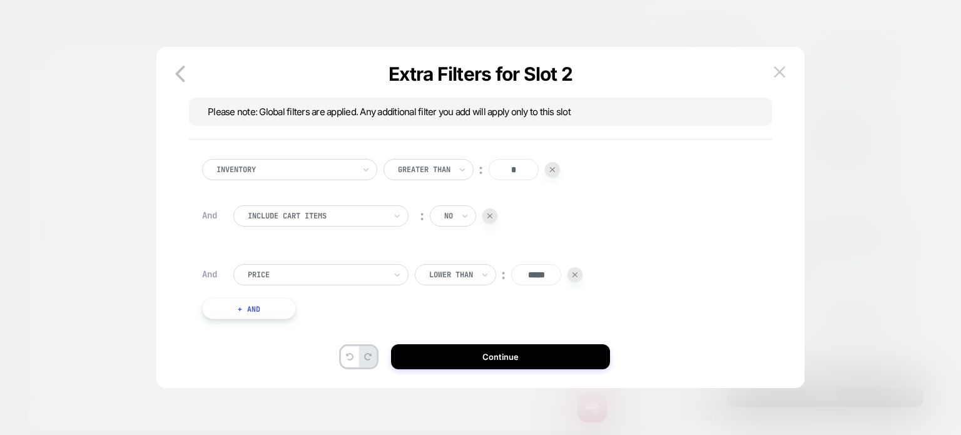
scroll to position [38, 0]
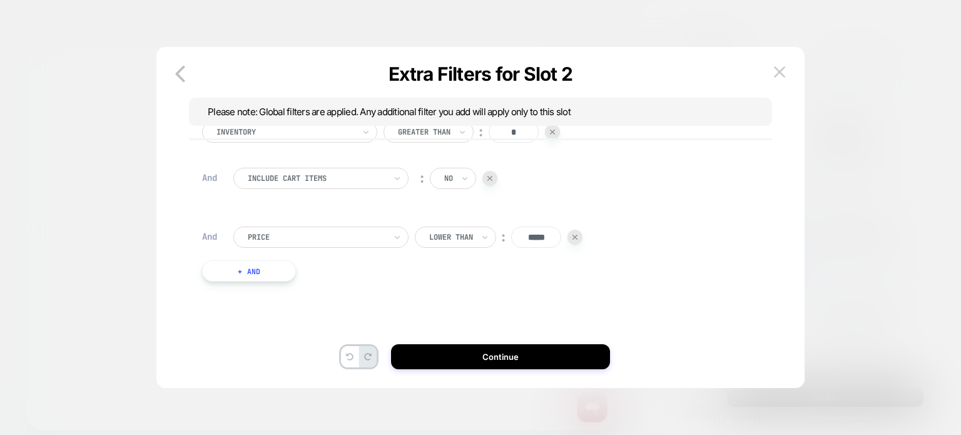
click at [521, 233] on input "*****" at bounding box center [536, 236] width 50 height 21
click at [534, 235] on input "*****" at bounding box center [536, 236] width 50 height 21
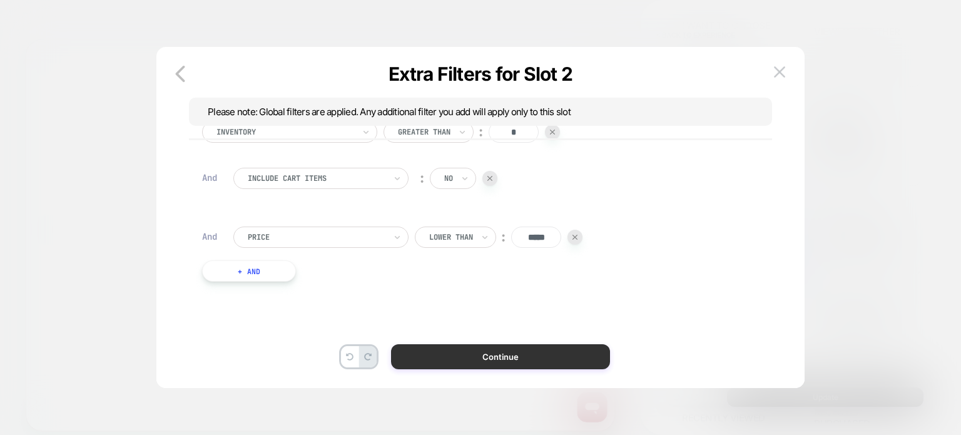
type input "*****"
click at [488, 353] on button "Continue" at bounding box center [500, 356] width 219 height 25
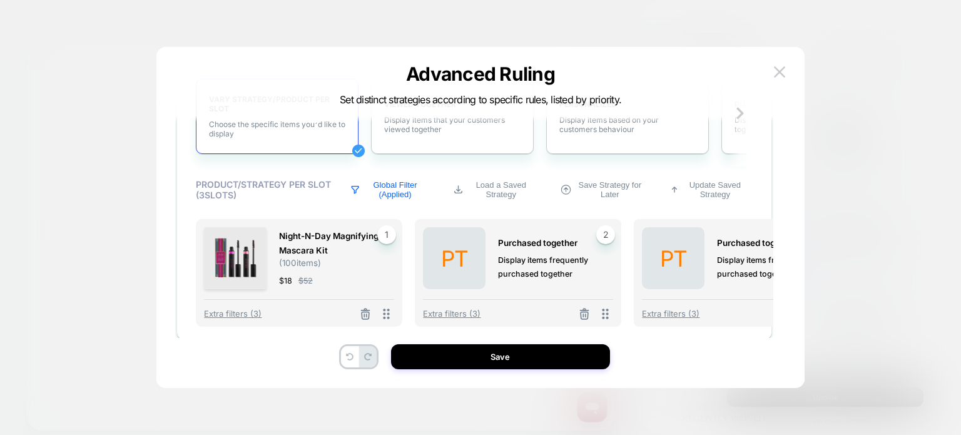
scroll to position [422, 67]
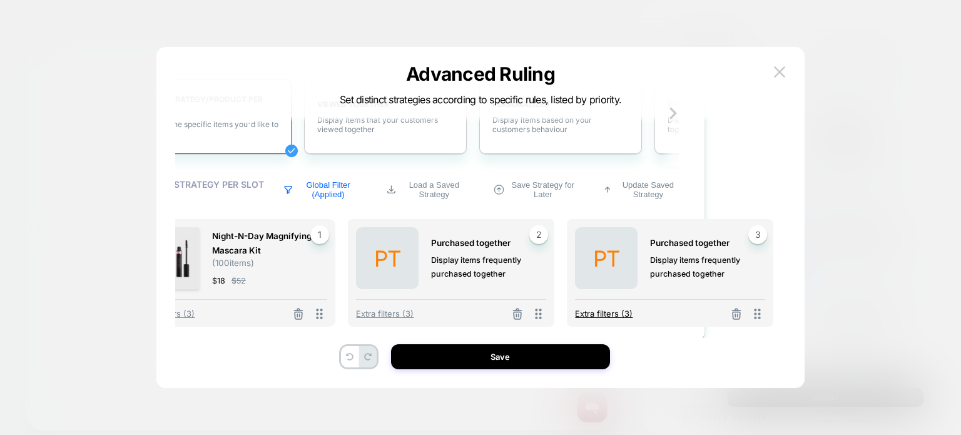
click at [619, 313] on span "Extra filters (3)" at bounding box center [604, 313] width 58 height 10
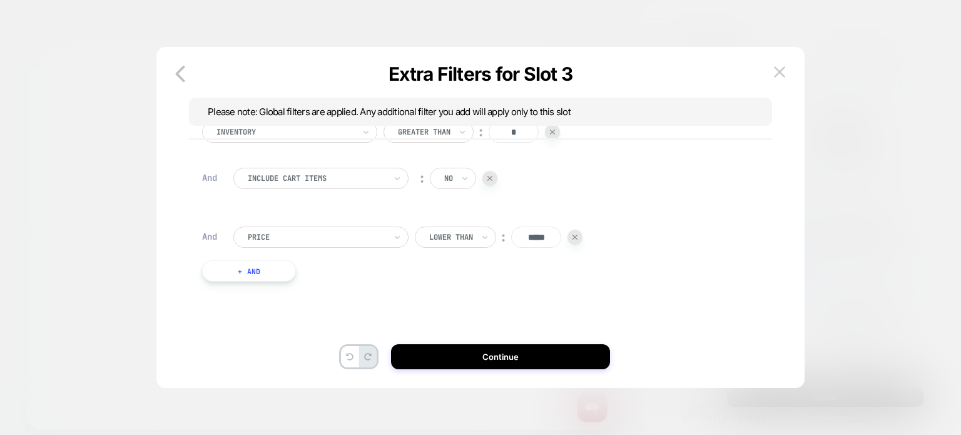
scroll to position [4, 0]
click at [531, 236] on input "*****" at bounding box center [536, 236] width 50 height 21
click at [536, 235] on input "*****" at bounding box center [536, 236] width 50 height 21
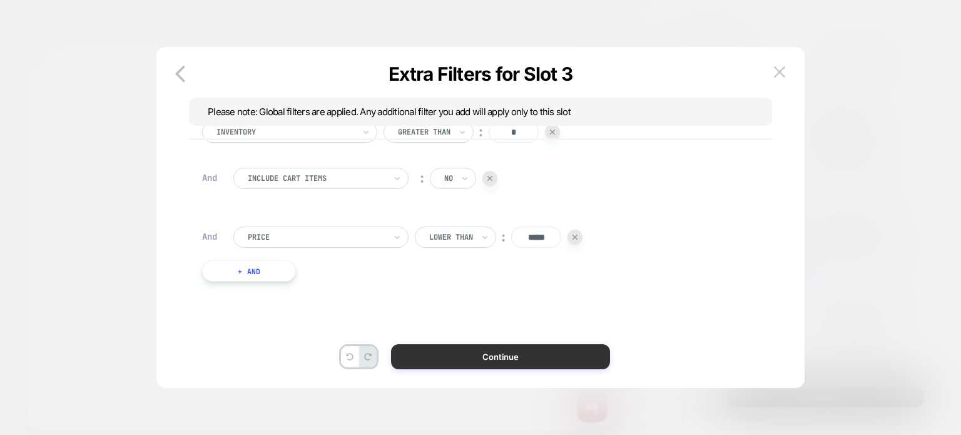
type input "*****"
click at [437, 358] on button "Continue" at bounding box center [500, 356] width 219 height 25
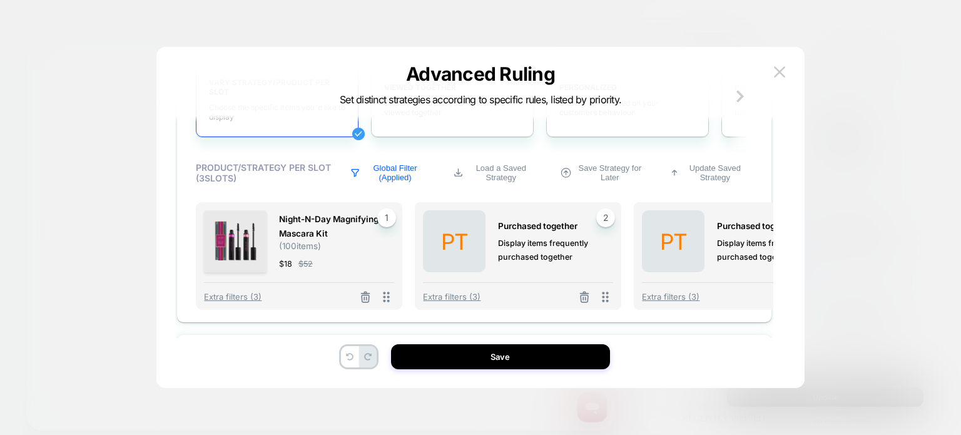
scroll to position [514, 0]
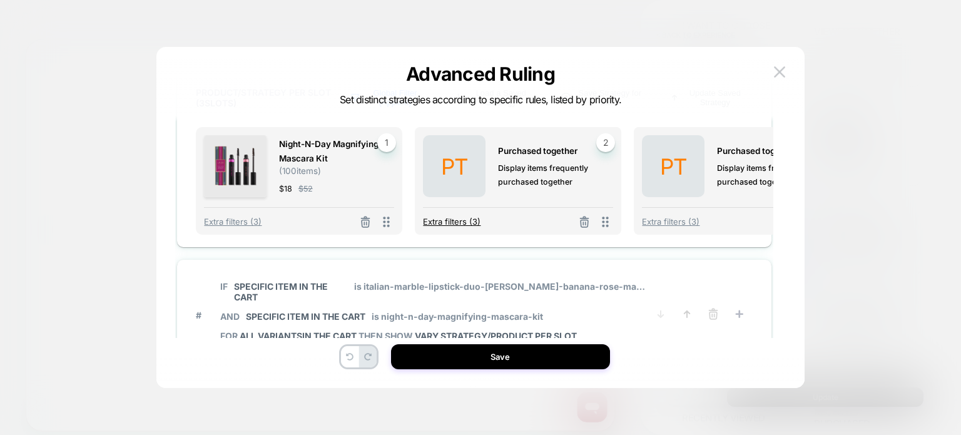
click at [460, 225] on span "Extra filters (3)" at bounding box center [452, 221] width 58 height 10
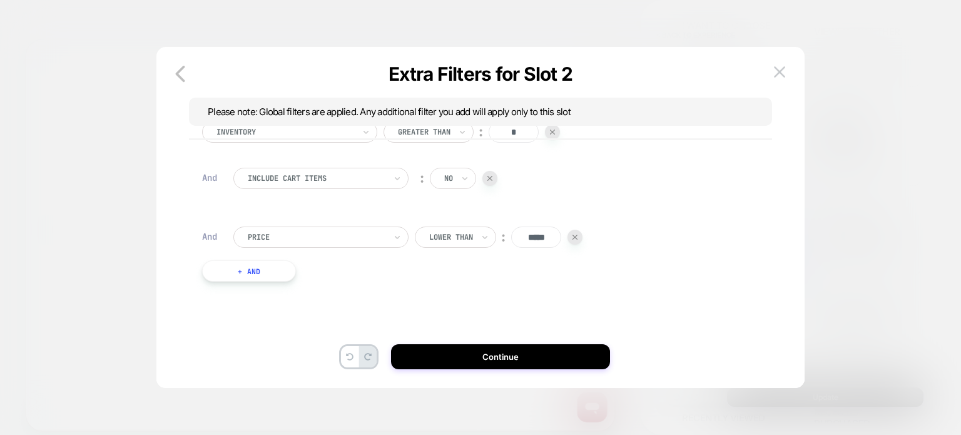
scroll to position [4, 0]
click at [173, 77] on icon "button" at bounding box center [180, 73] width 25 height 25
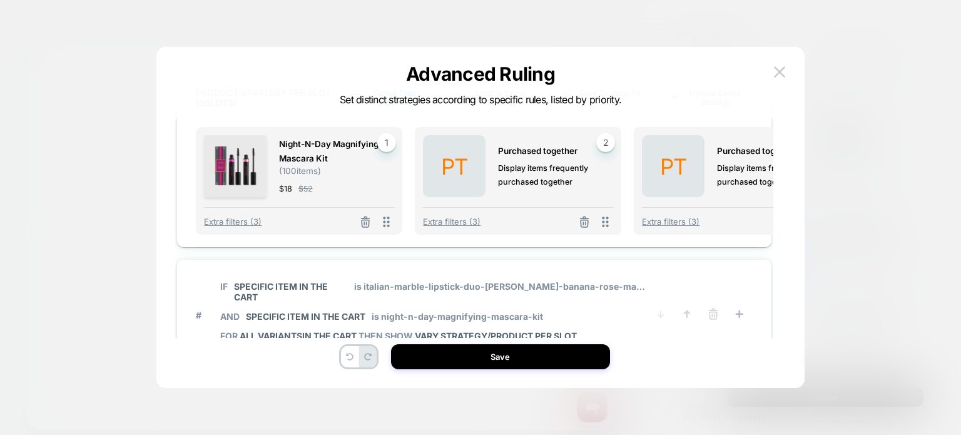
scroll to position [623, 0]
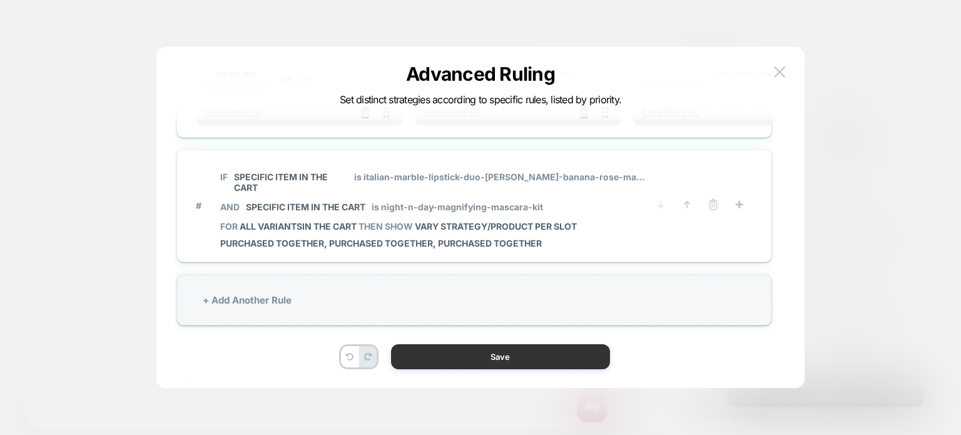
click at [494, 350] on button "Save" at bounding box center [500, 356] width 219 height 25
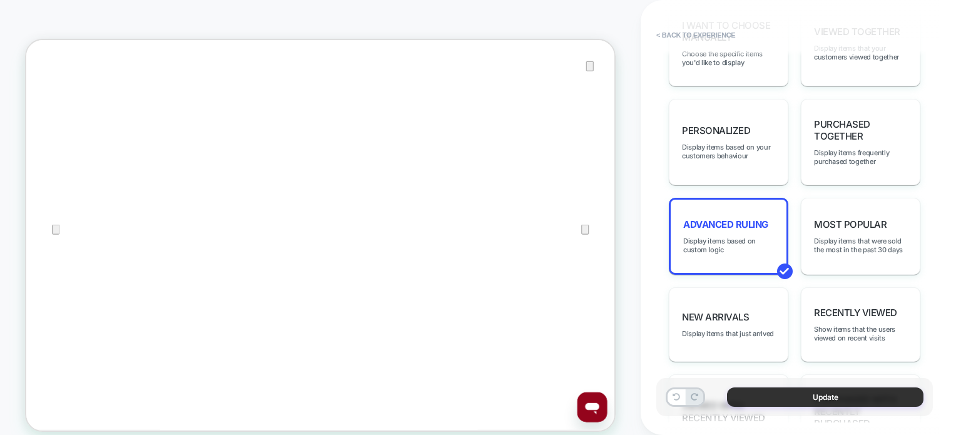
click at [757, 392] on button "Update" at bounding box center [825, 396] width 196 height 19
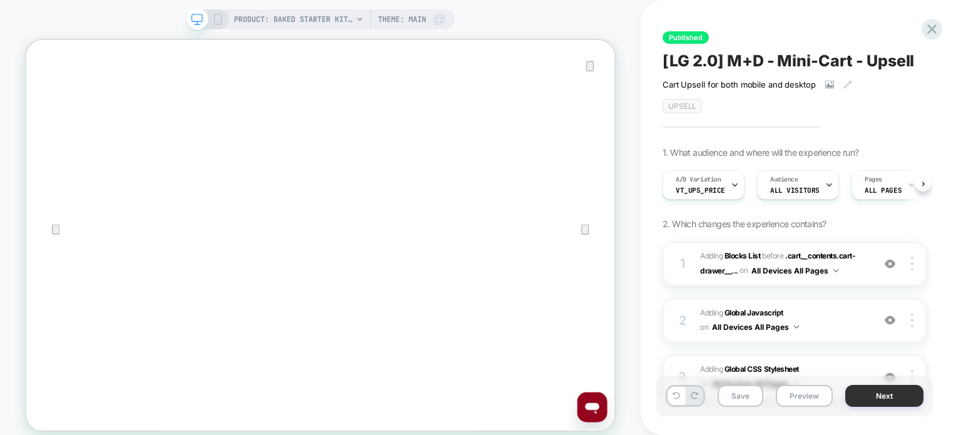
scroll to position [0, 0]
click at [865, 399] on button "Next" at bounding box center [884, 396] width 78 height 22
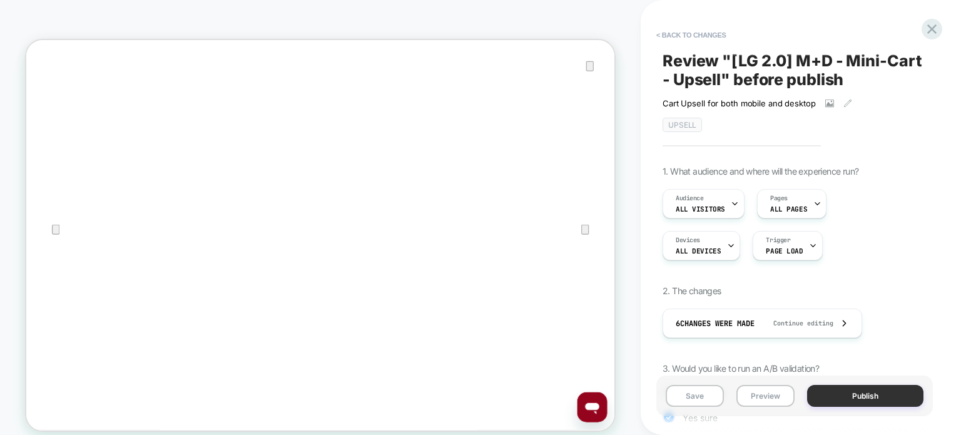
scroll to position [0, 1]
click at [851, 399] on button "Publish" at bounding box center [865, 396] width 116 height 22
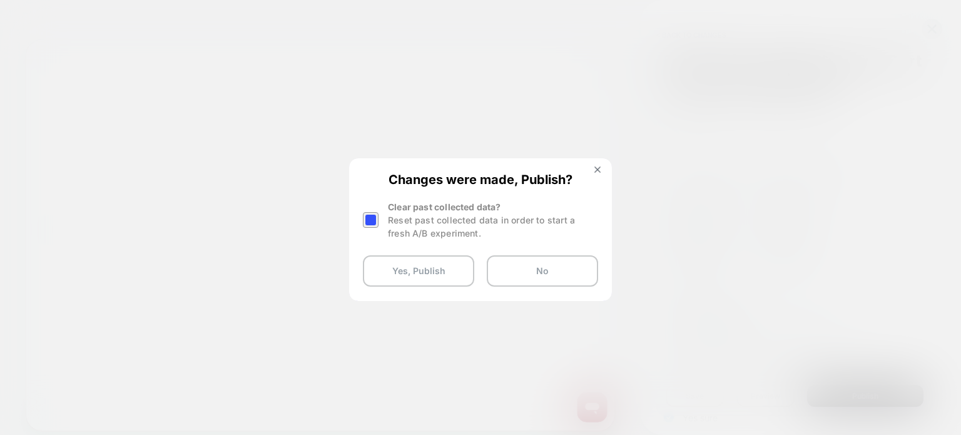
click at [370, 213] on div at bounding box center [371, 220] width 16 height 16
click at [415, 265] on button "Yes, Publish" at bounding box center [418, 270] width 111 height 31
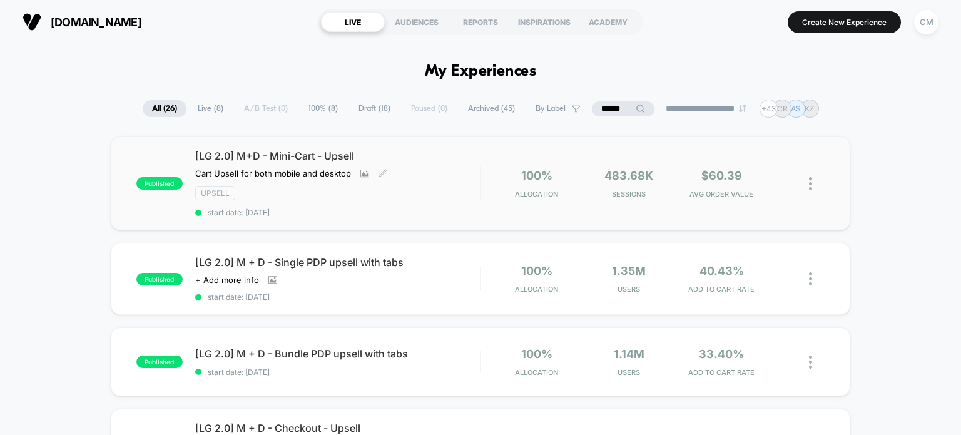
click at [463, 183] on div "[LG 2.0] M+D - Mini-Cart - Upsell Cart Upsell for both mobile and desktop Click…" at bounding box center [337, 184] width 285 height 68
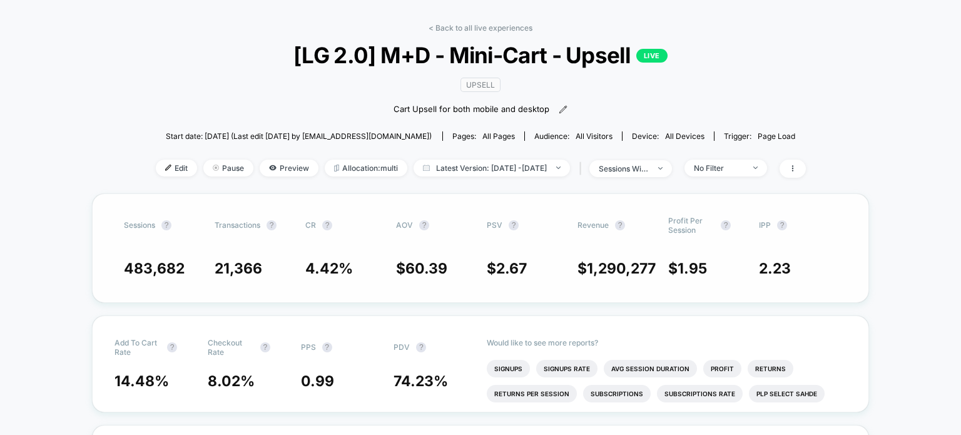
scroll to position [43, 0]
click at [163, 171] on span "Edit" at bounding box center [176, 167] width 41 height 17
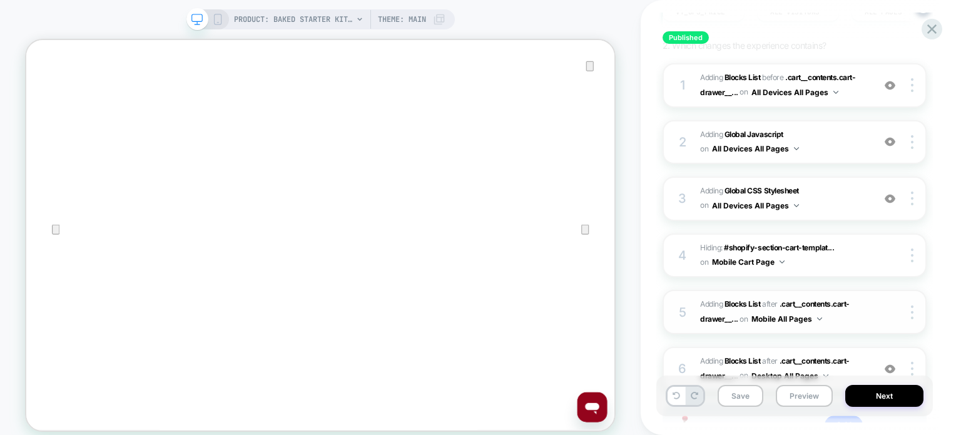
scroll to position [233, 0]
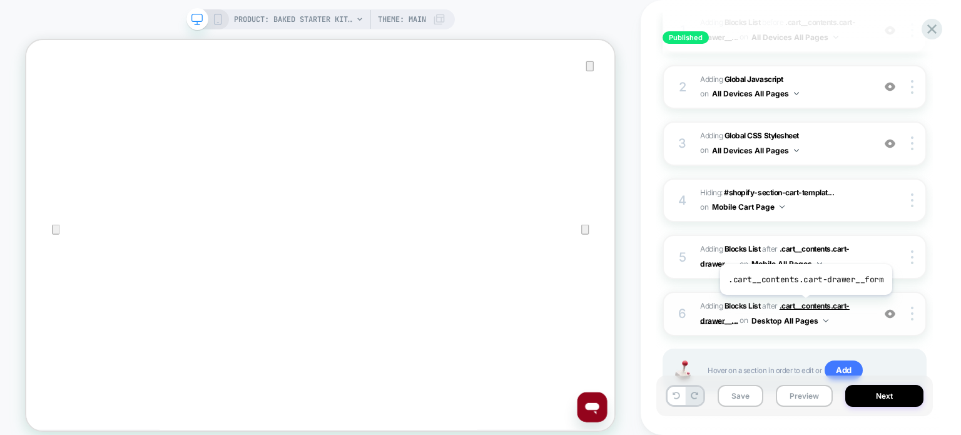
click at [805, 305] on span ".cart__contents.cart-drawer__..." at bounding box center [775, 313] width 150 height 24
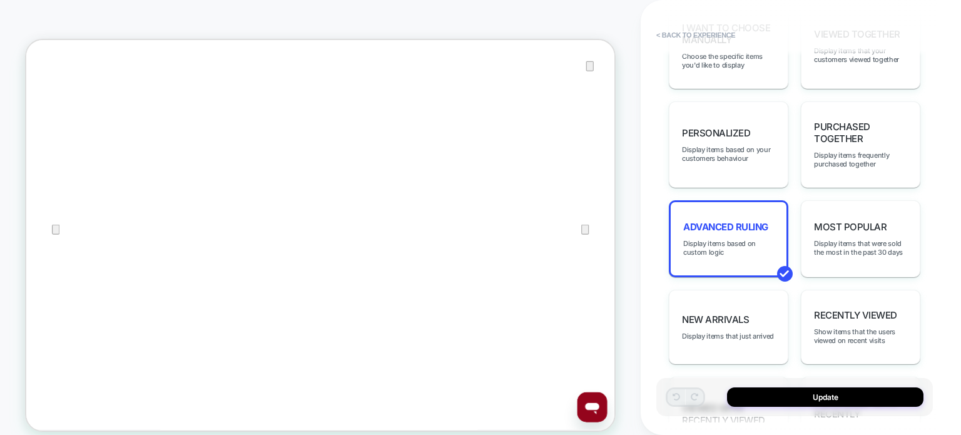
scroll to position [720, 0]
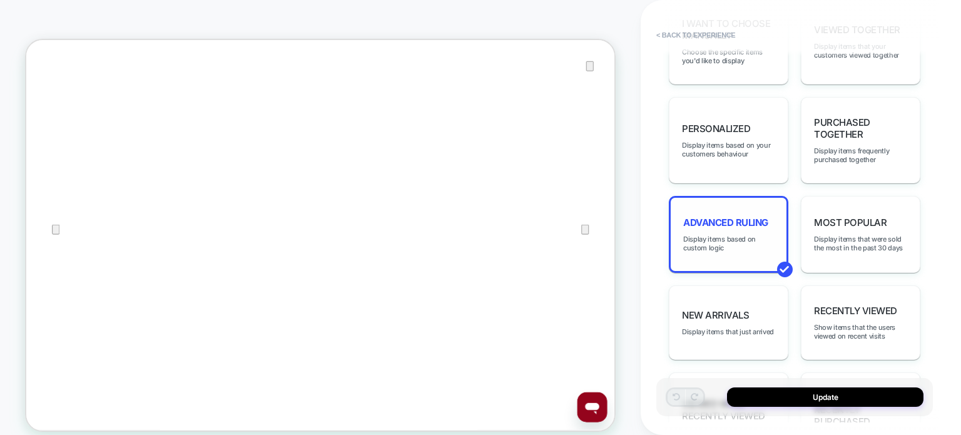
click at [718, 227] on span "Advanced Ruling" at bounding box center [725, 222] width 85 height 12
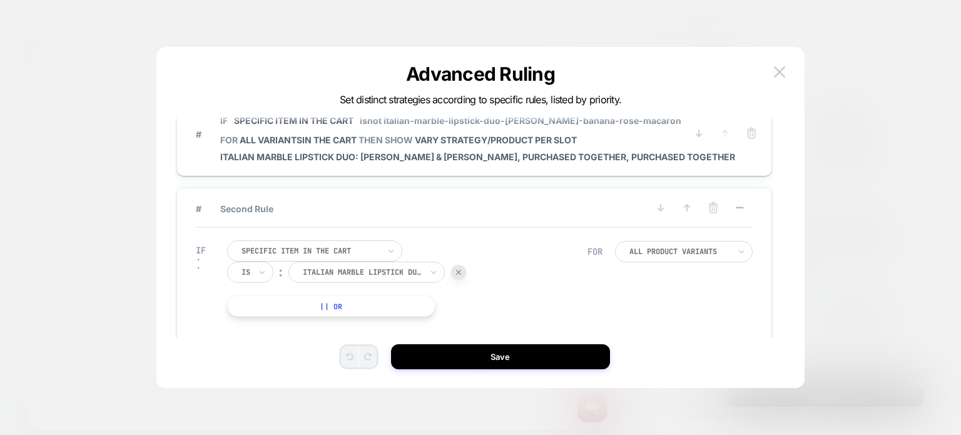
scroll to position [0, 0]
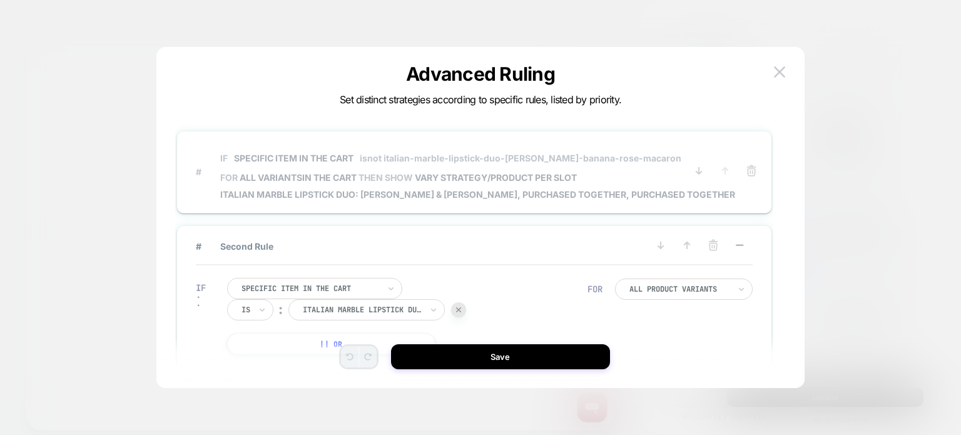
click at [628, 172] on span "FOR all variants IN THE CART THEN SHOW VARY STRATEGY/PRODUCT PER SLOT" at bounding box center [477, 177] width 515 height 11
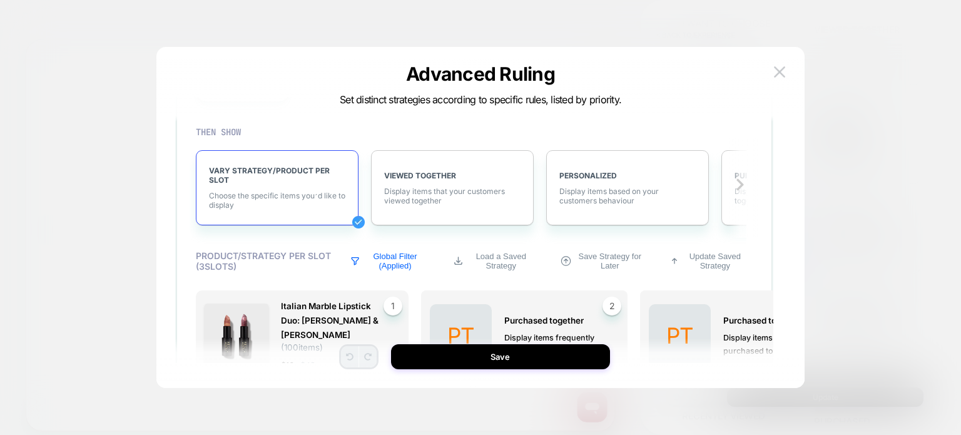
scroll to position [248, 0]
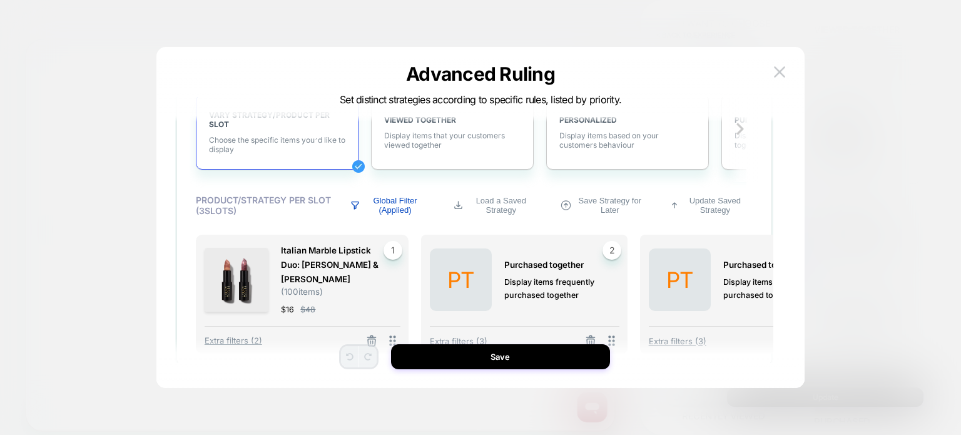
click at [414, 207] on p "Global Filter (Applied)" at bounding box center [395, 205] width 63 height 19
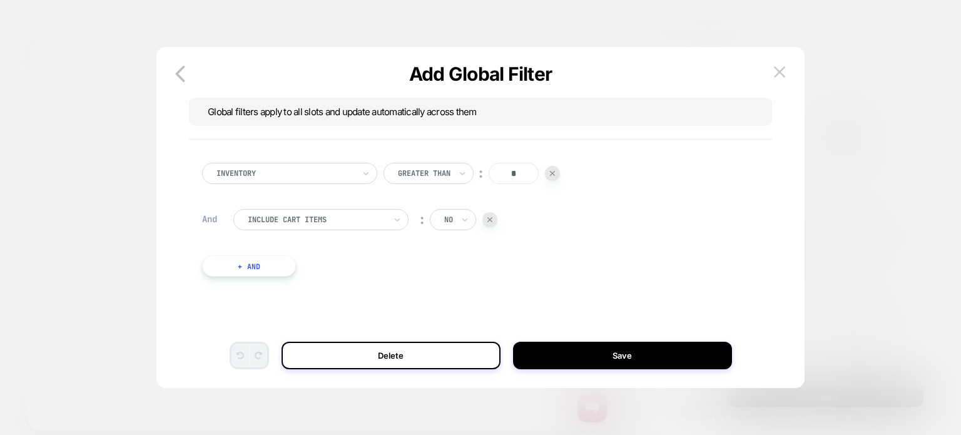
scroll to position [0, 0]
click at [263, 268] on button "+ And" at bounding box center [249, 265] width 94 height 21
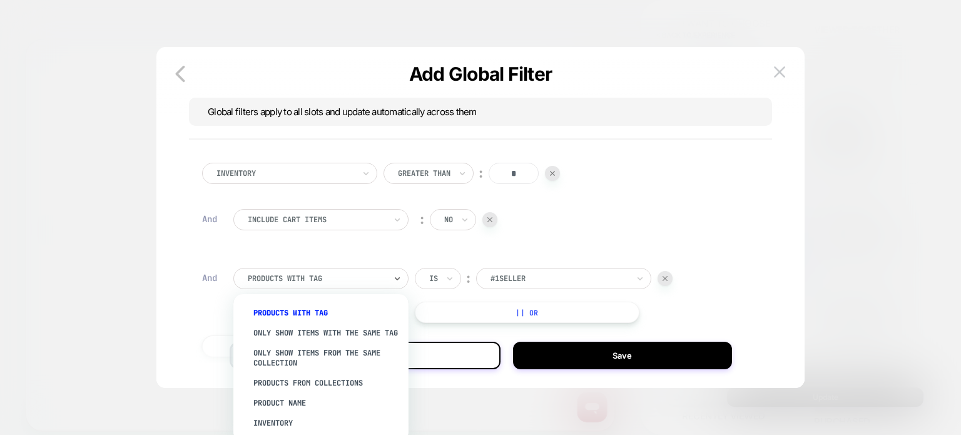
click at [295, 272] on div "PRODUCTS WITH TAG" at bounding box center [316, 279] width 140 height 14
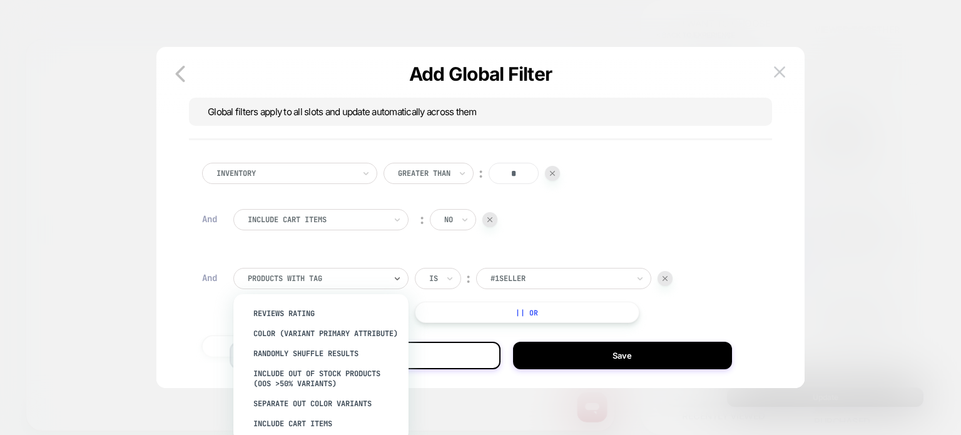
scroll to position [120, 0]
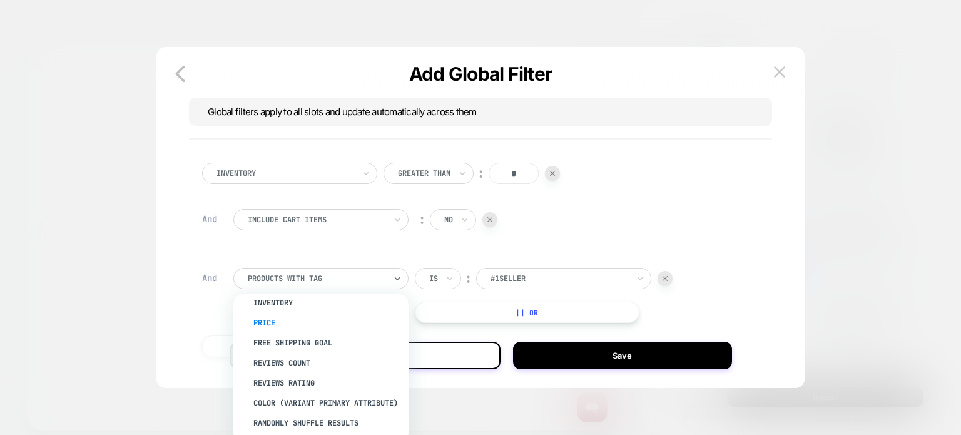
click at [265, 333] on div "Price" at bounding box center [327, 323] width 163 height 20
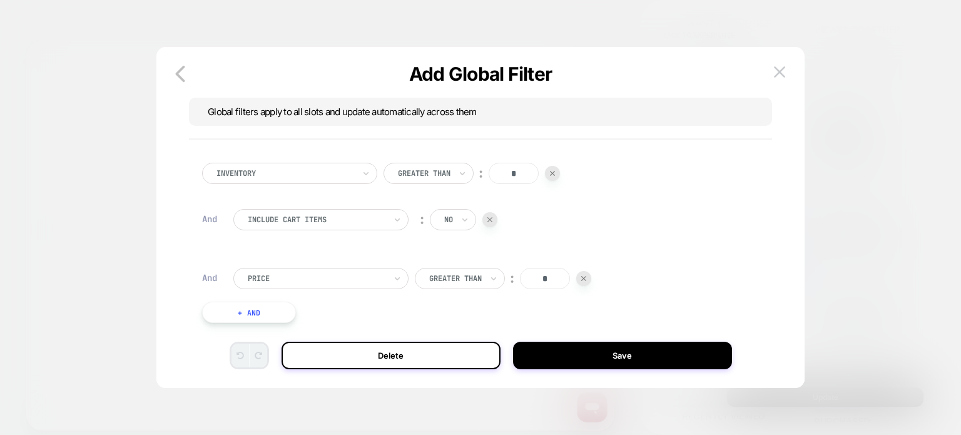
scroll to position [4, 0]
click at [546, 276] on input "*" at bounding box center [545, 274] width 50 height 21
drag, startPoint x: 549, startPoint y: 275, endPoint x: 537, endPoint y: 276, distance: 11.3
click at [537, 276] on input "*" at bounding box center [545, 274] width 50 height 21
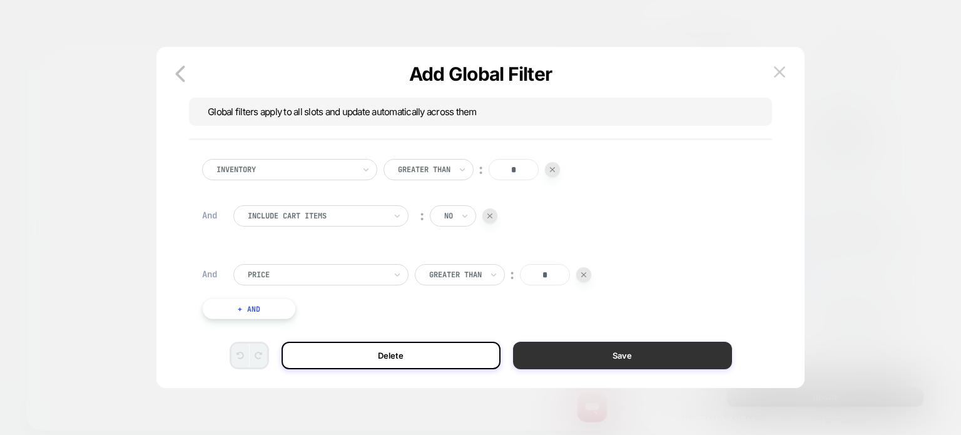
type input "*"
click at [553, 345] on button "Save" at bounding box center [622, 356] width 219 height 28
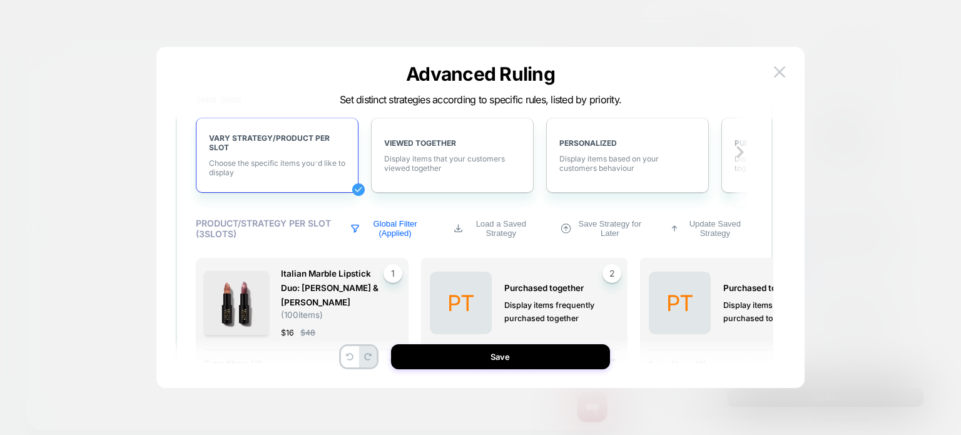
scroll to position [304, 0]
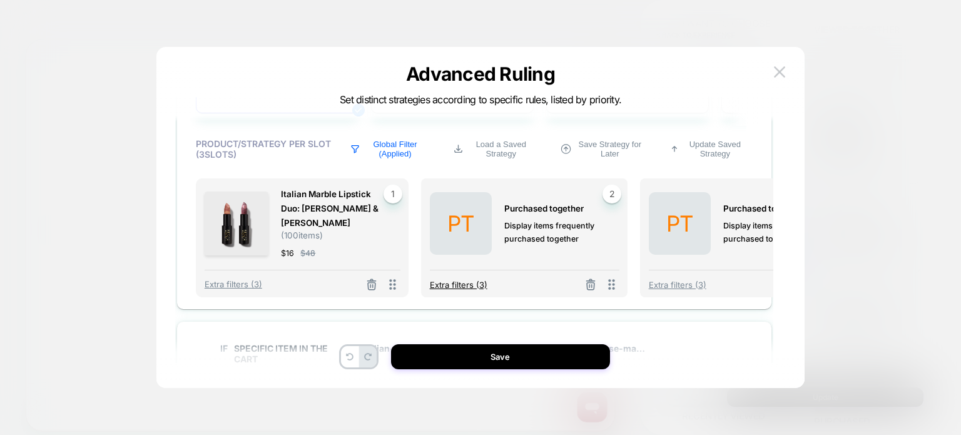
click at [478, 280] on span "Extra filters (3)" at bounding box center [459, 285] width 58 height 10
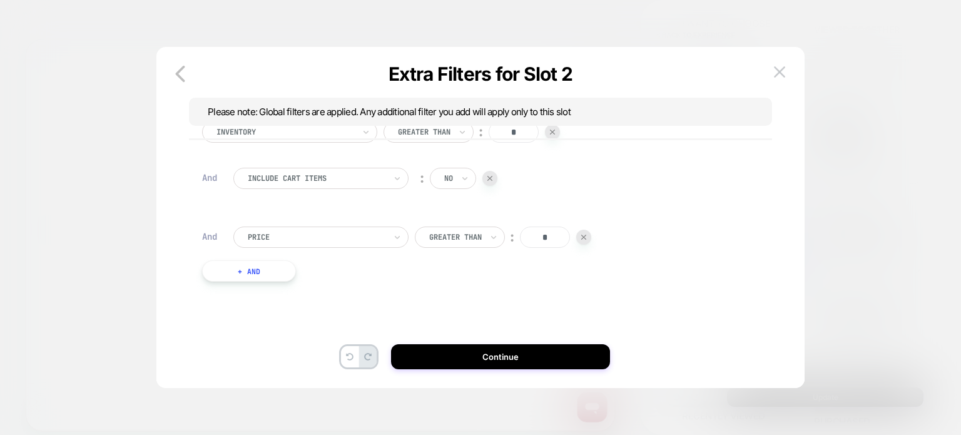
scroll to position [0, 0]
click at [273, 277] on button "+ And" at bounding box center [249, 274] width 94 height 21
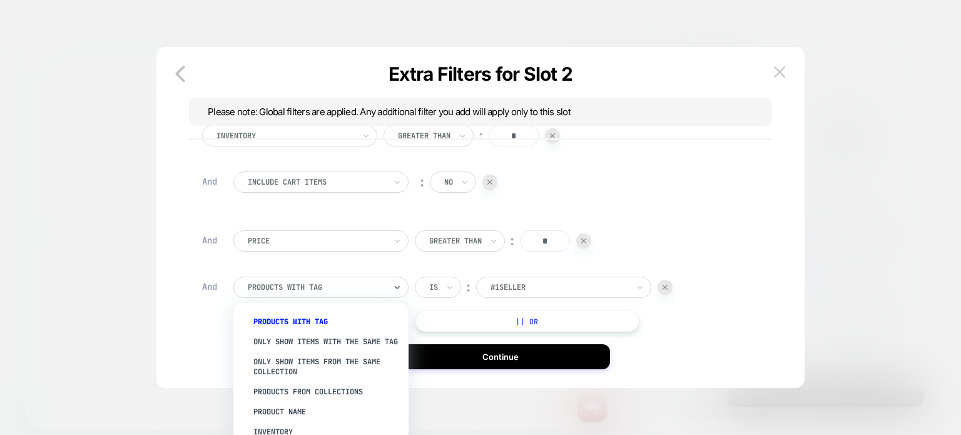
click at [299, 295] on div "PRODUCTS WITH TAG" at bounding box center [320, 287] width 175 height 21
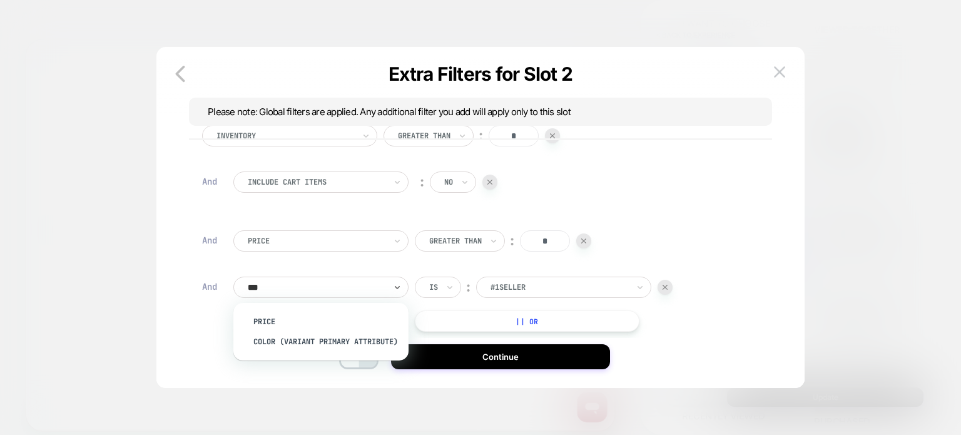
type input "***"
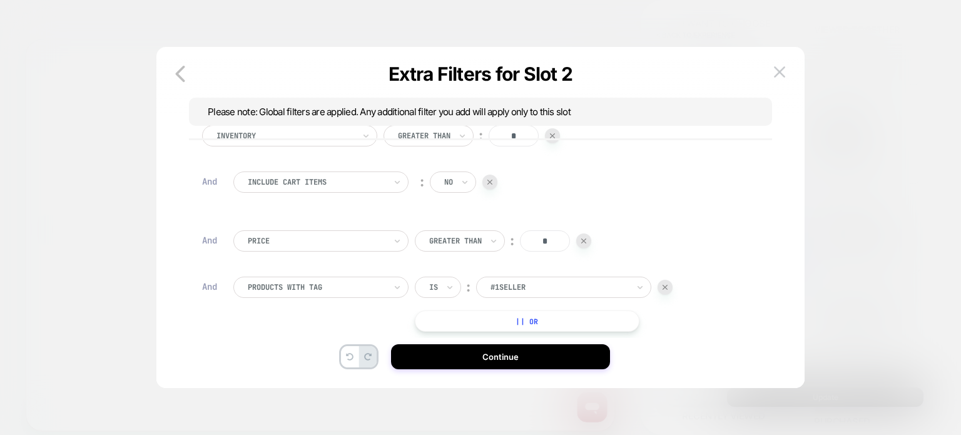
click at [681, 199] on div "Include Cart Items ︰ no" at bounding box center [489, 188] width 513 height 34
click at [674, 288] on div "PRODUCTS WITH TAG Is ︰ #1Seller || Or" at bounding box center [489, 304] width 513 height 55
click at [672, 287] on div at bounding box center [665, 287] width 15 height 15
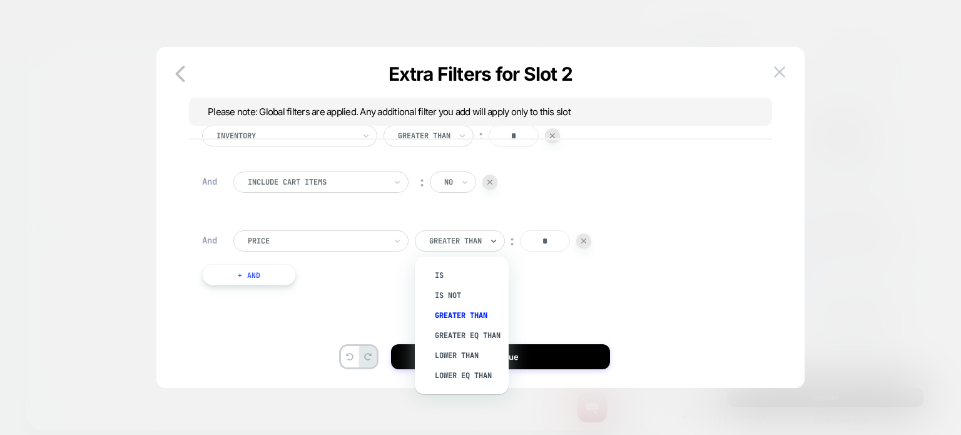
click at [479, 236] on div at bounding box center [455, 240] width 53 height 11
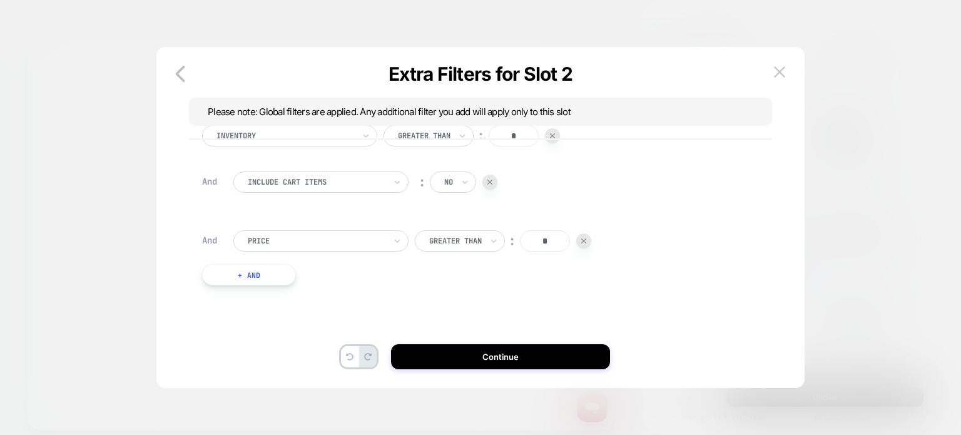
click at [576, 212] on div "Inventory Greater Than ︰ * And Include Cart Items ︰ no And Price Greater Than ︰…" at bounding box center [474, 217] width 557 height 223
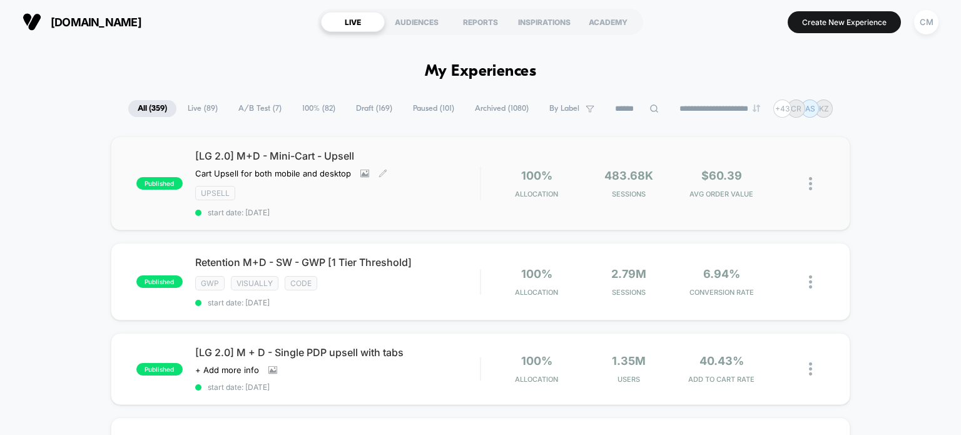
click at [440, 182] on div "[LG 2.0] M+D - Mini-Cart - Upsell Cart Upsell for both mobile and desktop Click…" at bounding box center [337, 184] width 285 height 68
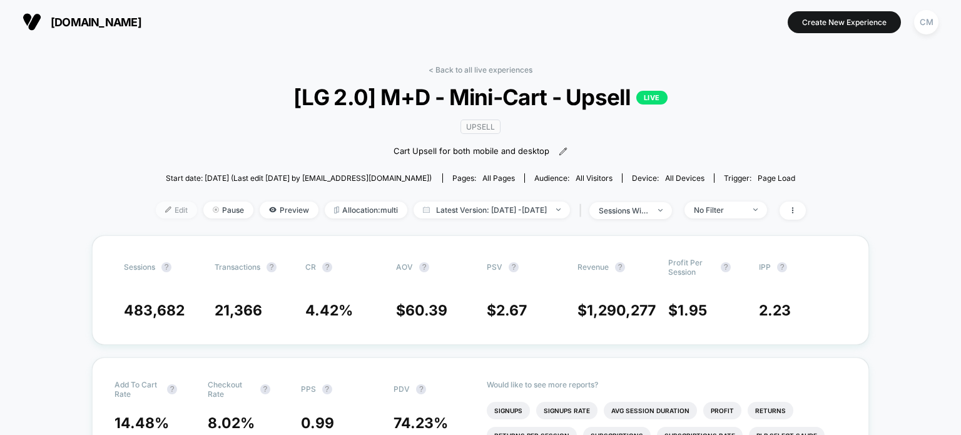
click at [164, 213] on span "Edit" at bounding box center [176, 209] width 41 height 17
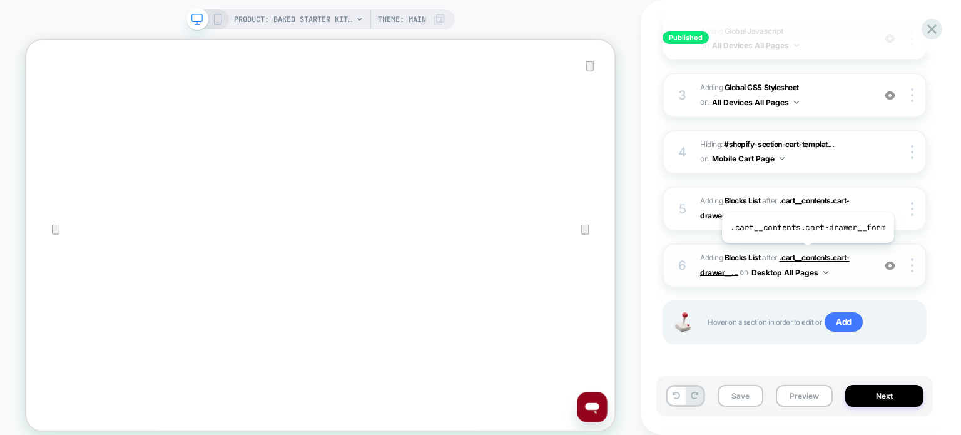
click at [806, 253] on span ".cart__contents.cart-drawer__..." at bounding box center [775, 265] width 150 height 24
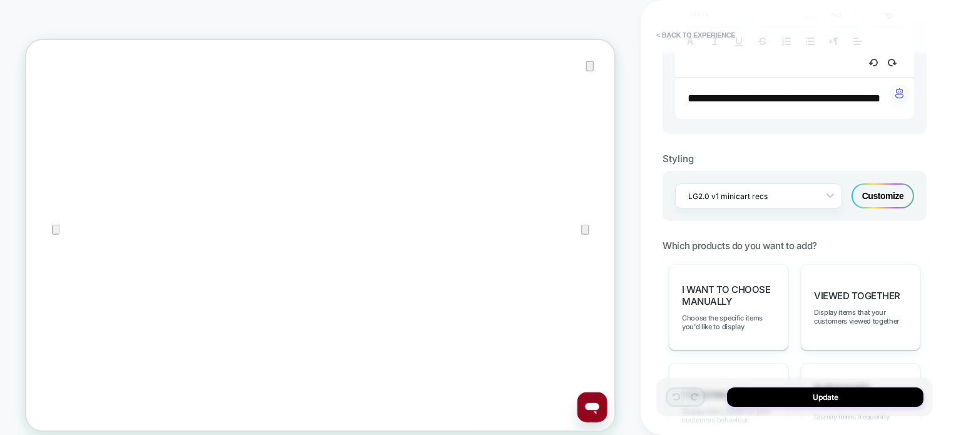
scroll to position [632, 0]
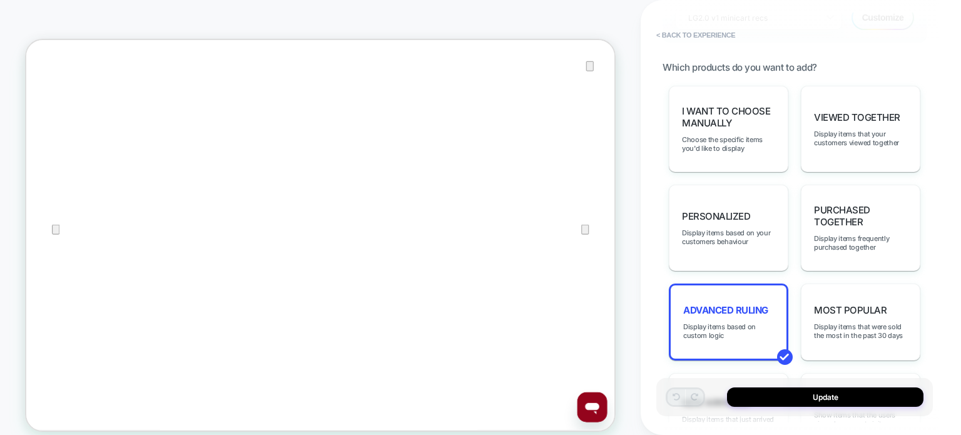
click at [703, 311] on div "Advanced Ruling Display items based on custom logic" at bounding box center [728, 321] width 119 height 77
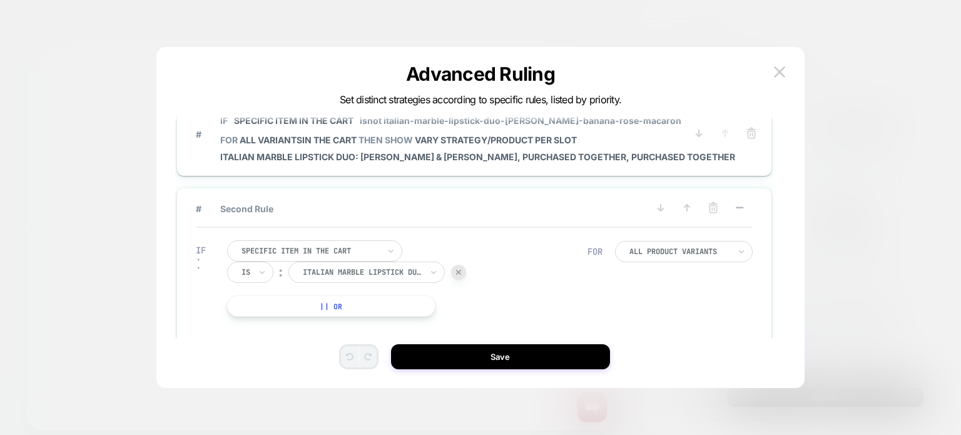
scroll to position [0, 0]
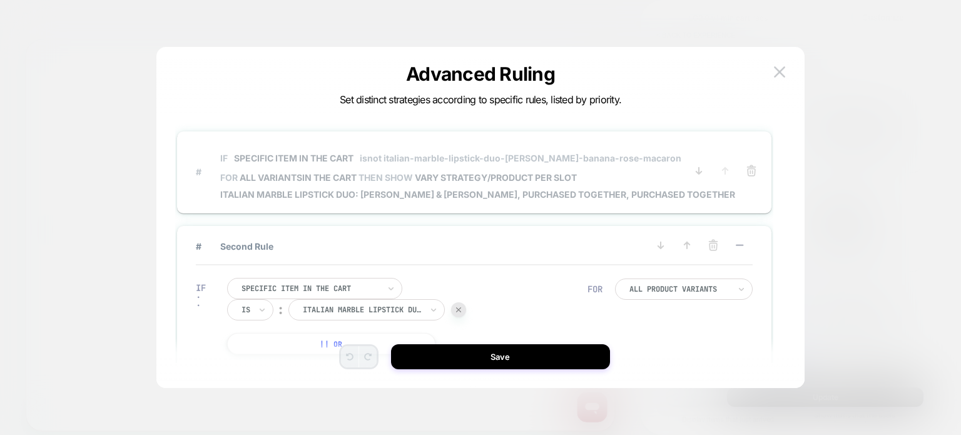
click at [603, 148] on span "IF Specific item in the cart isnot italian-marble-lipstick-duo-[PERSON_NAME]-ba…" at bounding box center [477, 158] width 515 height 28
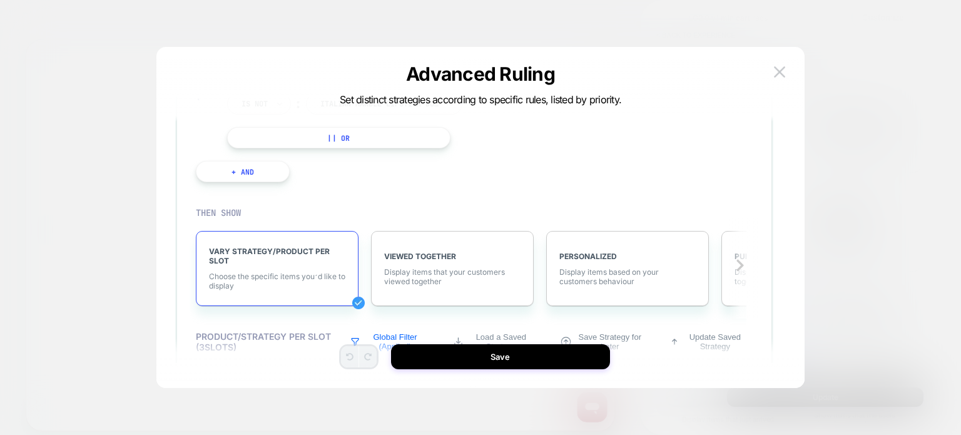
scroll to position [206, 0]
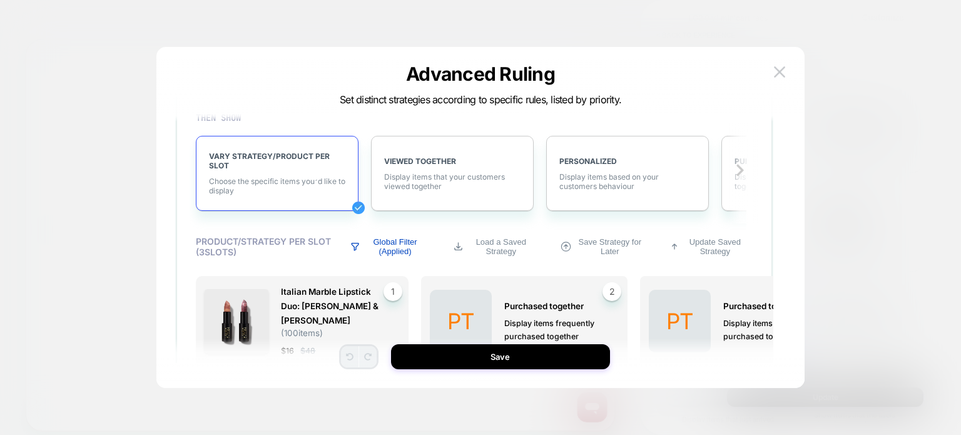
click at [408, 246] on p "Global Filter (Applied)" at bounding box center [395, 246] width 63 height 19
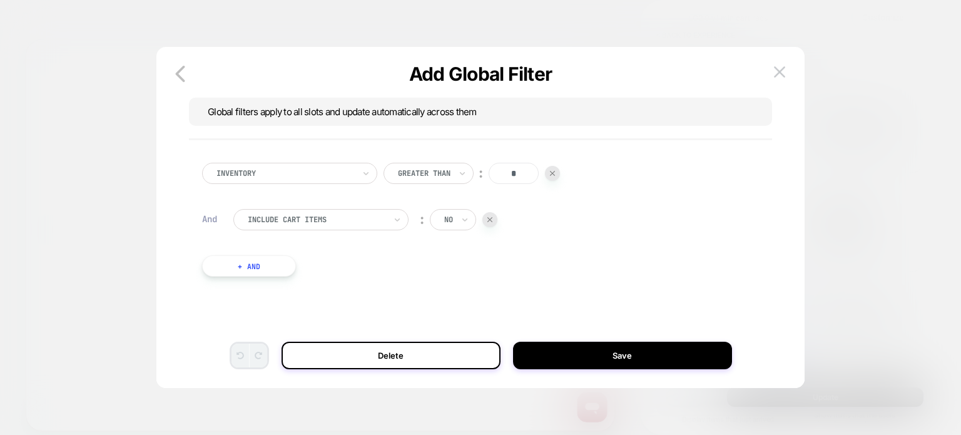
click at [285, 260] on button "+ And" at bounding box center [249, 265] width 94 height 21
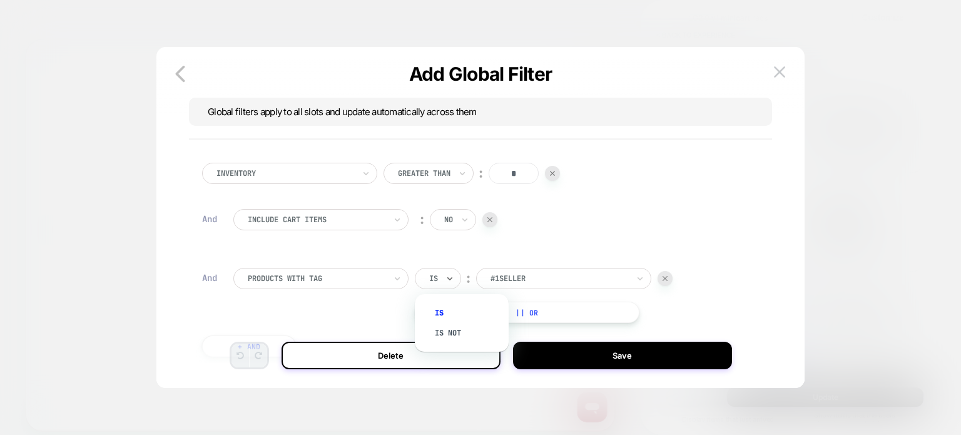
click at [444, 278] on div "Is" at bounding box center [438, 278] width 46 height 21
click at [453, 327] on div "Is not" at bounding box center [467, 333] width 81 height 20
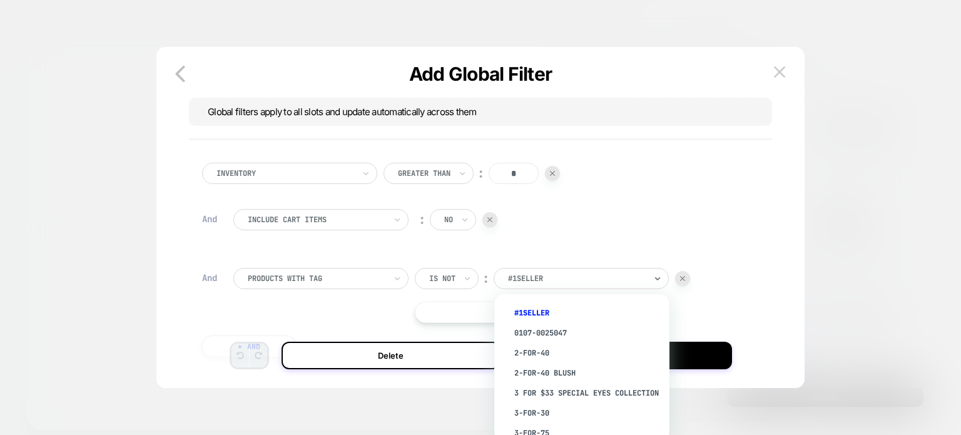
click at [524, 268] on div "#1Seller" at bounding box center [581, 278] width 175 height 21
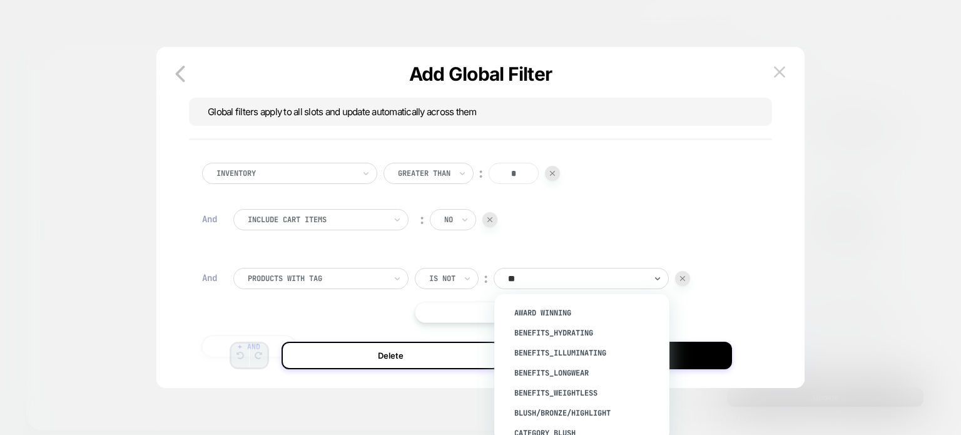
type input "***"
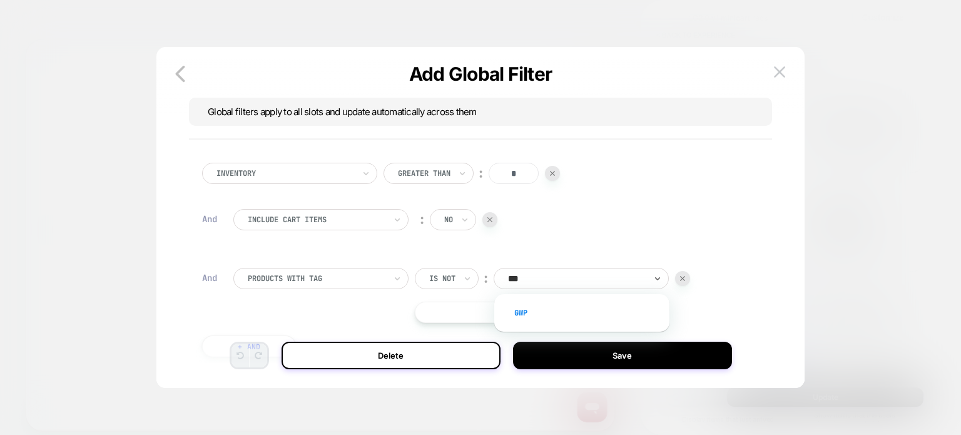
click at [527, 315] on div "gwp" at bounding box center [588, 313] width 163 height 20
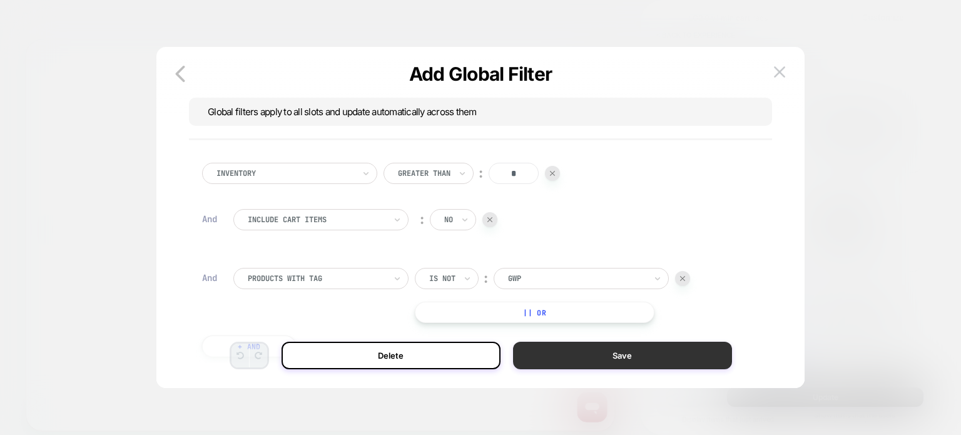
click at [547, 356] on button "Save" at bounding box center [622, 356] width 219 height 28
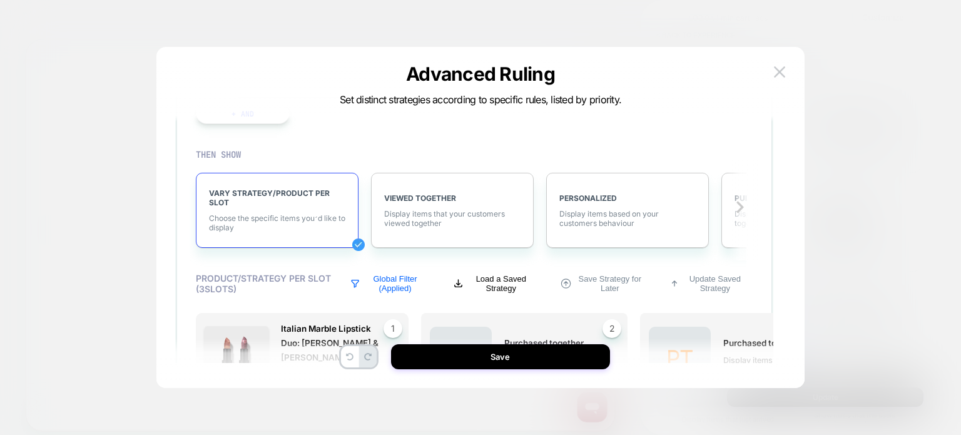
scroll to position [295, 0]
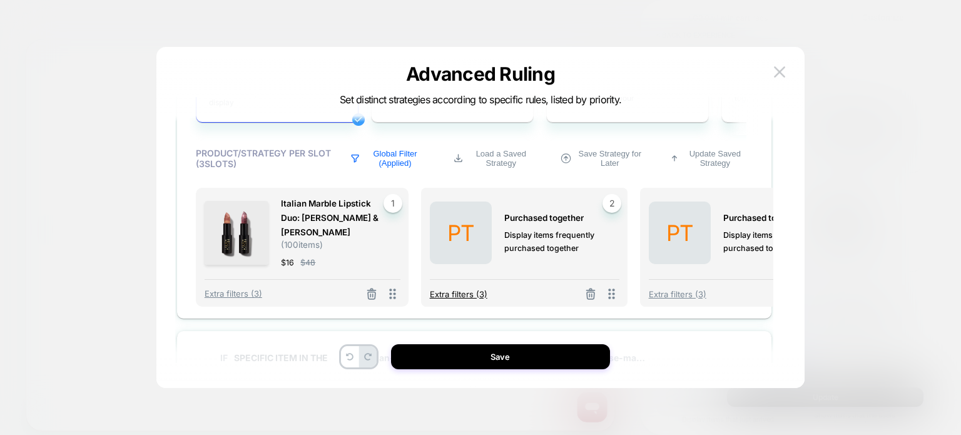
click at [466, 292] on span "Extra filters (3)" at bounding box center [459, 294] width 58 height 10
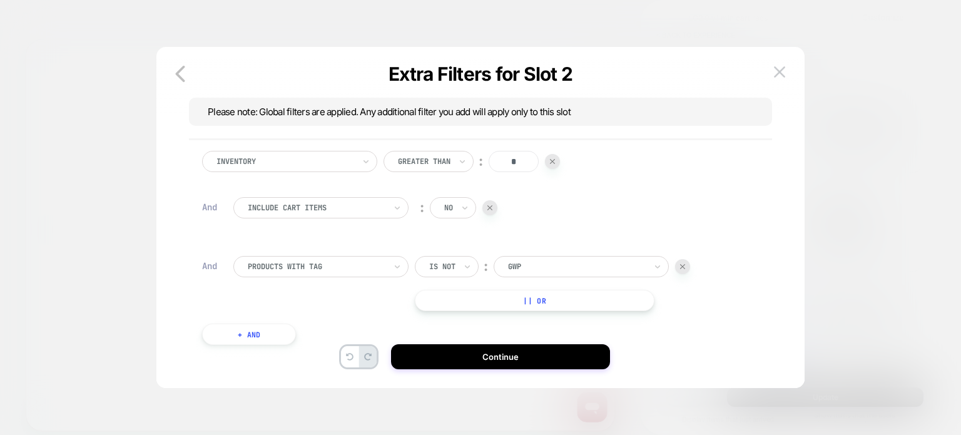
scroll to position [38, 0]
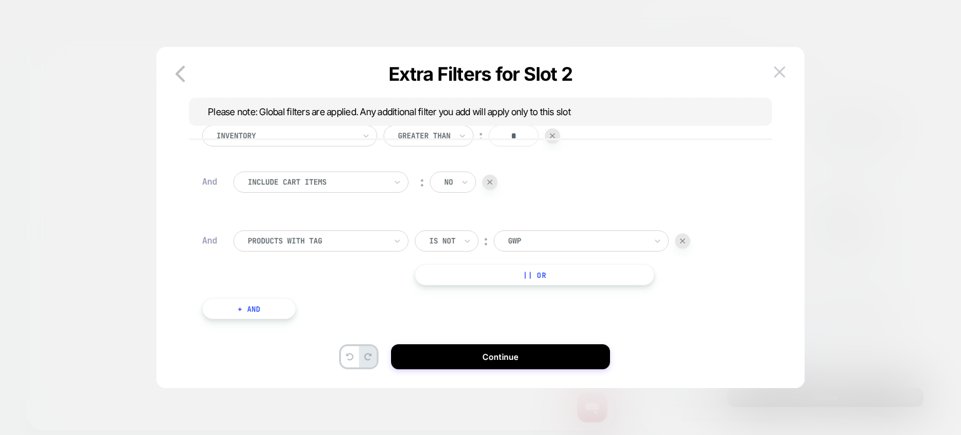
click at [252, 303] on button "+ And" at bounding box center [249, 308] width 94 height 21
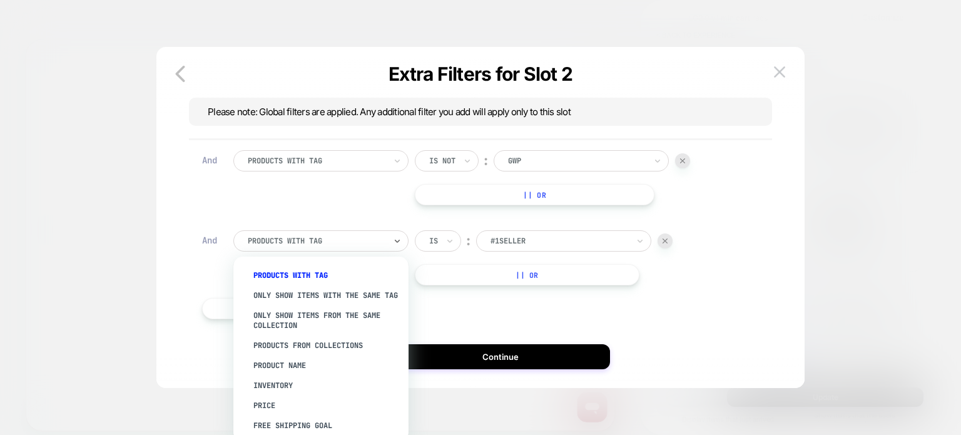
click at [303, 242] on div at bounding box center [317, 240] width 138 height 11
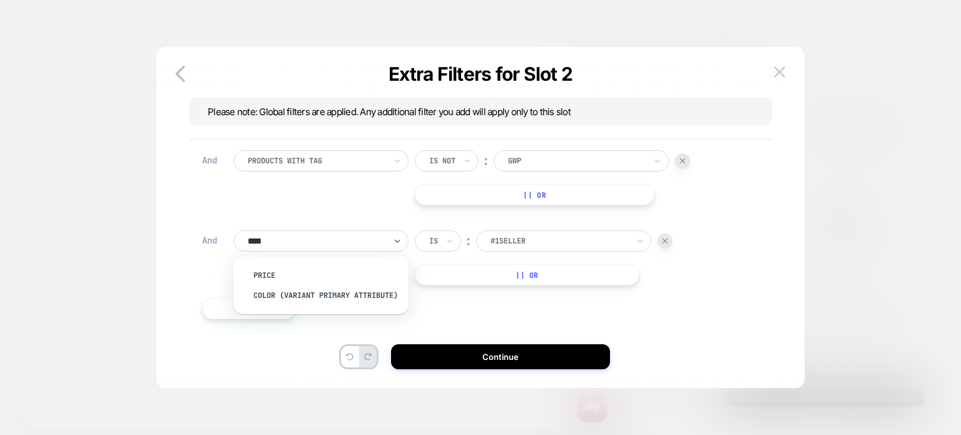
type input "*****"
click at [299, 280] on div "Price" at bounding box center [327, 275] width 163 height 20
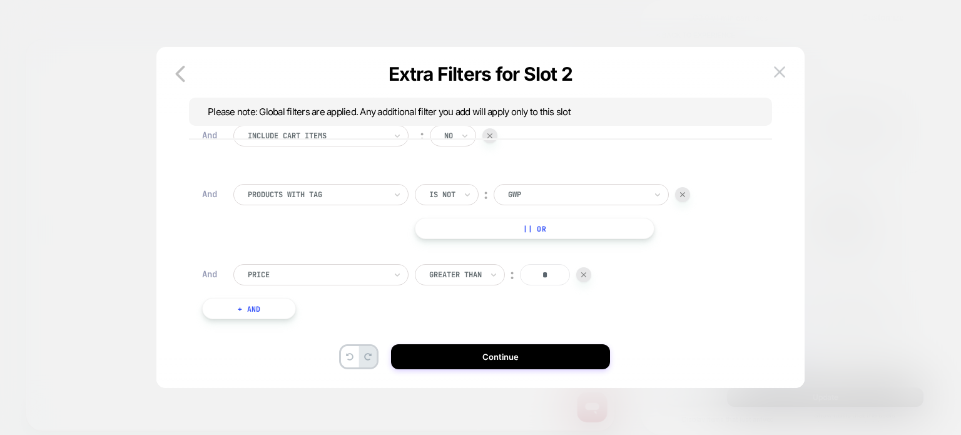
scroll to position [84, 0]
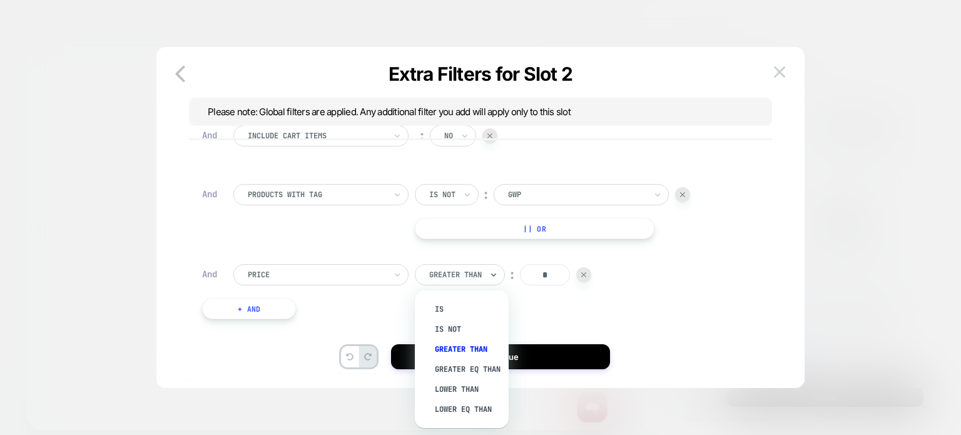
click at [448, 279] on div at bounding box center [455, 274] width 53 height 11
click at [453, 397] on div "Lower Than" at bounding box center [467, 389] width 81 height 20
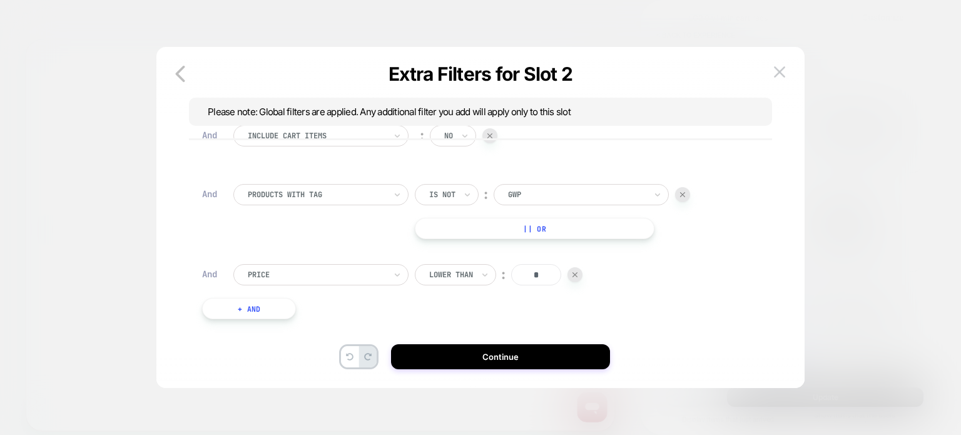
drag, startPoint x: 546, startPoint y: 276, endPoint x: 510, endPoint y: 276, distance: 35.7
click at [510, 276] on div "Lower Than ︰ *" at bounding box center [499, 274] width 168 height 21
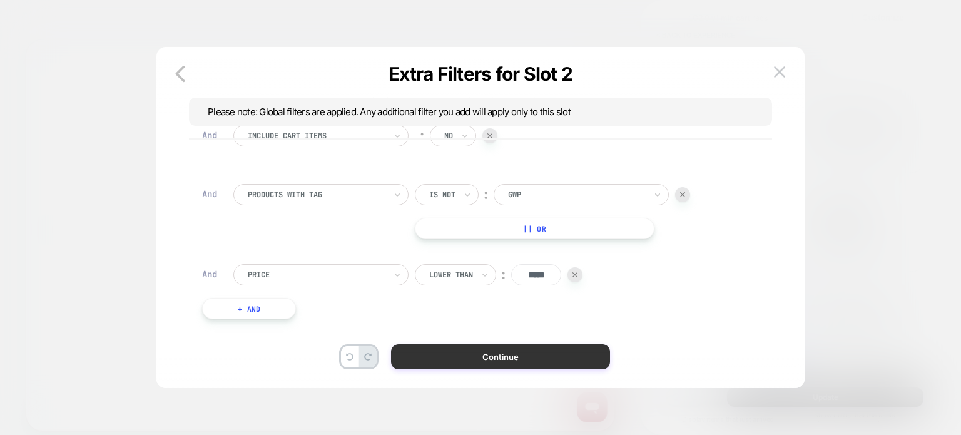
type input "*****"
click at [472, 349] on button "Continue" at bounding box center [500, 356] width 219 height 25
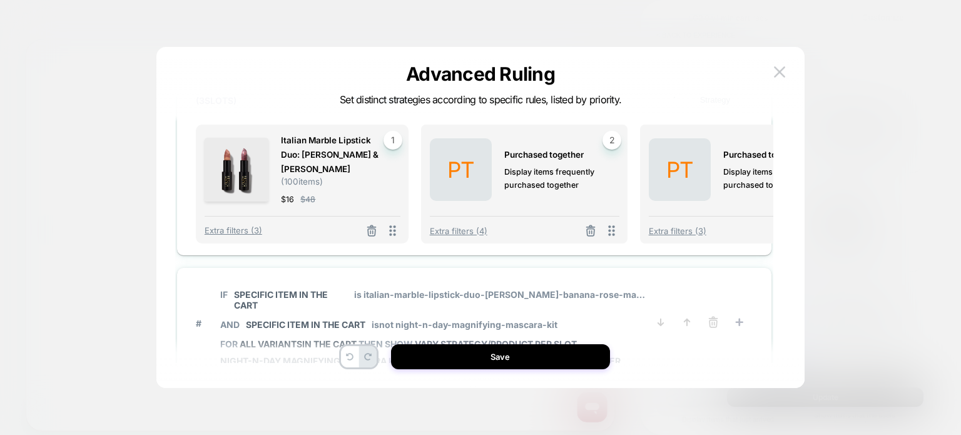
scroll to position [358, 67]
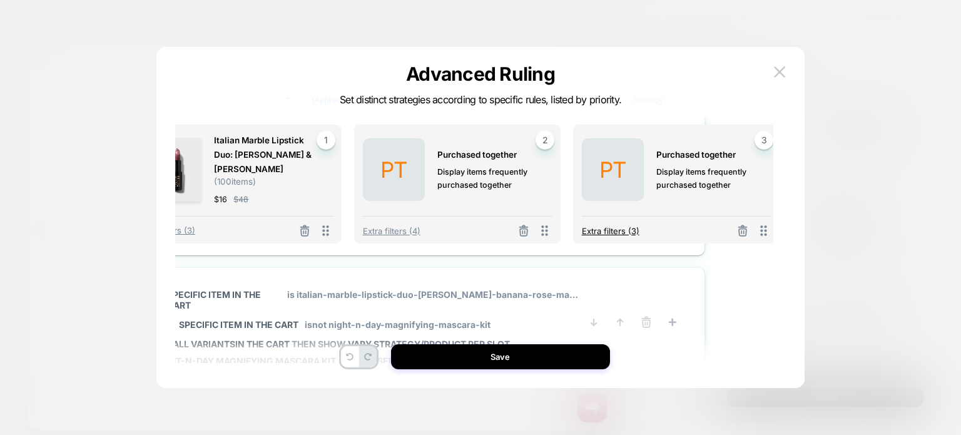
click at [583, 226] on span "Extra filters (3)" at bounding box center [611, 231] width 58 height 10
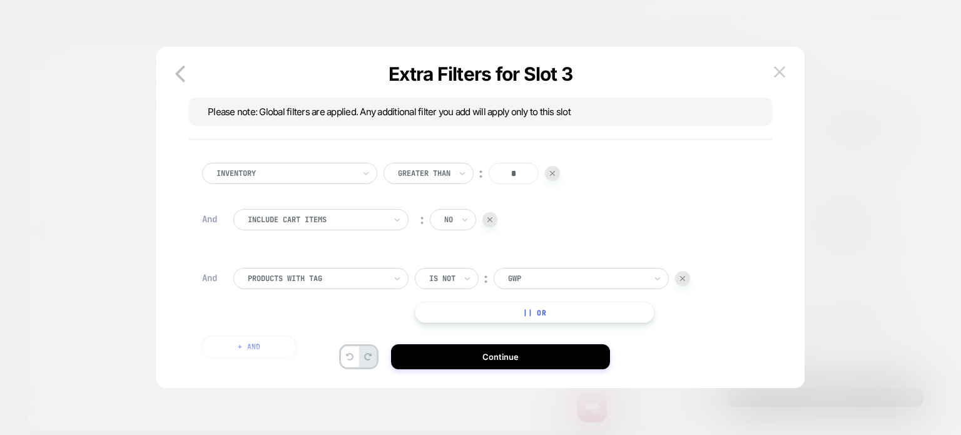
scroll to position [38, 0]
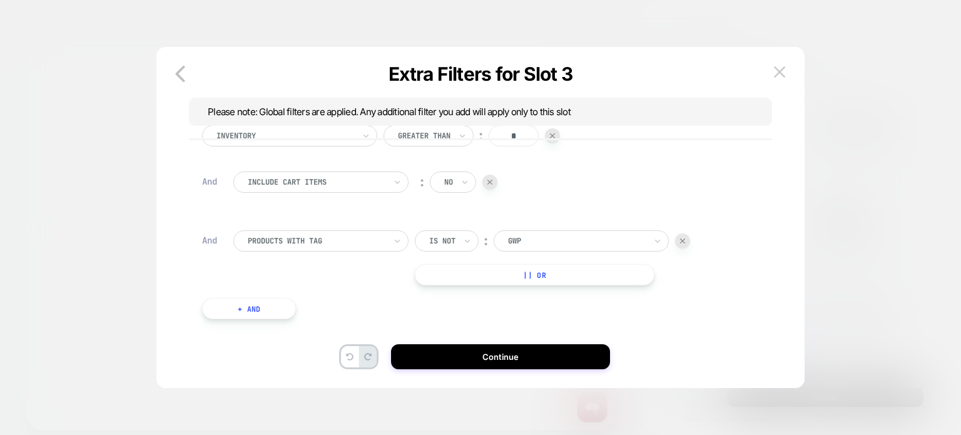
click at [262, 308] on button "+ And" at bounding box center [249, 308] width 94 height 21
click at [301, 327] on div "PRODUCTS WITH TAG" at bounding box center [316, 321] width 140 height 14
type input "*****"
click at [294, 351] on div "Price" at bounding box center [327, 355] width 163 height 20
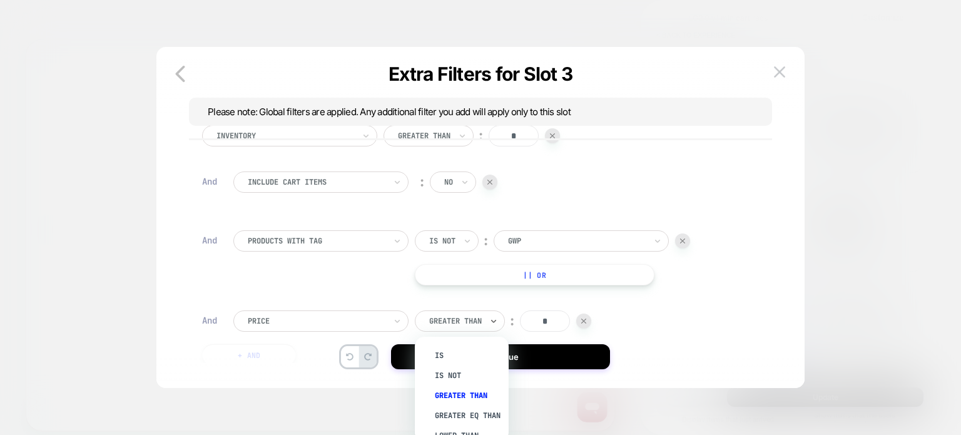
click at [424, 321] on div "Greater Than" at bounding box center [460, 320] width 90 height 21
click at [449, 405] on div "Lower Than" at bounding box center [467, 404] width 81 height 20
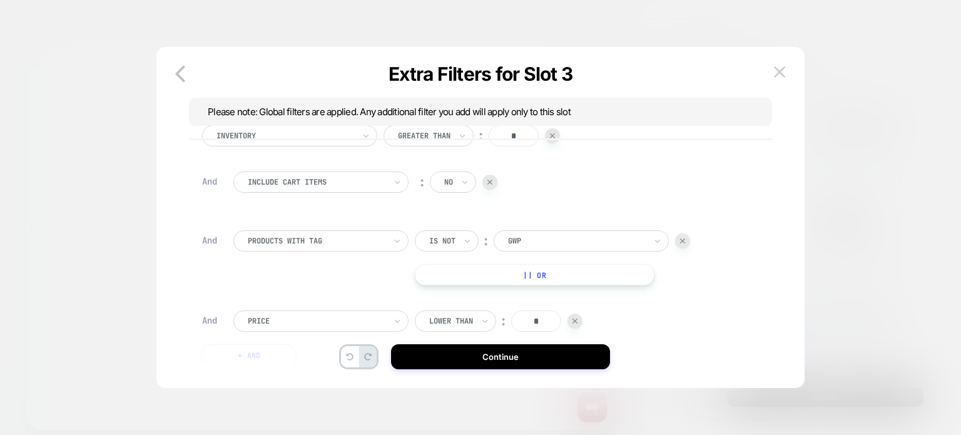
drag, startPoint x: 556, startPoint y: 323, endPoint x: 526, endPoint y: 320, distance: 30.2
click at [526, 320] on input "*" at bounding box center [536, 320] width 50 height 21
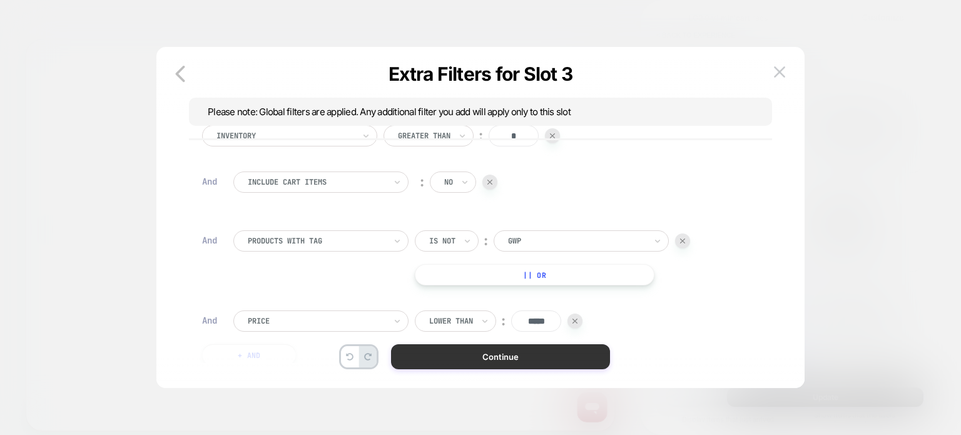
type input "*****"
click at [510, 362] on button "Continue" at bounding box center [500, 356] width 219 height 25
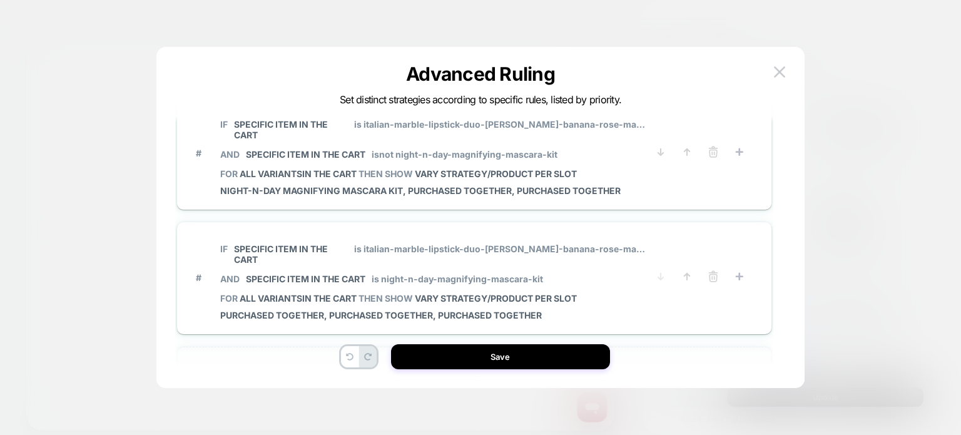
scroll to position [529, 0]
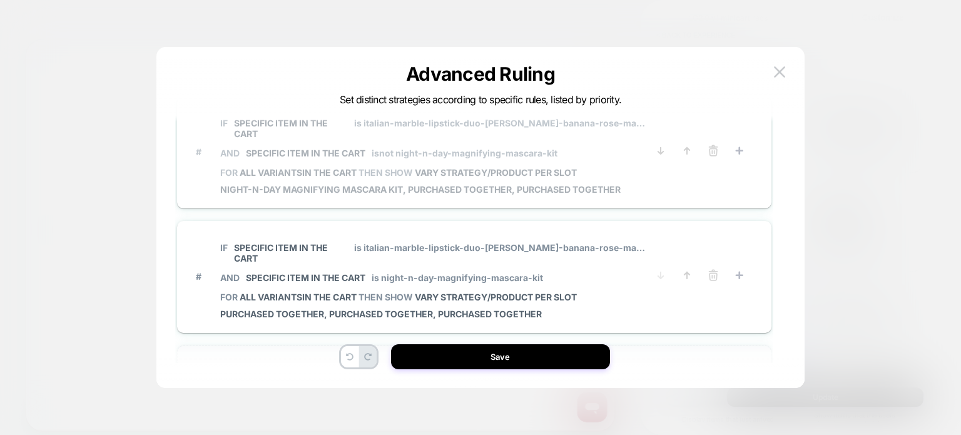
click at [658, 180] on div "# IF Specific item in the cart is italian-marble-lipstick-duo-[PERSON_NAME]-ban…" at bounding box center [474, 152] width 557 height 87
click at [621, 122] on p "IF Specific item in the cart is italian-marble-lipstick-duo-[PERSON_NAME]-banan…" at bounding box center [433, 128] width 427 height 21
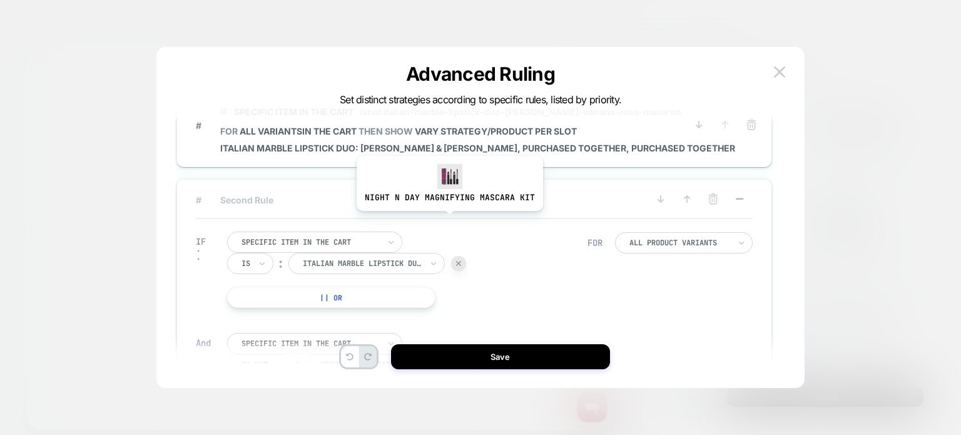
scroll to position [45, 0]
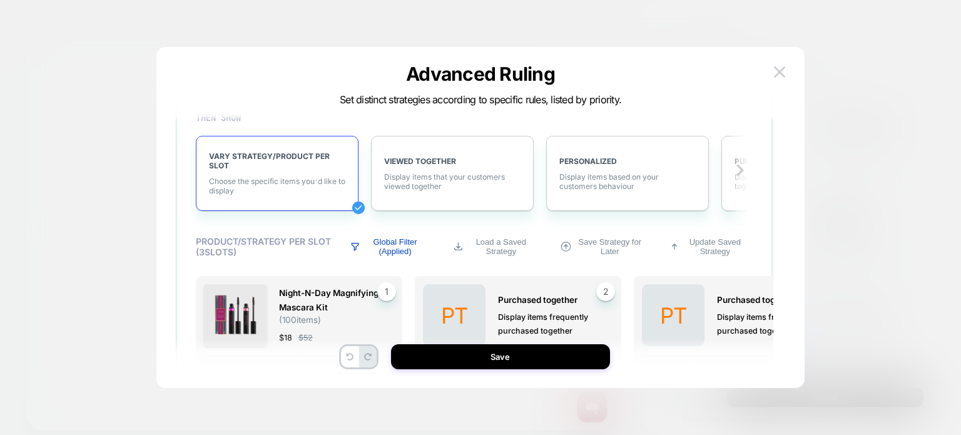
click at [401, 248] on p "Global Filter (Applied)" at bounding box center [395, 246] width 63 height 19
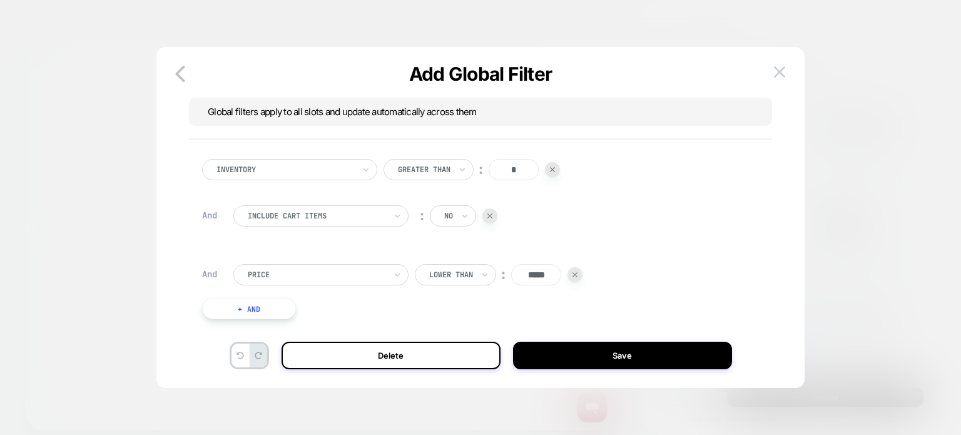
scroll to position [4, 0]
click at [253, 311] on button "+ And" at bounding box center [249, 308] width 94 height 21
click at [287, 307] on div "Inventory Greater Than ︰ * And Include Cart Items ︰ no And Price Lower Than ︰ *…" at bounding box center [474, 291] width 557 height 303
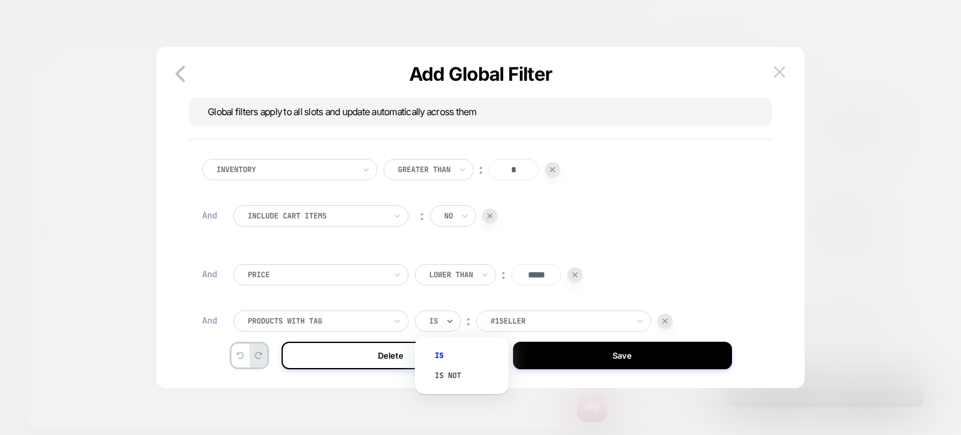
click at [433, 312] on div "Is" at bounding box center [438, 320] width 46 height 21
click at [446, 370] on div "Is not" at bounding box center [467, 375] width 81 height 20
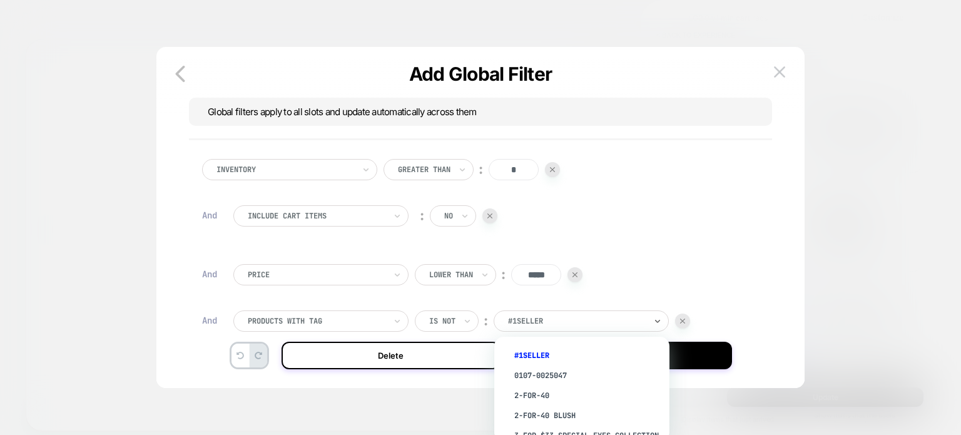
click at [530, 317] on div at bounding box center [577, 320] width 138 height 11
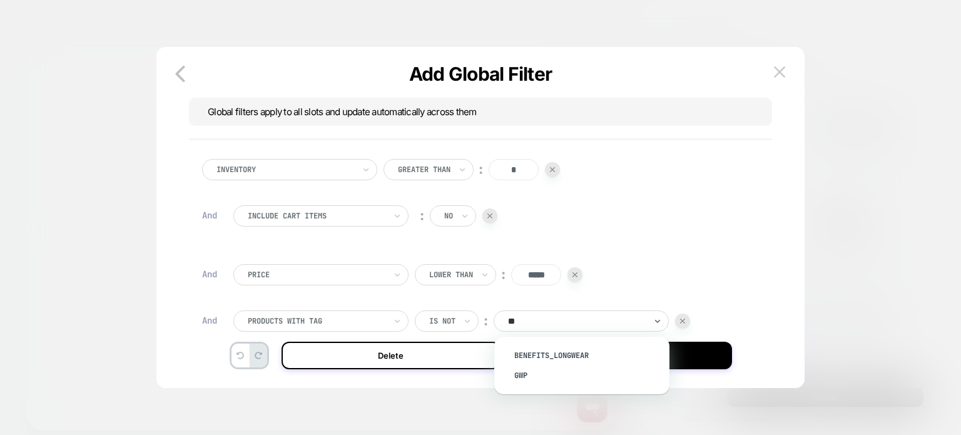
type input "***"
click at [534, 347] on div "gwp" at bounding box center [588, 355] width 163 height 20
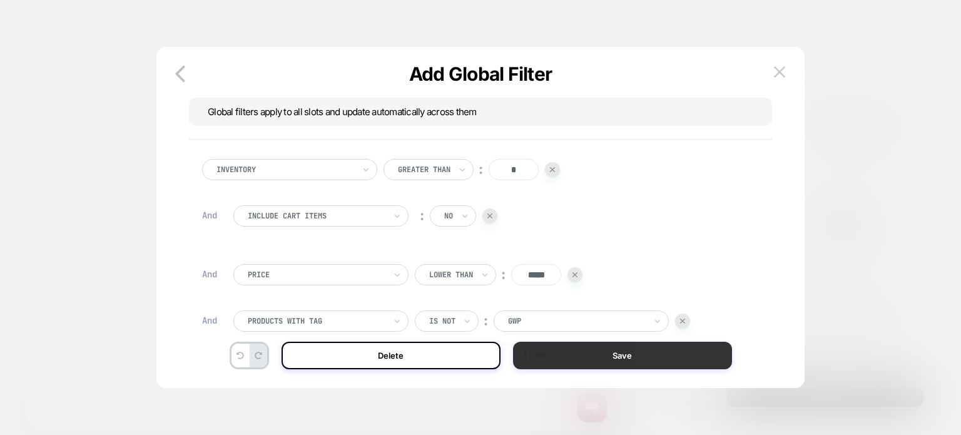
click at [569, 361] on button "Save" at bounding box center [622, 356] width 219 height 28
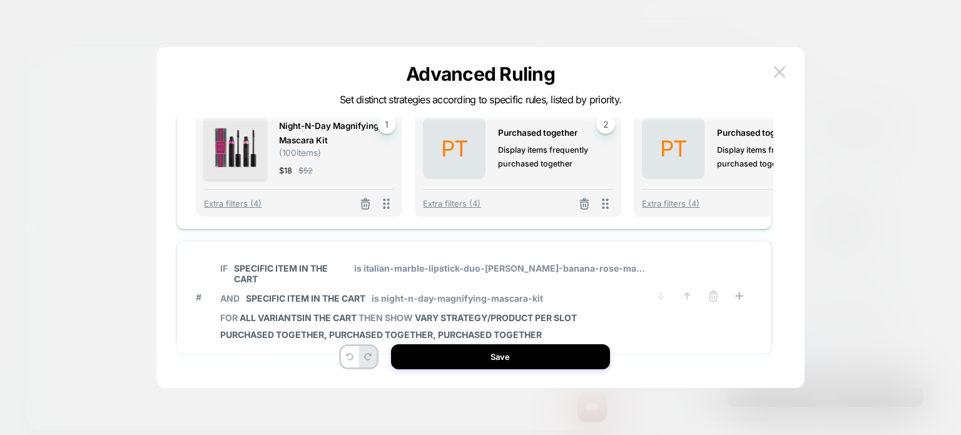
scroll to position [623, 0]
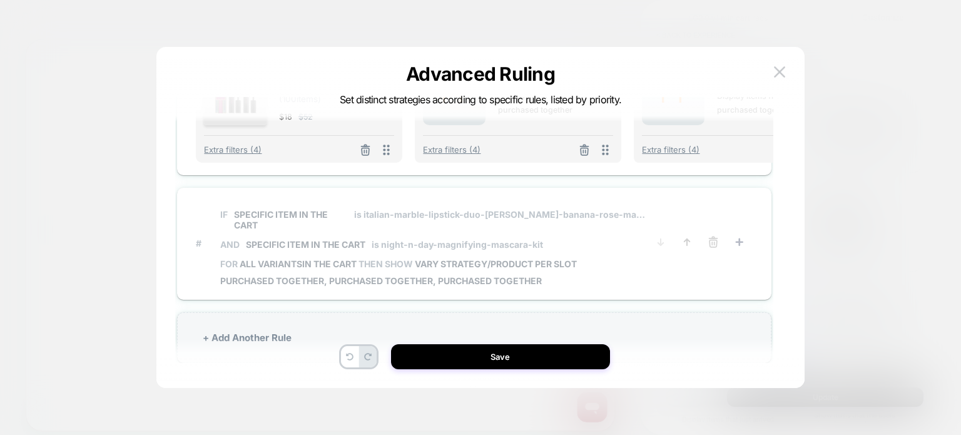
click at [595, 245] on span "IF Specific item in the cart is italian-marble-lipstick-duo-[PERSON_NAME]-banan…" at bounding box center [433, 229] width 427 height 58
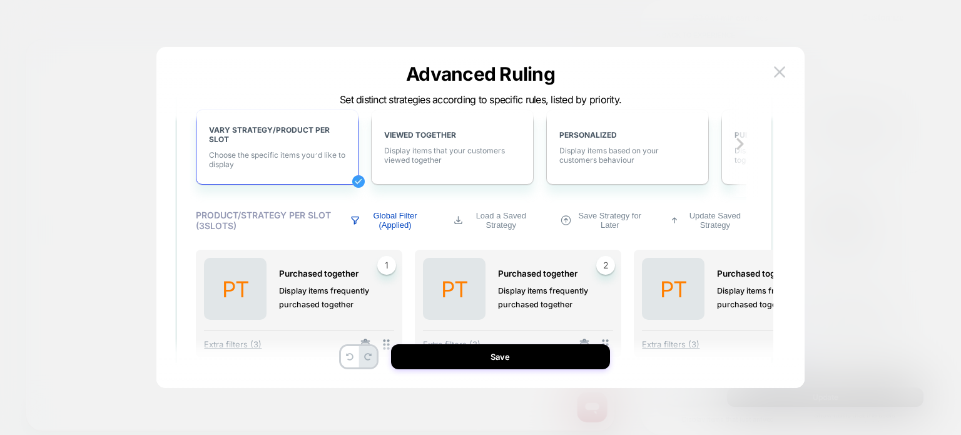
click at [394, 211] on p "Global Filter (Applied)" at bounding box center [395, 220] width 63 height 19
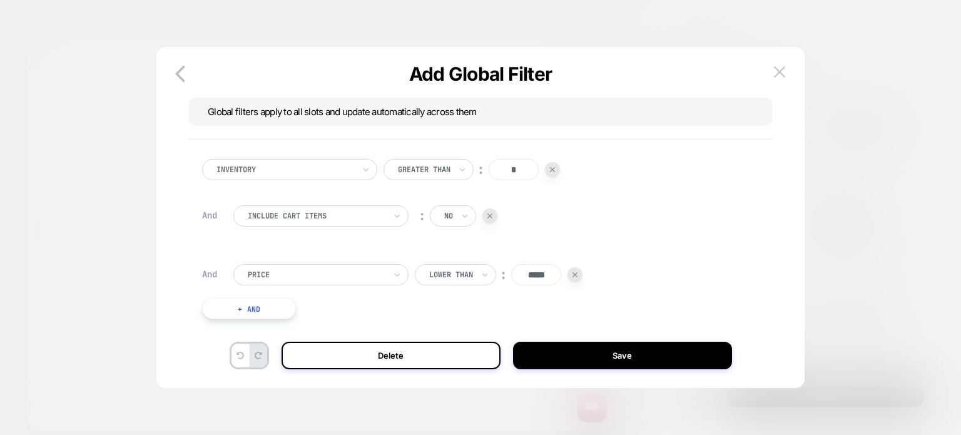
scroll to position [4, 0]
click at [259, 311] on button "+ And" at bounding box center [249, 308] width 94 height 21
click at [440, 323] on div "Is" at bounding box center [438, 320] width 46 height 21
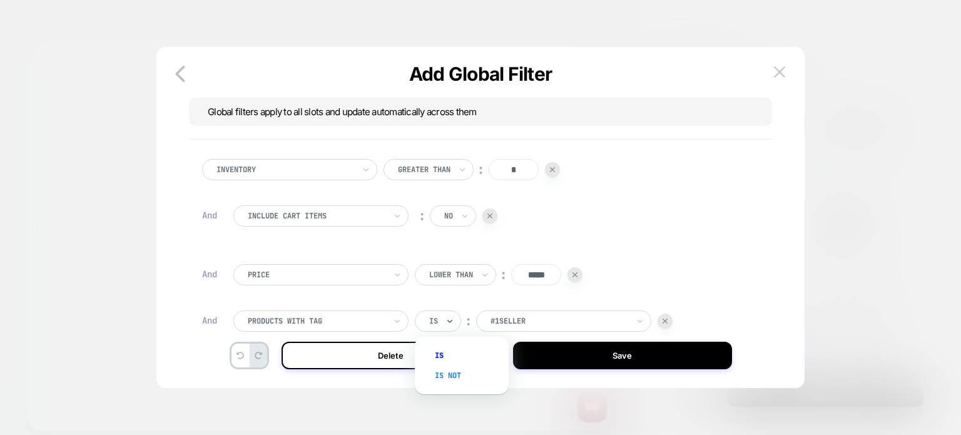
click at [444, 376] on div "Is not" at bounding box center [467, 375] width 81 height 20
click at [525, 327] on div "#1Seller" at bounding box center [577, 321] width 140 height 14
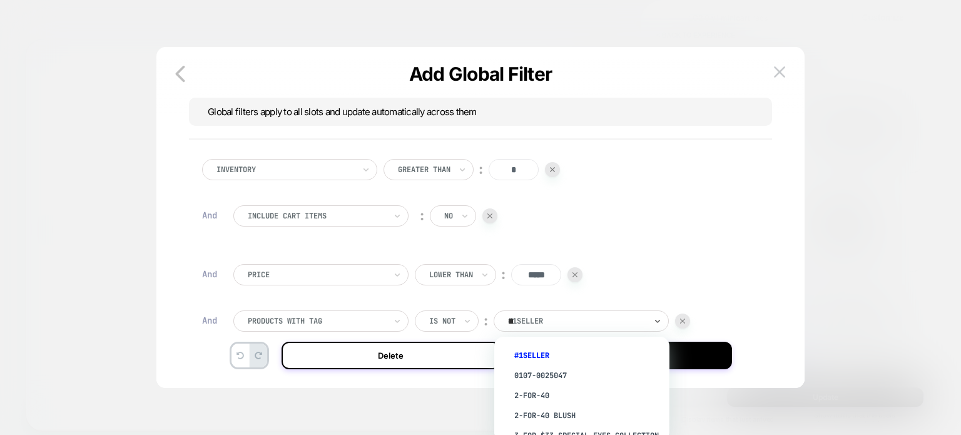
type input "***"
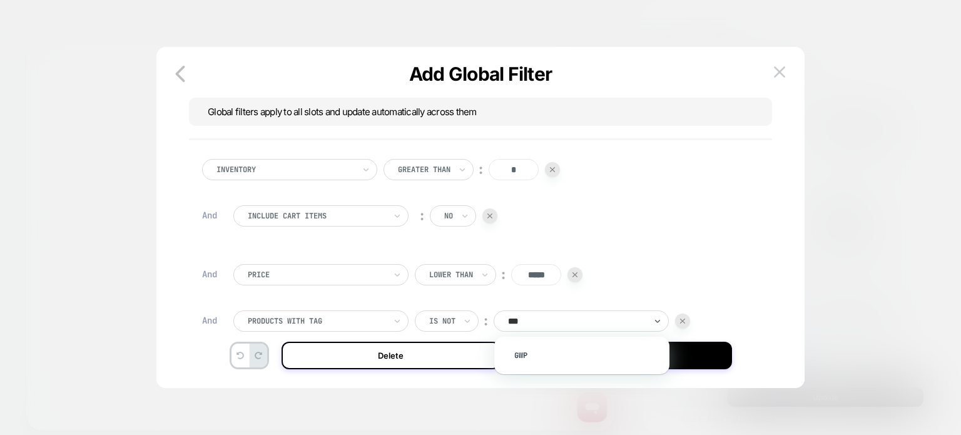
click at [646, 292] on div "Inventory Greater Than ︰ * And Include Cart Items ︰ no And Price Lower Than ︰ *…" at bounding box center [474, 291] width 557 height 303
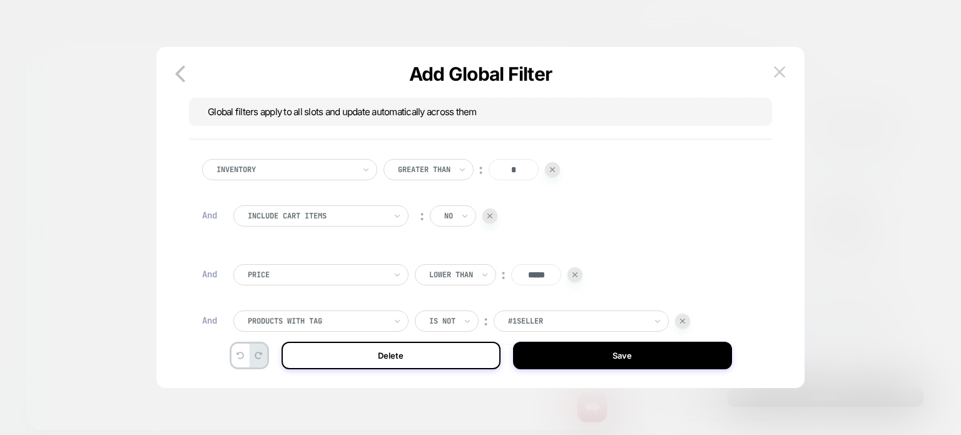
click at [592, 318] on div at bounding box center [577, 320] width 138 height 11
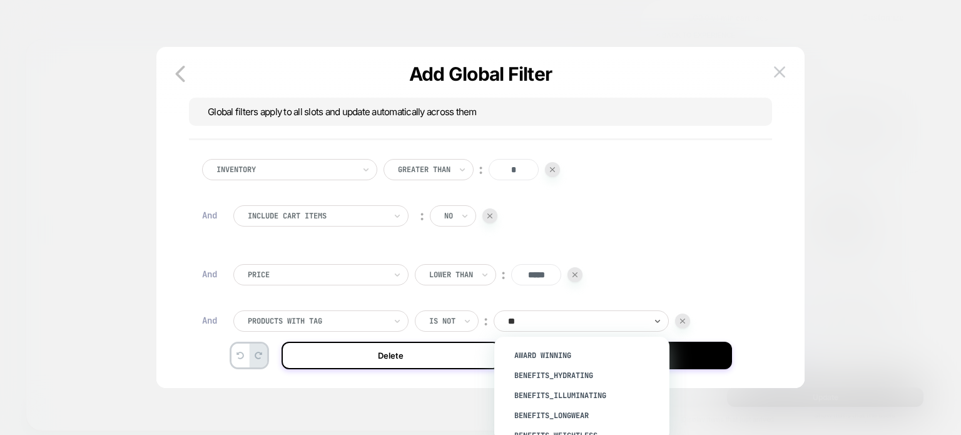
type input "***"
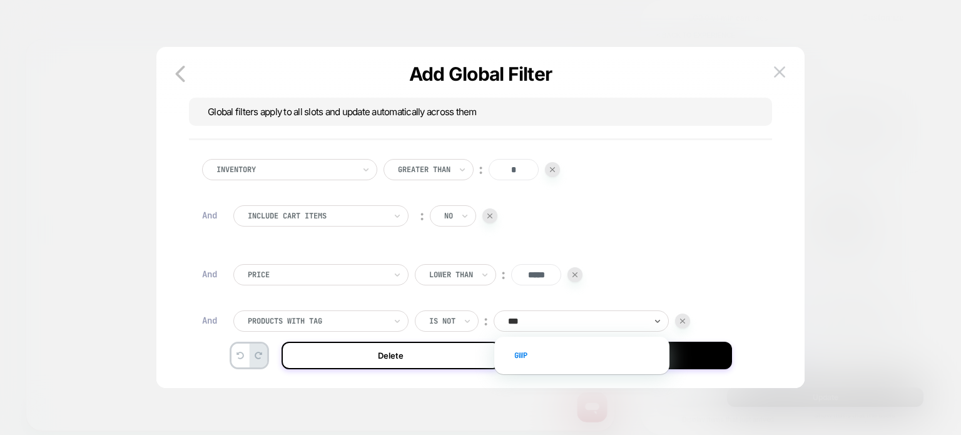
click at [567, 346] on div "gwp" at bounding box center [588, 355] width 163 height 20
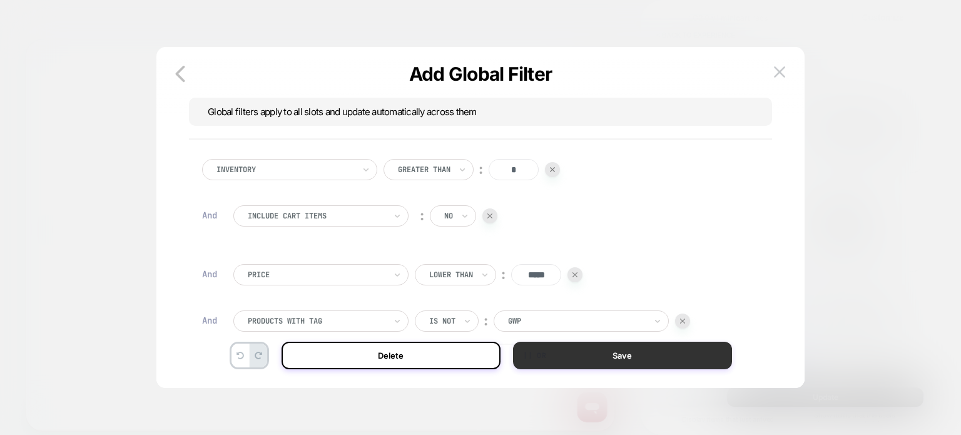
click at [586, 359] on button "Save" at bounding box center [622, 356] width 219 height 28
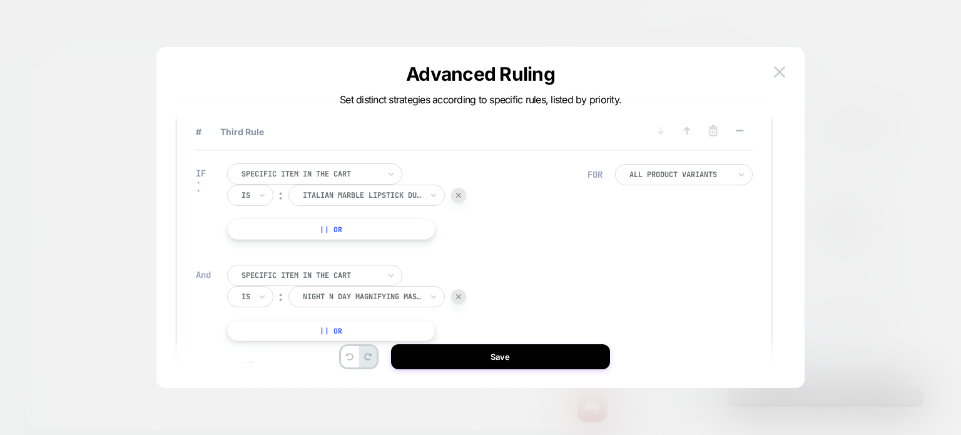
scroll to position [623, 0]
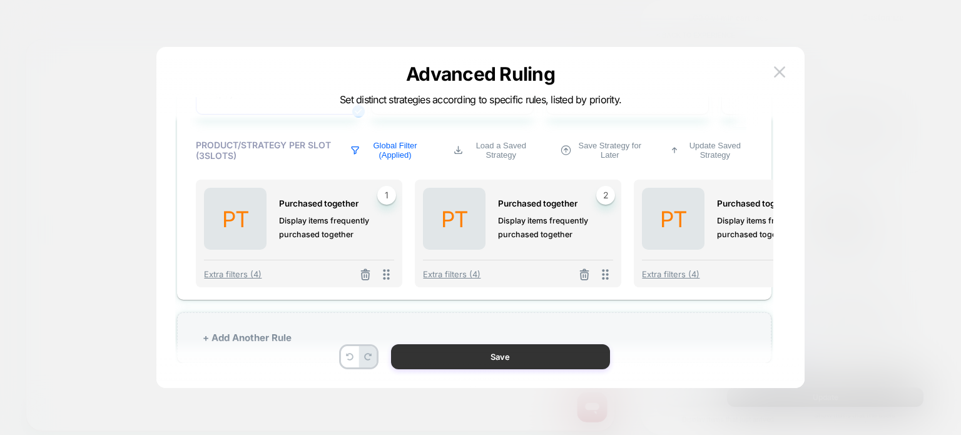
click at [479, 352] on button "Save" at bounding box center [500, 356] width 219 height 25
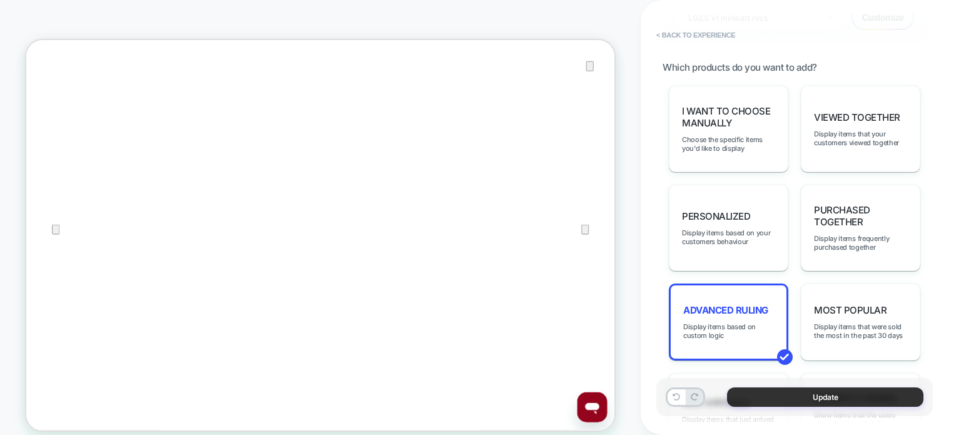
click at [791, 397] on button "Update" at bounding box center [825, 396] width 196 height 19
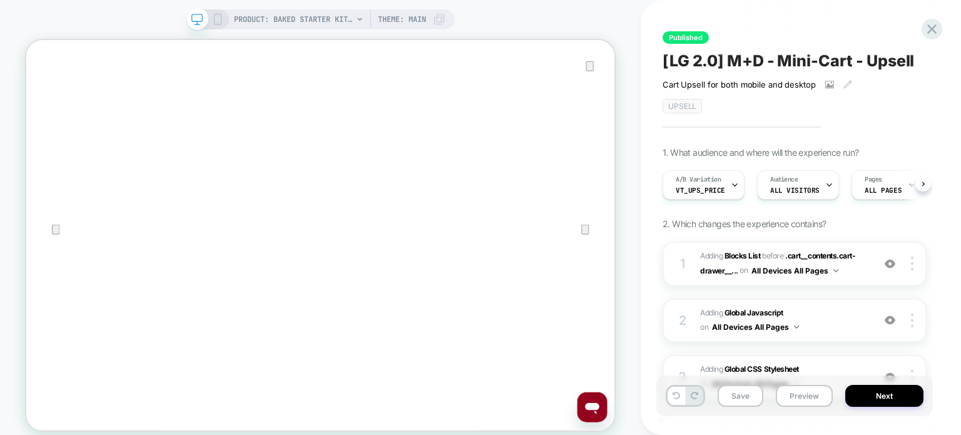
scroll to position [0, 0]
click at [866, 390] on button "Next" at bounding box center [884, 396] width 78 height 22
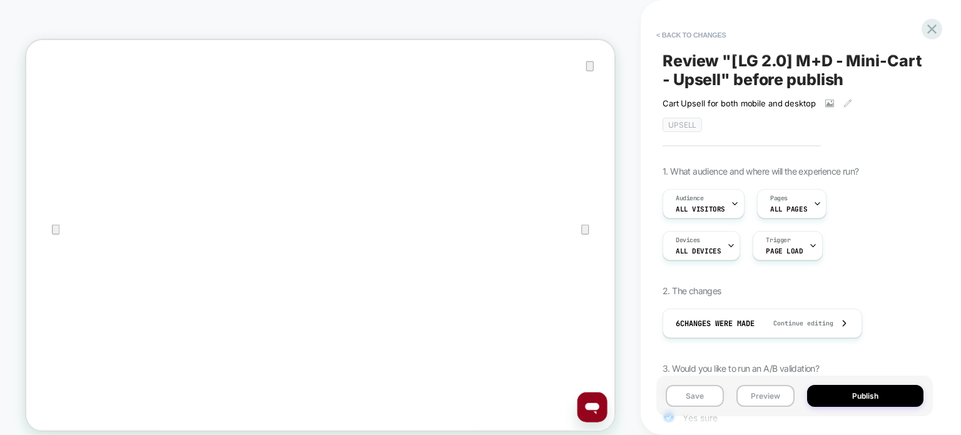
scroll to position [0, 1]
click at [878, 397] on button "Publish" at bounding box center [865, 396] width 116 height 22
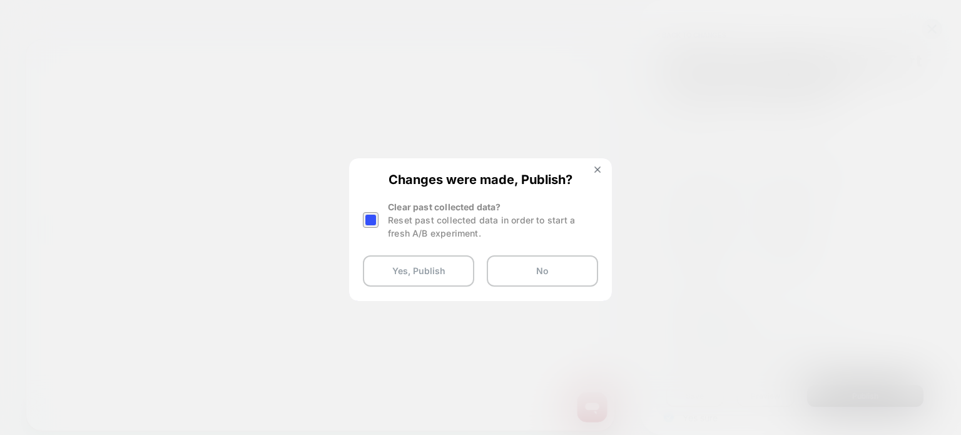
click at [372, 220] on div at bounding box center [371, 220] width 16 height 16
click at [401, 267] on button "Yes, Publish" at bounding box center [418, 270] width 111 height 31
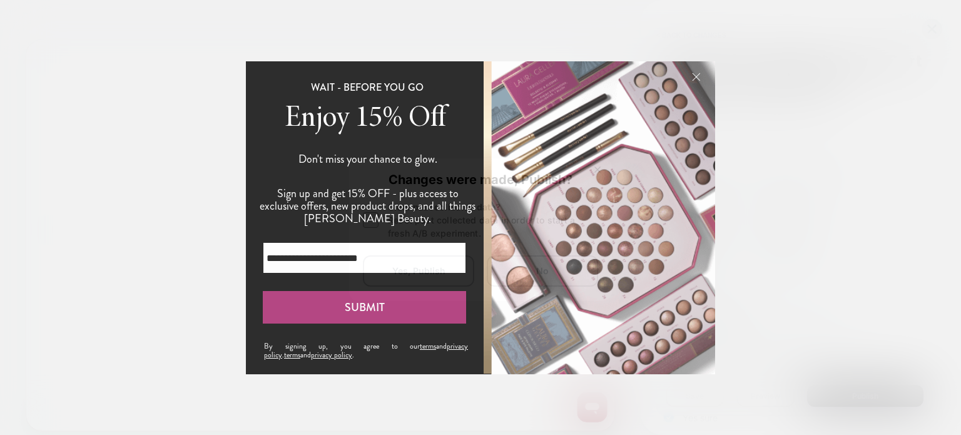
scroll to position [0, 0]
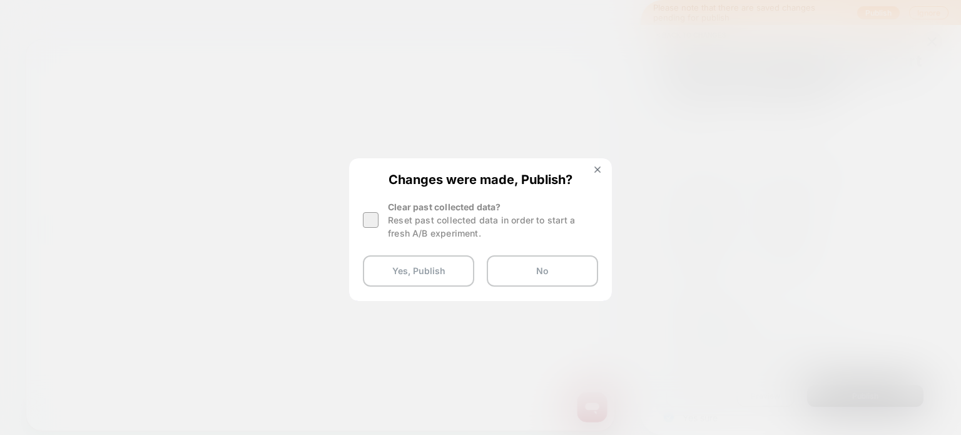
drag, startPoint x: 842, startPoint y: 2, endPoint x: 468, endPoint y: 232, distance: 439.3
click at [468, 232] on div "Reset past collected data in order to start a fresh A/B experiment." at bounding box center [493, 226] width 210 height 26
